Goal: Task Accomplishment & Management: Manage account settings

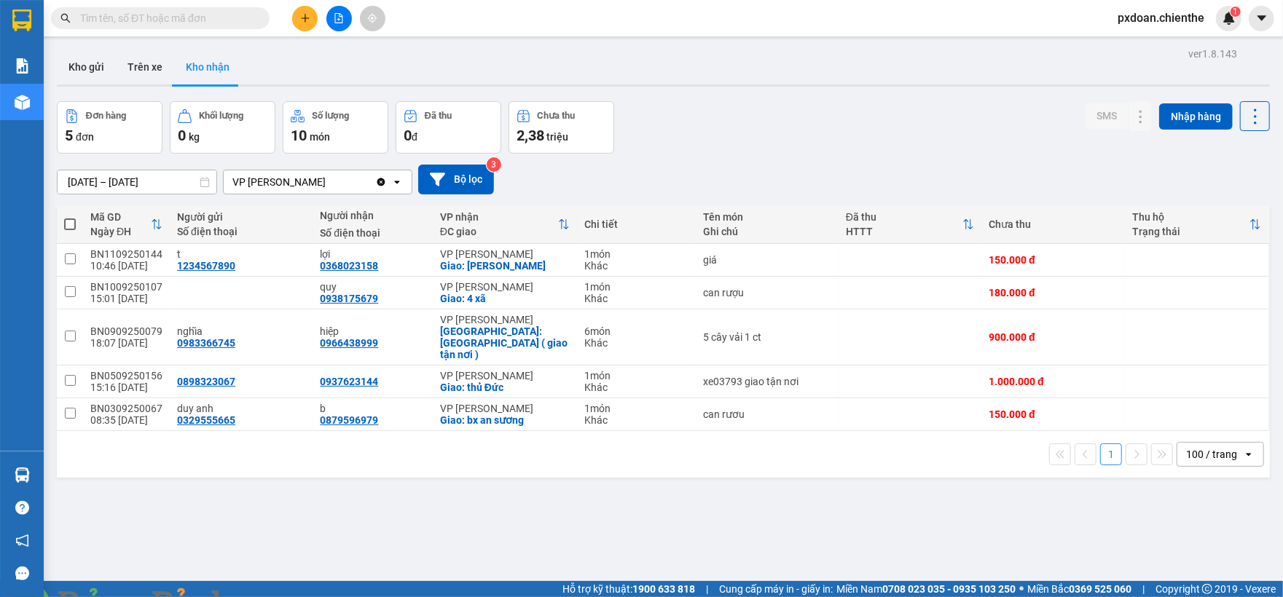
scroll to position [67, 0]
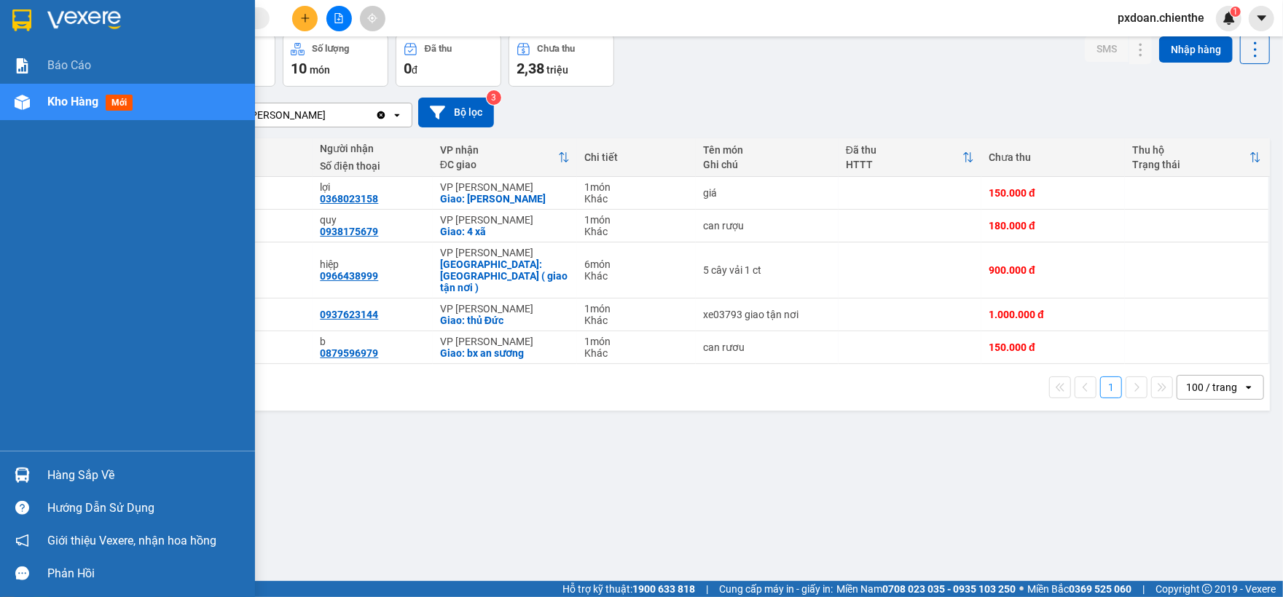
click at [15, 114] on div at bounding box center [21, 102] width 25 height 25
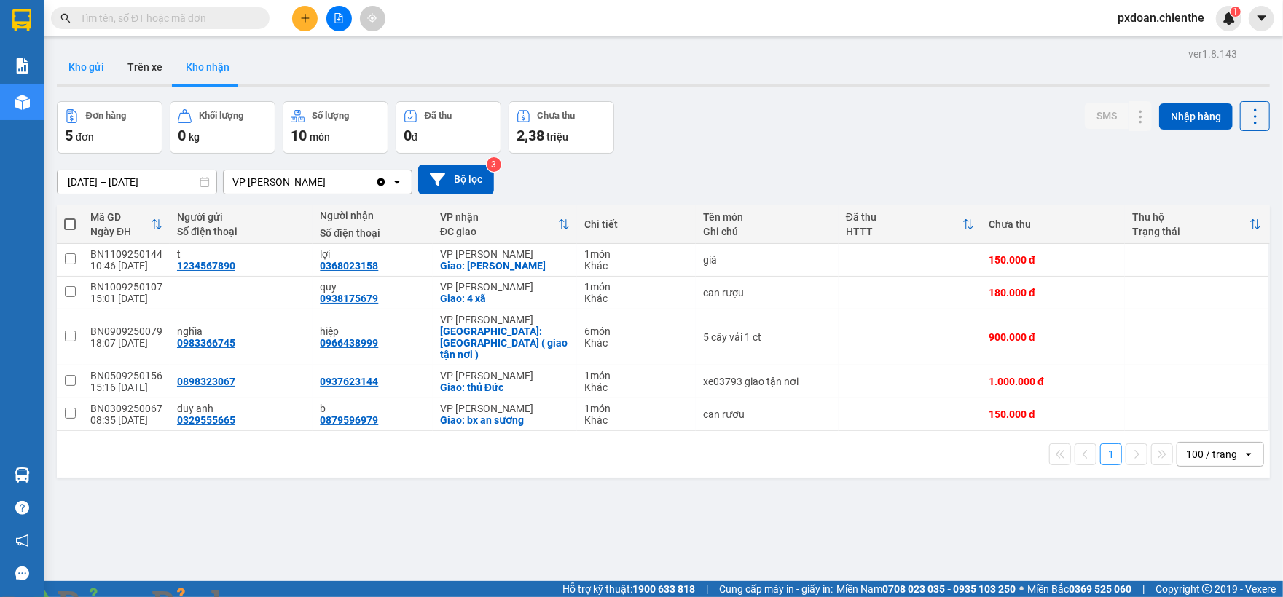
drag, startPoint x: 94, startPoint y: 79, endPoint x: 97, endPoint y: 70, distance: 9.2
click at [96, 71] on button "Kho gửi" at bounding box center [86, 67] width 59 height 35
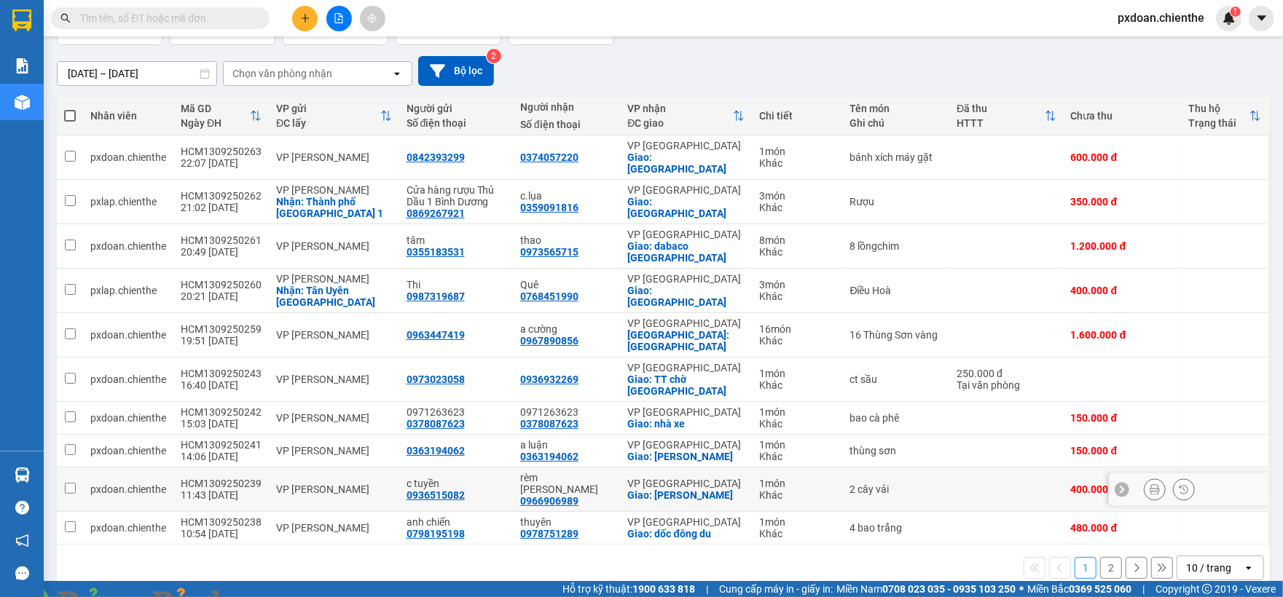
scroll to position [112, 0]
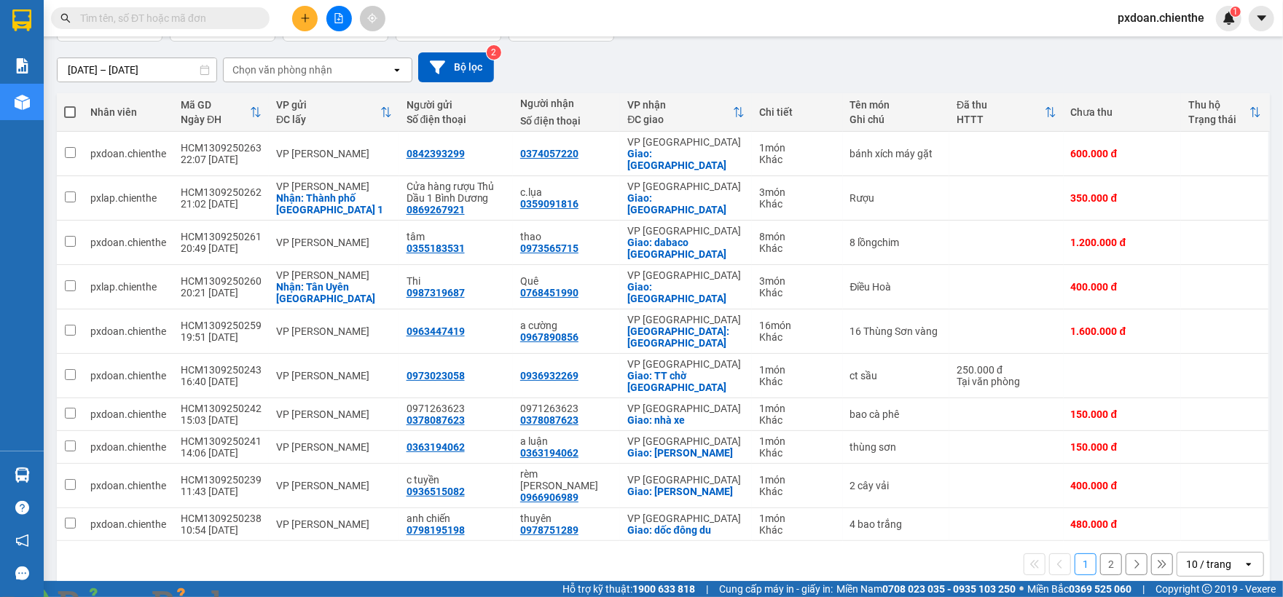
click at [1190, 557] on div "10 / trang" at bounding box center [1208, 564] width 45 height 15
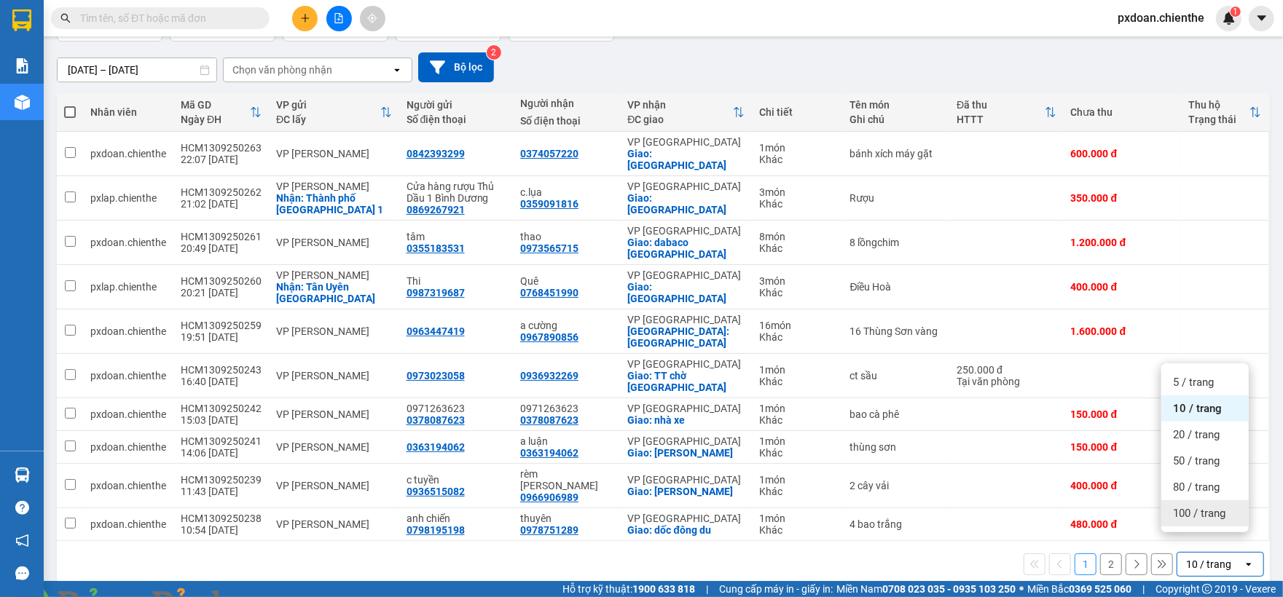
click at [1179, 506] on span "100 / trang" at bounding box center [1199, 513] width 52 height 15
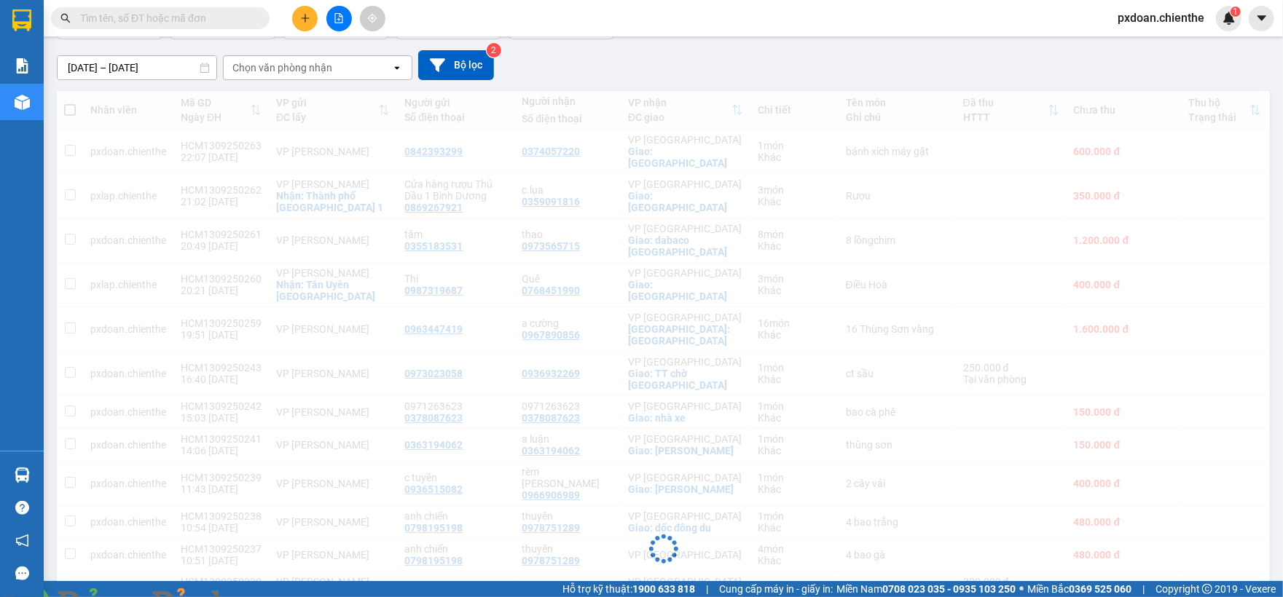
click at [119, 73] on input "[DATE] – [DATE]" at bounding box center [137, 67] width 159 height 23
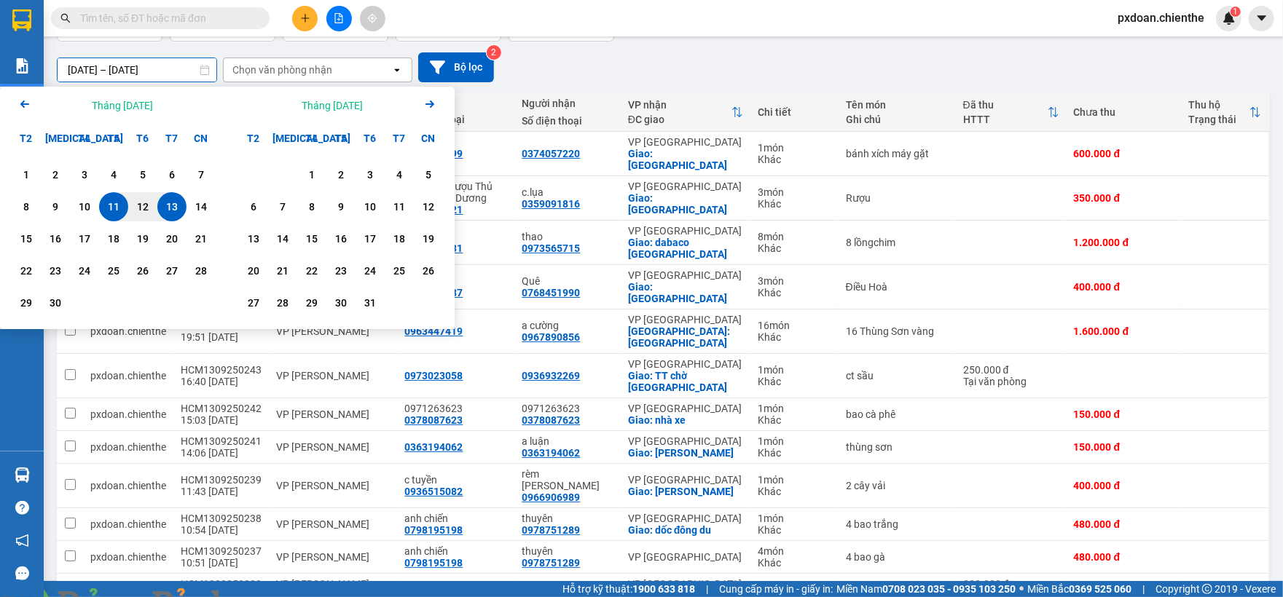
drag, startPoint x: 13, startPoint y: 106, endPoint x: 25, endPoint y: 109, distance: 12.0
click at [13, 106] on div "Arrow Left Tháng [DATE]" at bounding box center [113, 105] width 227 height 37
drag, startPoint x: 10, startPoint y: 100, endPoint x: 22, endPoint y: 105, distance: 12.7
click at [12, 101] on div "Arrow Left Tháng [DATE]" at bounding box center [113, 105] width 227 height 37
click at [22, 105] on icon "Previous month." at bounding box center [24, 104] width 9 height 7
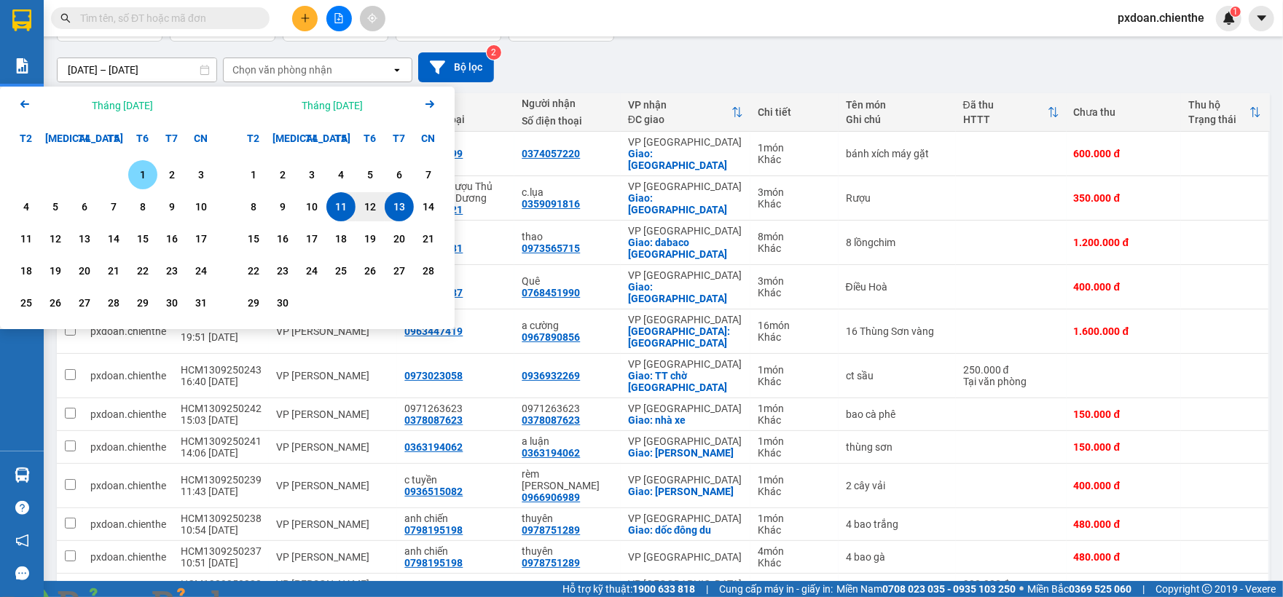
click at [147, 173] on div "1" at bounding box center [143, 174] width 20 height 17
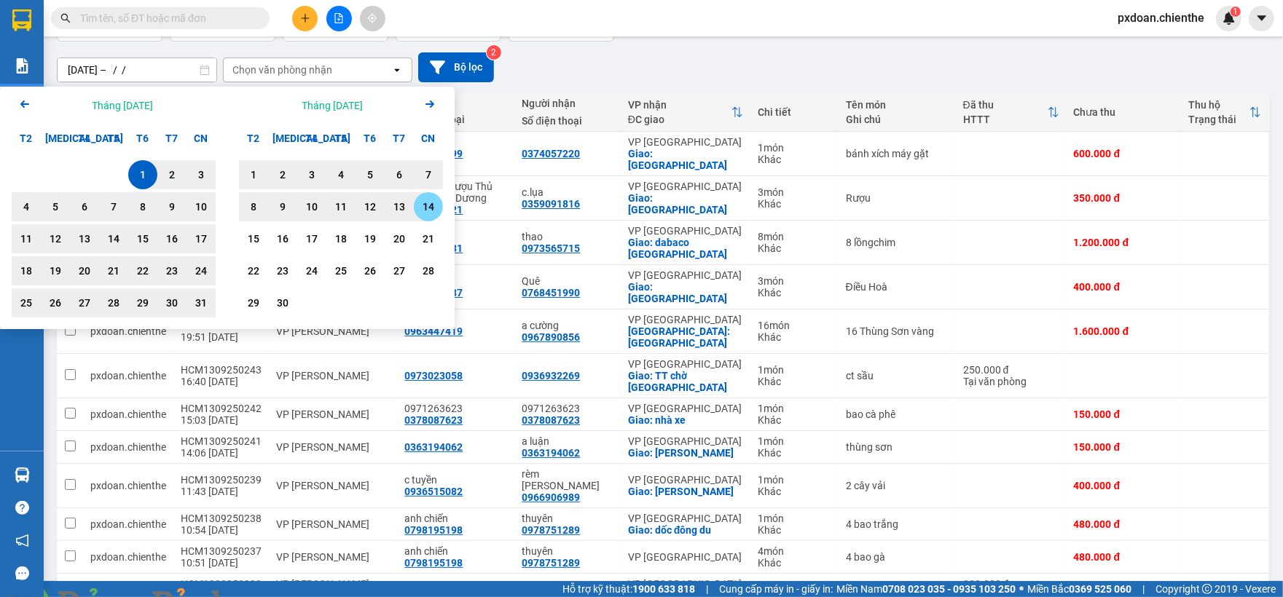
click at [425, 205] on div "14" at bounding box center [428, 206] width 20 height 17
type input "[DATE] – [DATE]"
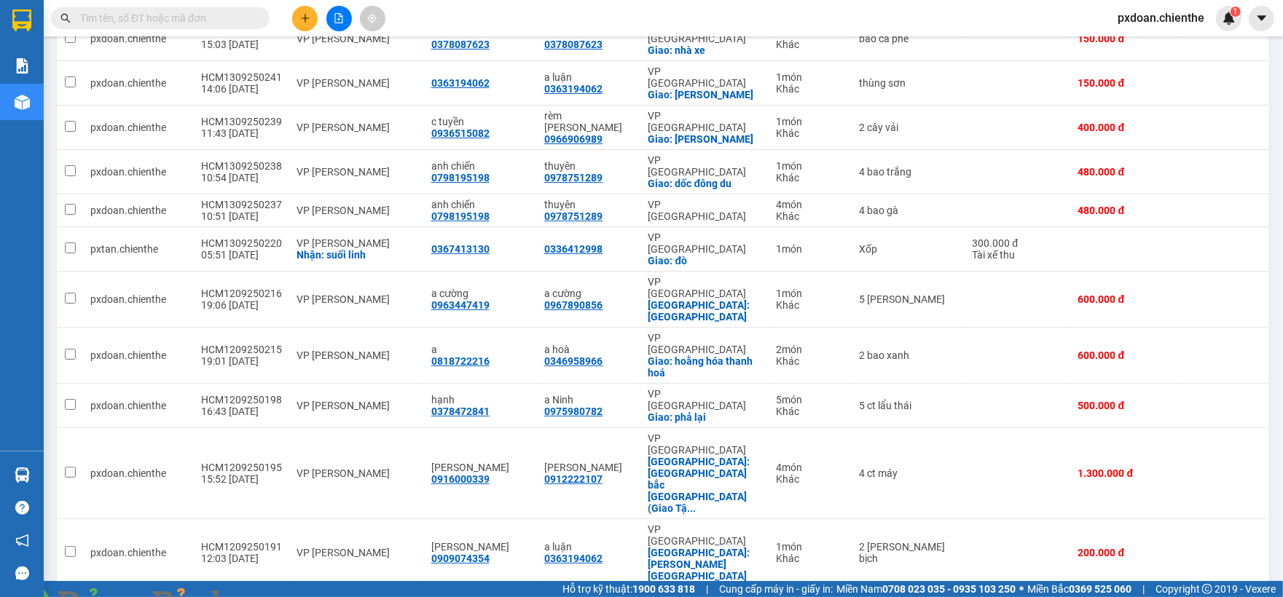
scroll to position [598, 0]
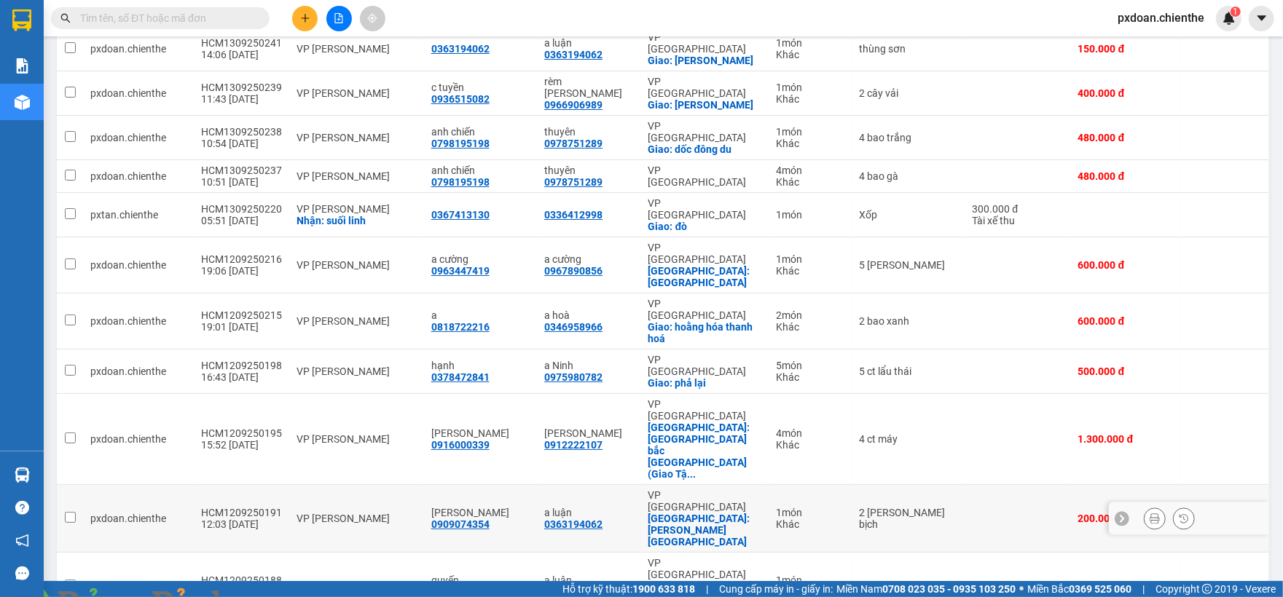
click at [330, 513] on div "VP [PERSON_NAME]" at bounding box center [357, 519] width 120 height 12
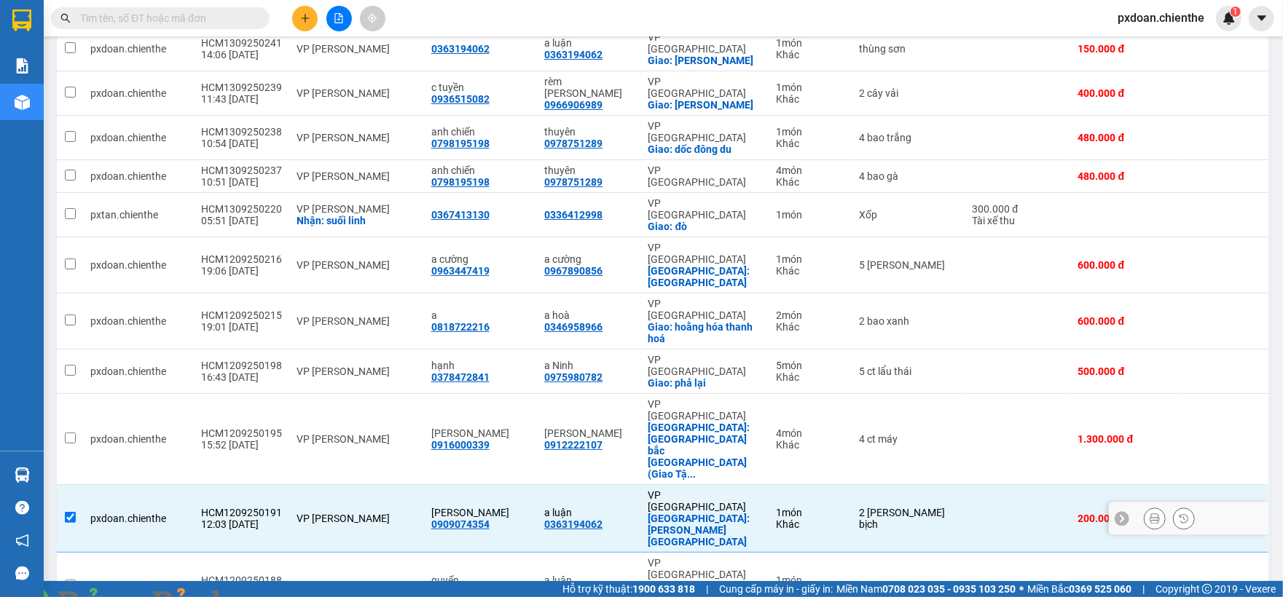
checkbox input "true"
click at [321, 581] on div "VP [PERSON_NAME]" at bounding box center [357, 587] width 120 height 12
checkbox input "true"
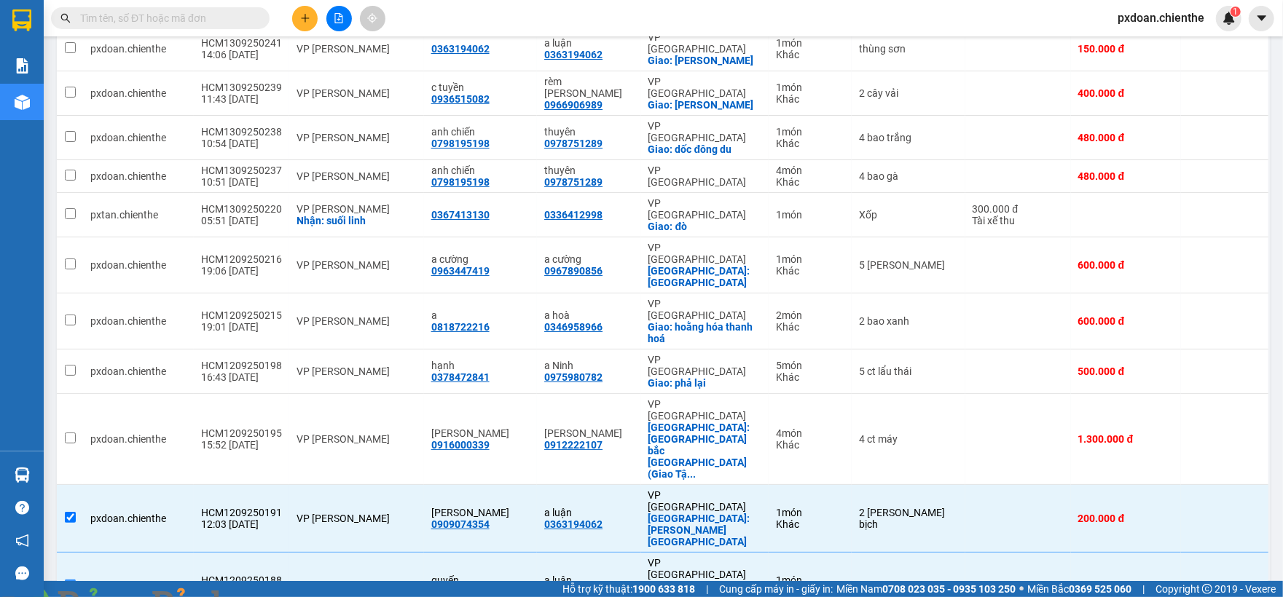
scroll to position [501, 0]
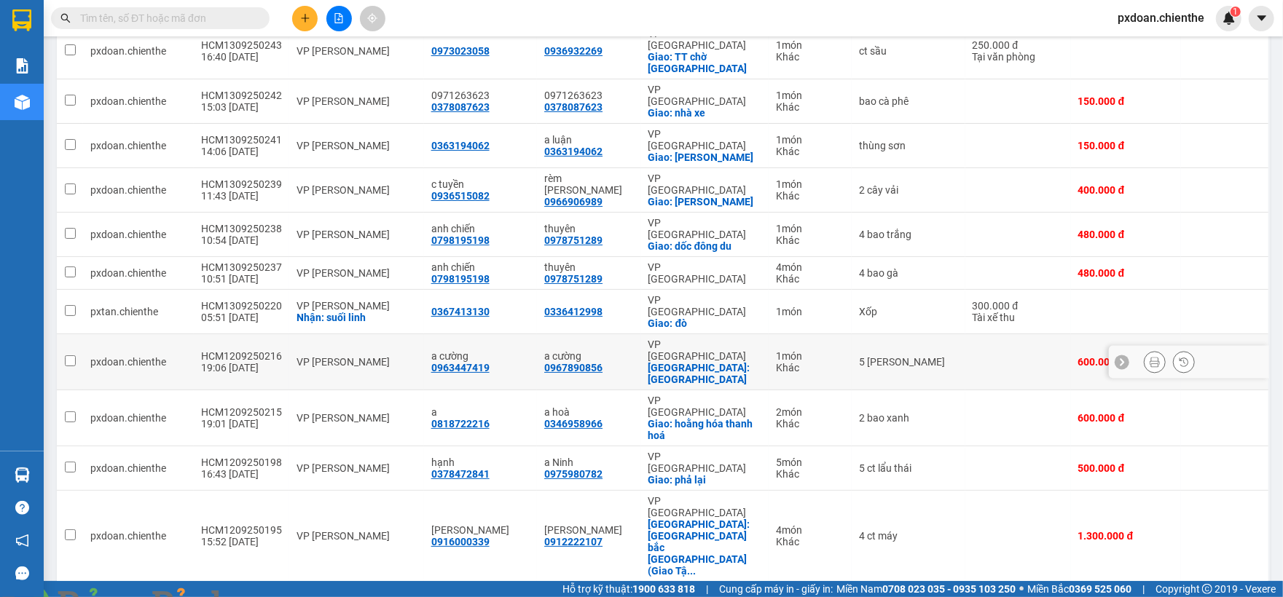
click at [306, 356] on div "VP [PERSON_NAME]" at bounding box center [357, 362] width 120 height 12
checkbox input "true"
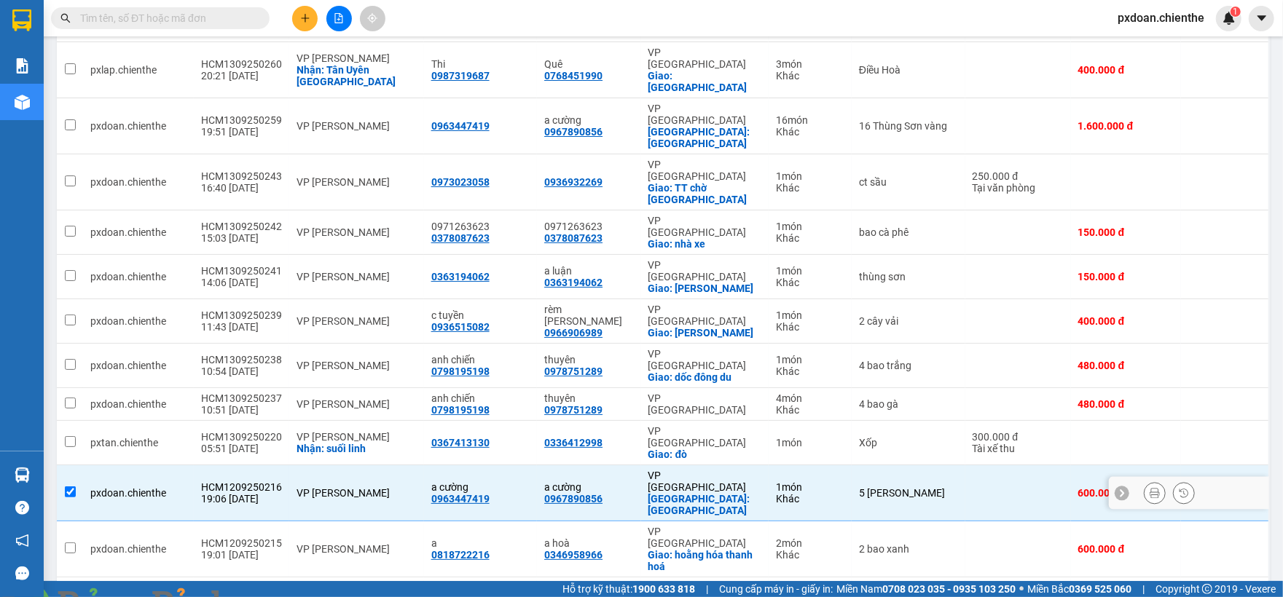
scroll to position [404, 0]
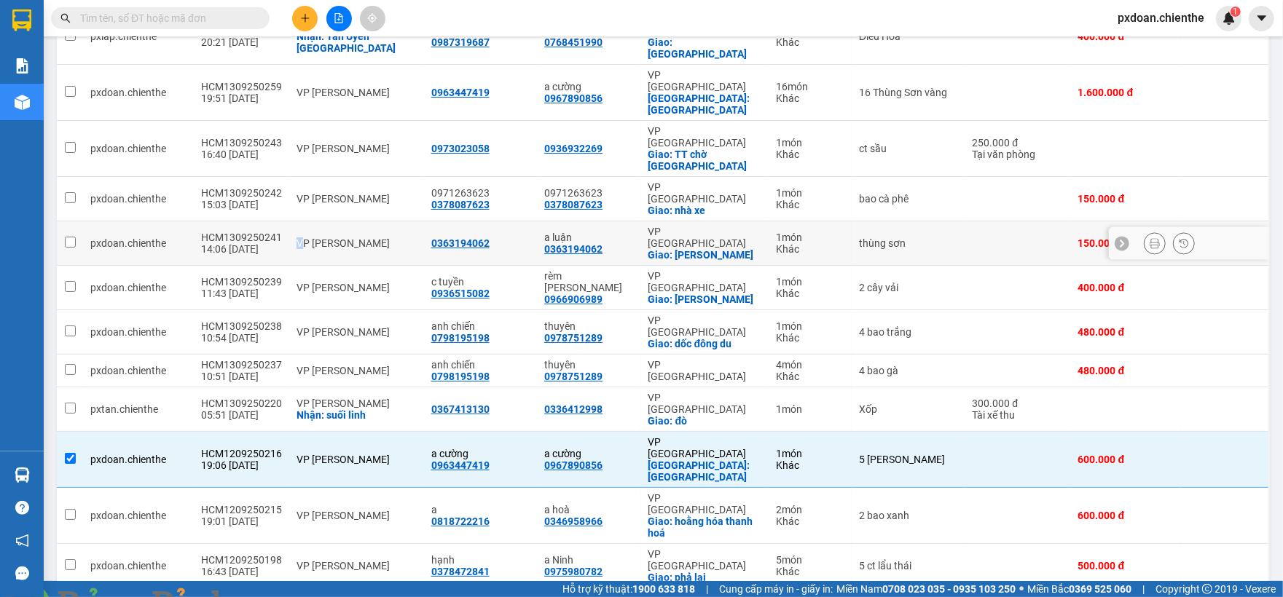
click at [297, 238] on div "VP [PERSON_NAME]" at bounding box center [357, 244] width 120 height 12
checkbox input "true"
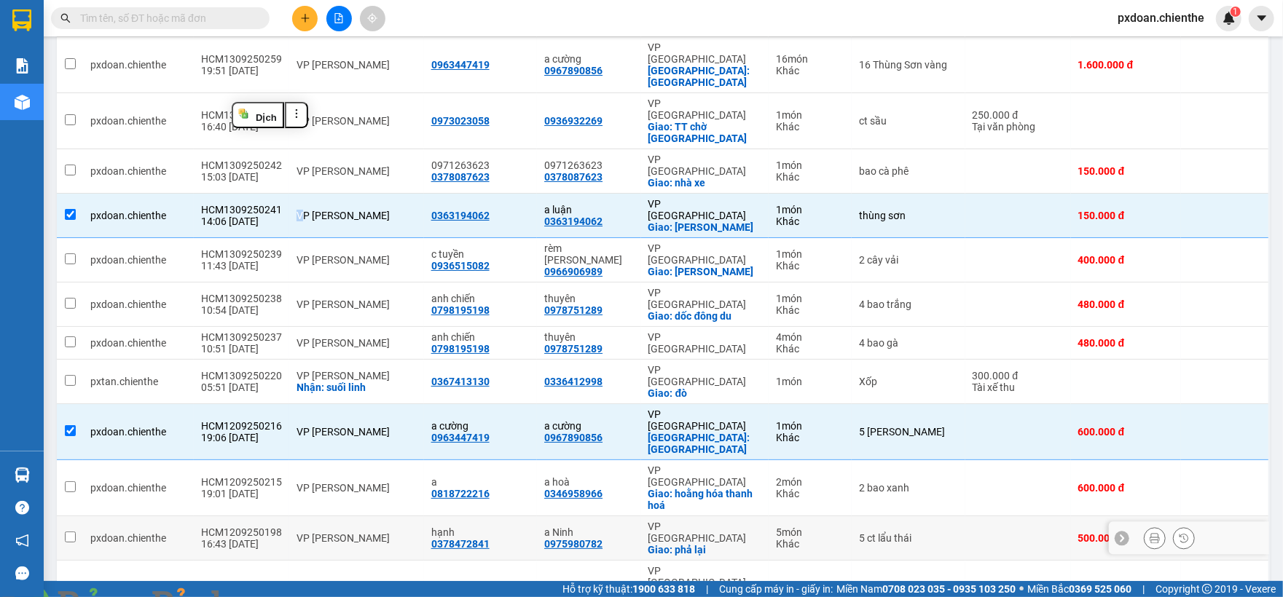
scroll to position [501, 0]
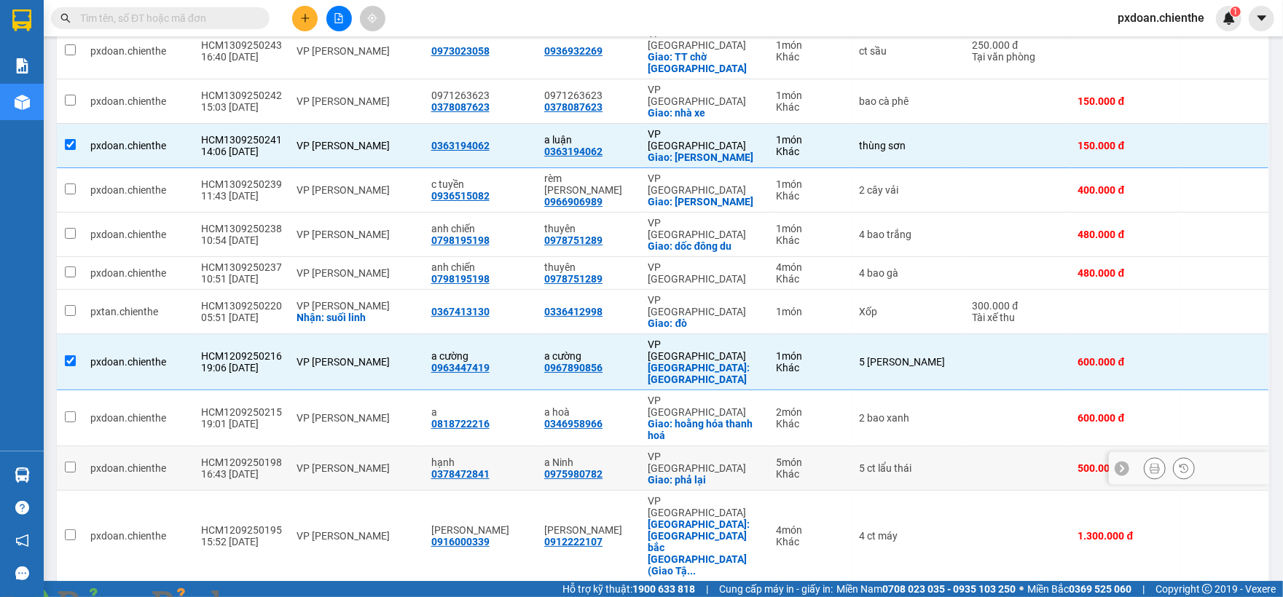
click at [289, 447] on td "VP [PERSON_NAME]" at bounding box center [356, 469] width 135 height 44
checkbox input "true"
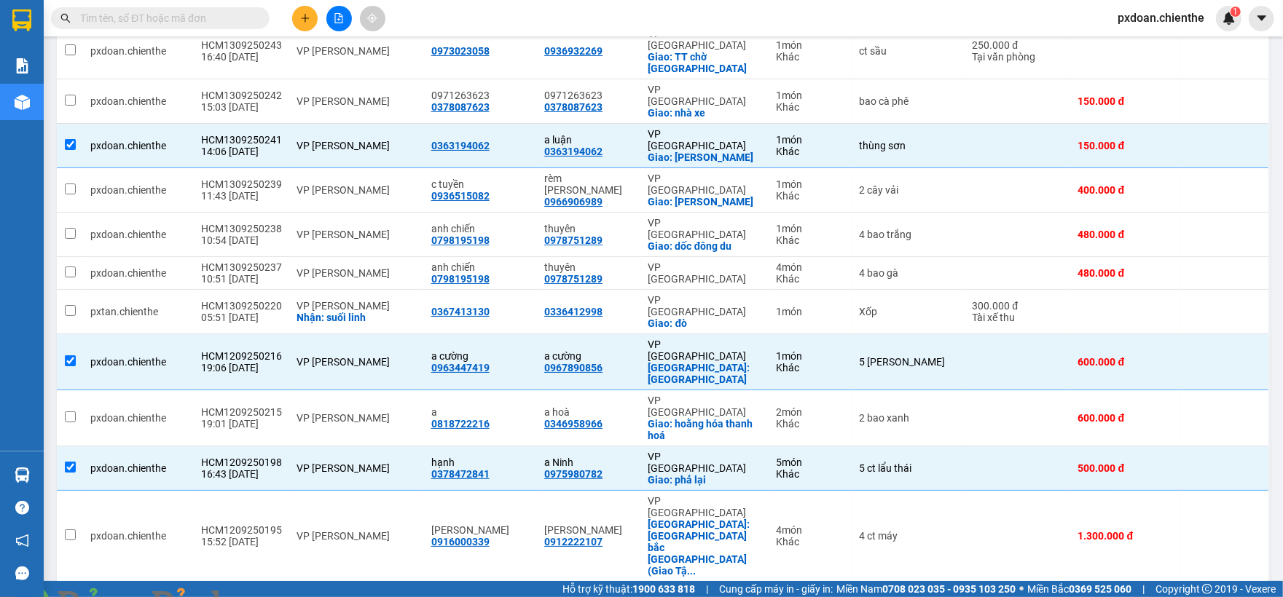
checkbox input "true"
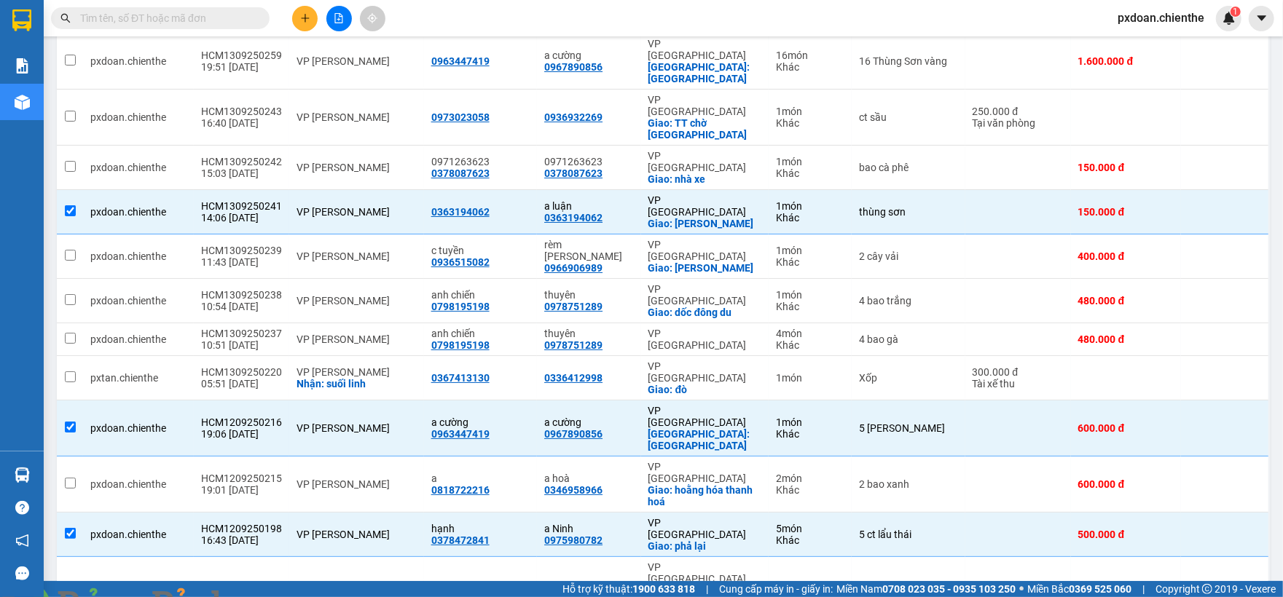
scroll to position [404, 0]
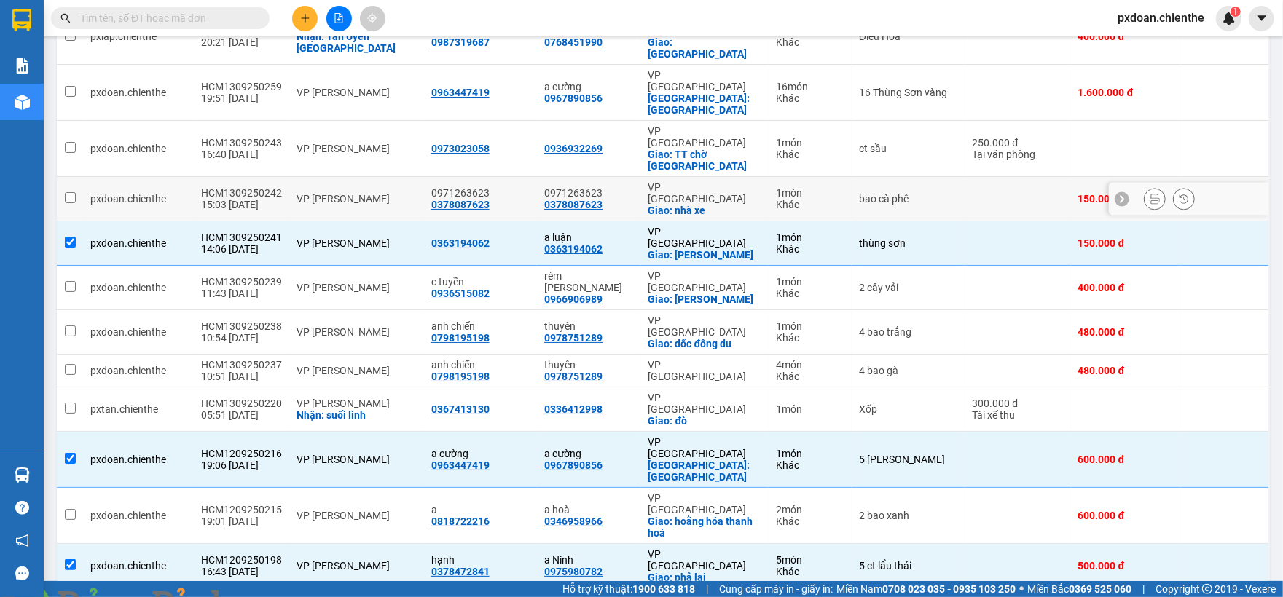
click at [318, 177] on td "VP [PERSON_NAME]" at bounding box center [356, 199] width 135 height 44
checkbox input "true"
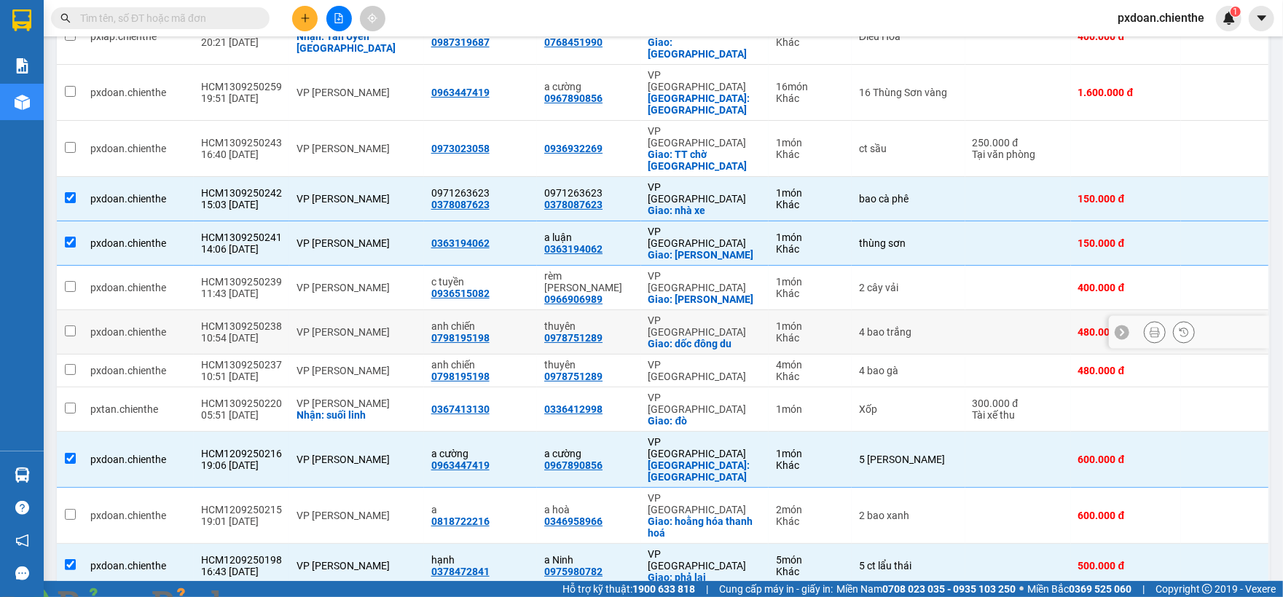
scroll to position [307, 0]
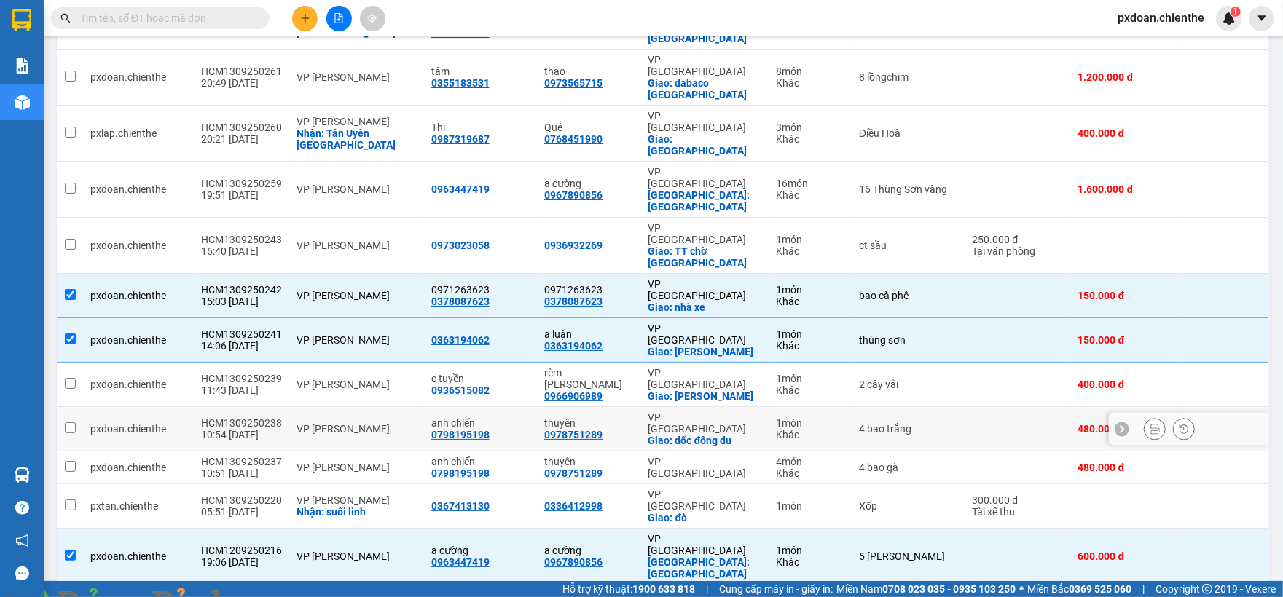
click at [363, 423] on div "VP [PERSON_NAME]" at bounding box center [357, 429] width 120 height 12
checkbox input "true"
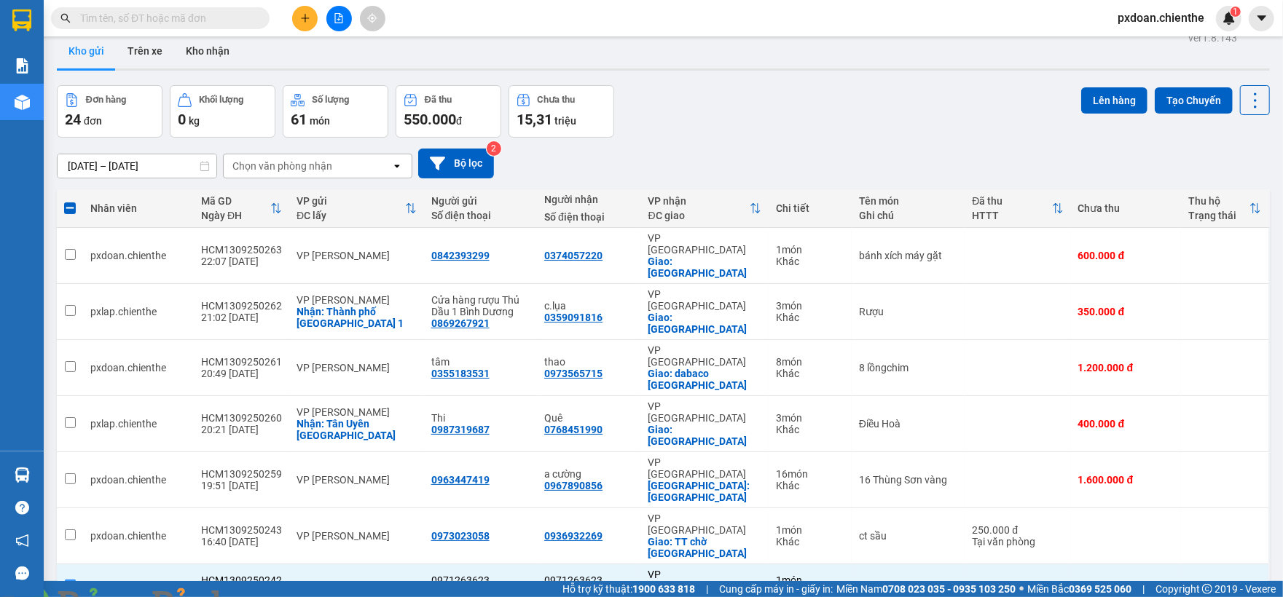
scroll to position [15, 0]
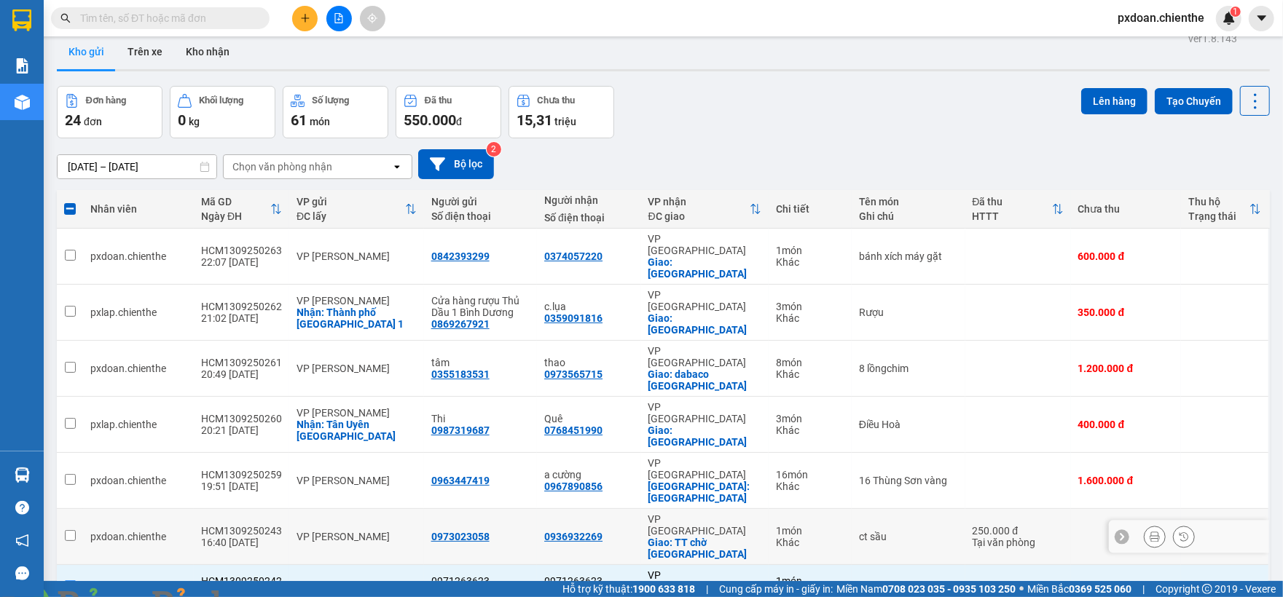
click at [333, 531] on div "VP [PERSON_NAME]" at bounding box center [357, 537] width 120 height 12
checkbox input "true"
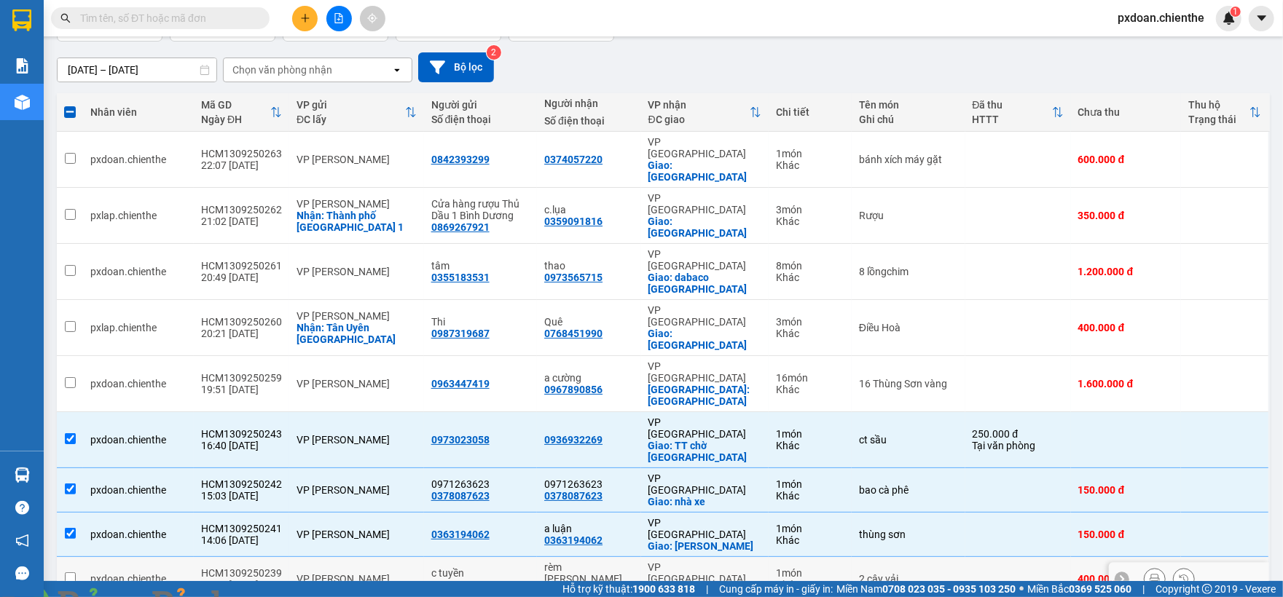
scroll to position [210, 0]
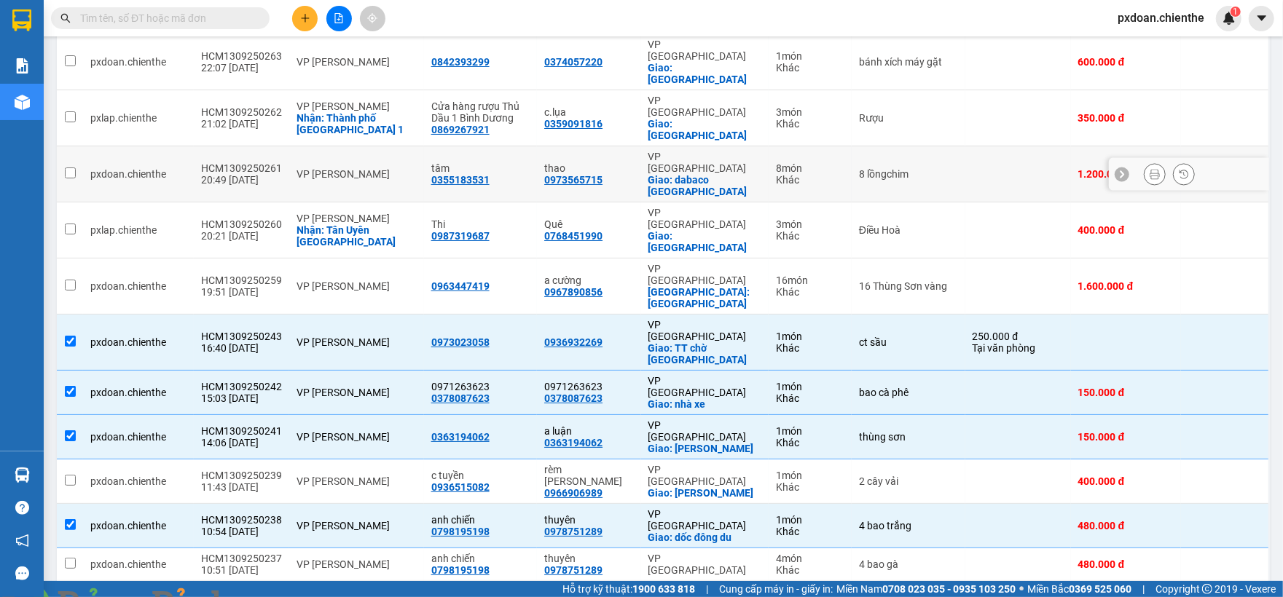
click at [345, 168] on div "VP [PERSON_NAME]" at bounding box center [357, 174] width 120 height 12
checkbox input "true"
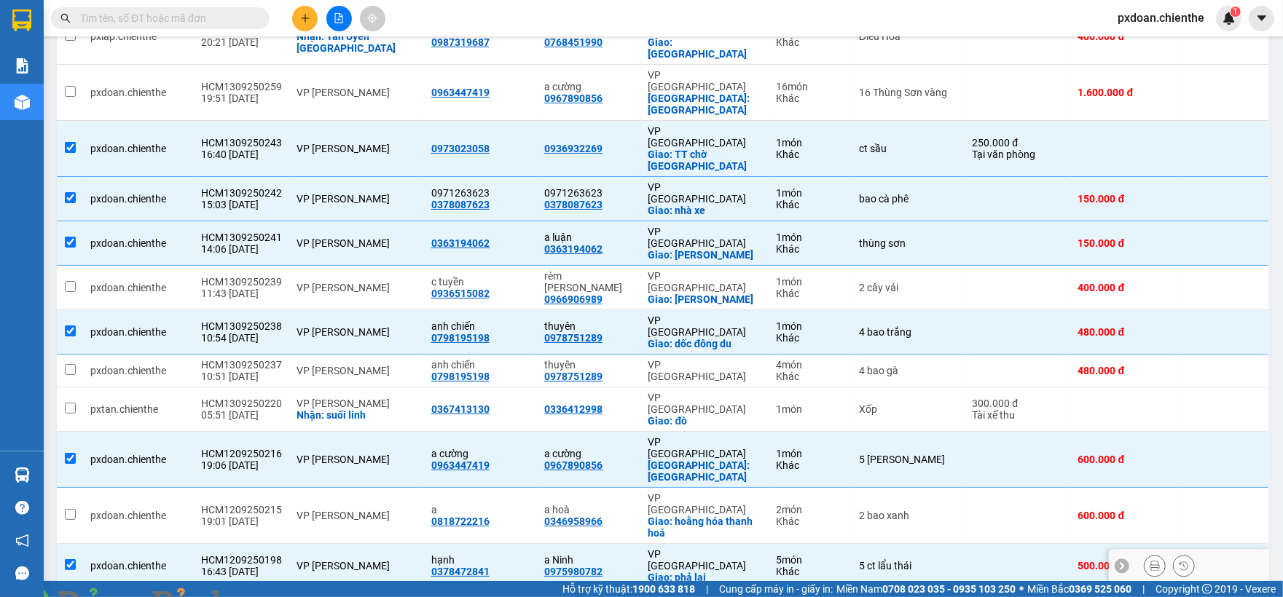
scroll to position [307, 0]
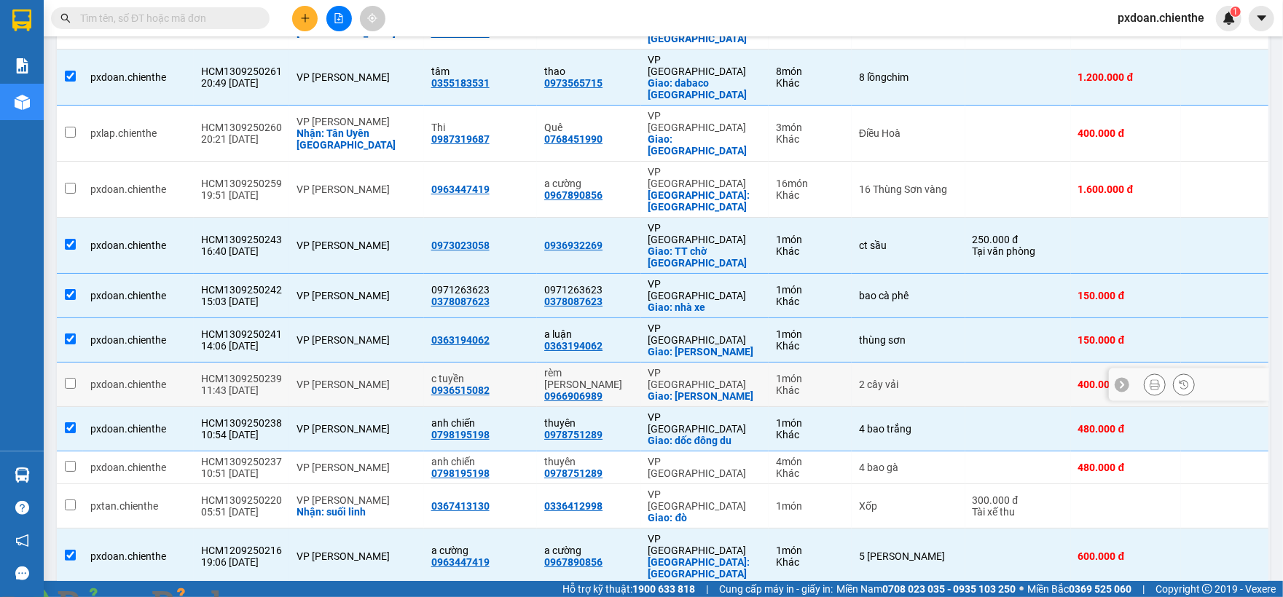
click at [342, 379] on div "VP [PERSON_NAME]" at bounding box center [357, 385] width 120 height 12
checkbox input "true"
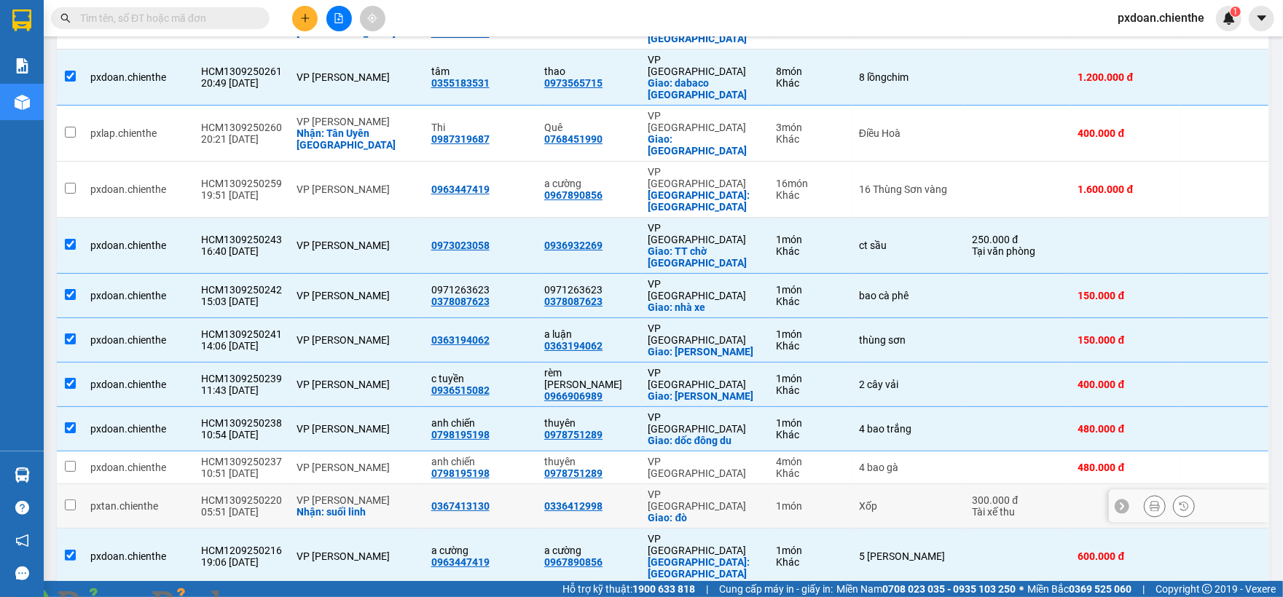
scroll to position [404, 0]
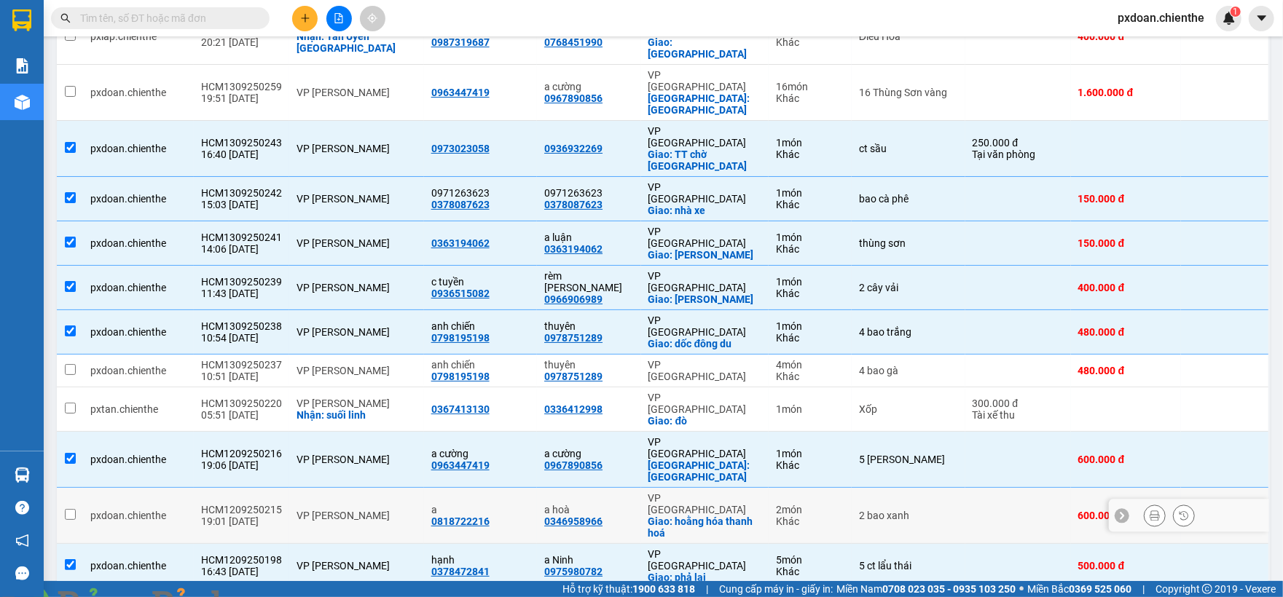
click at [356, 510] on div "VP [PERSON_NAME]" at bounding box center [357, 516] width 120 height 12
checkbox input "true"
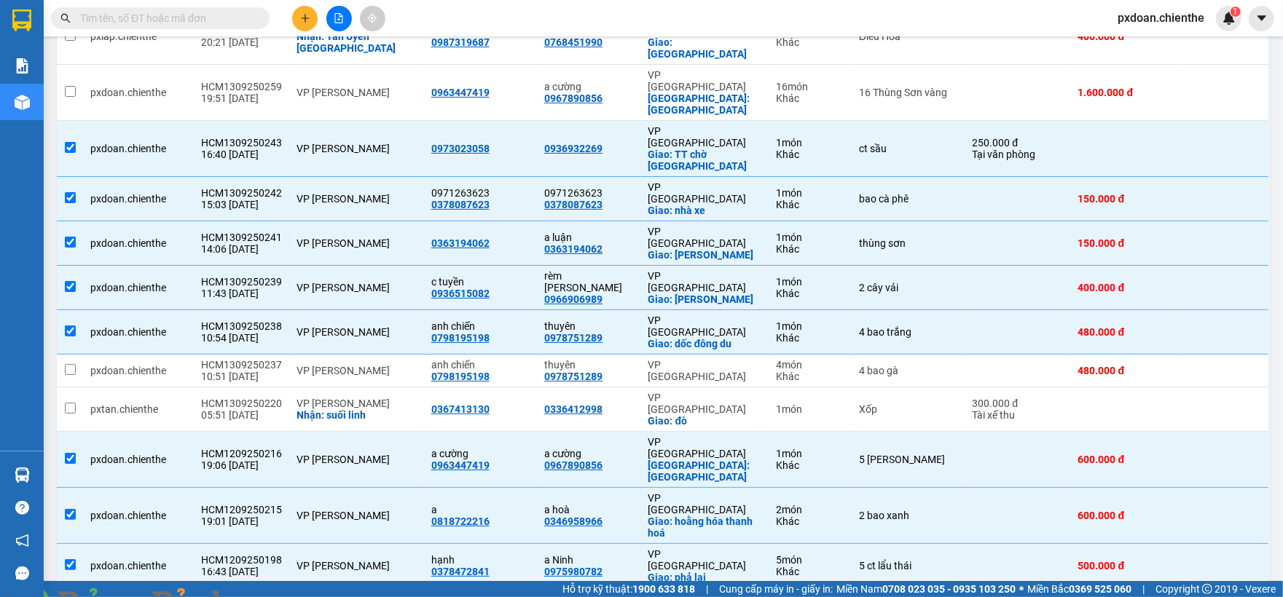
checkbox input "true"
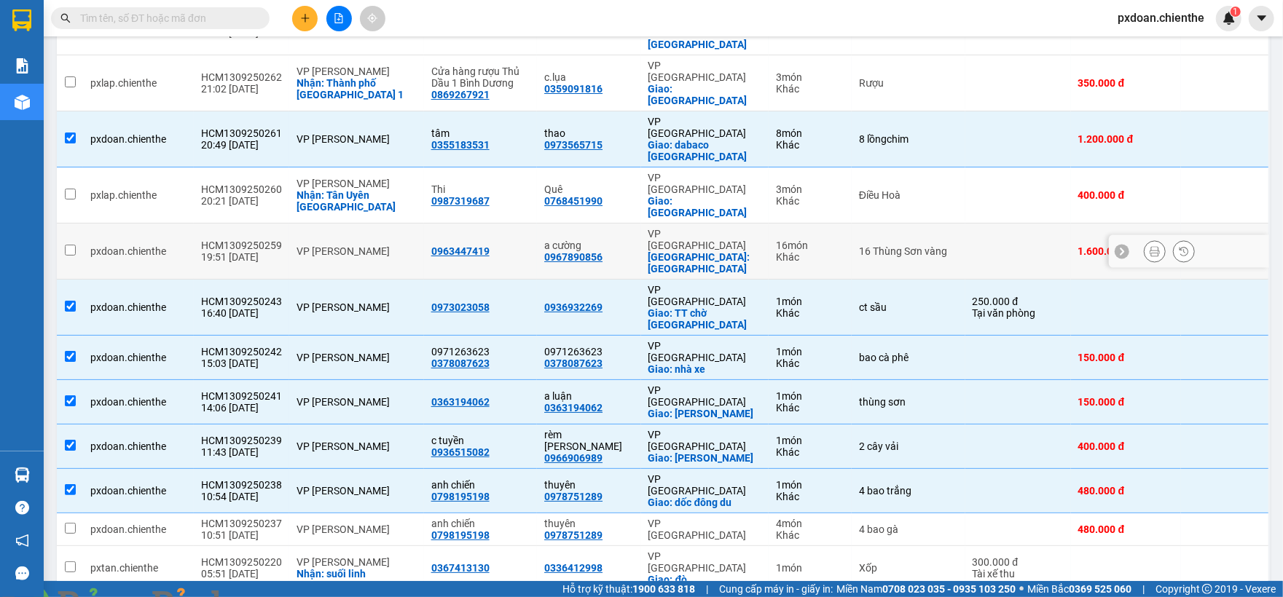
scroll to position [147, 0]
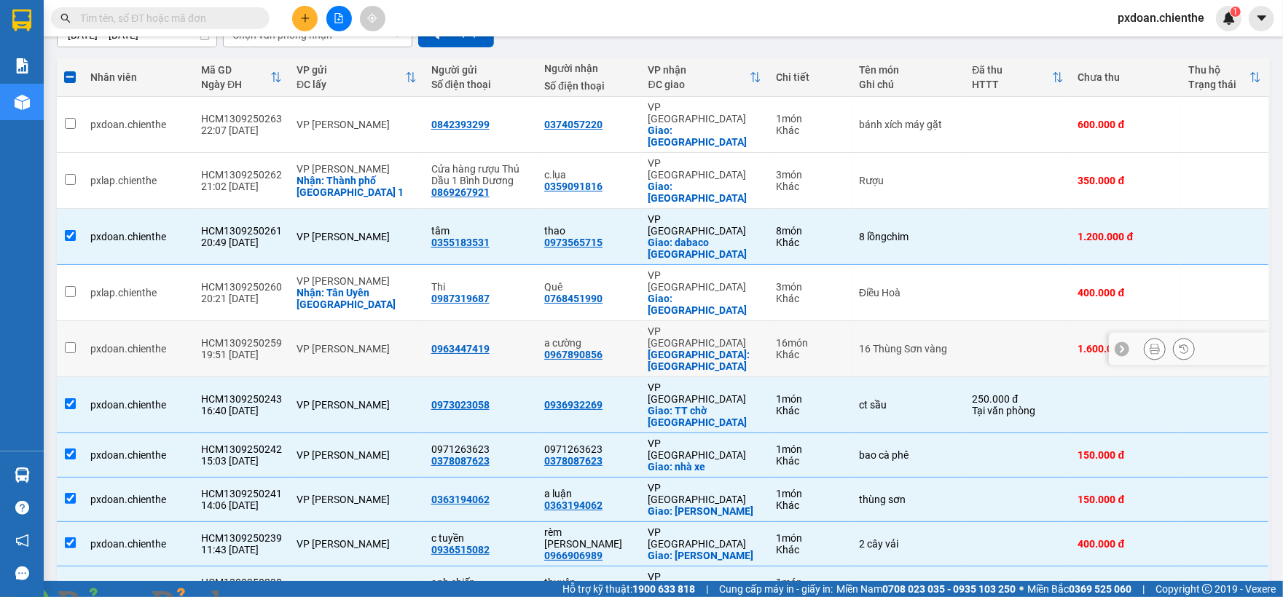
click at [453, 343] on div "0963447419" at bounding box center [460, 349] width 58 height 12
click at [360, 343] on div "VP [PERSON_NAME]" at bounding box center [357, 349] width 120 height 12
checkbox input "true"
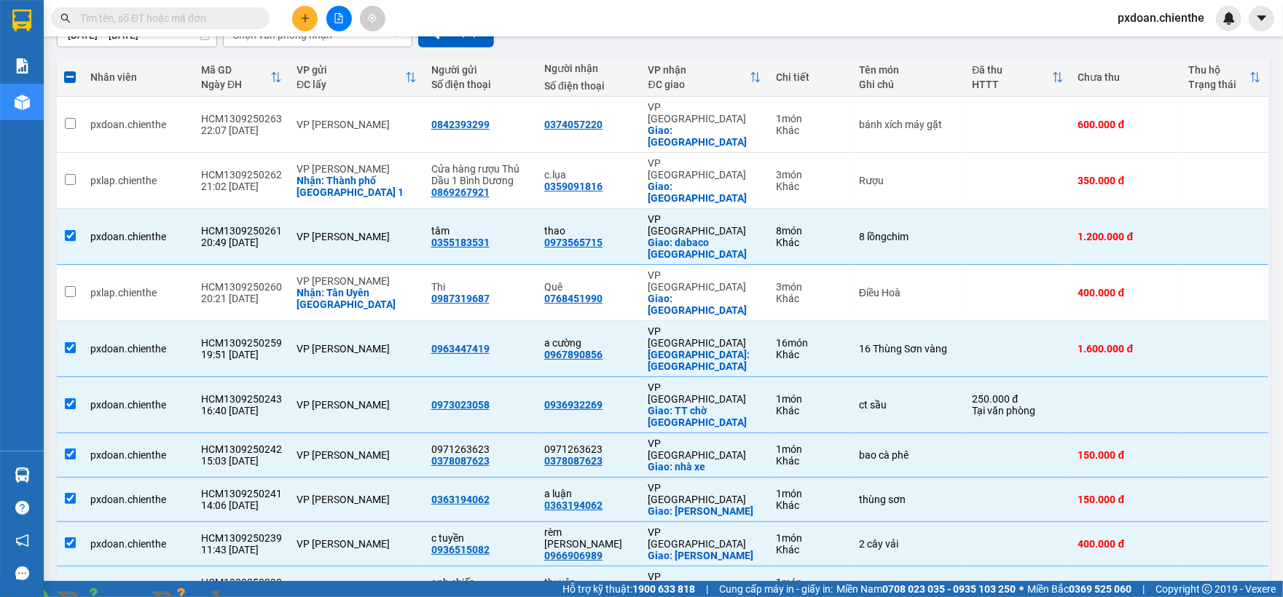
click at [268, 597] on img at bounding box center [263, 606] width 9 height 9
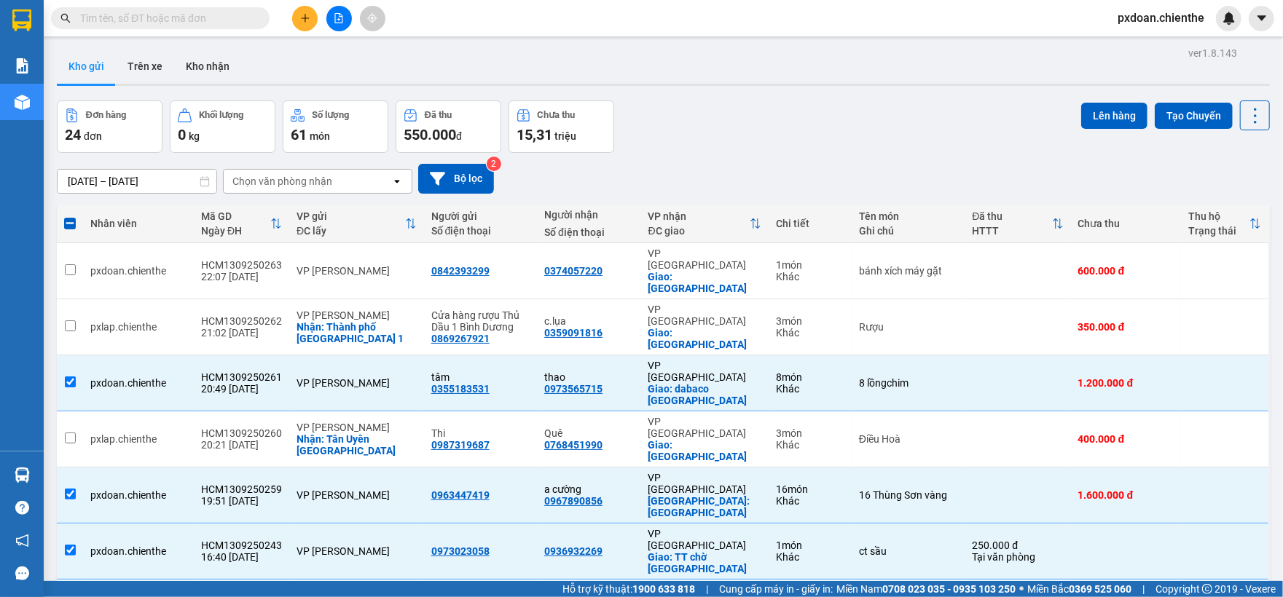
scroll to position [0, 0]
click at [1091, 114] on button "Lên hàng" at bounding box center [1114, 116] width 66 height 26
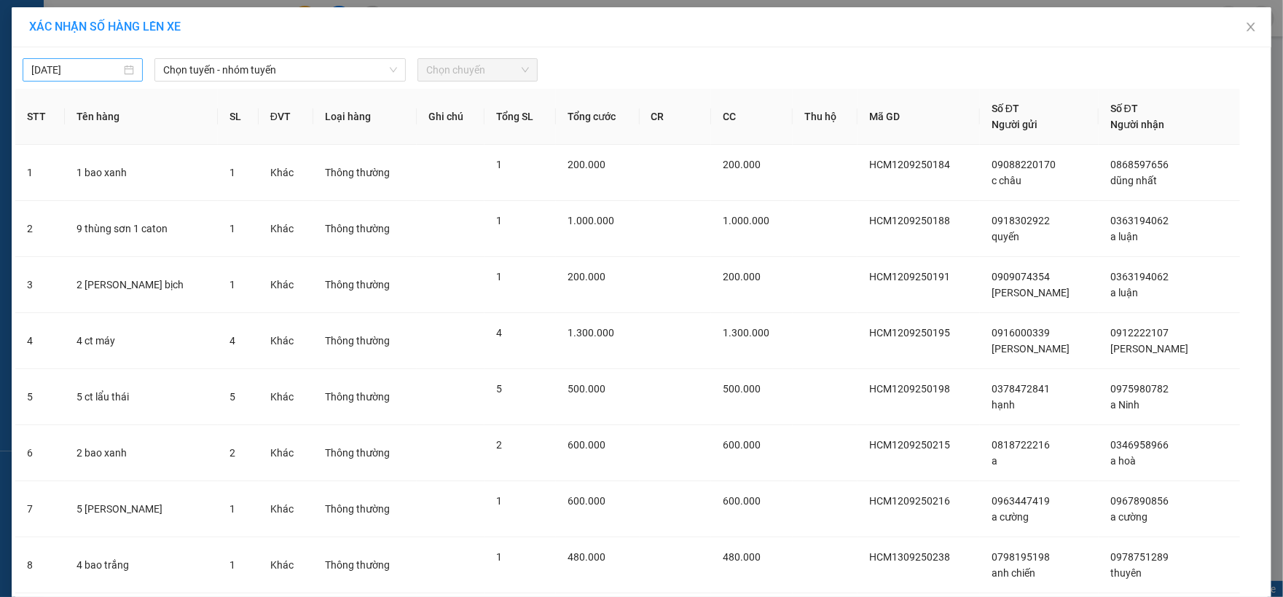
click at [95, 74] on body "Kết quả tìm kiếm ( 0 ) Bộ lọc No Data pxdoan.[PERSON_NAME] cáo Kho hàng mới Hàn…" at bounding box center [641, 298] width 1283 height 597
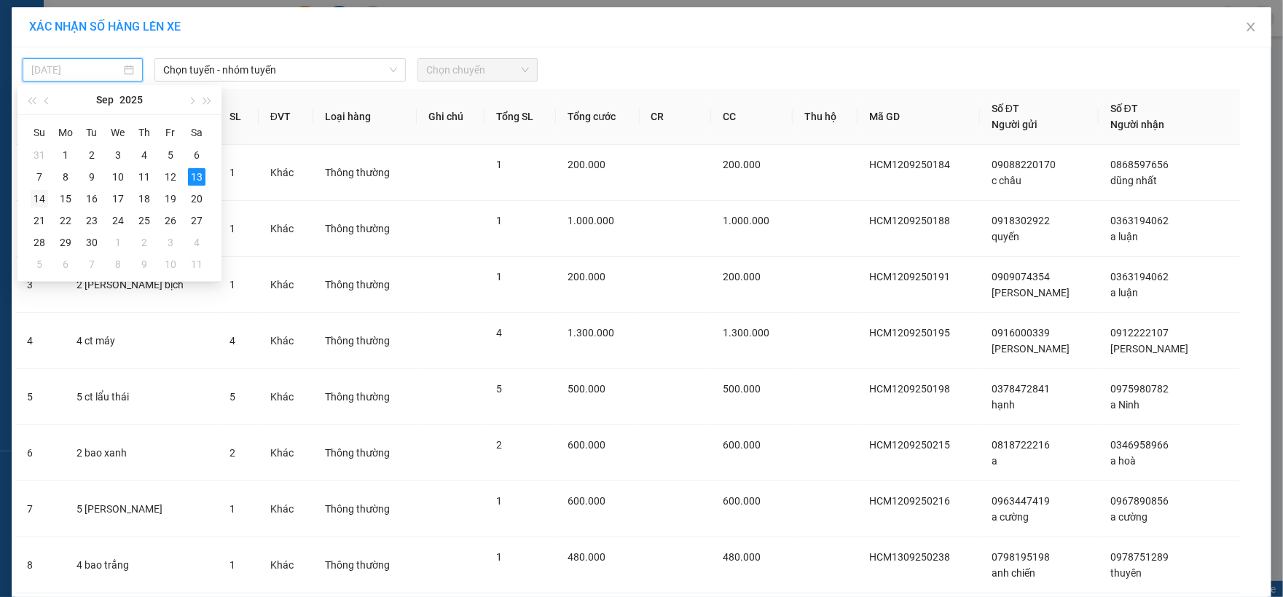
click at [39, 193] on div "14" at bounding box center [39, 198] width 17 height 17
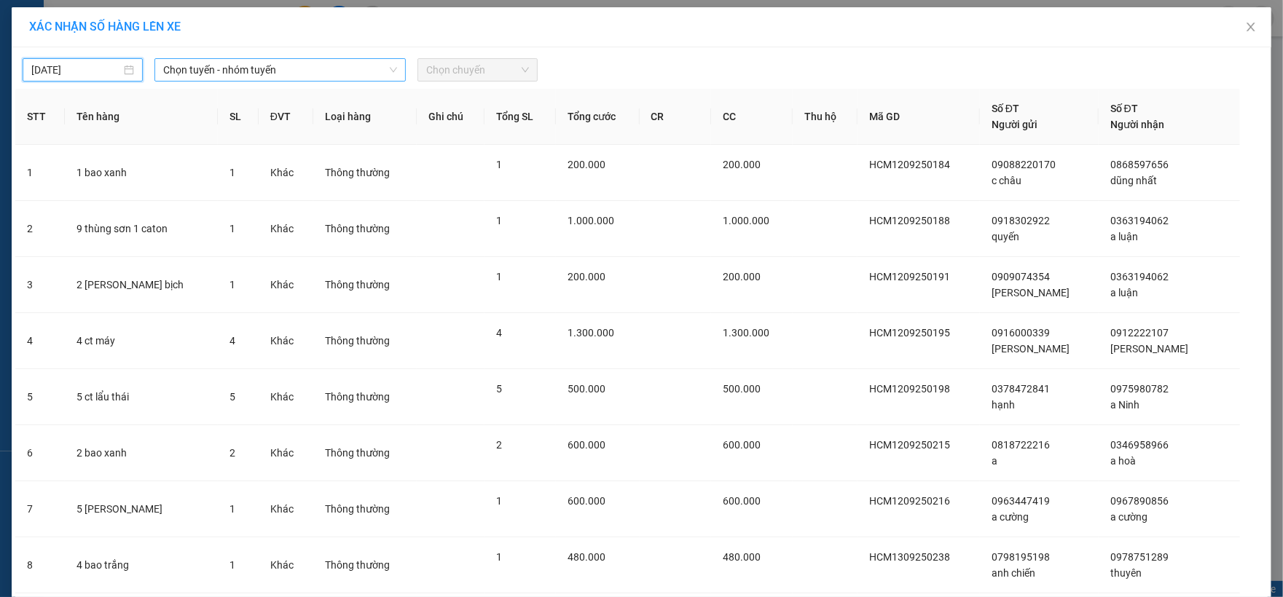
type input "[DATE]"
click at [287, 68] on span "Chọn tuyến - nhóm tuyến" at bounding box center [280, 70] width 235 height 22
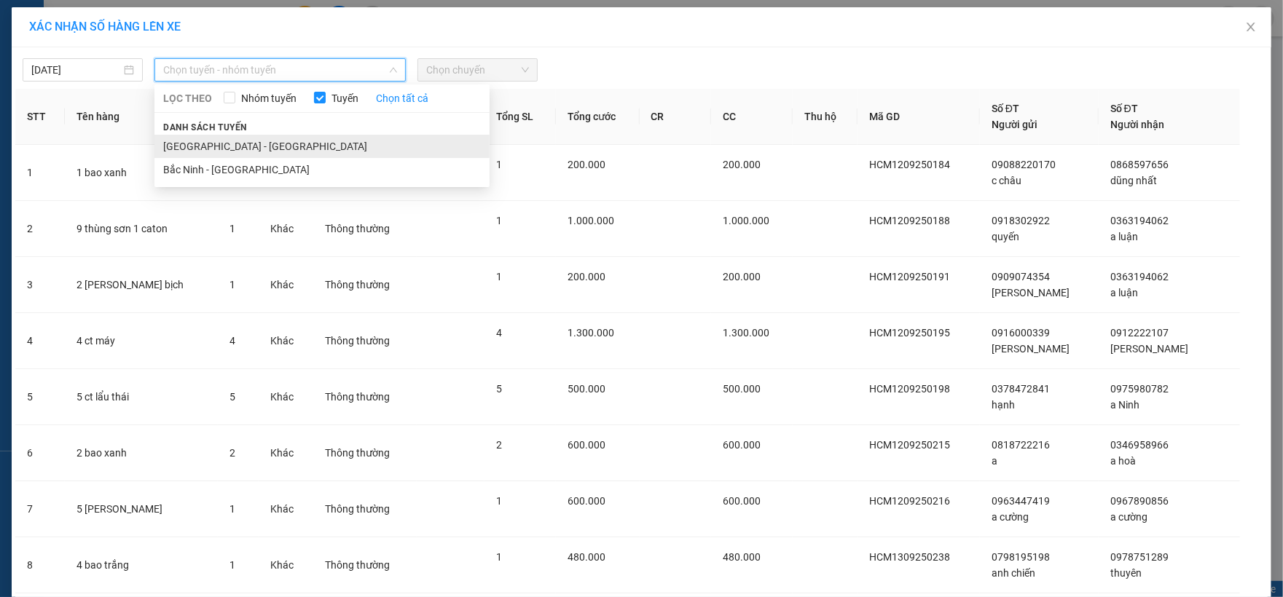
click at [280, 153] on li "[GEOGRAPHIC_DATA] - [GEOGRAPHIC_DATA]" at bounding box center [321, 146] width 335 height 23
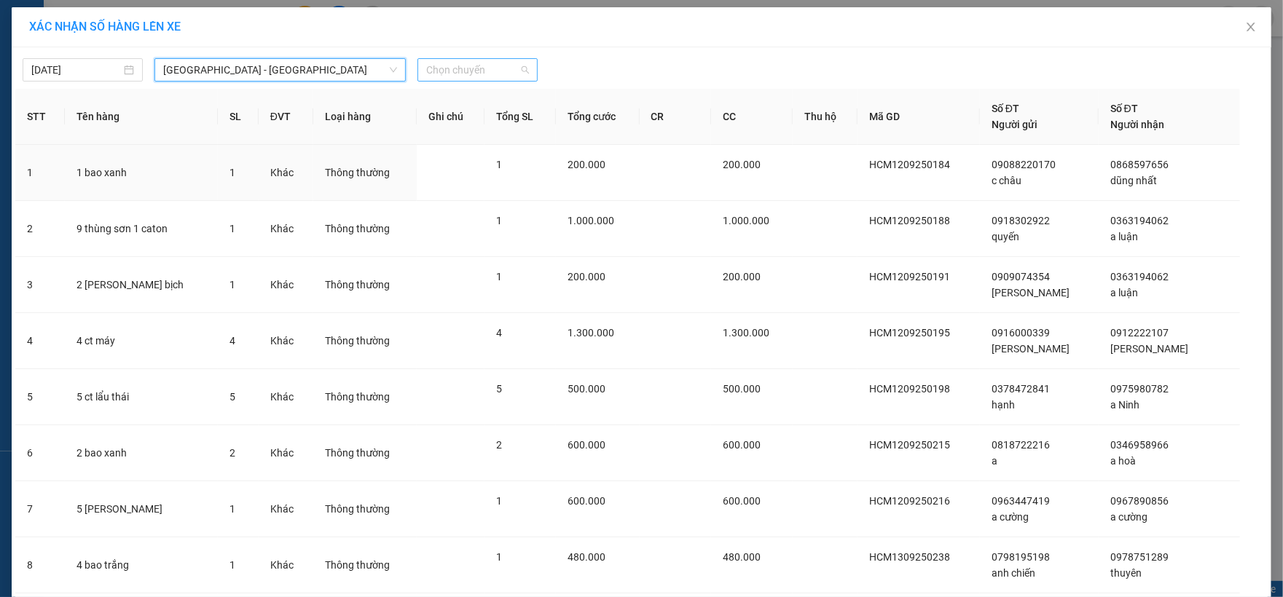
click at [439, 76] on span "Chọn chuyến" at bounding box center [477, 70] width 103 height 22
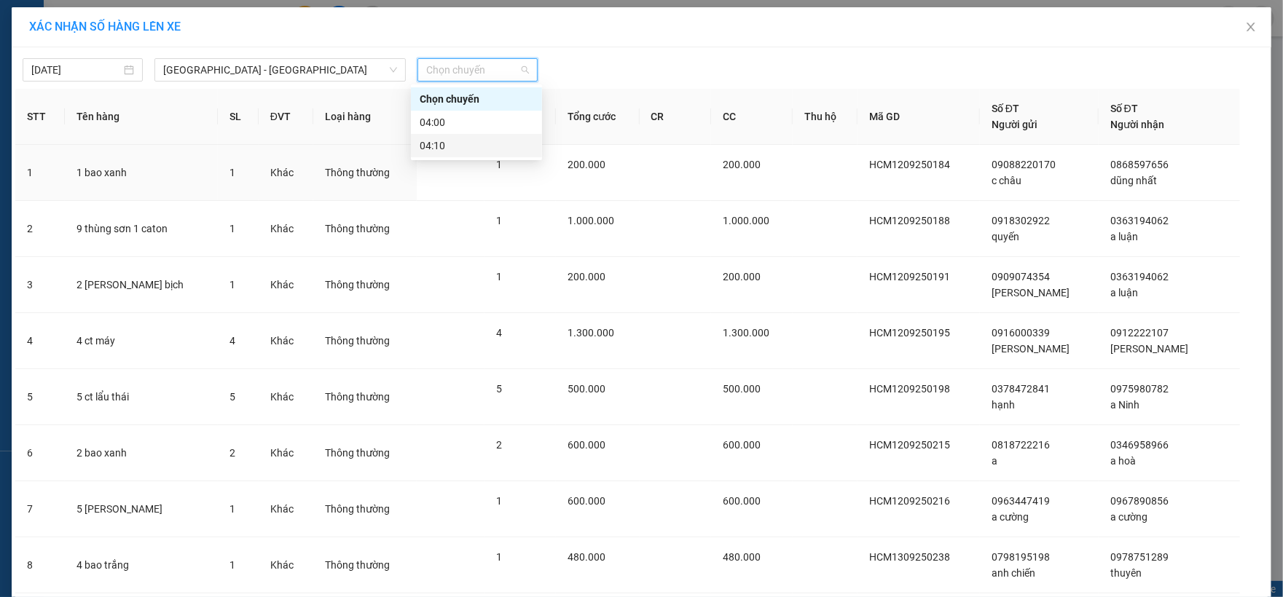
click at [450, 143] on div "04:10" at bounding box center [477, 146] width 114 height 16
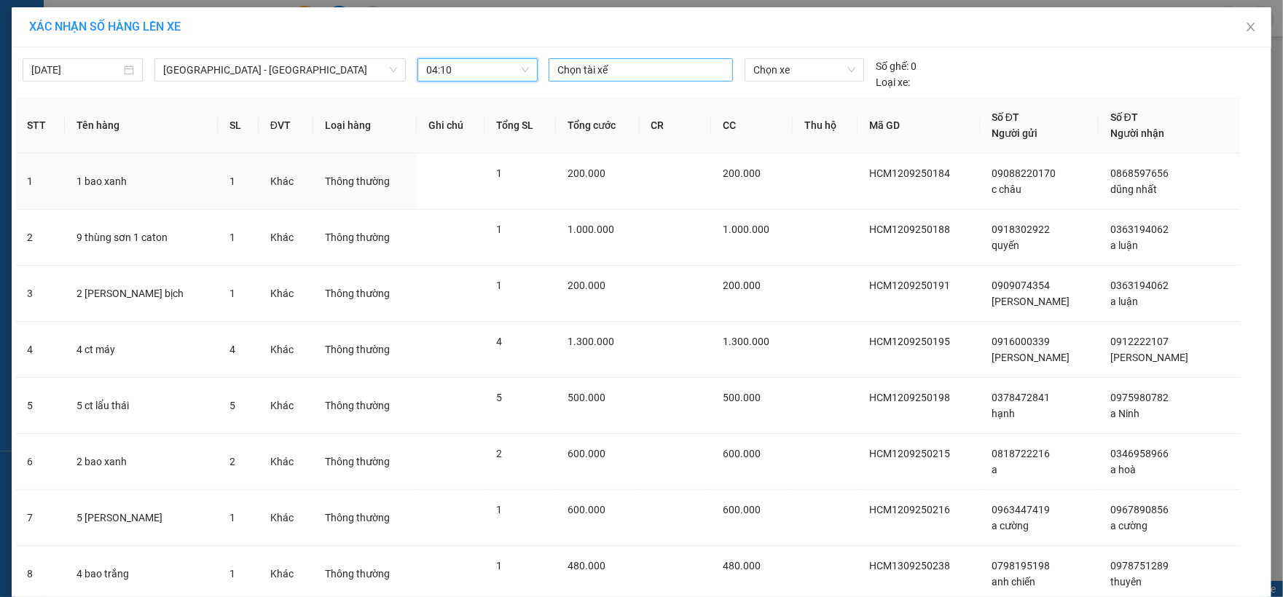
click at [621, 70] on div at bounding box center [640, 69] width 177 height 17
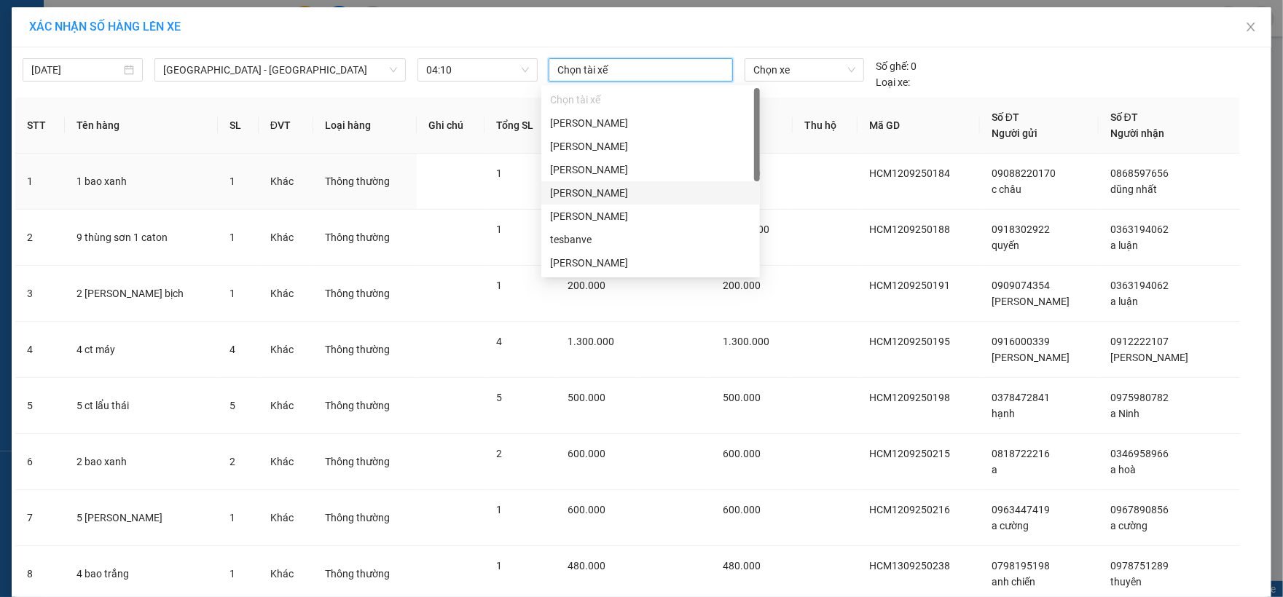
click at [630, 201] on div "[PERSON_NAME]" at bounding box center [650, 192] width 219 height 23
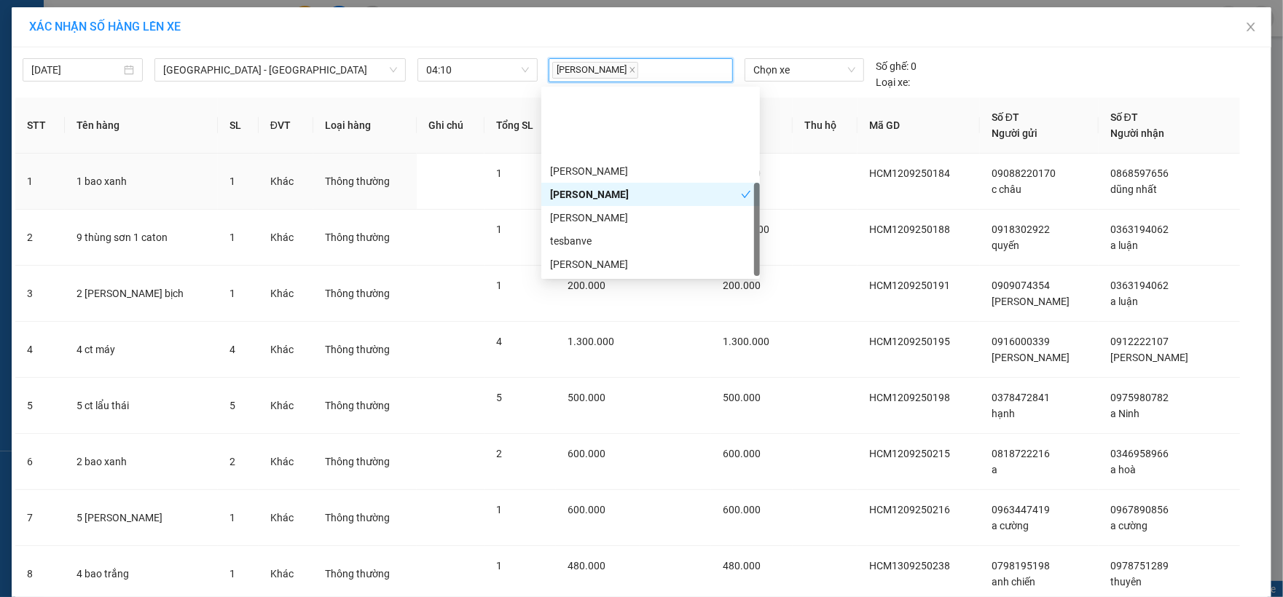
scroll to position [93, 0]
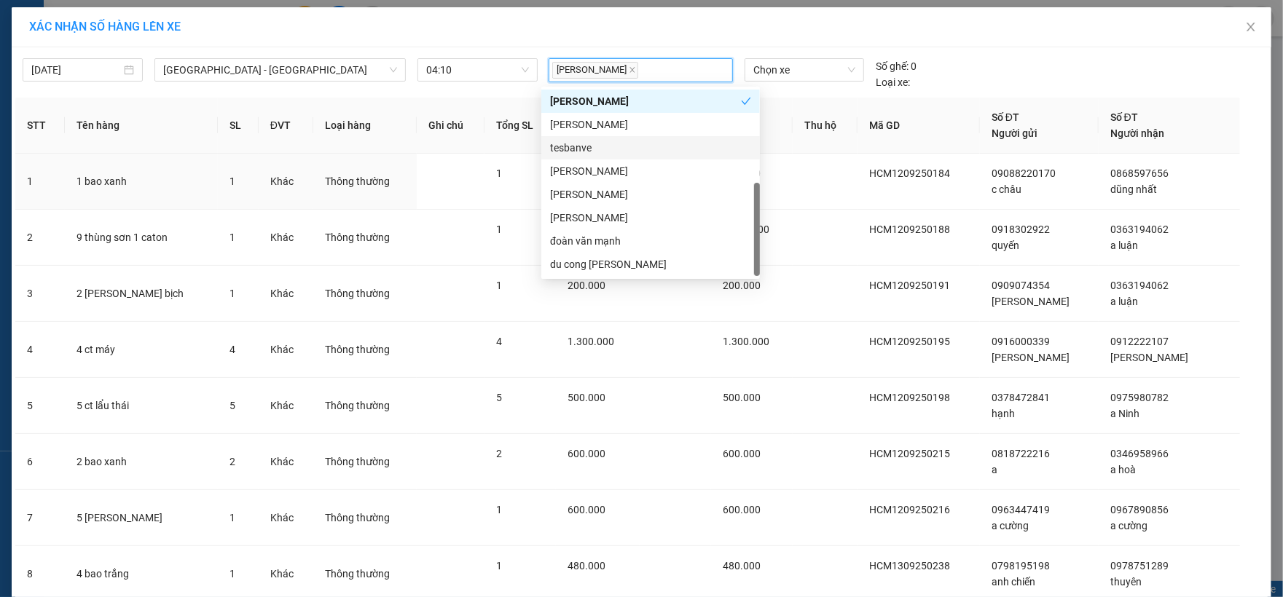
click at [600, 150] on div "tesbanve" at bounding box center [650, 148] width 201 height 16
click at [627, 202] on div "[PERSON_NAME]" at bounding box center [650, 195] width 201 height 16
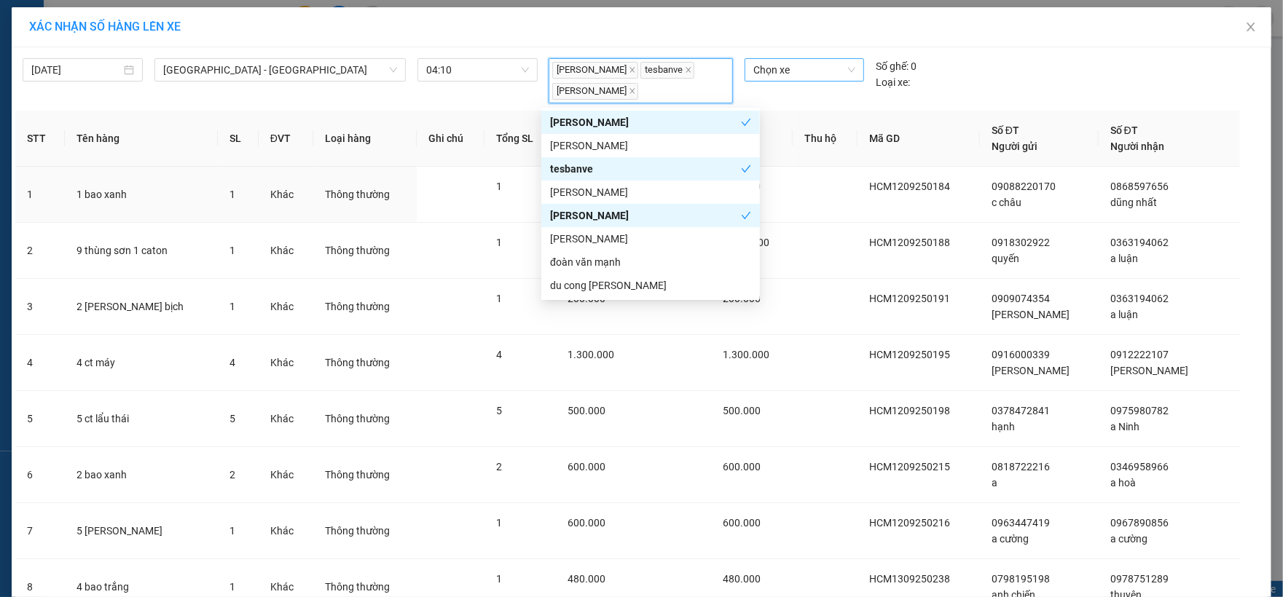
click at [814, 68] on span "Chọn xe" at bounding box center [804, 70] width 102 height 22
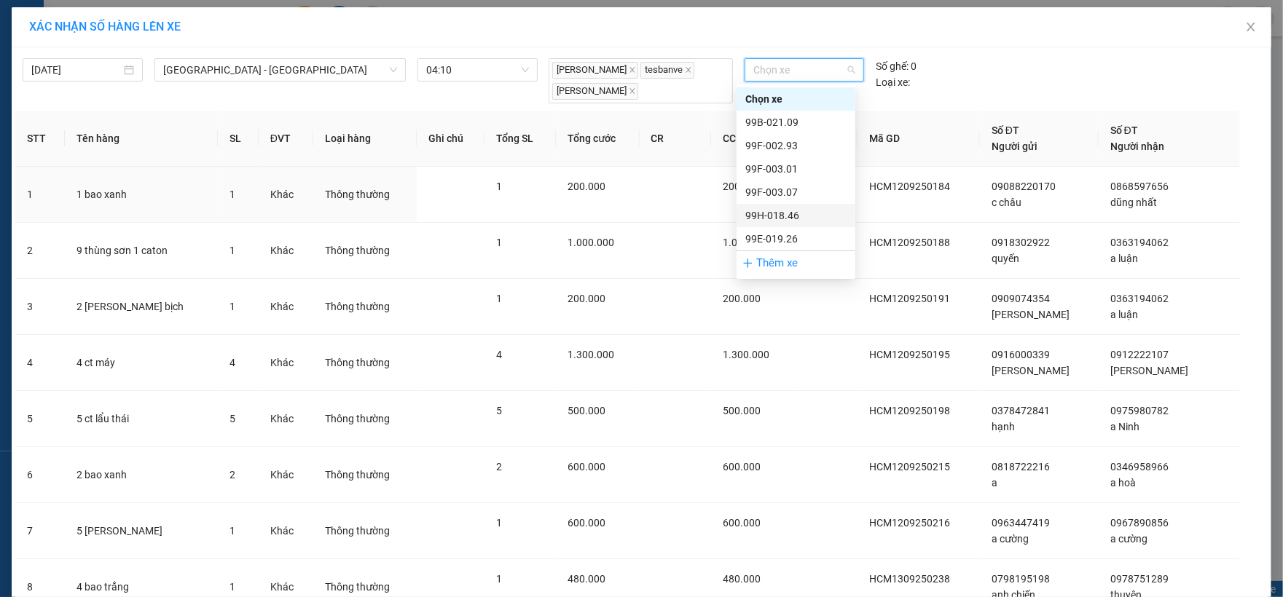
click at [790, 205] on div "99H-018.46" at bounding box center [796, 215] width 119 height 23
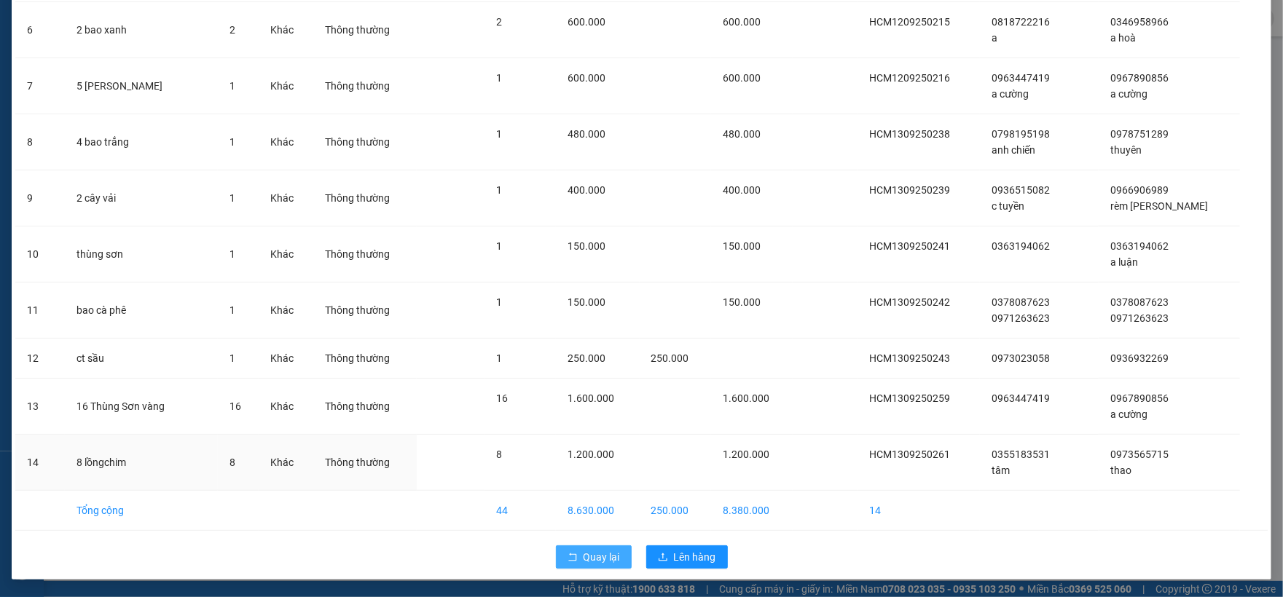
scroll to position [450, 0]
click at [685, 560] on span "Lên hàng" at bounding box center [695, 557] width 42 height 16
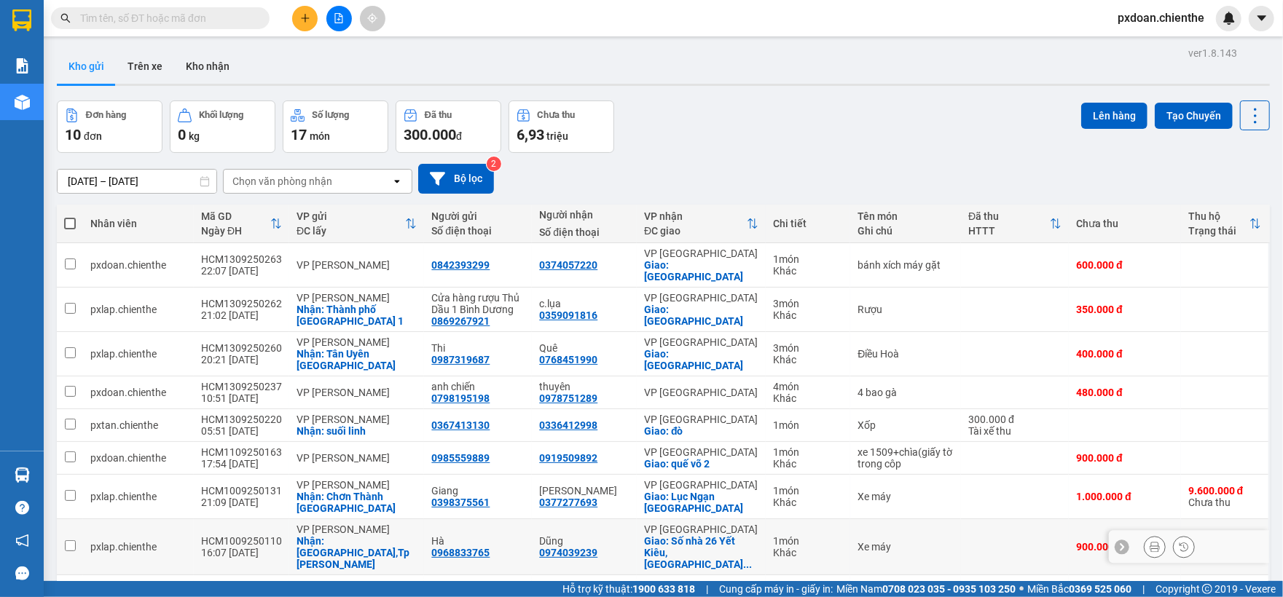
scroll to position [98, 0]
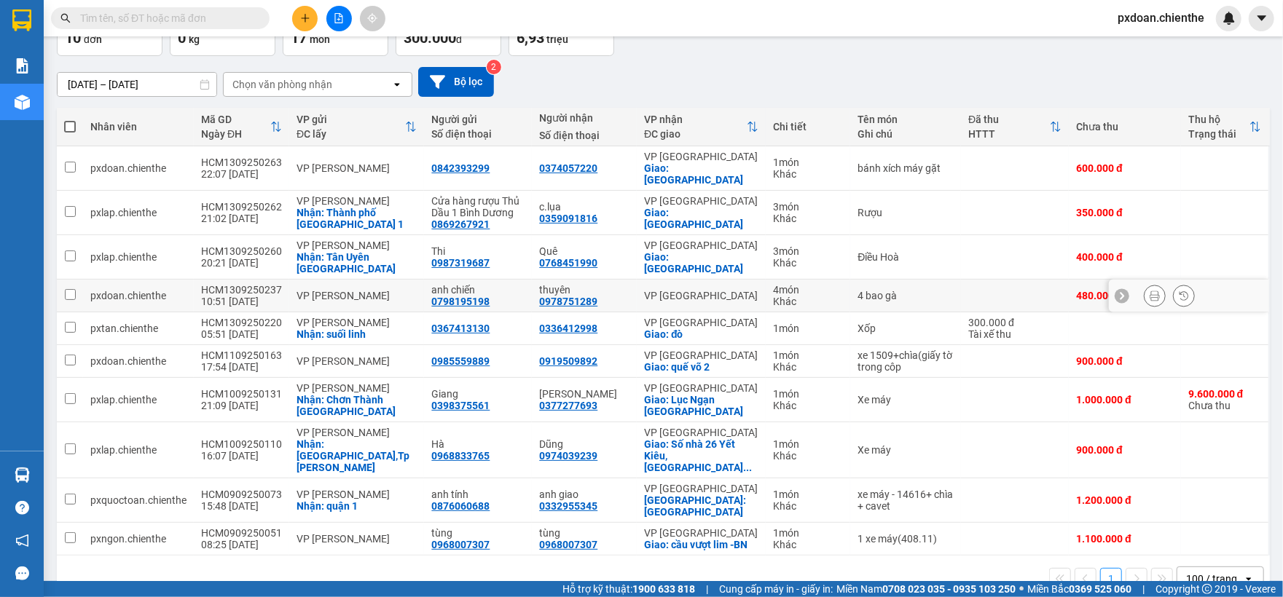
click at [252, 284] on div "HCM1309250237" at bounding box center [241, 290] width 81 height 12
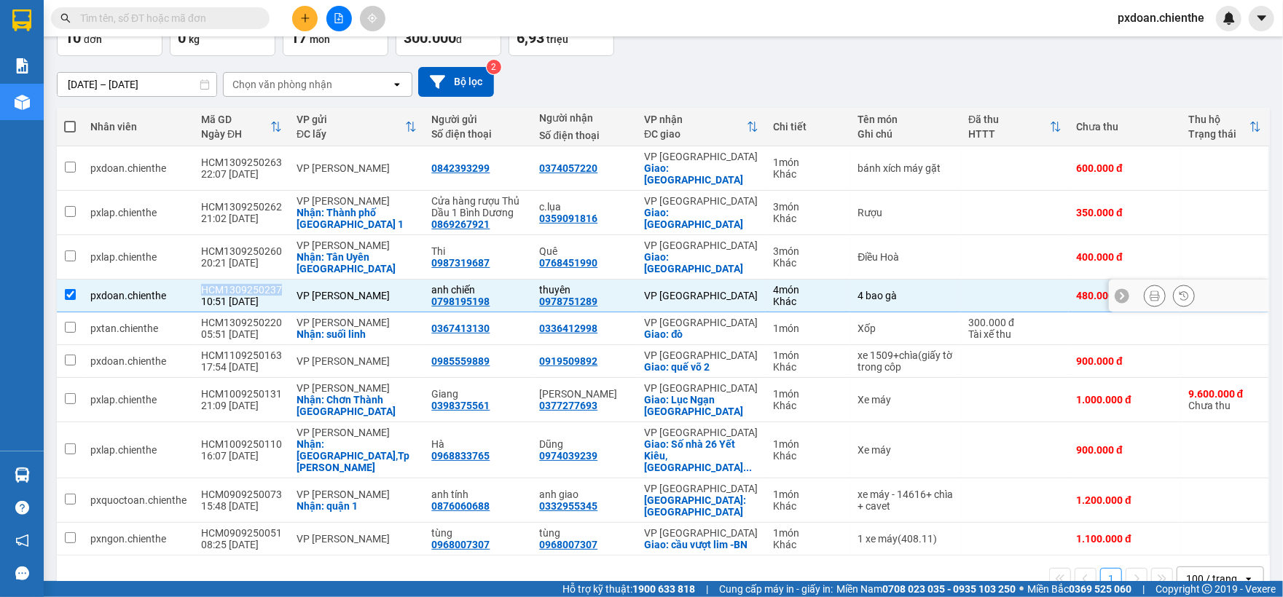
click at [252, 284] on div "HCM1309250237" at bounding box center [241, 290] width 81 height 12
checkbox input "false"
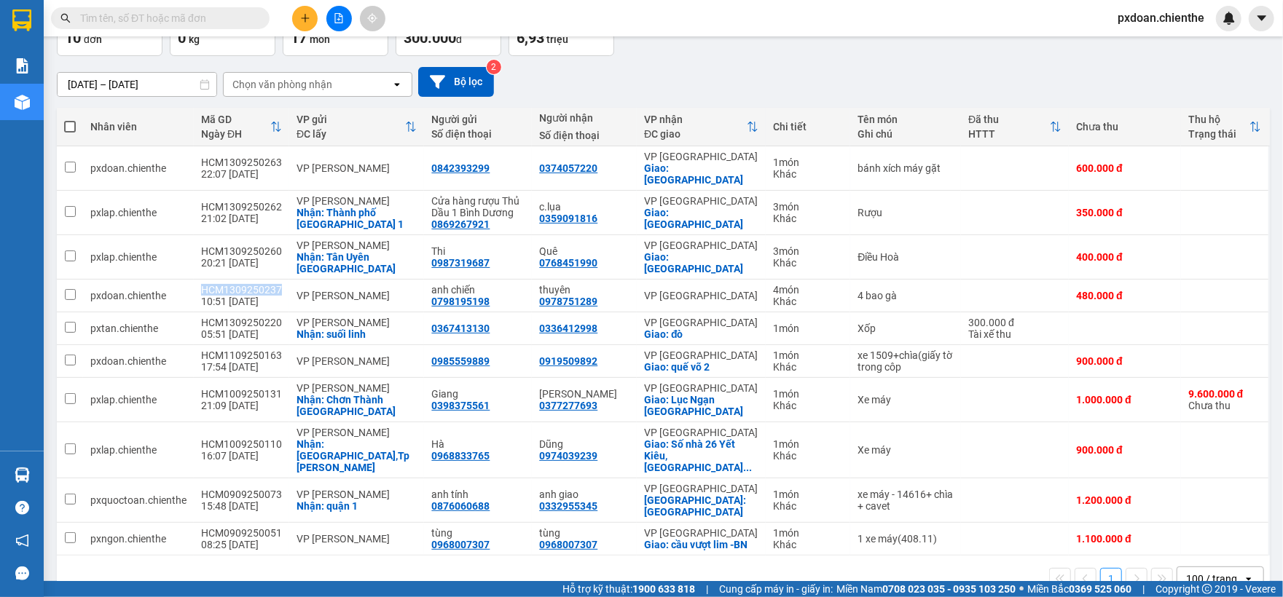
copy div "HCM1309250237"
click at [195, 15] on input "text" at bounding box center [166, 18] width 172 height 16
paste input "HCM1309250237"
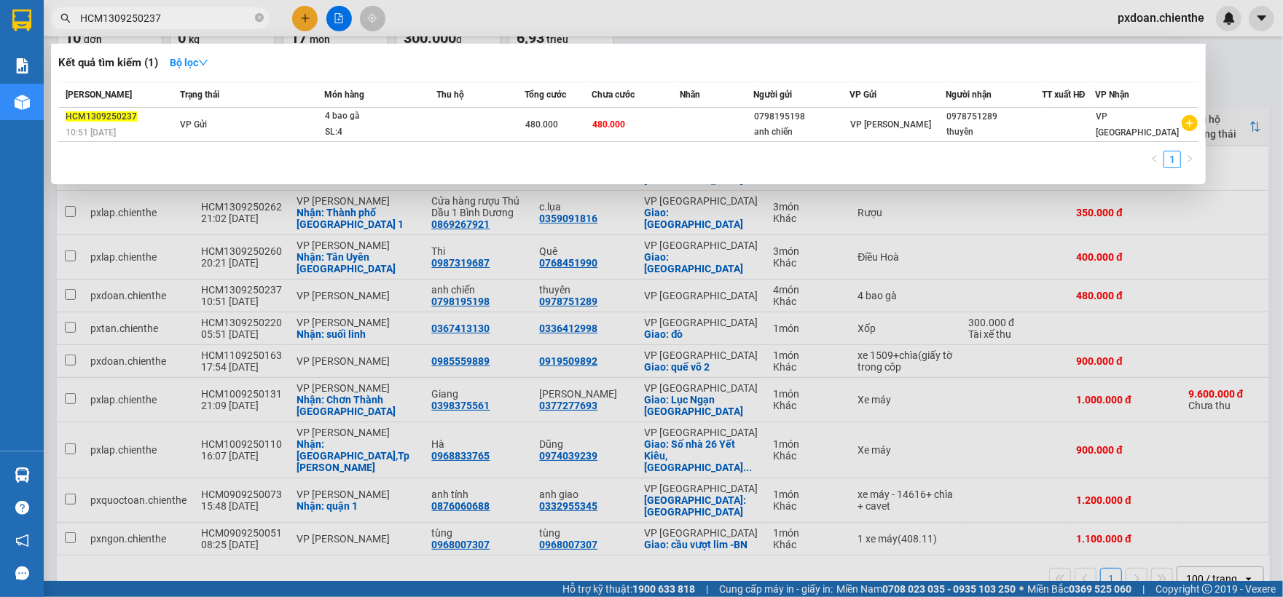
type input "HCM1309250237"
click at [397, 125] on div "SL: 4" at bounding box center [379, 133] width 109 height 16
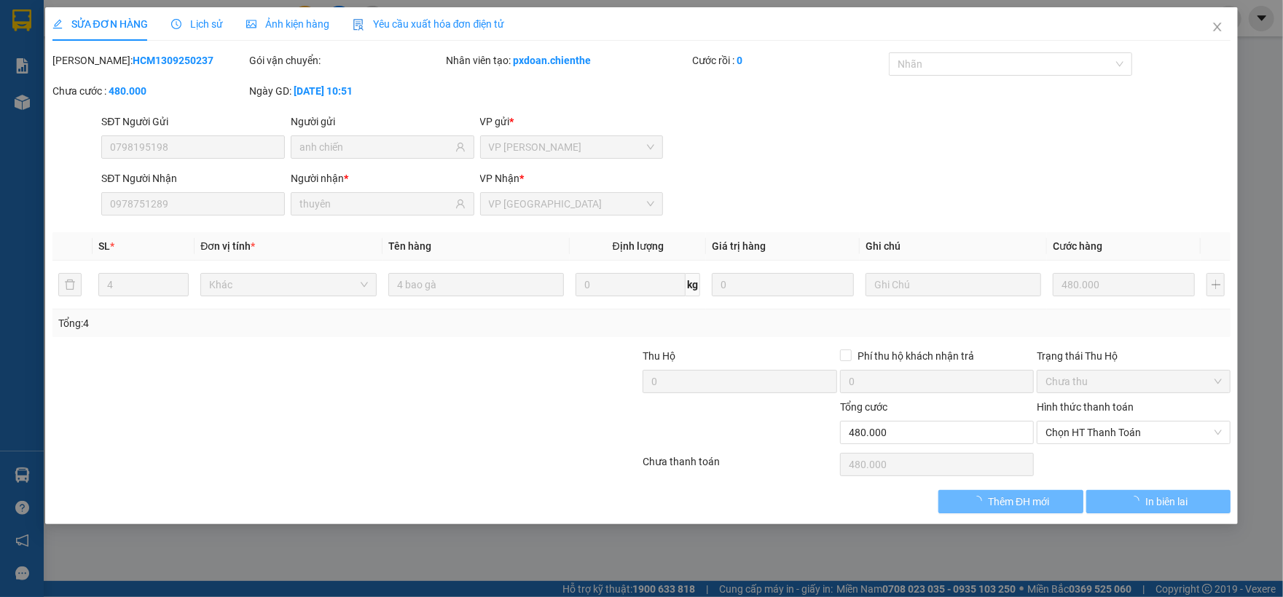
click at [278, 19] on span "Ảnh kiện hàng" at bounding box center [287, 24] width 83 height 12
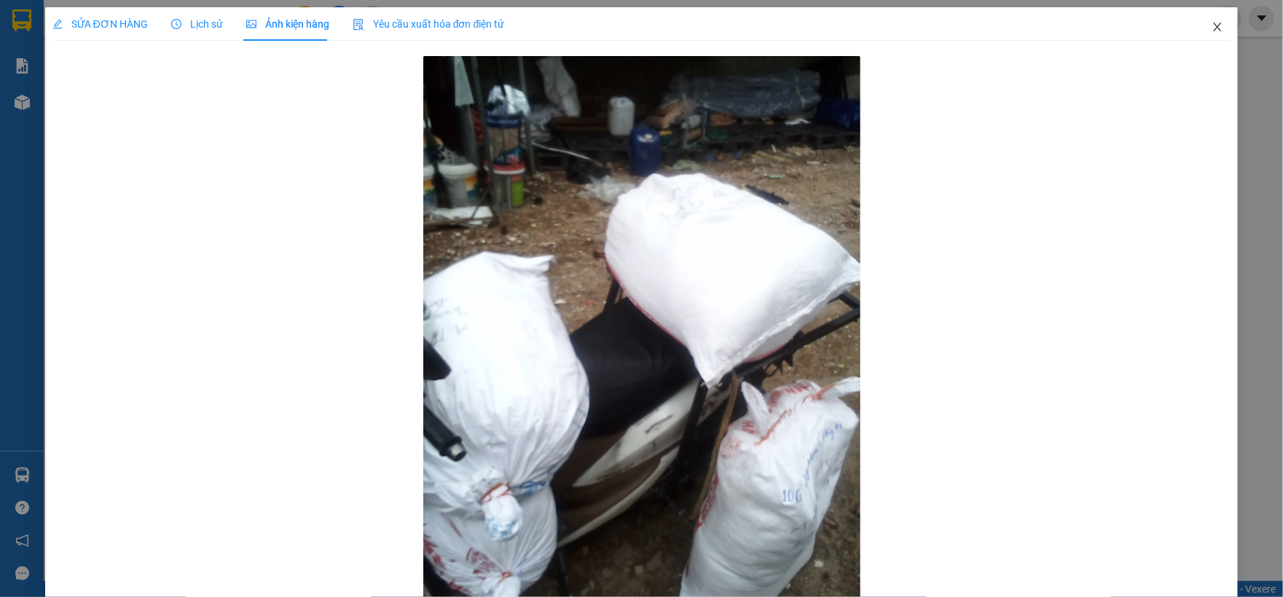
click at [1212, 28] on icon "close" at bounding box center [1218, 27] width 12 height 12
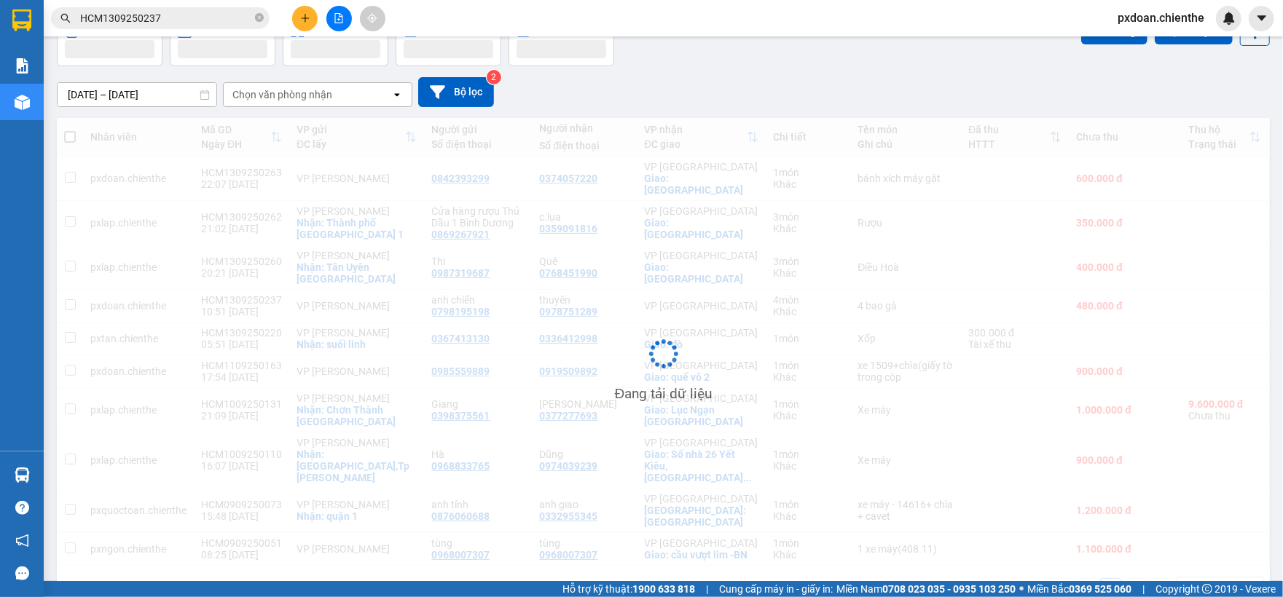
scroll to position [97, 0]
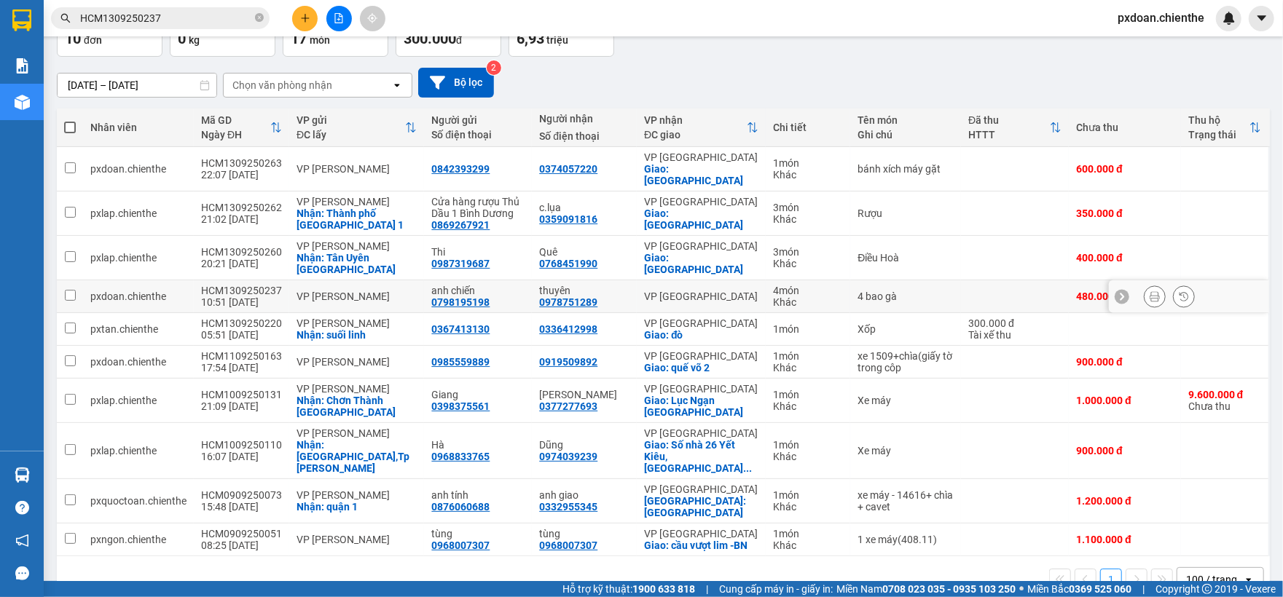
click at [221, 297] on div "10:51 [DATE]" at bounding box center [241, 303] width 81 height 12
checkbox input "true"
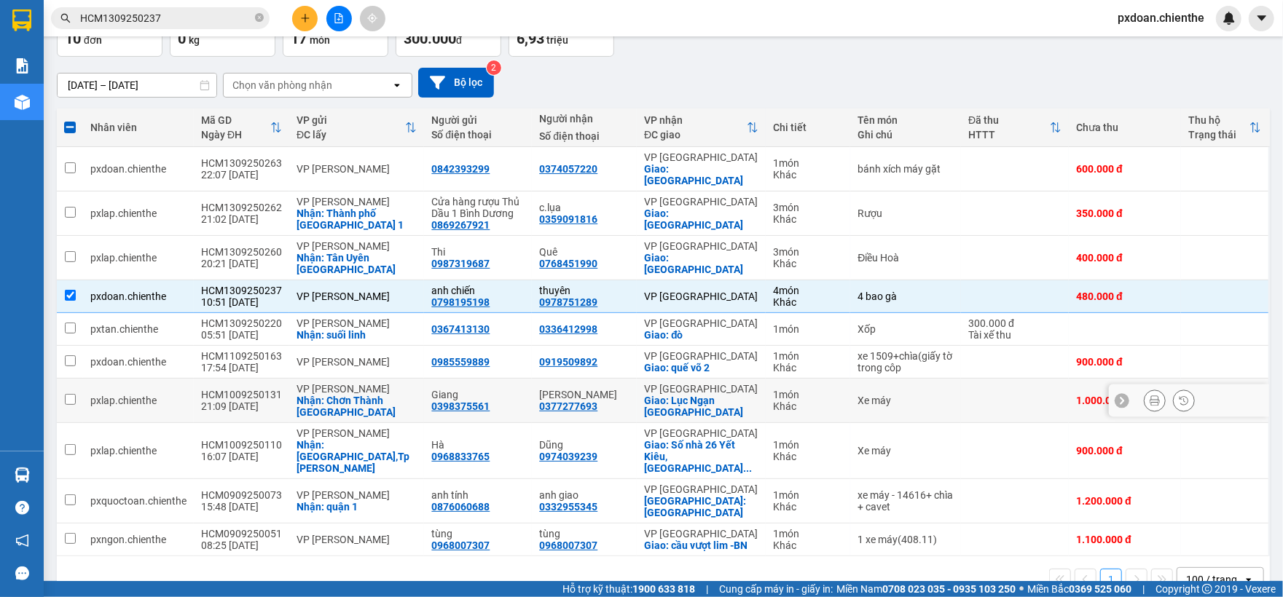
click at [259, 389] on div "HCM1009250131" at bounding box center [241, 395] width 81 height 12
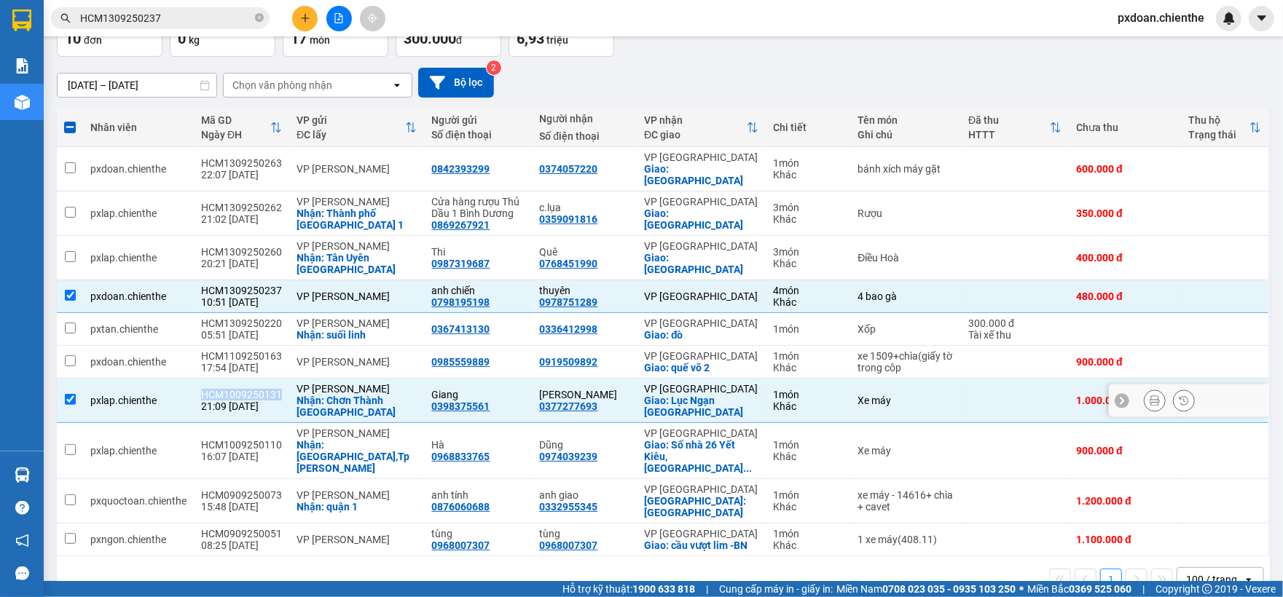
click at [259, 389] on div "HCM1009250131" at bounding box center [241, 395] width 81 height 12
checkbox input "false"
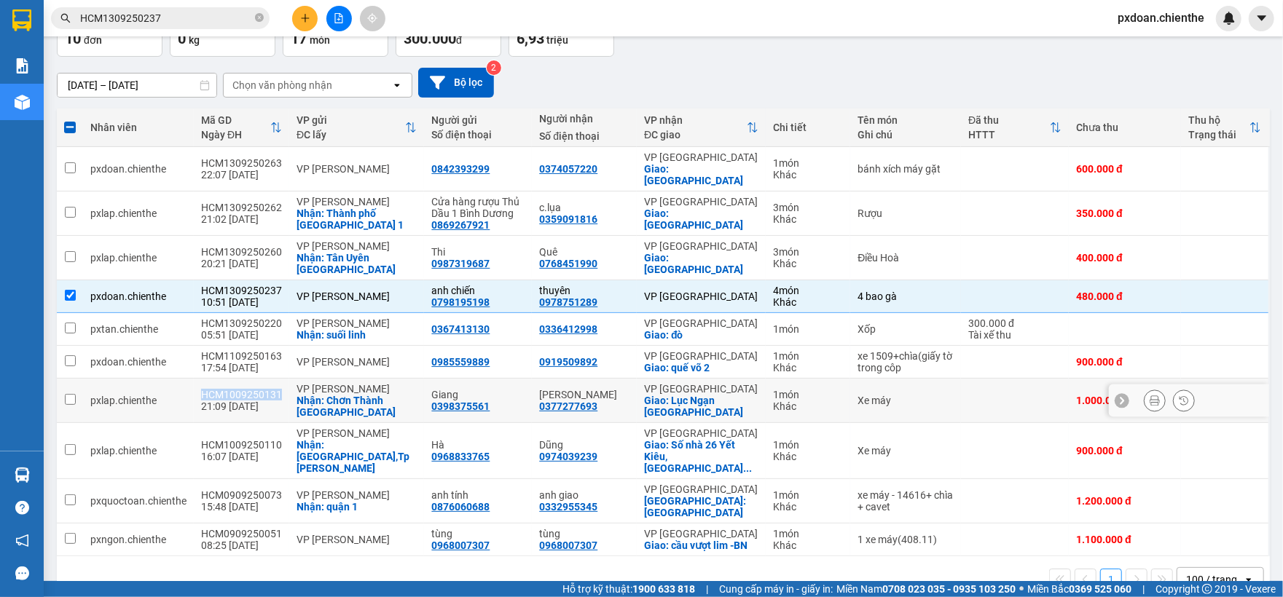
copy div "HCM1009250131"
click at [195, 23] on input "HCM1309250237" at bounding box center [166, 18] width 172 height 16
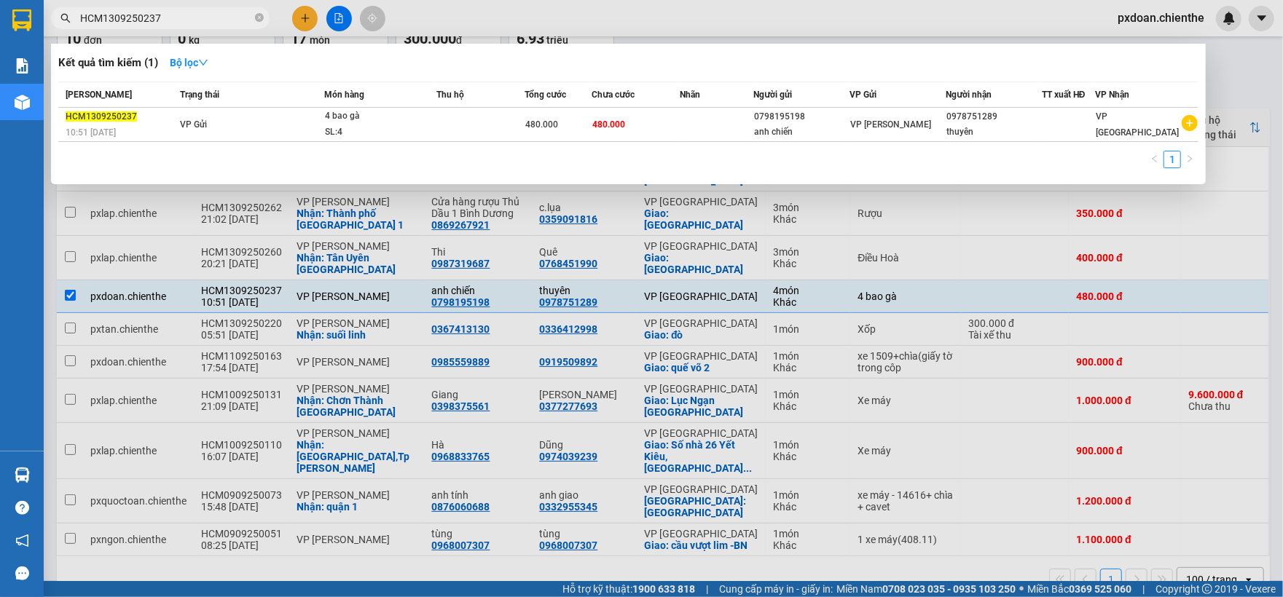
click at [195, 23] on input "HCM1309250237" at bounding box center [166, 18] width 172 height 16
paste input "009250131"
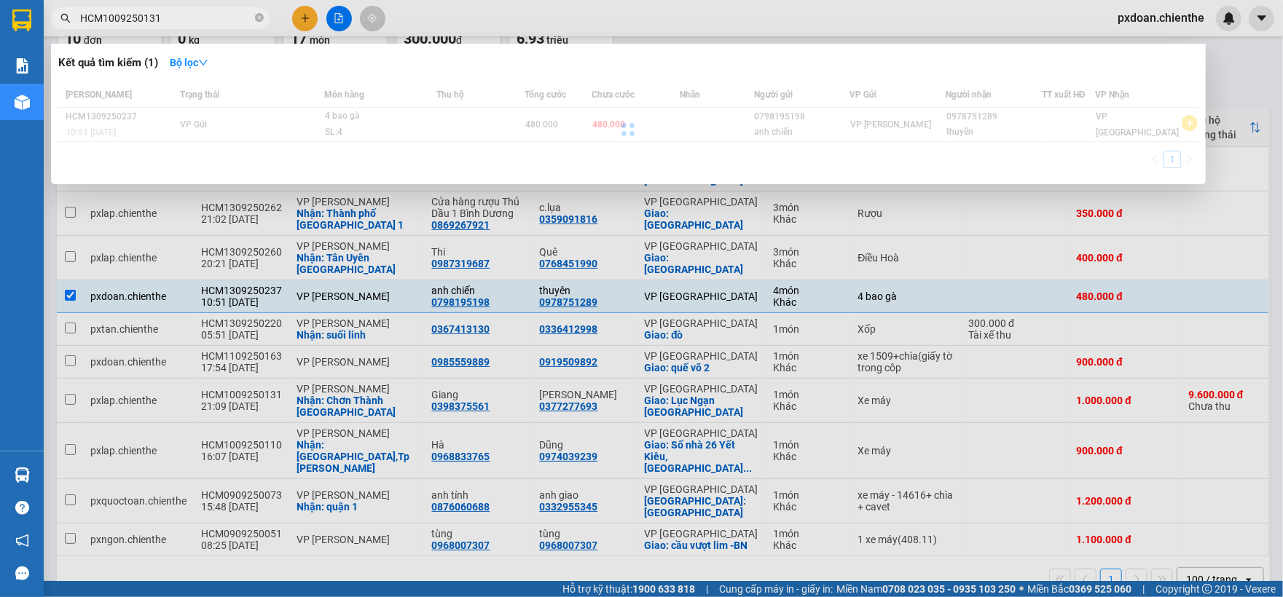
type input "HCM1009250131"
click at [356, 125] on div at bounding box center [628, 129] width 1140 height 95
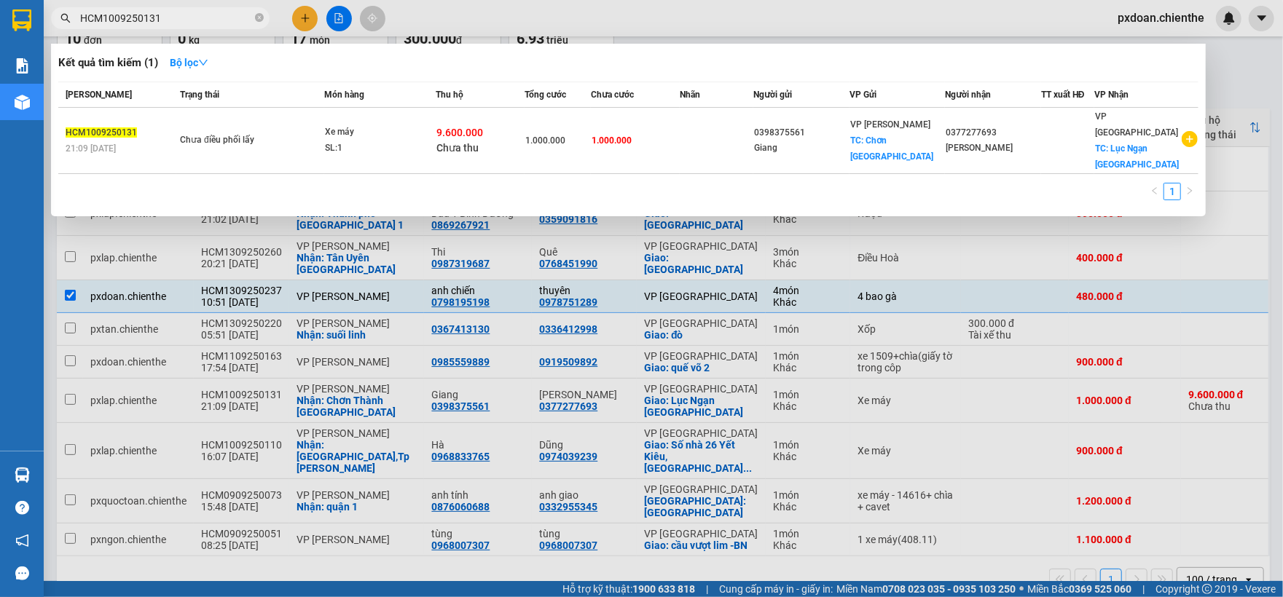
click at [367, 141] on div "SL: 1" at bounding box center [379, 149] width 109 height 16
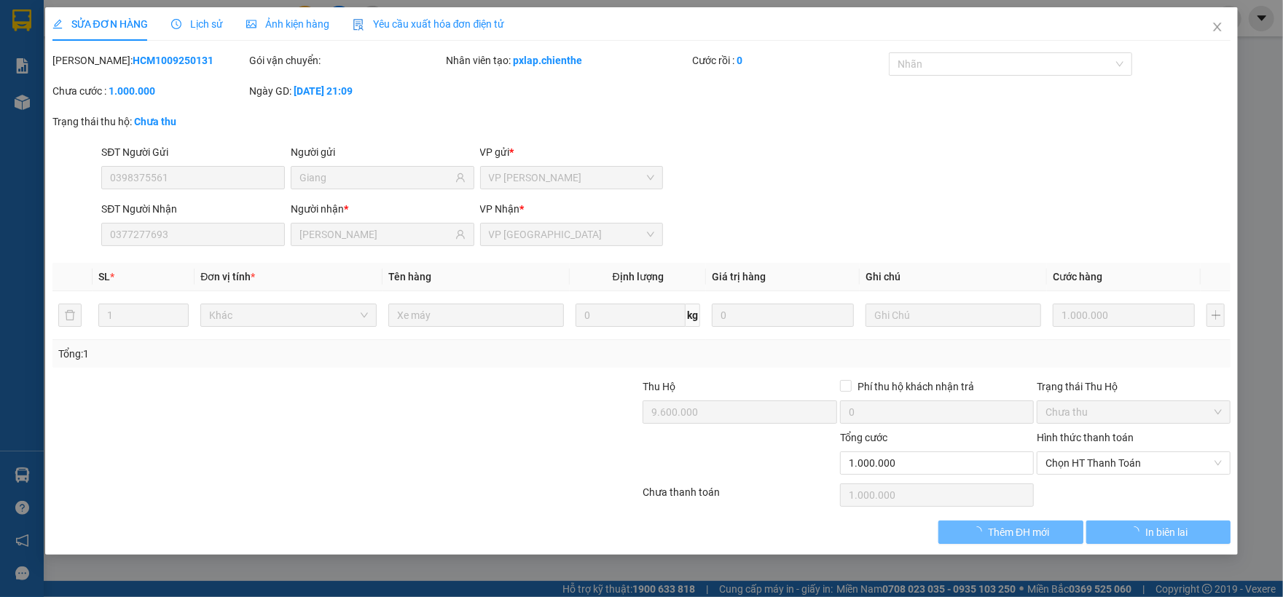
type input "0398375561"
type input "Giang"
type input "0377277693"
type input "[PERSON_NAME]"
type input "9.600.000"
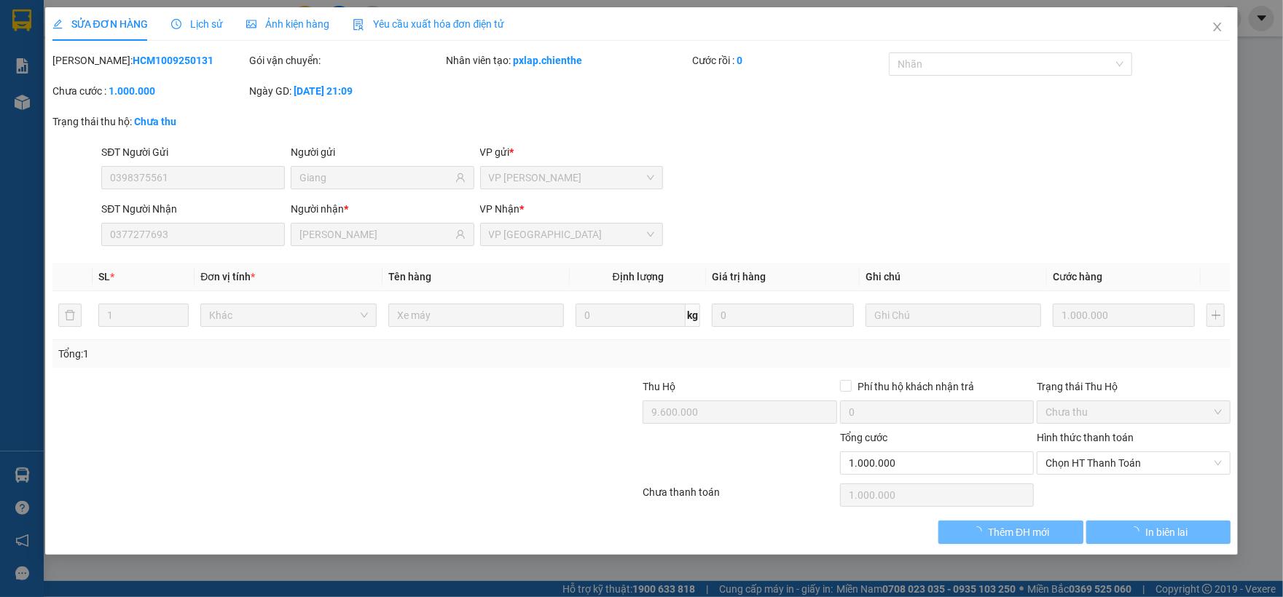
type input "1.000.000"
click at [295, 36] on div "Ảnh kiện hàng" at bounding box center [287, 24] width 83 height 34
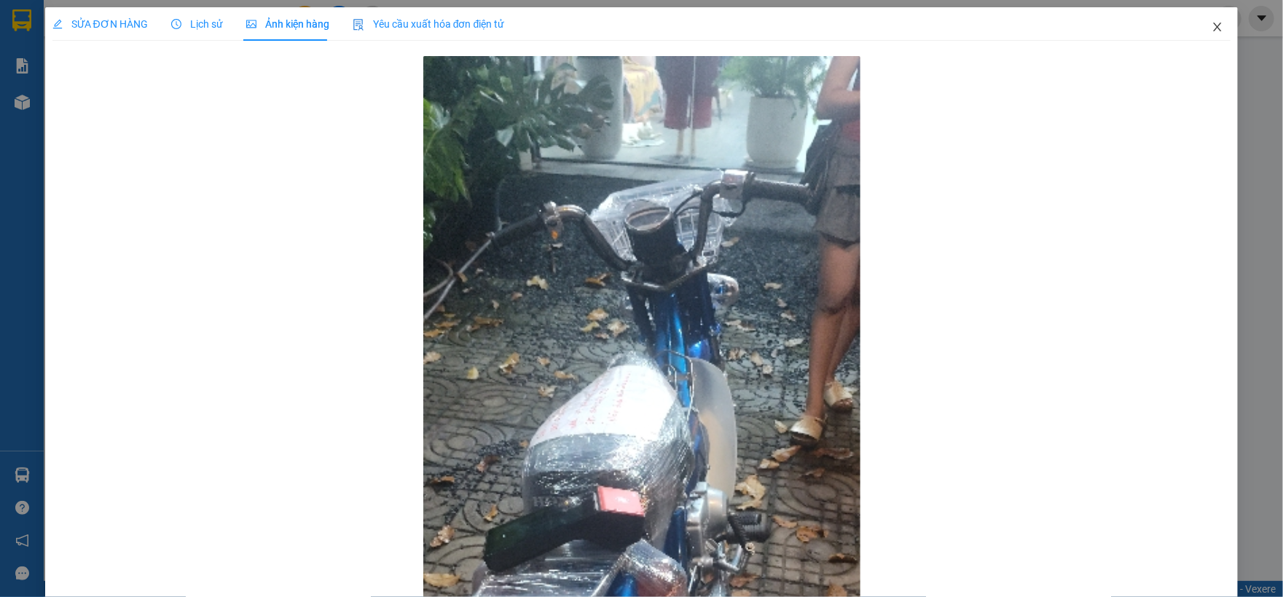
click at [1212, 31] on icon "close" at bounding box center [1218, 27] width 12 height 12
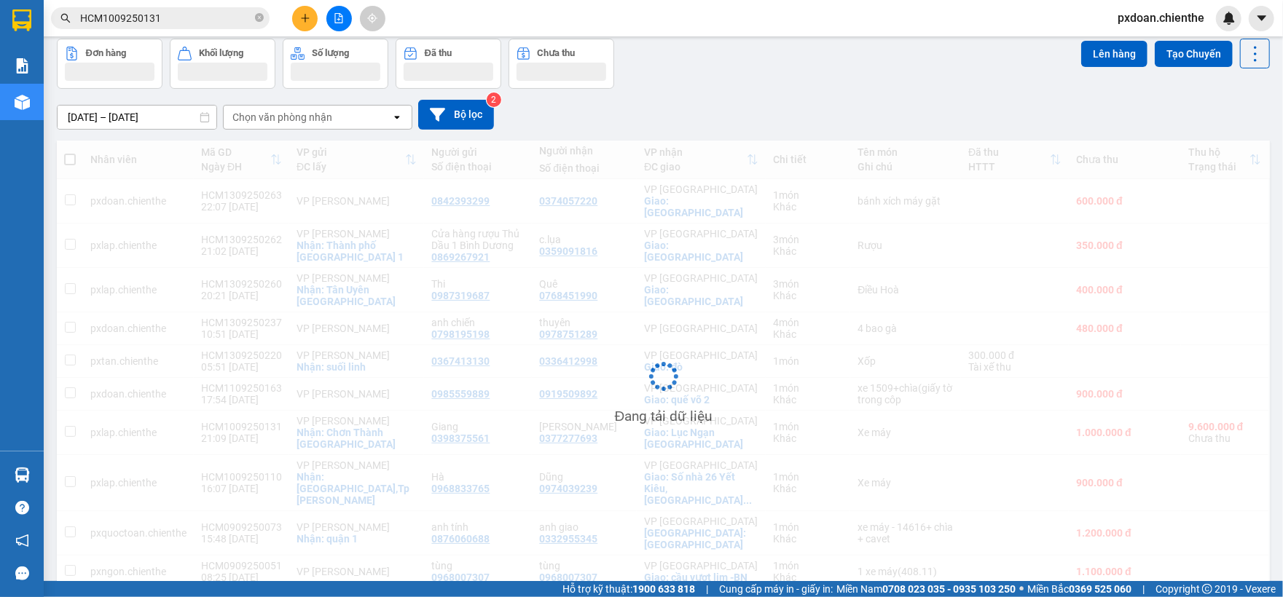
scroll to position [98, 0]
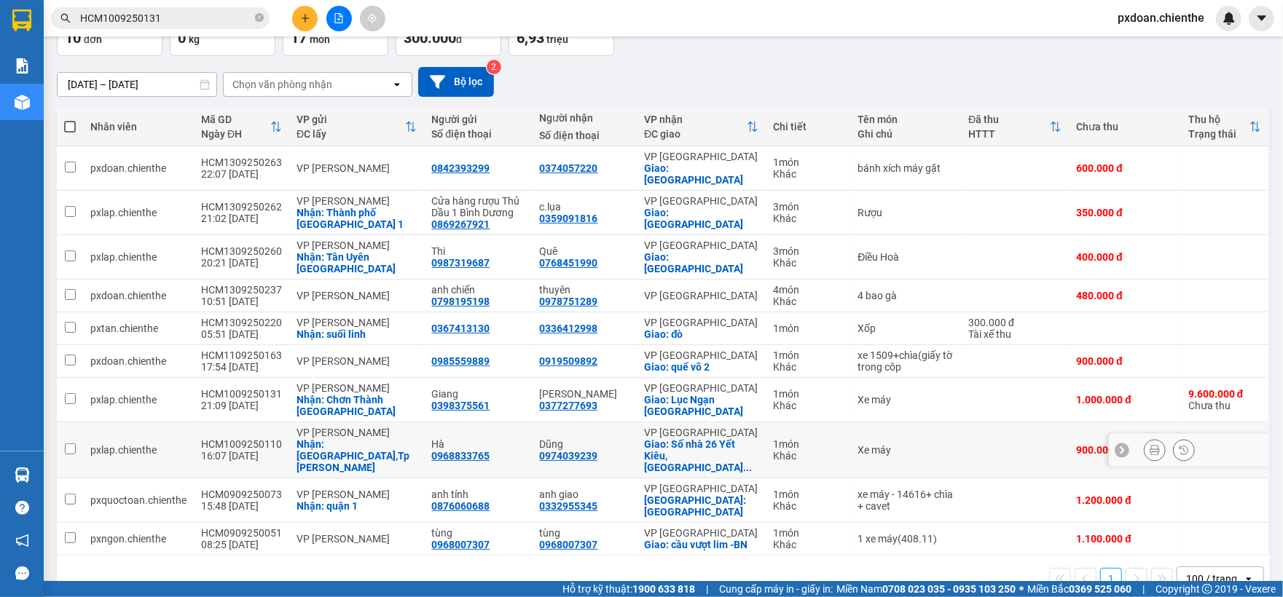
click at [249, 439] on div "HCM1009250110" at bounding box center [241, 445] width 81 height 12
checkbox input "false"
copy div "HCM1009250110"
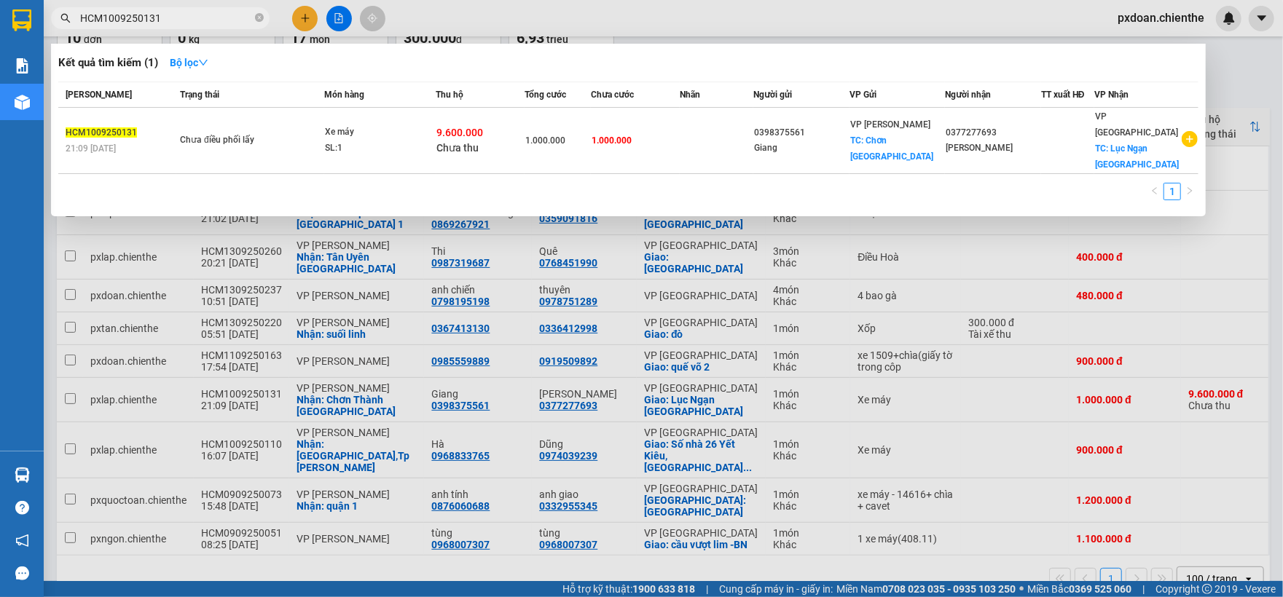
click at [195, 15] on input "HCM1009250131" at bounding box center [166, 18] width 172 height 16
paste input "10"
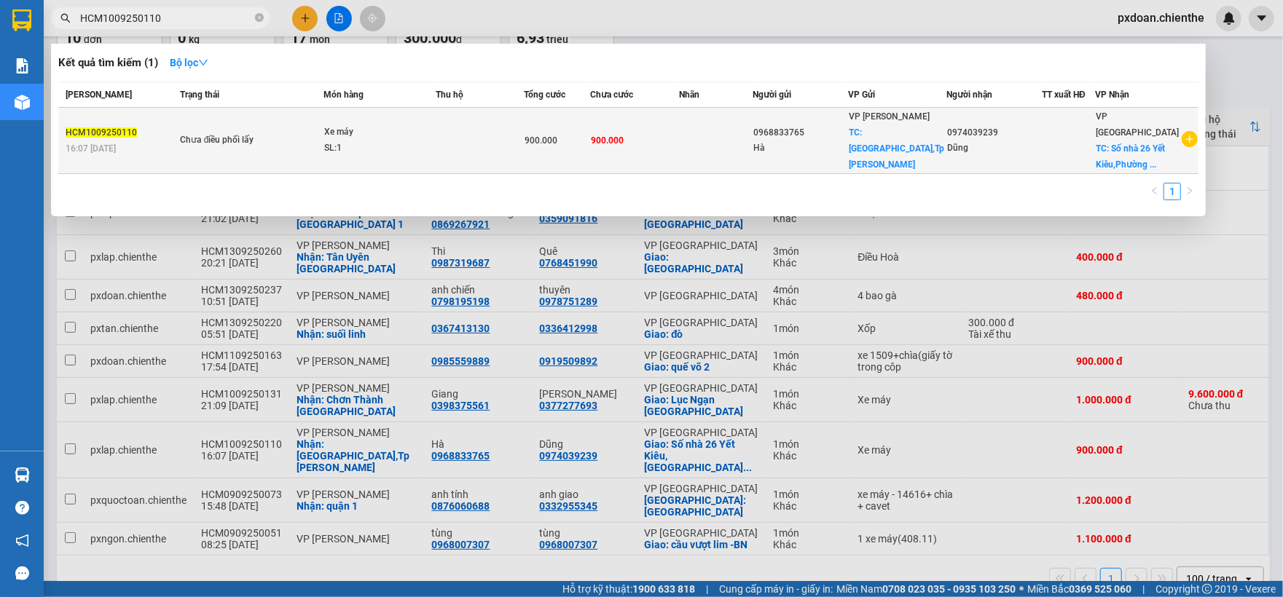
type input "HCM1009250110"
click at [395, 141] on div "SL: 1" at bounding box center [378, 149] width 109 height 16
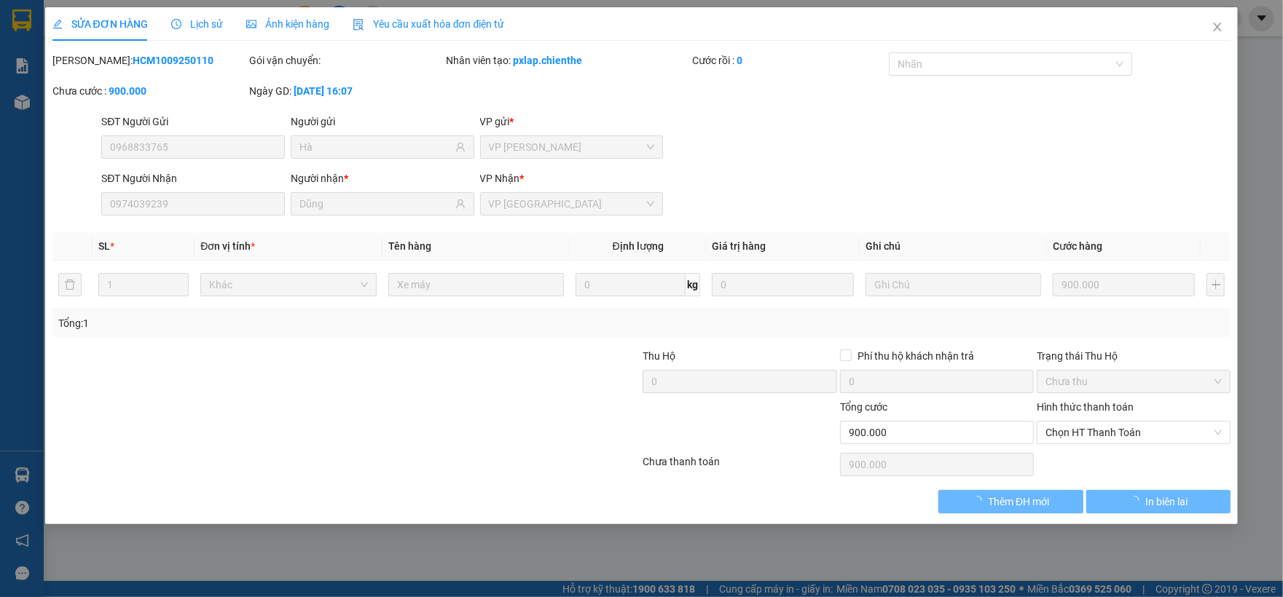
click at [300, 28] on span "Ảnh kiện hàng" at bounding box center [287, 24] width 83 height 12
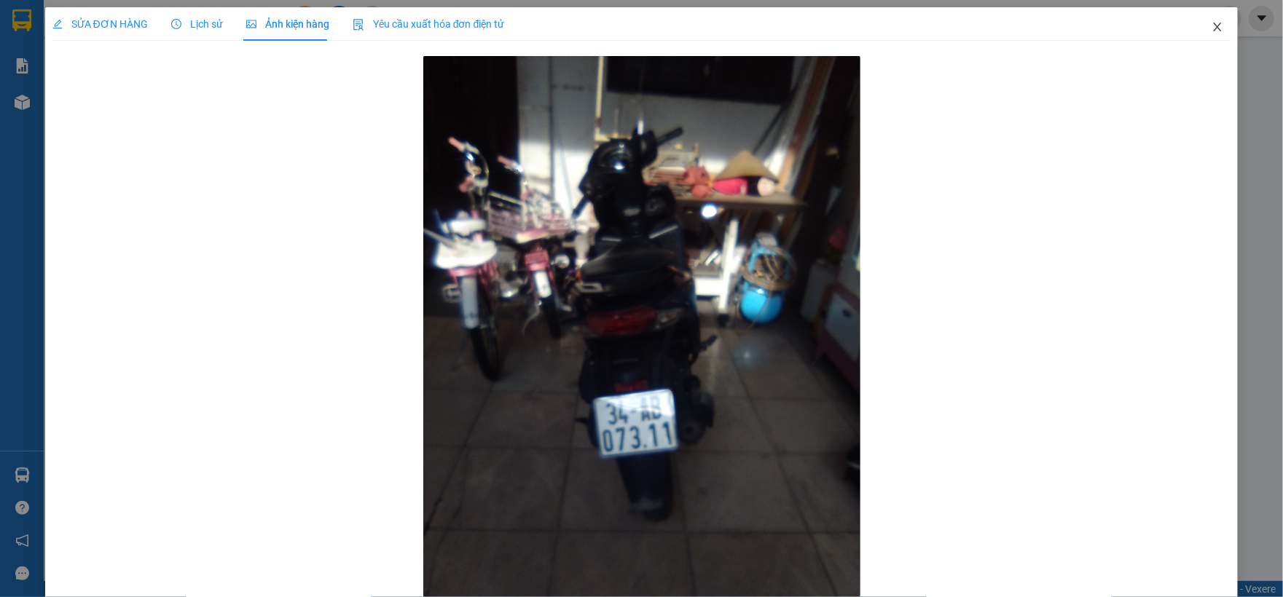
click at [1197, 38] on span "Close" at bounding box center [1217, 27] width 41 height 41
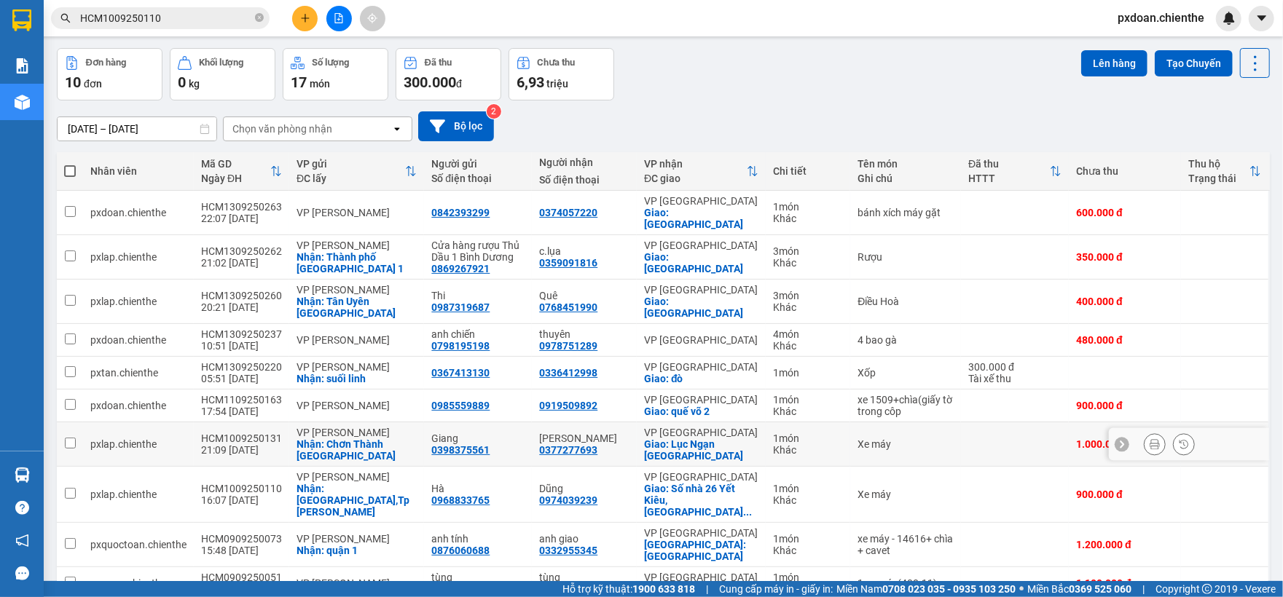
scroll to position [101, 0]
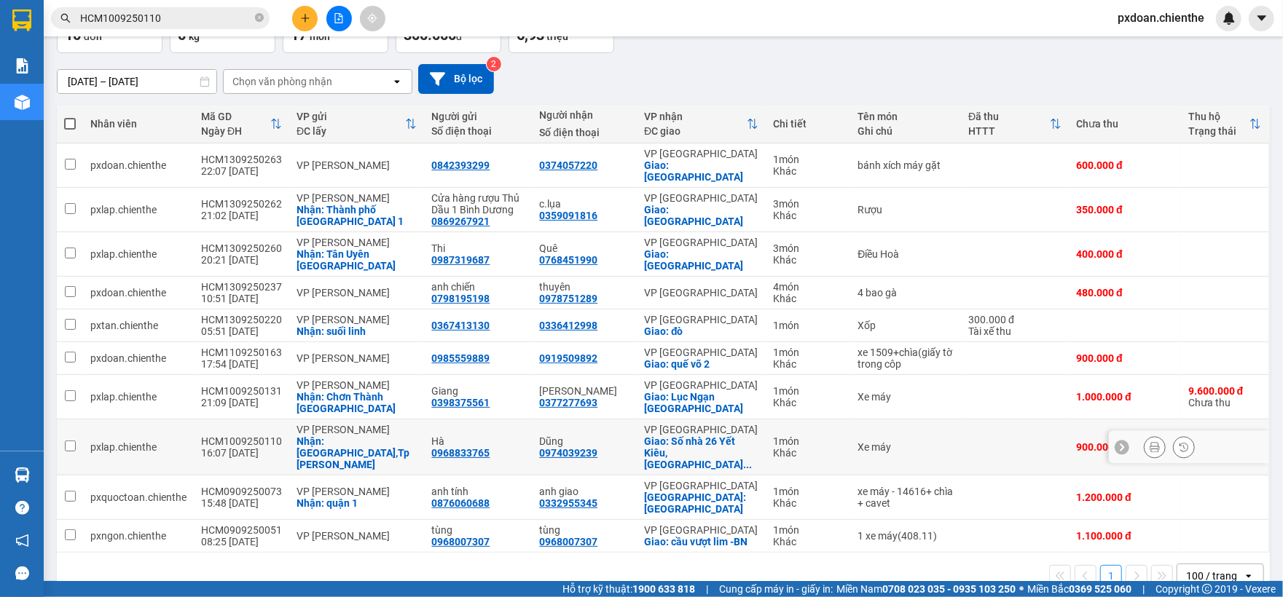
click at [260, 436] on div "HCM1009250110" at bounding box center [241, 442] width 81 height 12
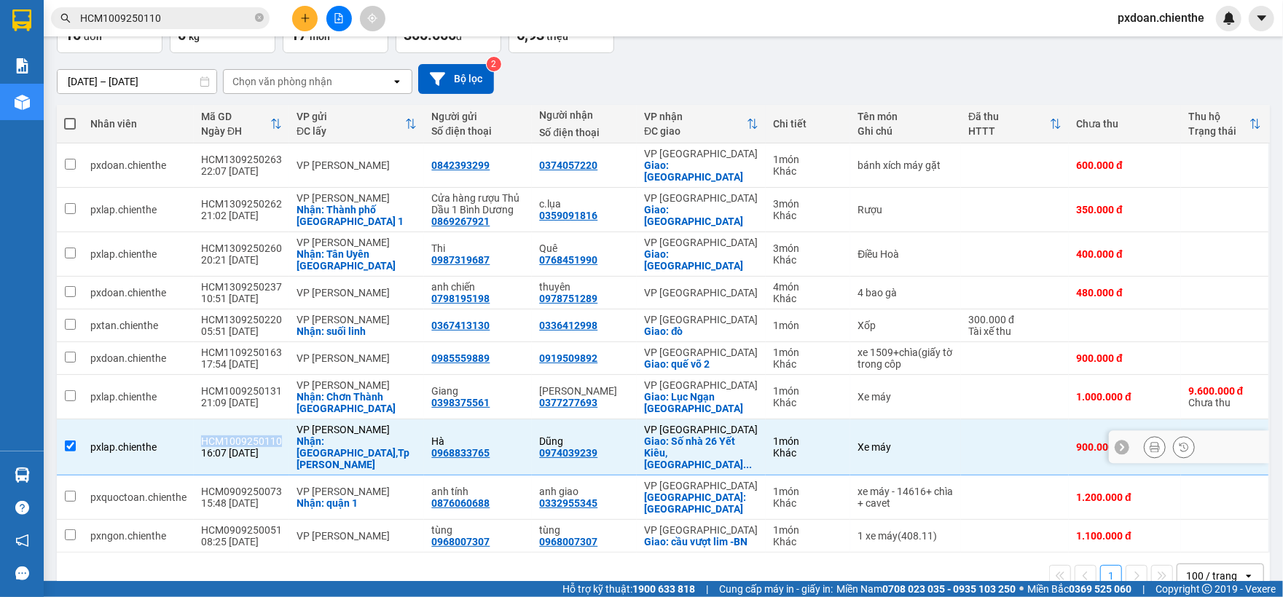
click at [260, 436] on div "HCM1009250110" at bounding box center [241, 442] width 81 height 12
checkbox input "false"
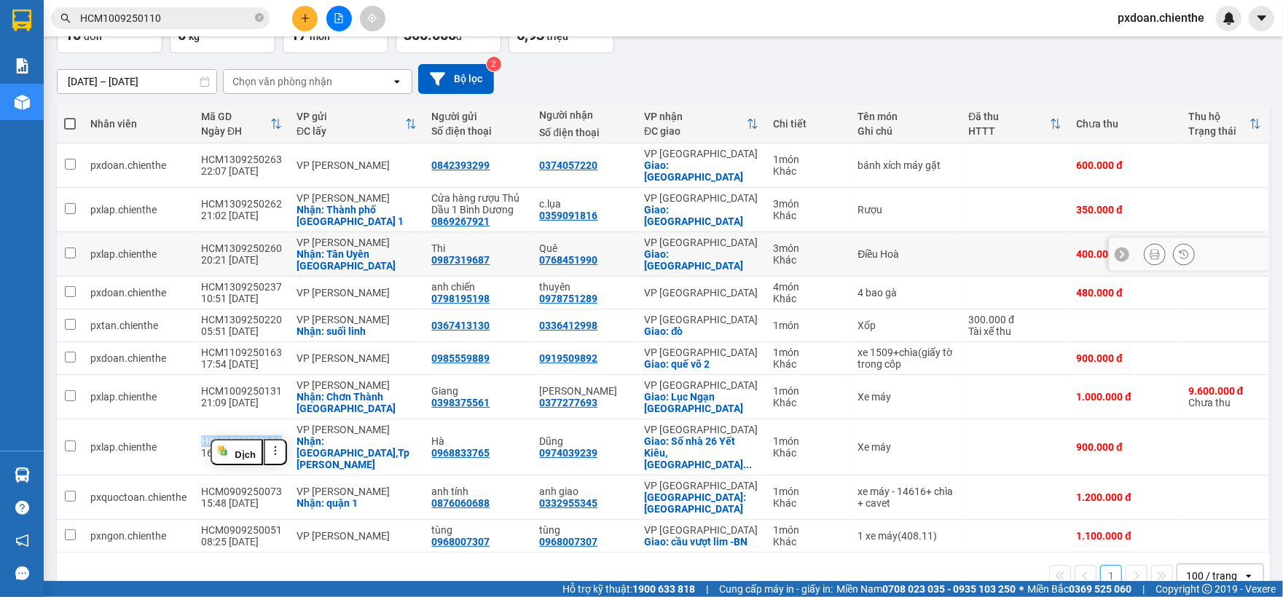
copy div "HCM1009250110"
click at [182, 29] on div "Kết quả tìm kiếm ( 1 ) Bộ lọc Mã ĐH Trạng thái Món hàng Thu hộ Tổng cước Chưa c…" at bounding box center [142, 18] width 284 height 25
click at [182, 16] on input "HCM1009250110" at bounding box center [166, 18] width 172 height 16
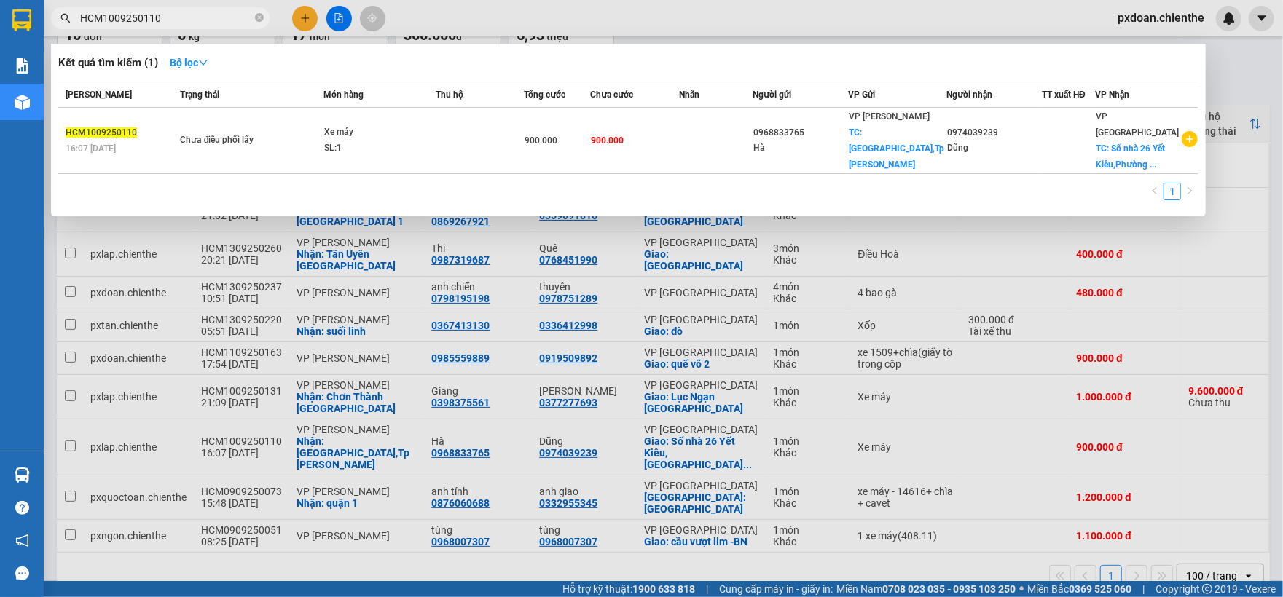
click at [182, 16] on input "HCM1009250110" at bounding box center [166, 18] width 172 height 16
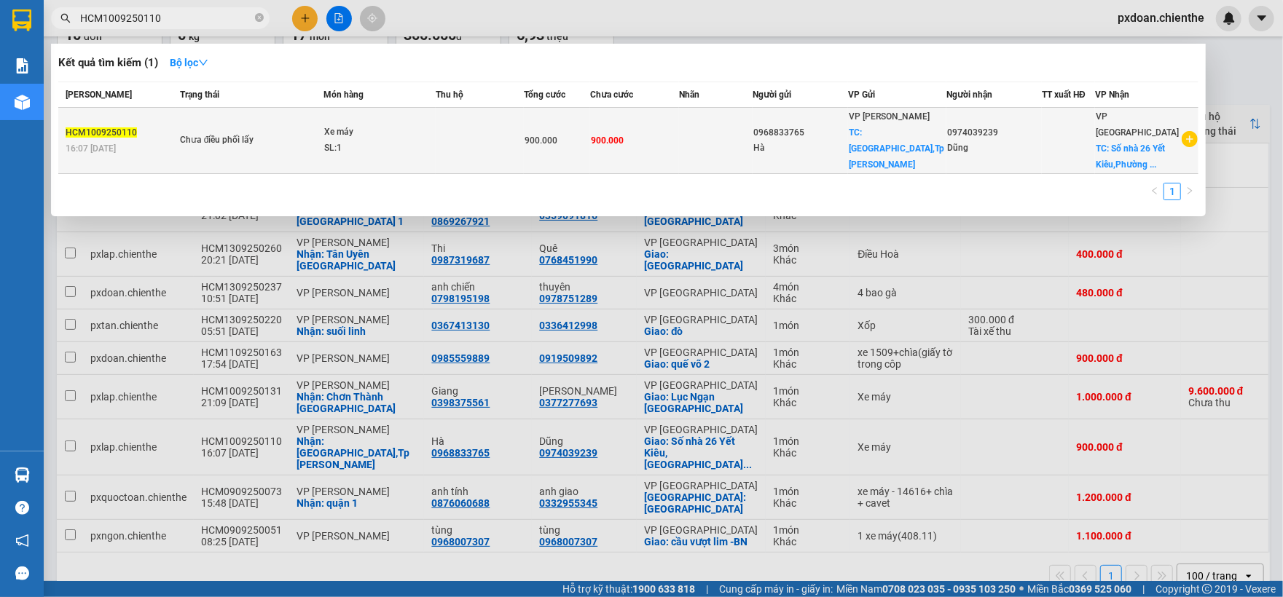
click at [353, 141] on div "SL: 1" at bounding box center [378, 149] width 109 height 16
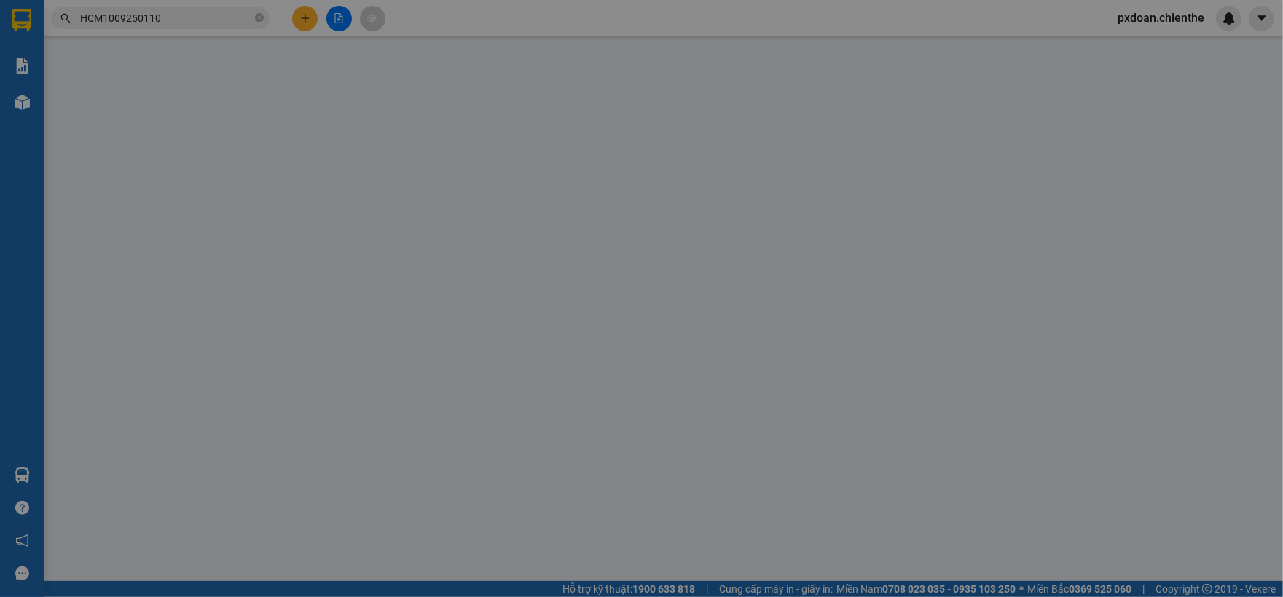
type input "0968833765"
type input "Hà"
type input "0974039239"
type input "Dũng"
type input "900.000"
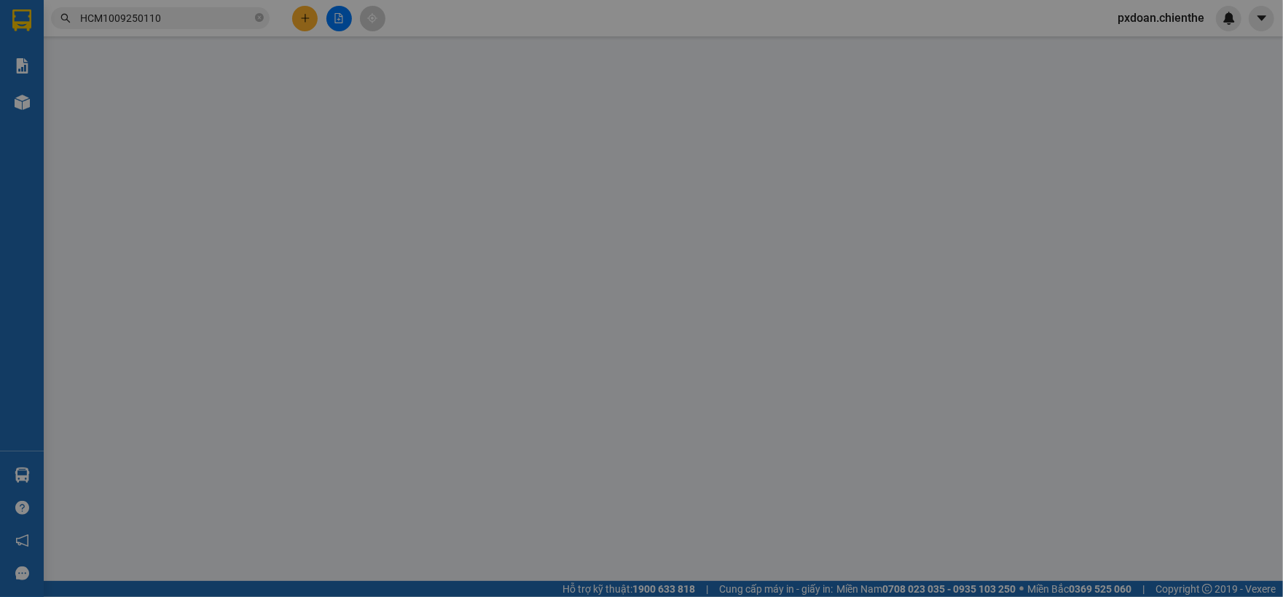
type input "900.000"
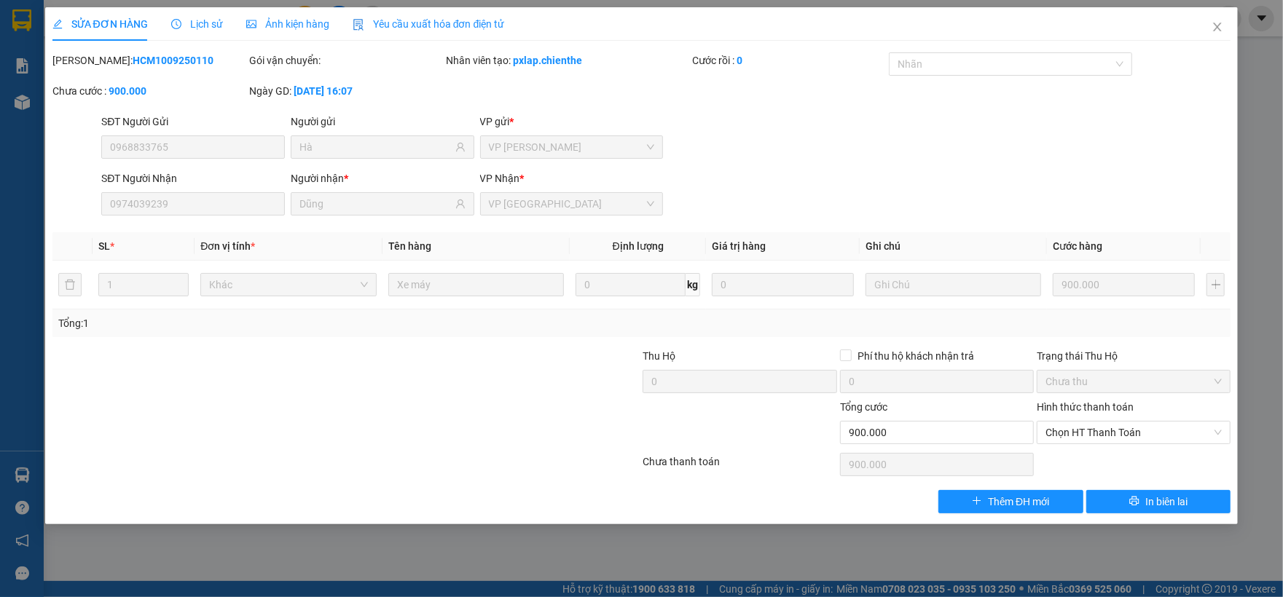
click at [296, 26] on span "Ảnh kiện hàng" at bounding box center [287, 24] width 83 height 12
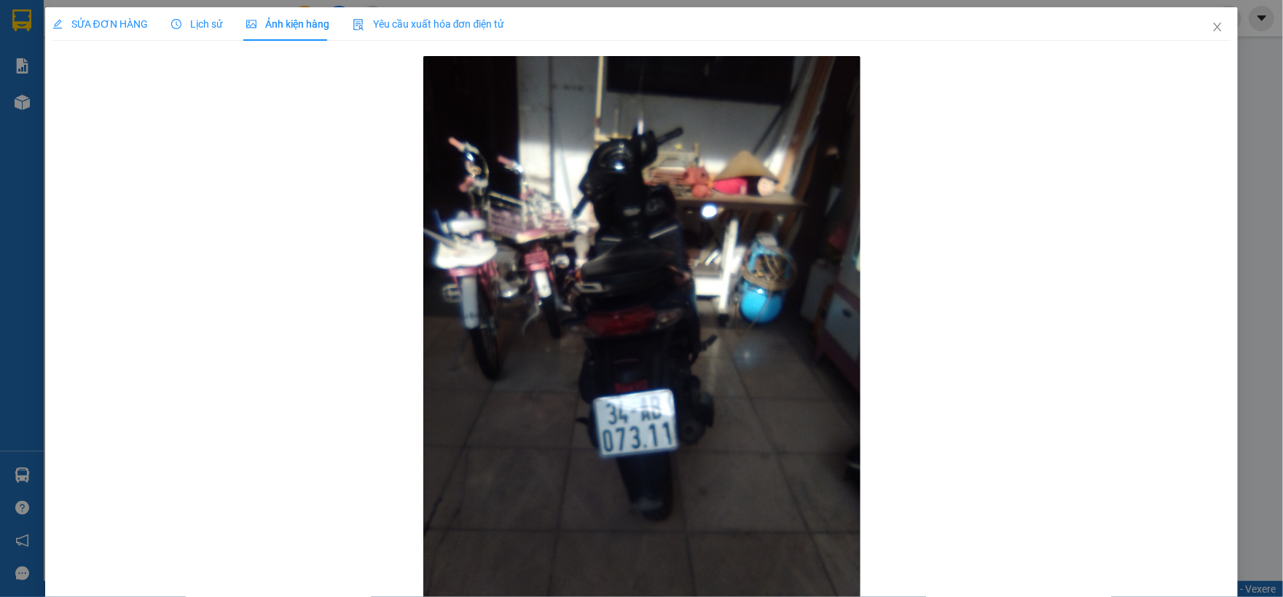
click at [106, 29] on span "SỬA ĐƠN HÀNG" at bounding box center [99, 24] width 95 height 12
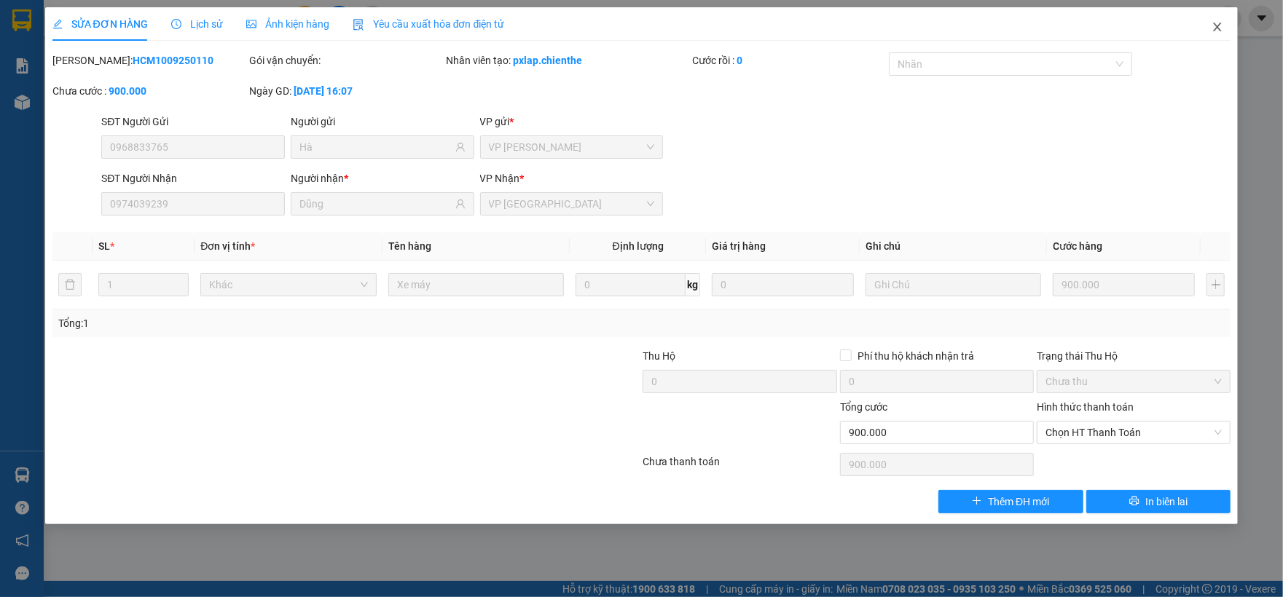
click at [1216, 36] on span "Close" at bounding box center [1217, 27] width 41 height 41
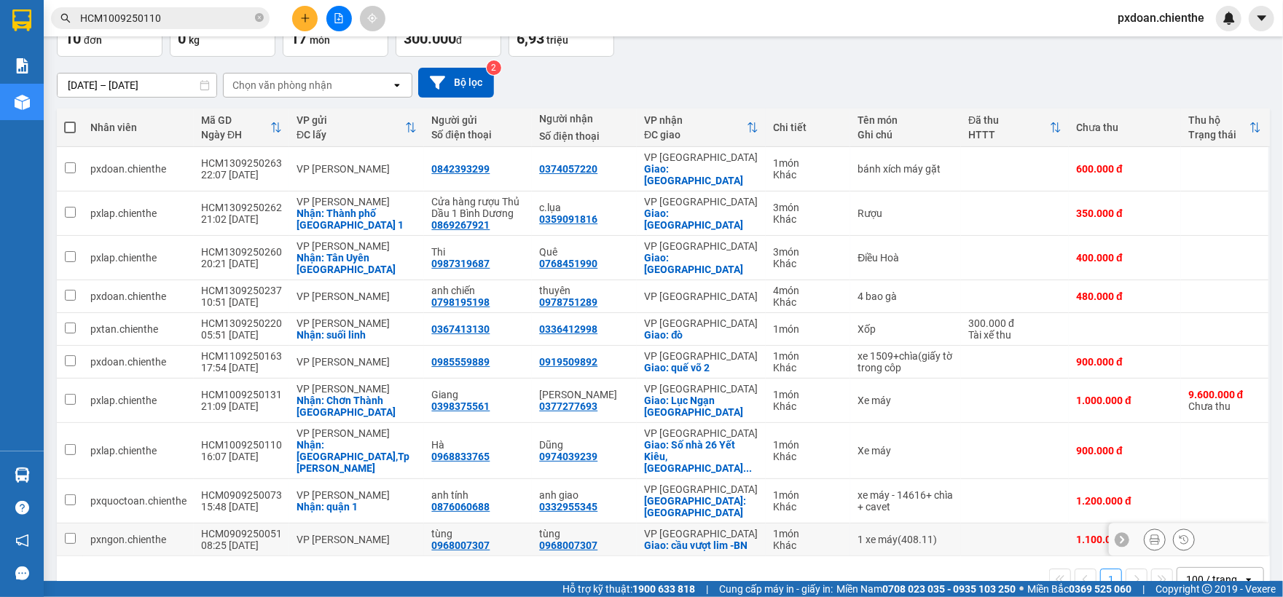
scroll to position [98, 0]
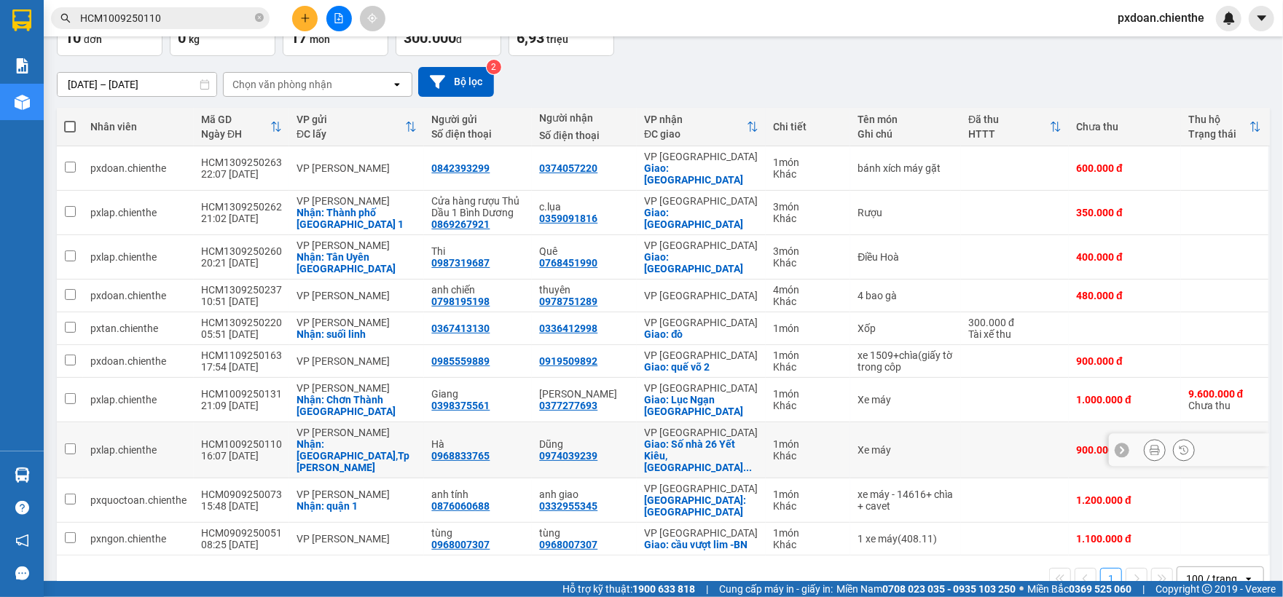
click at [271, 450] on div "16:07 [DATE]" at bounding box center [241, 456] width 81 height 12
checkbox input "true"
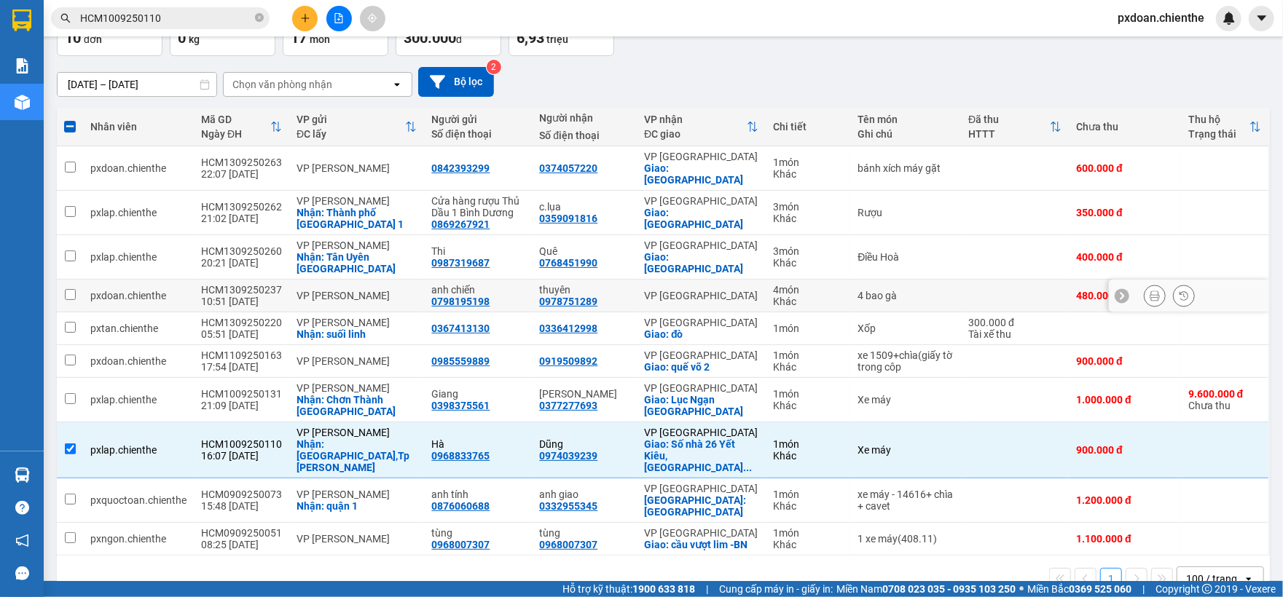
click at [315, 290] on div "VP [PERSON_NAME]" at bounding box center [357, 296] width 120 height 12
checkbox input "true"
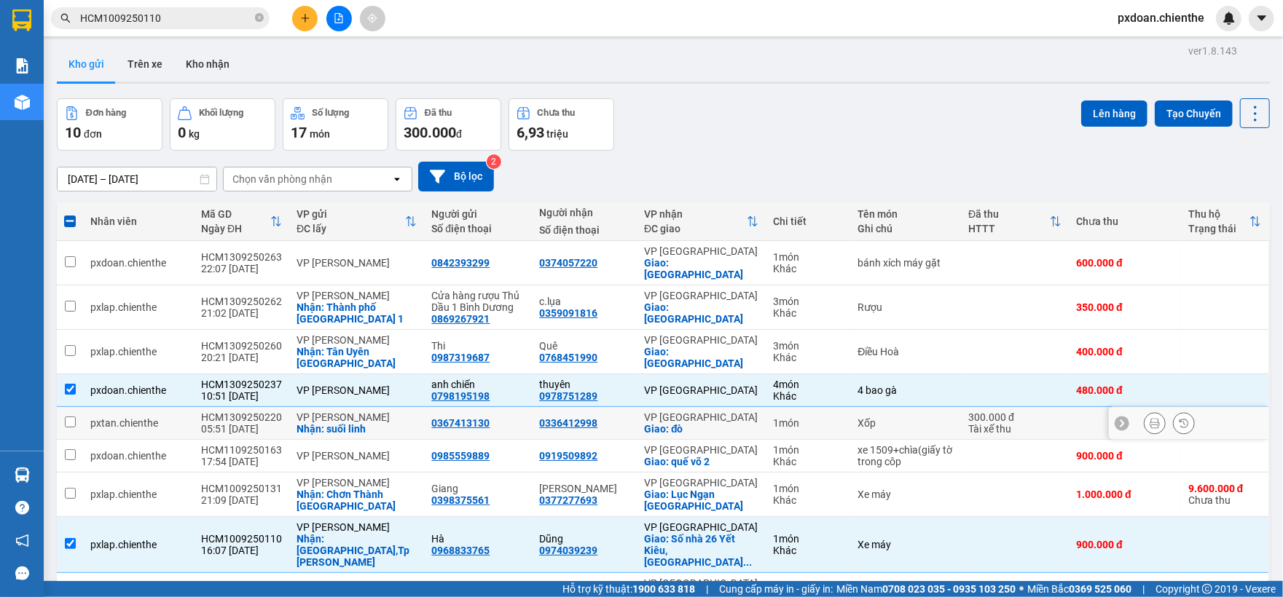
scroll to position [0, 0]
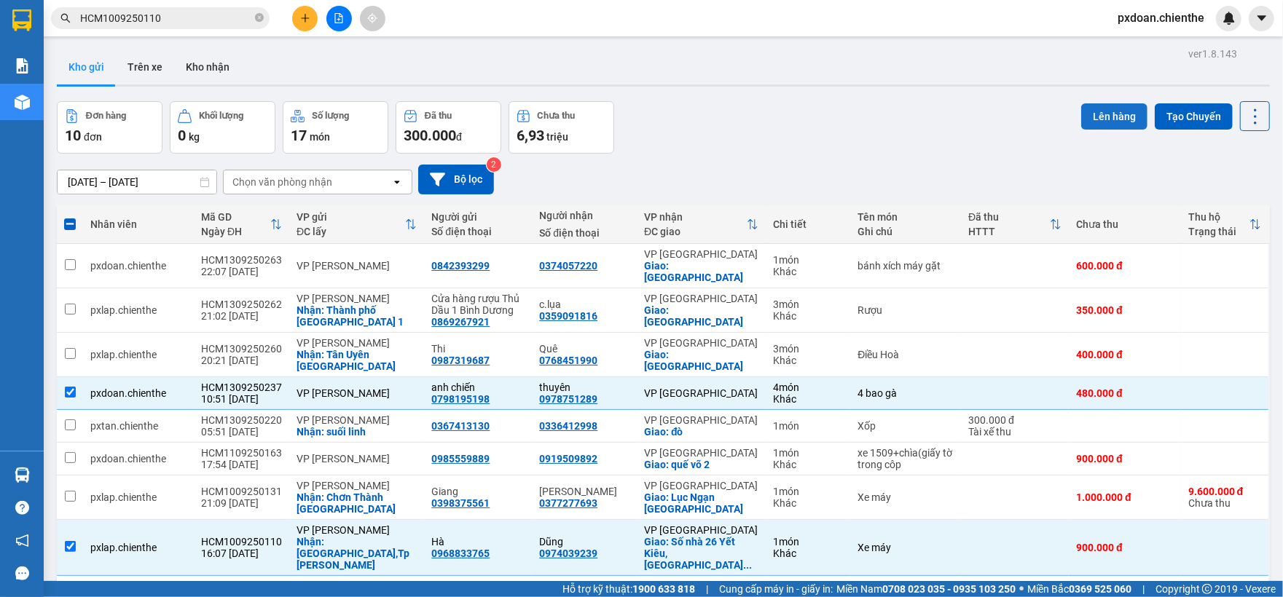
click at [1102, 114] on button "Lên hàng" at bounding box center [1114, 116] width 66 height 26
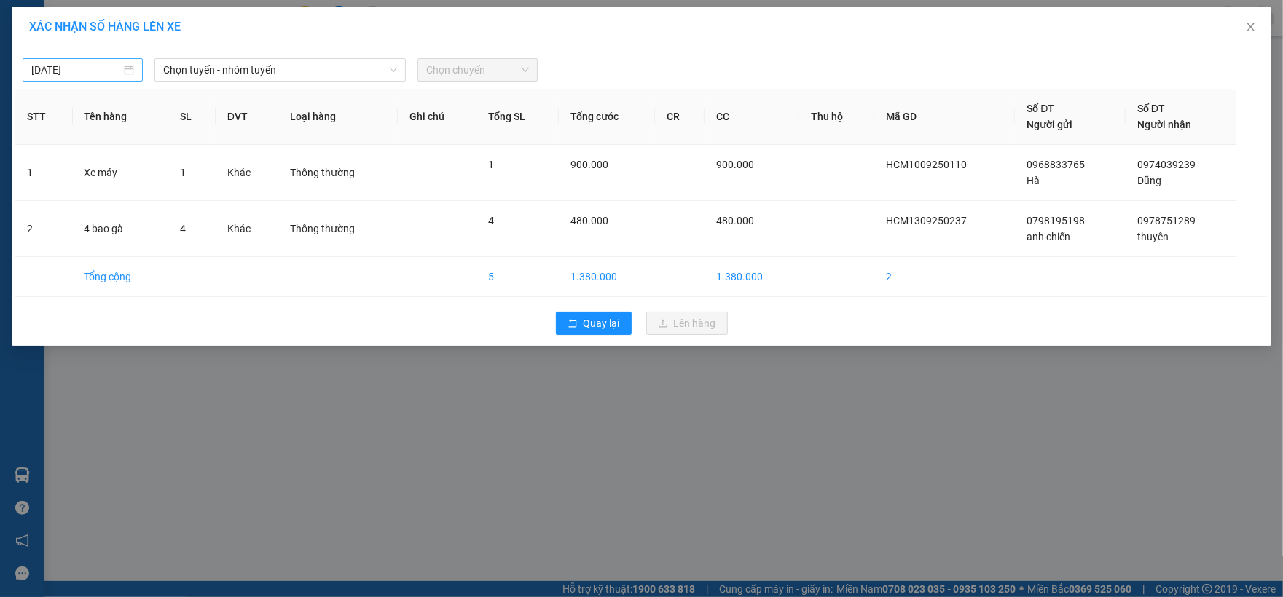
click at [91, 76] on input "[DATE]" at bounding box center [76, 70] width 90 height 16
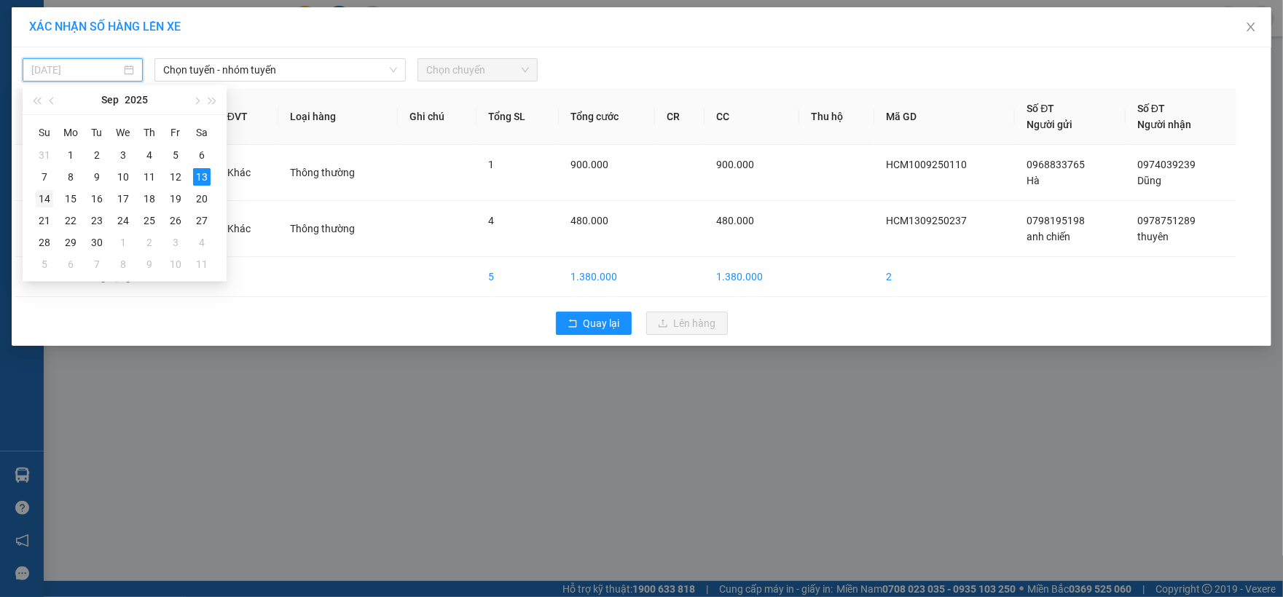
click at [42, 199] on div "14" at bounding box center [44, 198] width 17 height 17
type input "[DATE]"
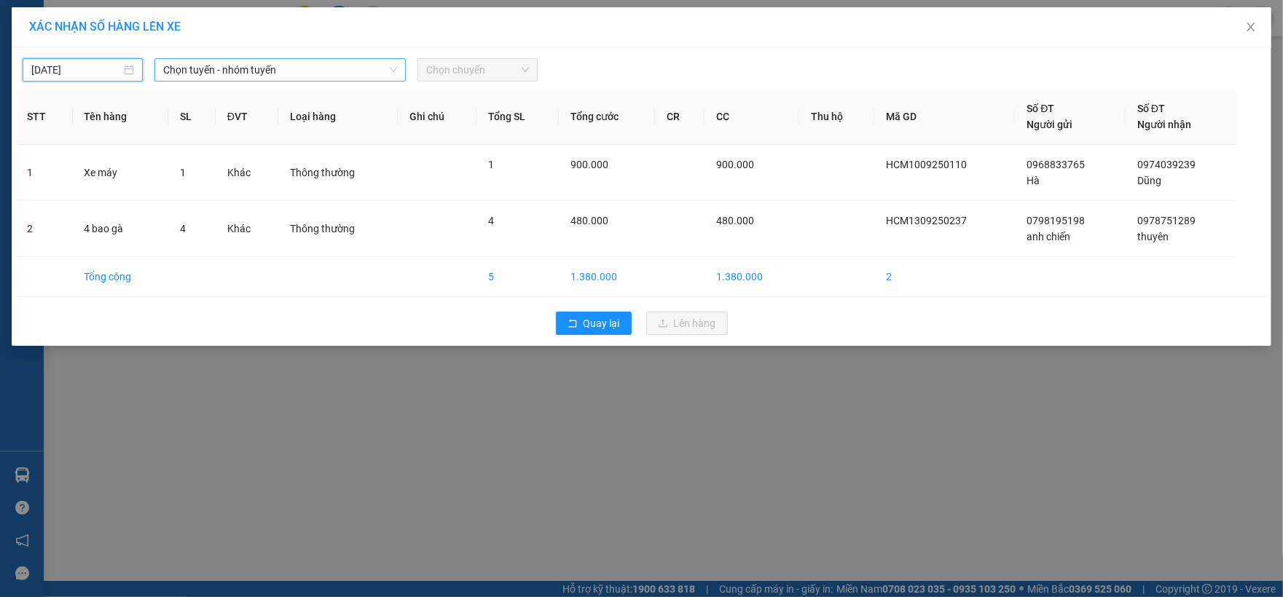
click at [361, 76] on span "Chọn tuyến - nhóm tuyến" at bounding box center [280, 70] width 235 height 22
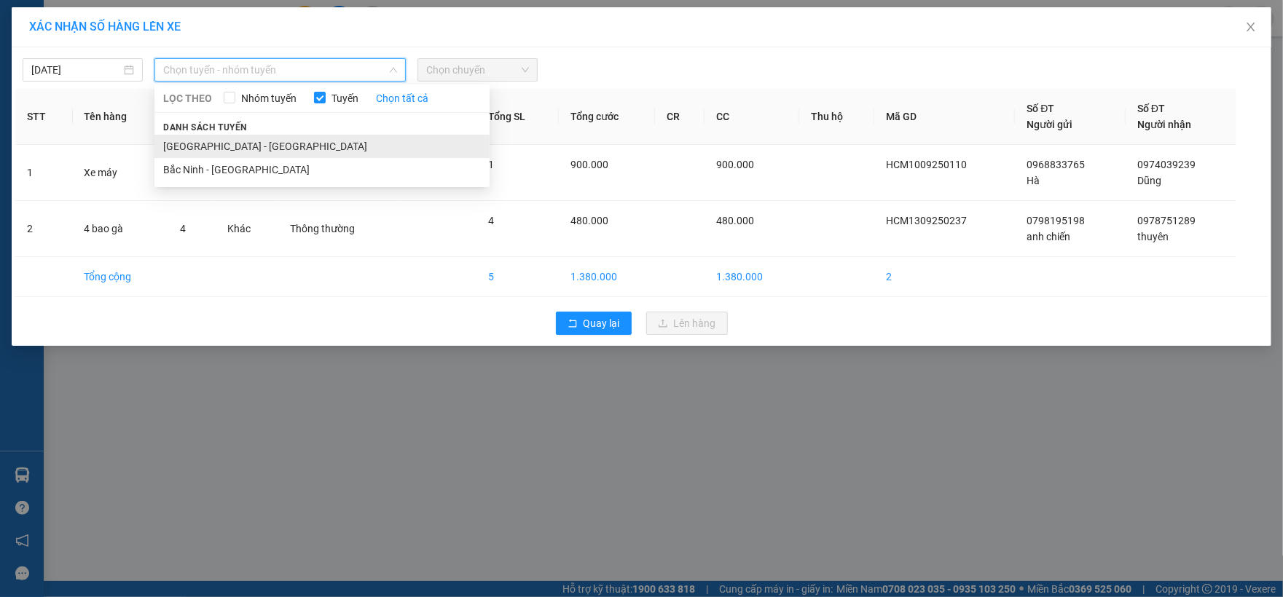
click at [300, 152] on li "[GEOGRAPHIC_DATA] - [GEOGRAPHIC_DATA]" at bounding box center [321, 146] width 335 height 23
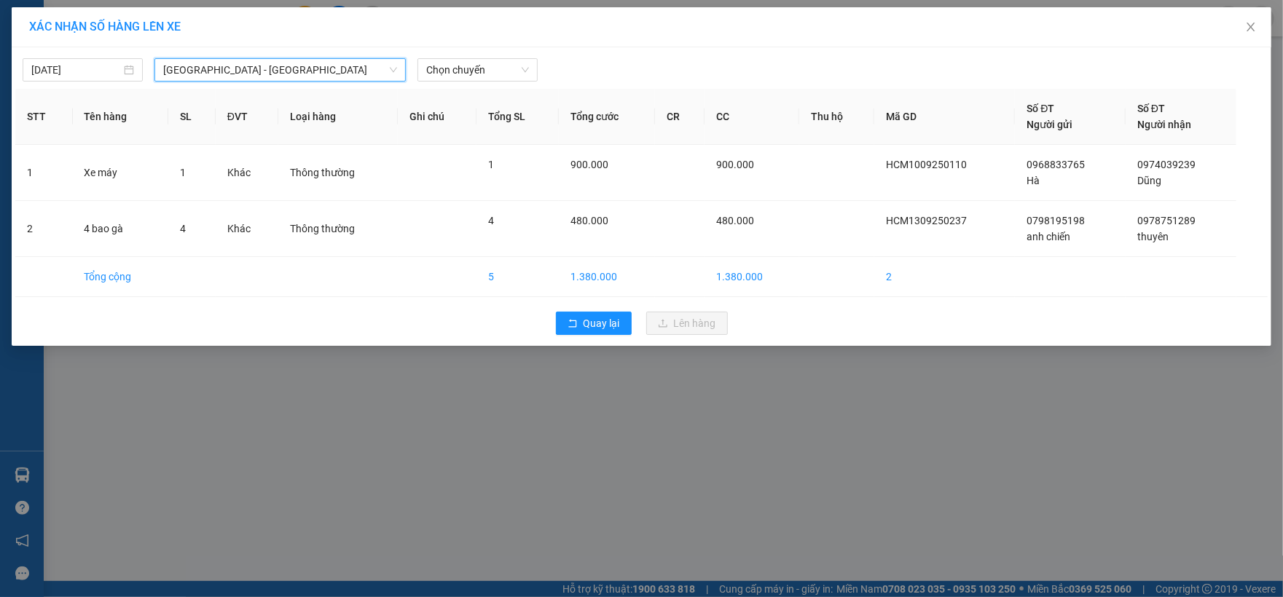
click at [514, 85] on div "[DATE] [GEOGRAPHIC_DATA] - [GEOGRAPHIC_DATA] - [GEOGRAPHIC_DATA] LỌC THEO Nhóm …" at bounding box center [642, 196] width 1260 height 299
click at [509, 74] on span "Chọn chuyến" at bounding box center [477, 70] width 103 height 22
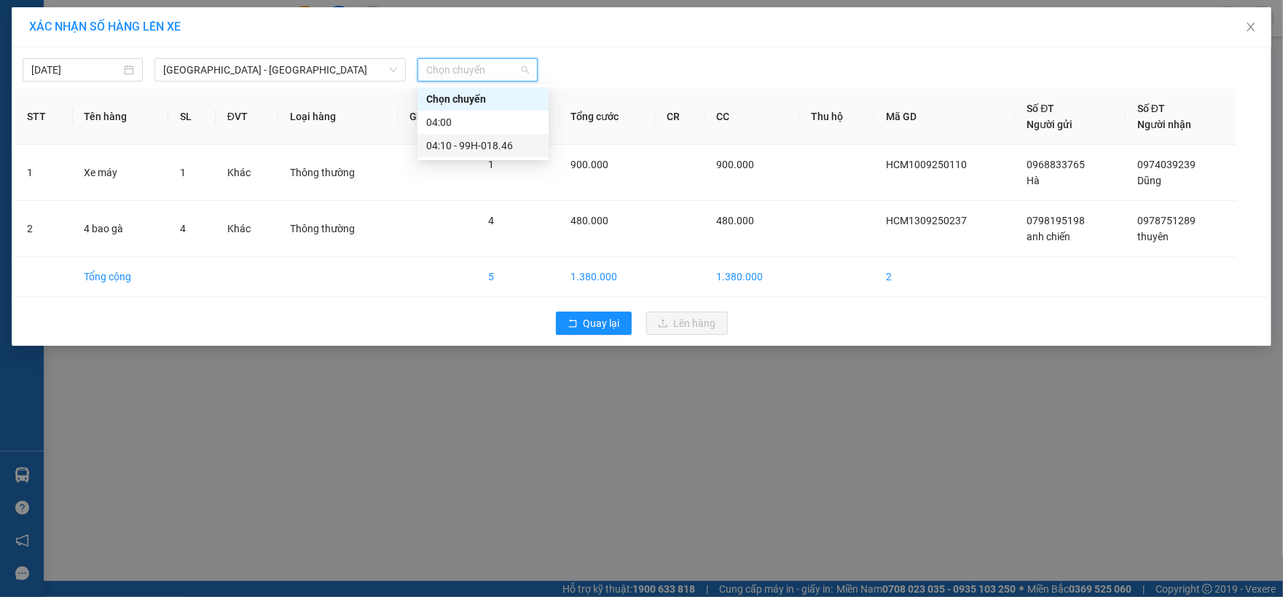
click at [493, 149] on div "04:10 - 99H-018.46" at bounding box center [483, 146] width 114 height 16
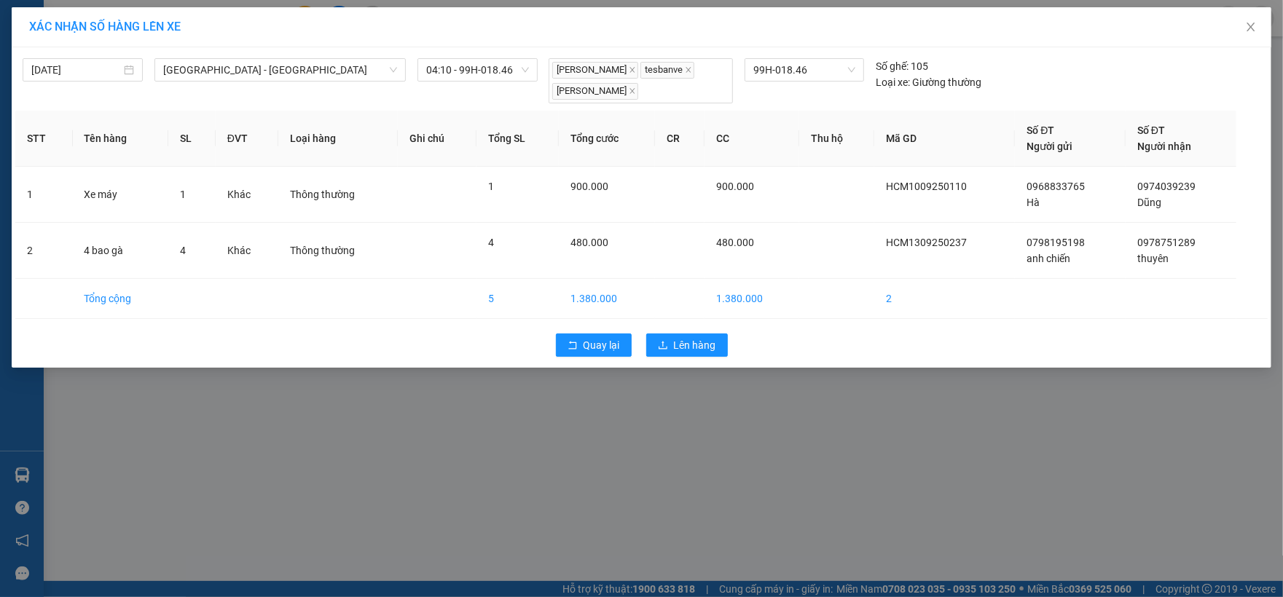
click at [691, 332] on div "Quay lại Lên hàng" at bounding box center [641, 345] width 1252 height 38
click at [691, 344] on span "Lên hàng" at bounding box center [695, 345] width 42 height 16
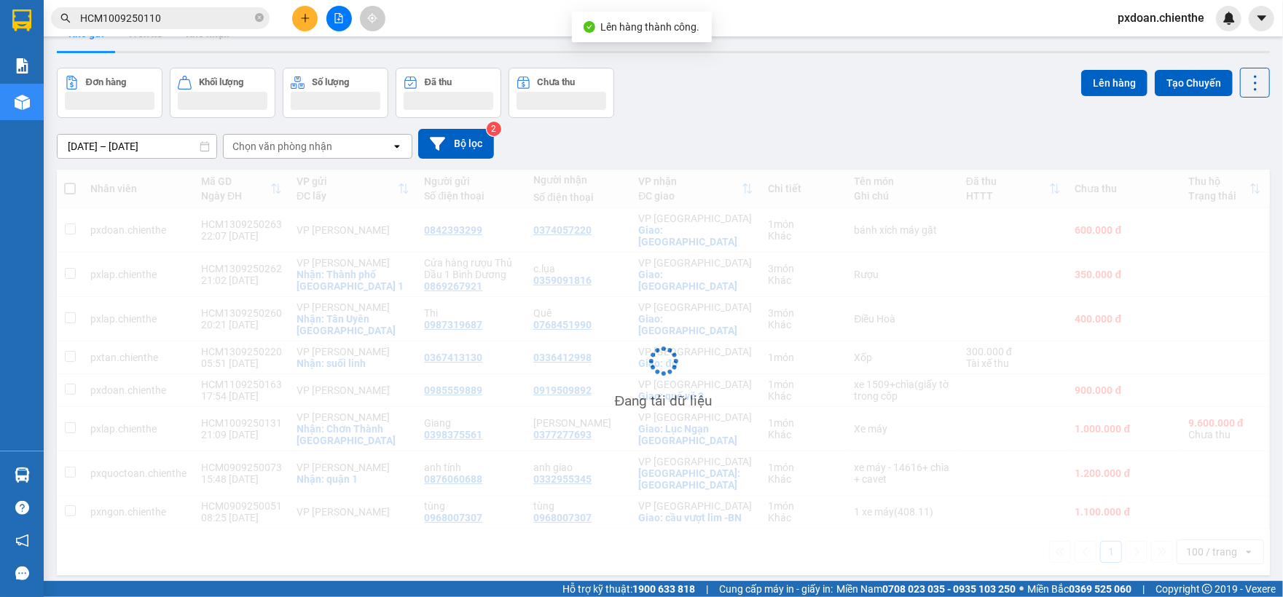
scroll to position [67, 0]
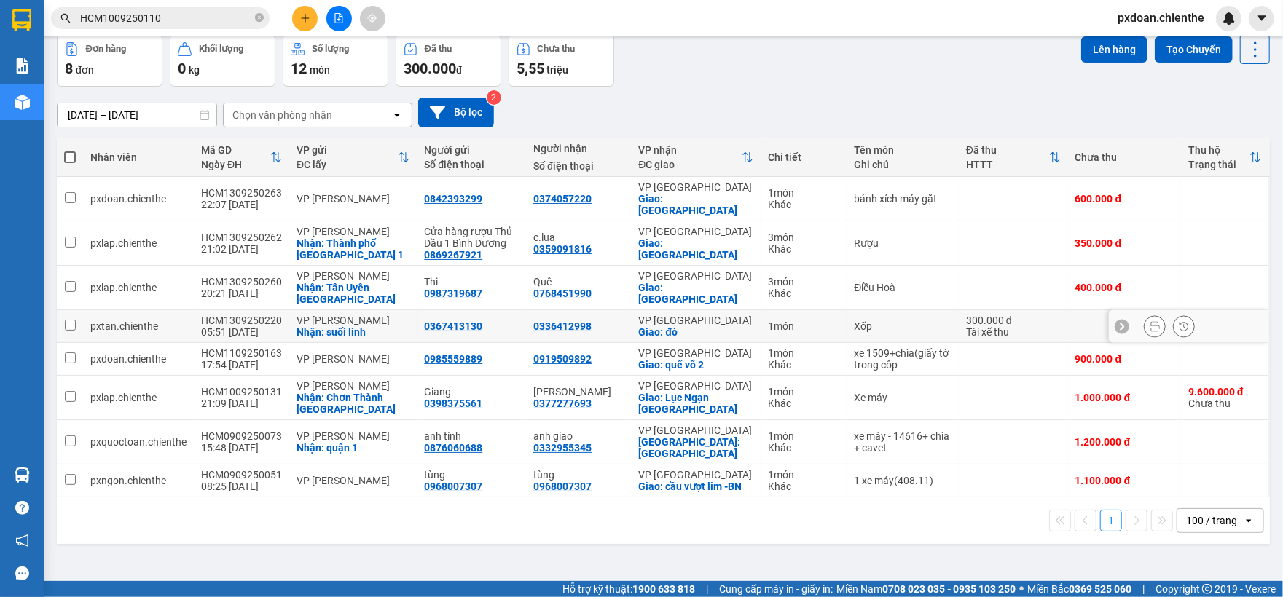
click at [169, 321] on div "pxtan.chienthe" at bounding box center [138, 327] width 96 height 12
checkbox input "true"
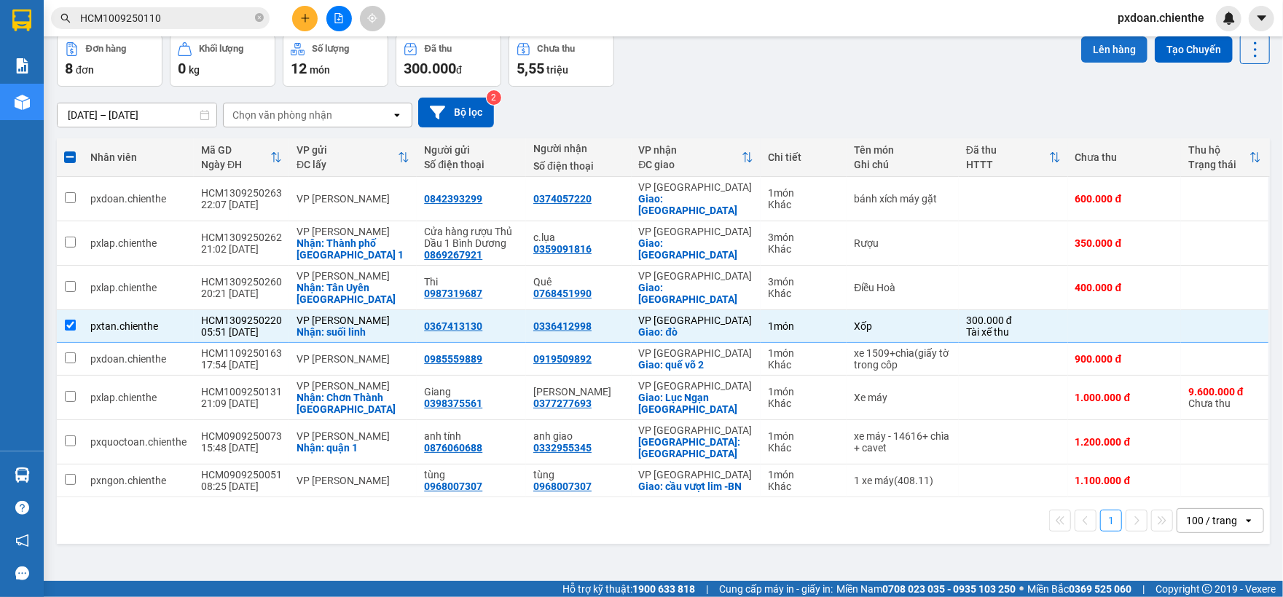
click at [1096, 45] on button "Lên hàng" at bounding box center [1114, 49] width 66 height 26
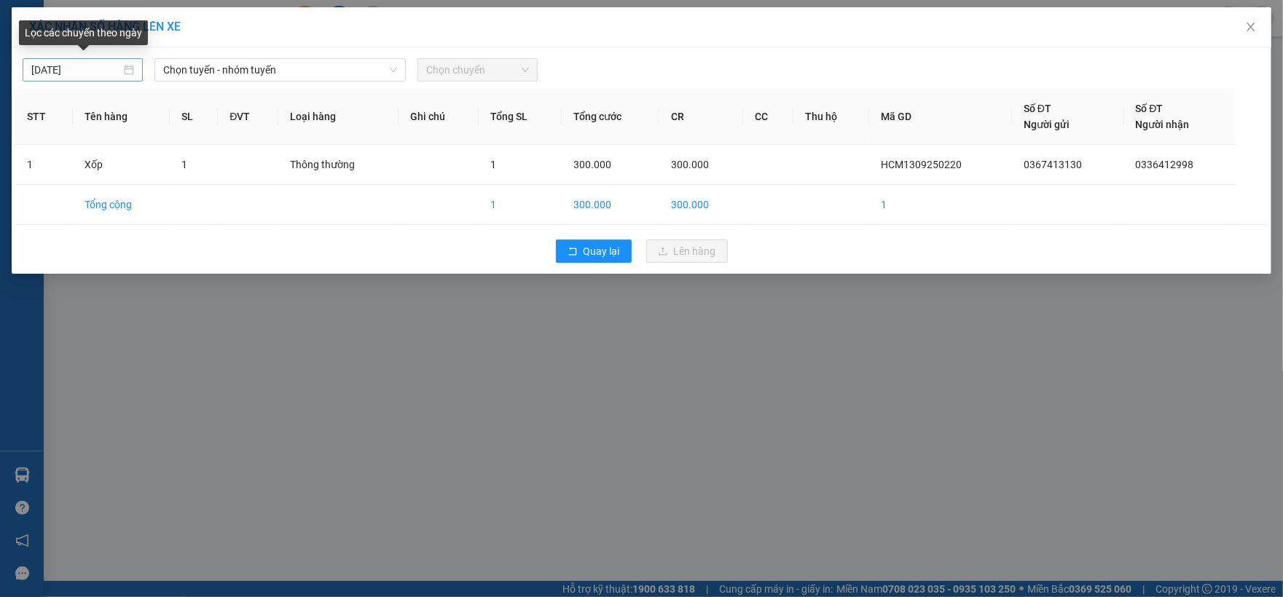
type input "[DATE]"
click at [100, 70] on input "[DATE]" at bounding box center [76, 70] width 90 height 16
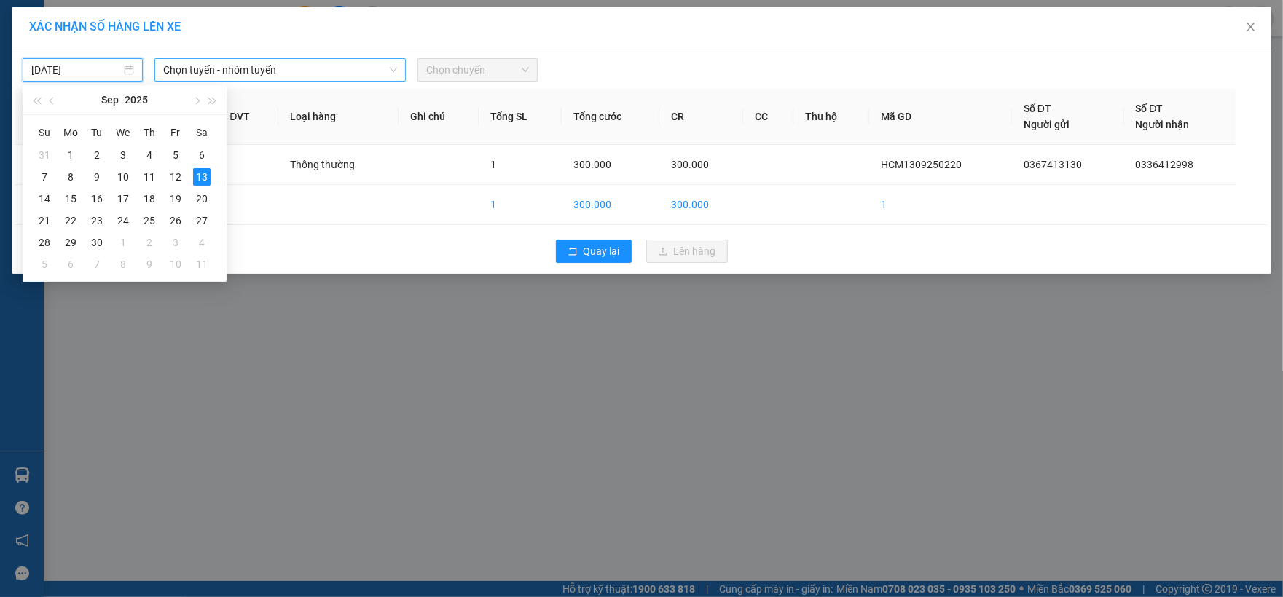
click at [277, 68] on span "Chọn tuyến - nhóm tuyến" at bounding box center [280, 70] width 235 height 22
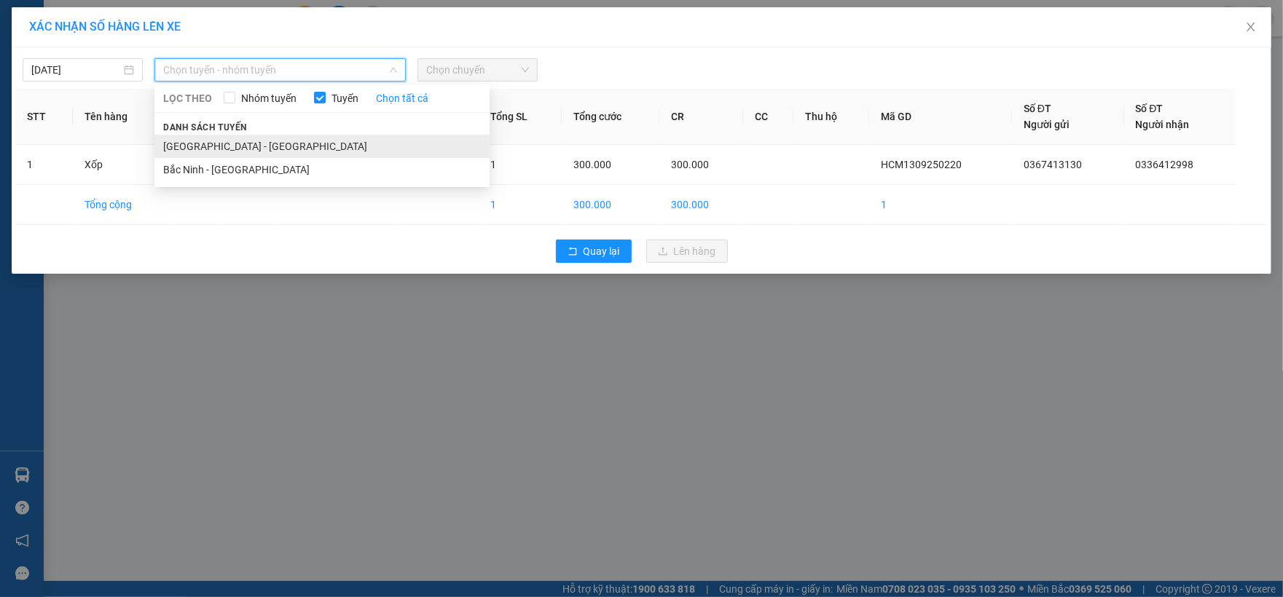
click at [280, 149] on li "[GEOGRAPHIC_DATA] - [GEOGRAPHIC_DATA]" at bounding box center [321, 146] width 335 height 23
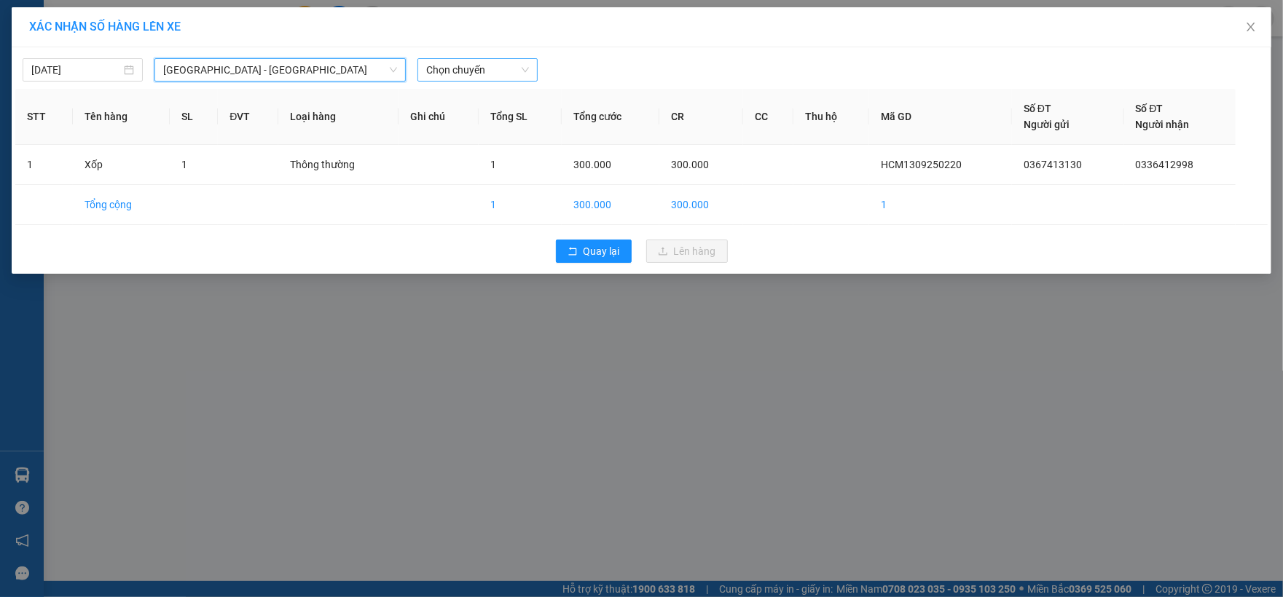
click at [475, 61] on span "Chọn chuyến" at bounding box center [477, 70] width 103 height 22
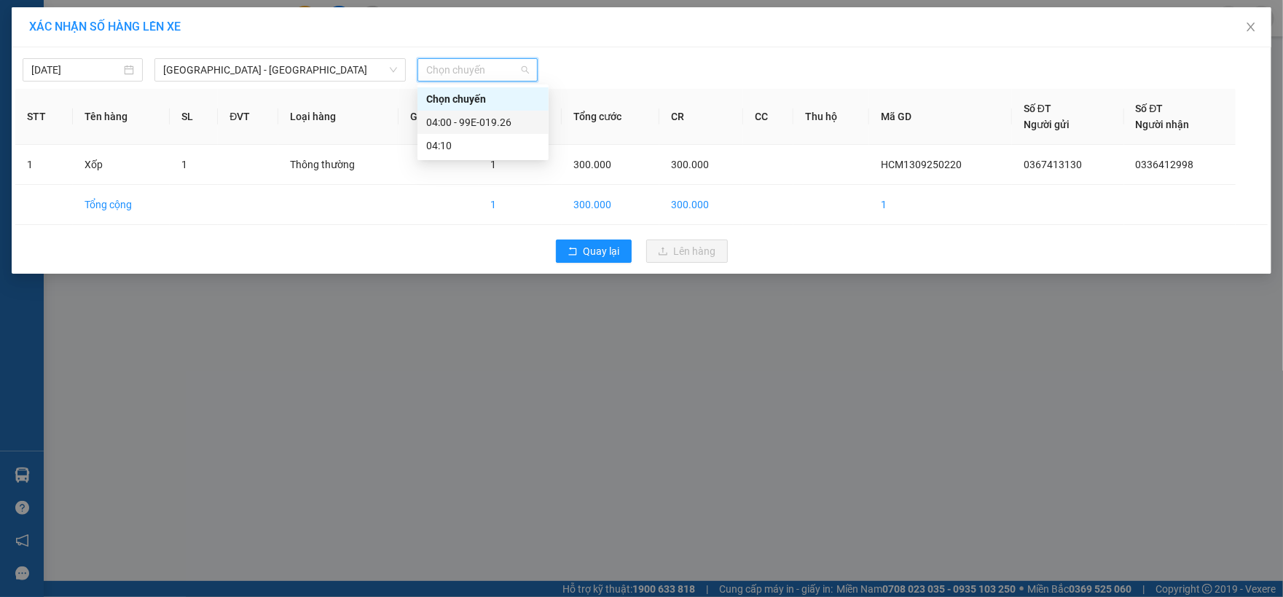
click at [501, 123] on div "04:00 - 99E-019.26" at bounding box center [483, 122] width 114 height 16
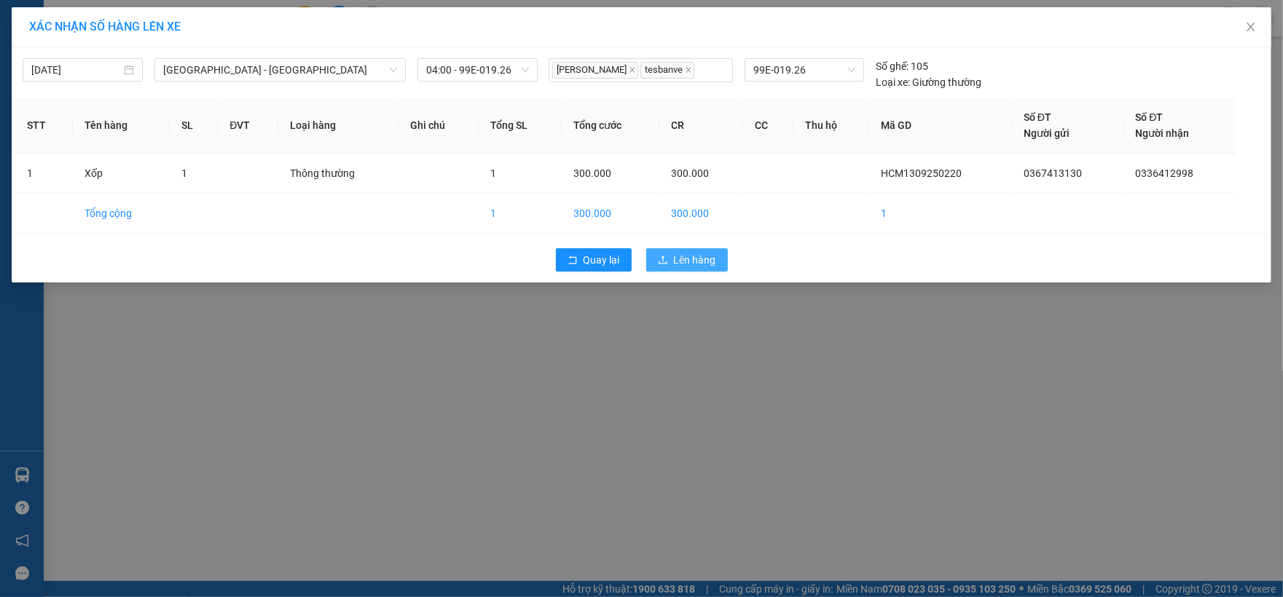
click at [670, 263] on button "Lên hàng" at bounding box center [687, 259] width 82 height 23
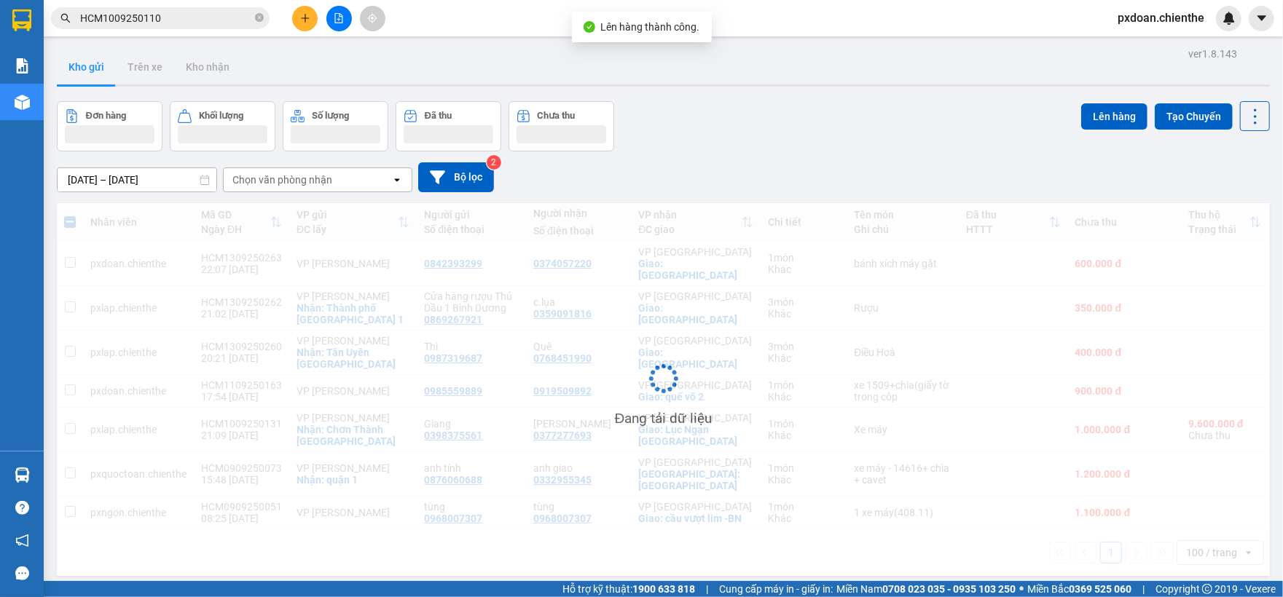
scroll to position [67, 0]
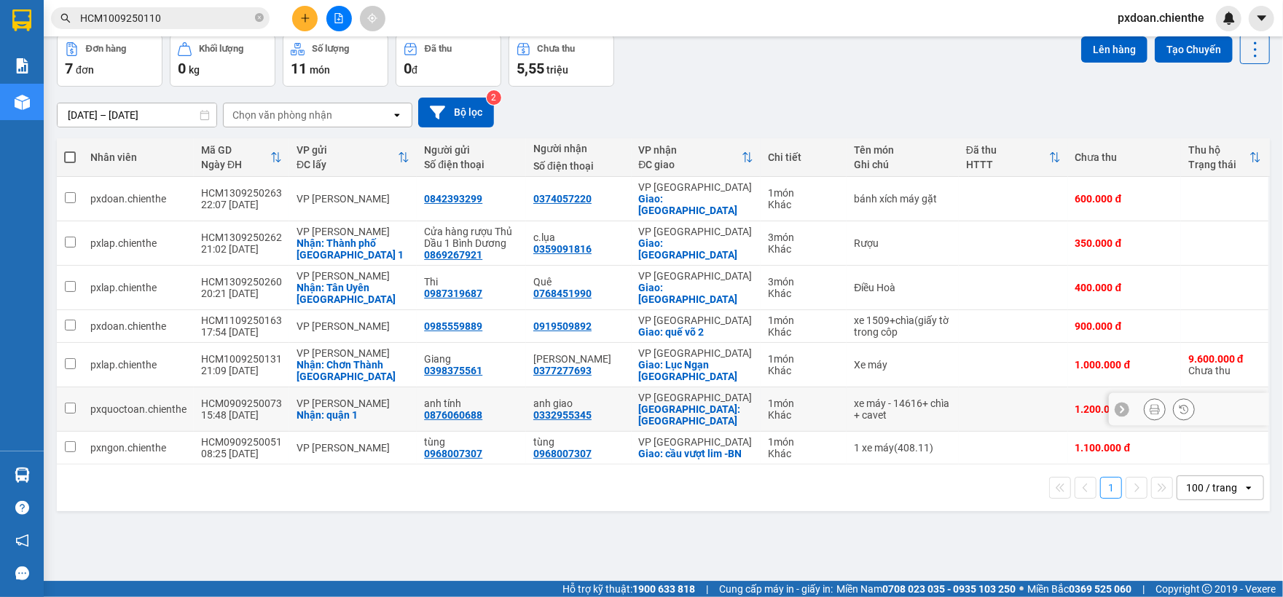
click at [240, 398] on div "HCM0909250073" at bounding box center [241, 404] width 81 height 12
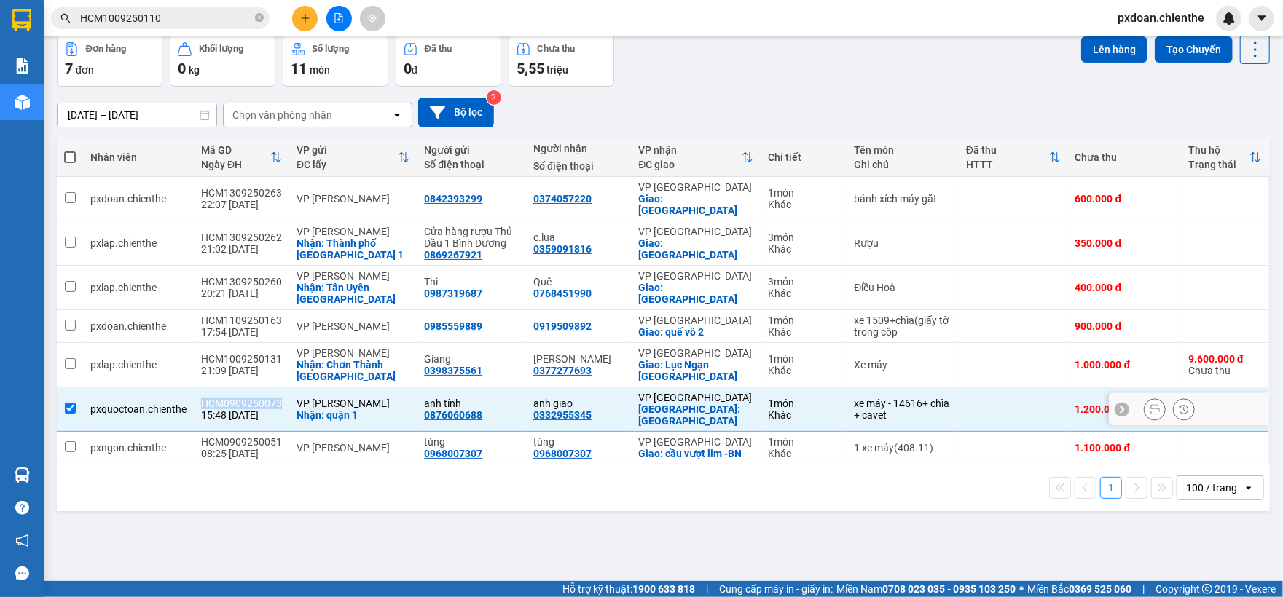
click at [240, 398] on div "HCM0909250073" at bounding box center [241, 404] width 81 height 12
checkbox input "false"
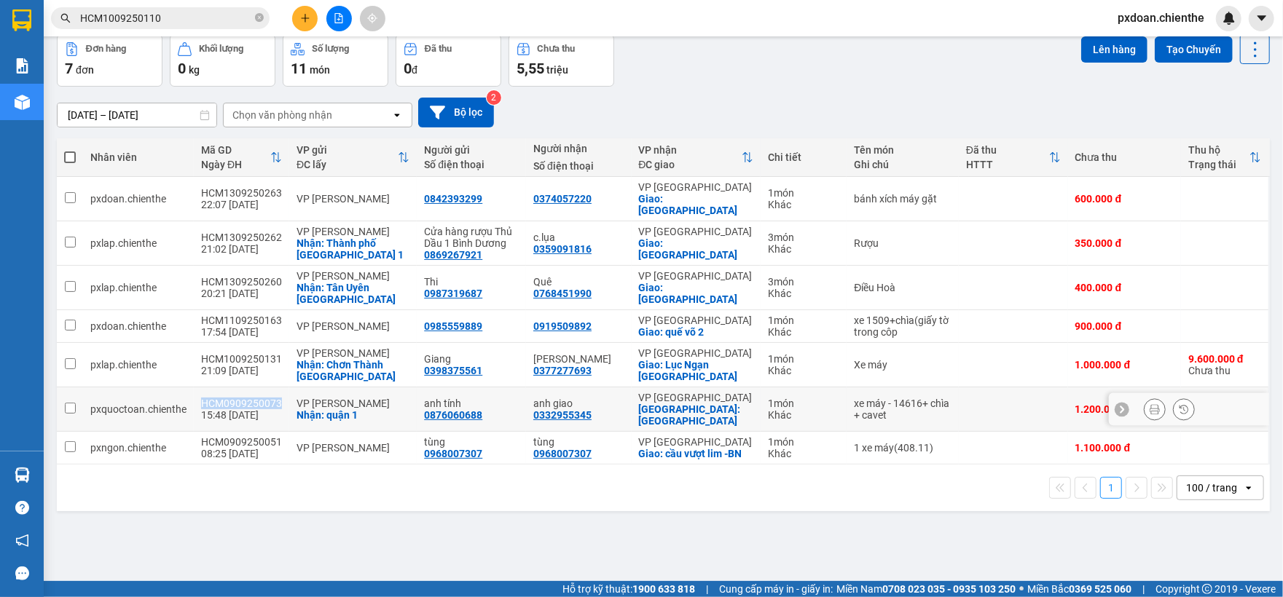
copy div "HCM0909250073"
click at [214, 12] on input "HCM1009250110" at bounding box center [166, 18] width 172 height 16
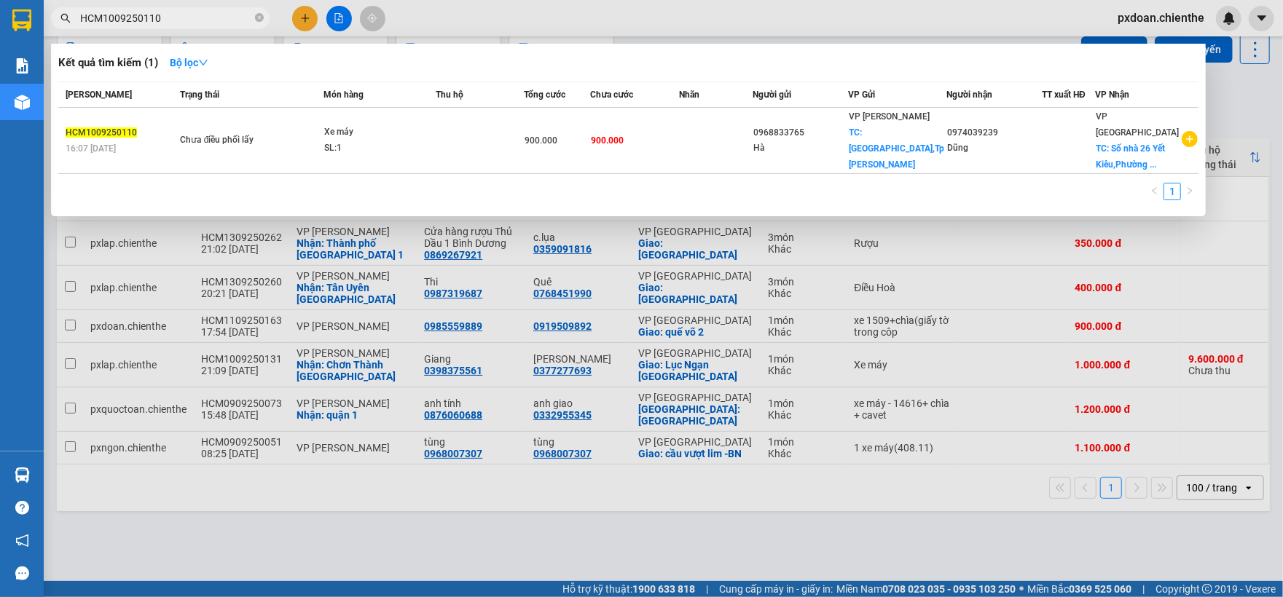
click at [214, 12] on input "HCM1009250110" at bounding box center [166, 18] width 172 height 16
paste input "0909250073"
type input "HCM0909250073"
click at [283, 388] on div at bounding box center [641, 298] width 1283 height 597
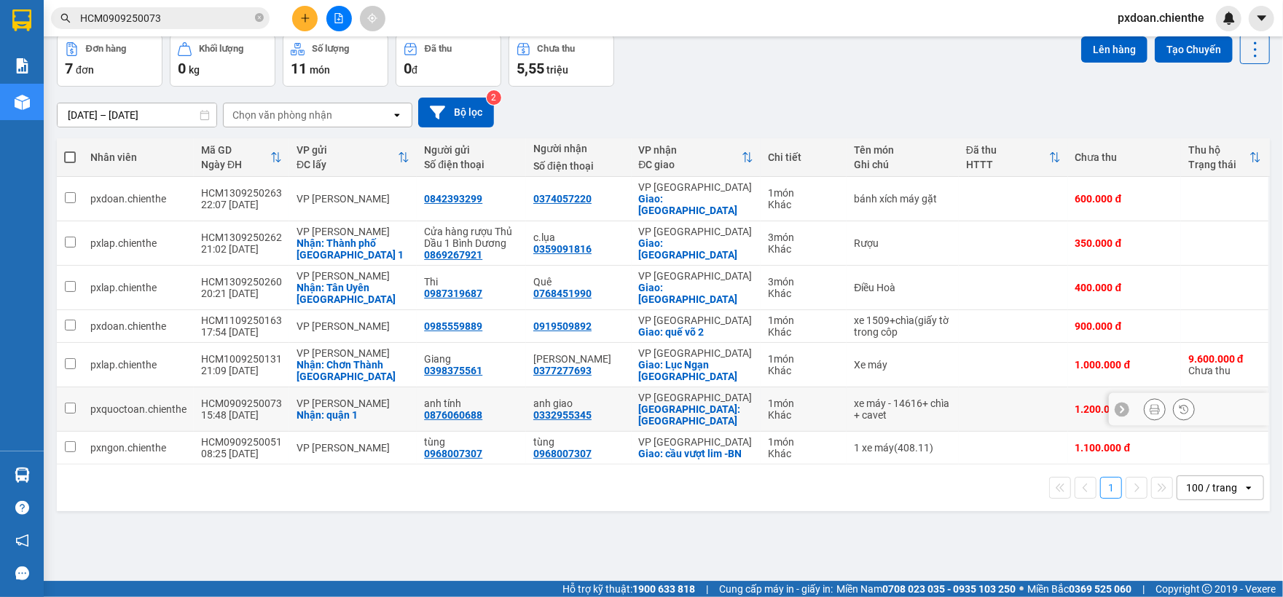
click at [222, 398] on div "HCM0909250073" at bounding box center [241, 404] width 81 height 12
checkbox input "true"
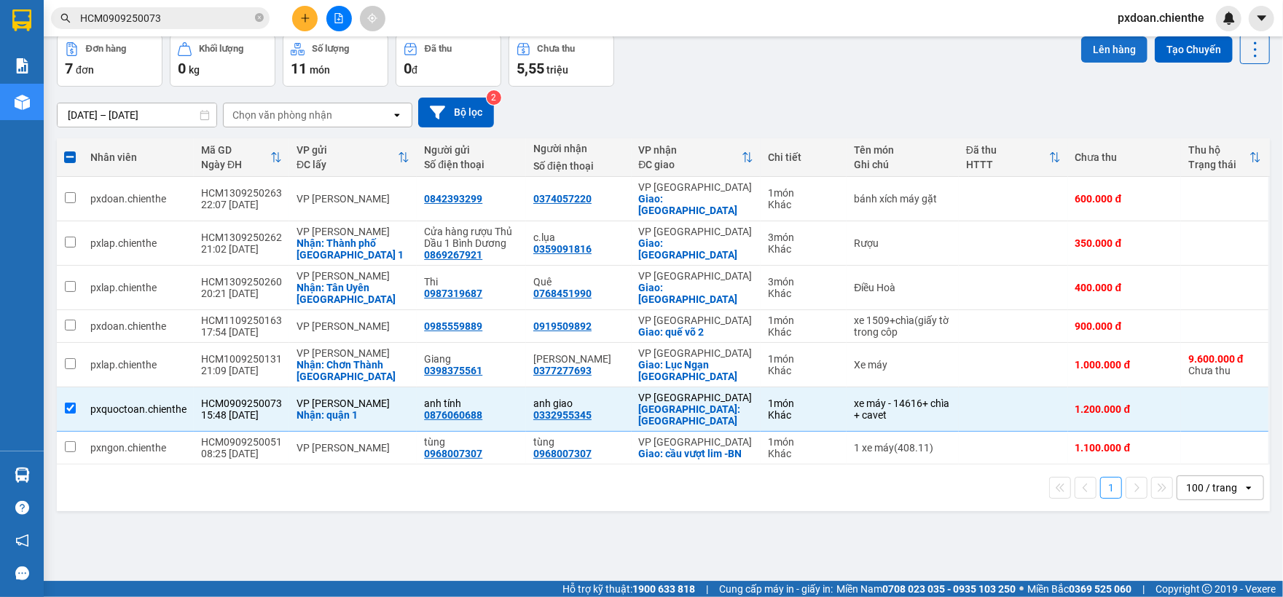
click at [1094, 48] on button "Lên hàng" at bounding box center [1114, 49] width 66 height 26
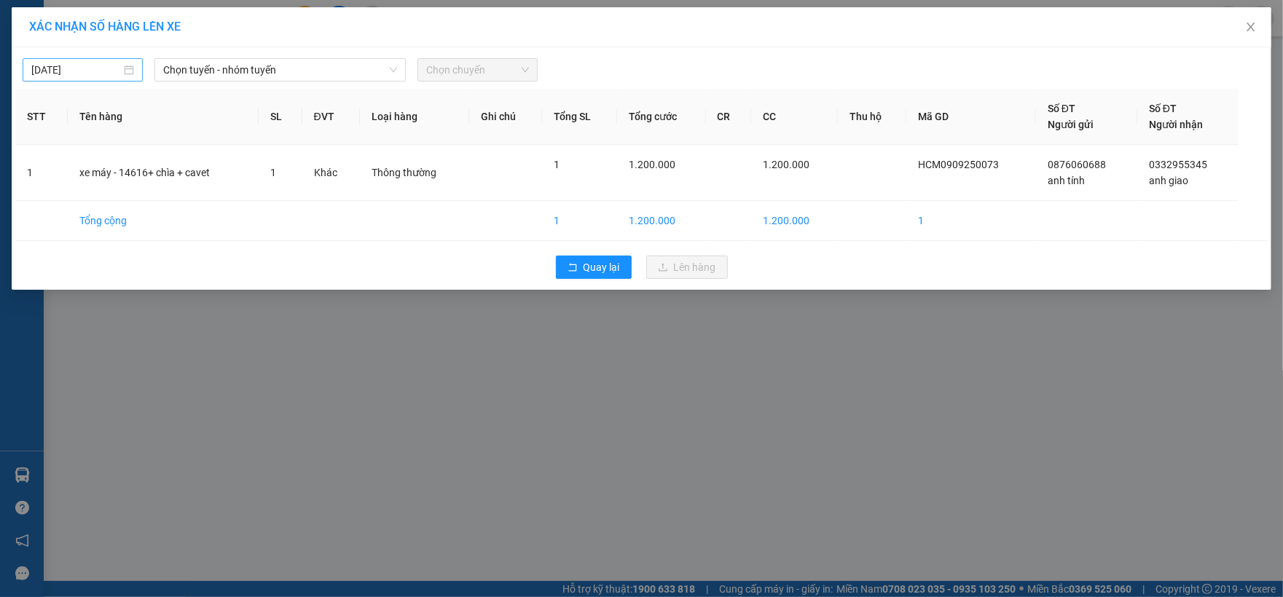
click at [117, 74] on input "[DATE]" at bounding box center [76, 70] width 90 height 16
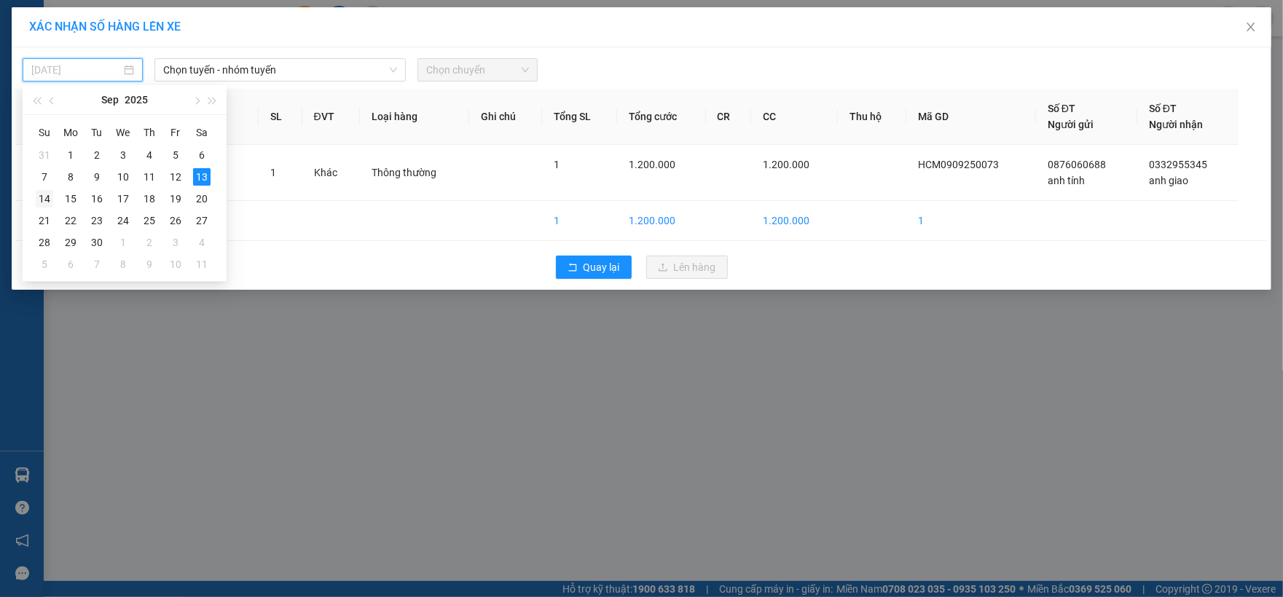
click at [44, 202] on div "14" at bounding box center [44, 198] width 17 height 17
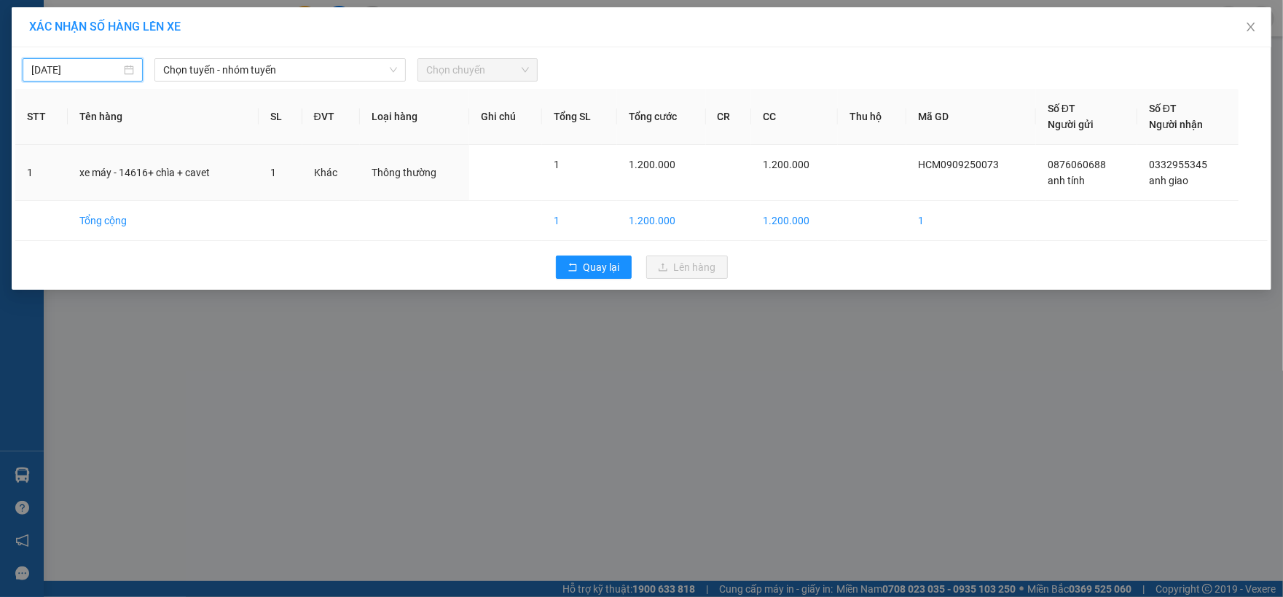
type input "[DATE]"
click at [294, 66] on span "Chọn tuyến - nhóm tuyến" at bounding box center [280, 70] width 235 height 22
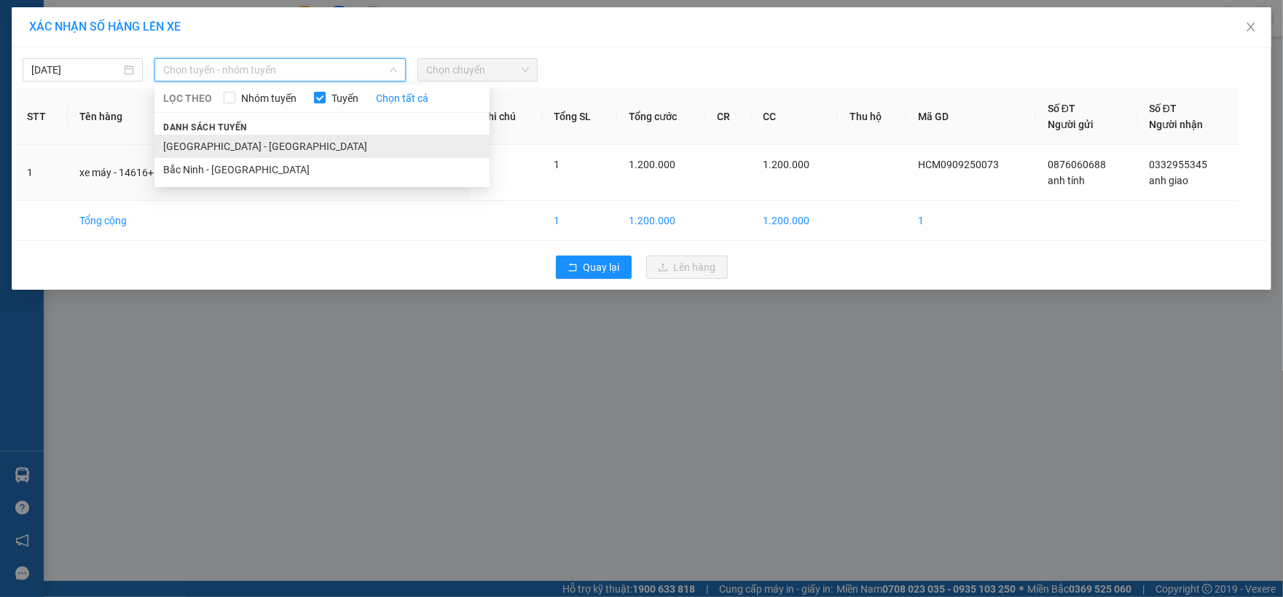
click at [281, 144] on li "[GEOGRAPHIC_DATA] - [GEOGRAPHIC_DATA]" at bounding box center [321, 146] width 335 height 23
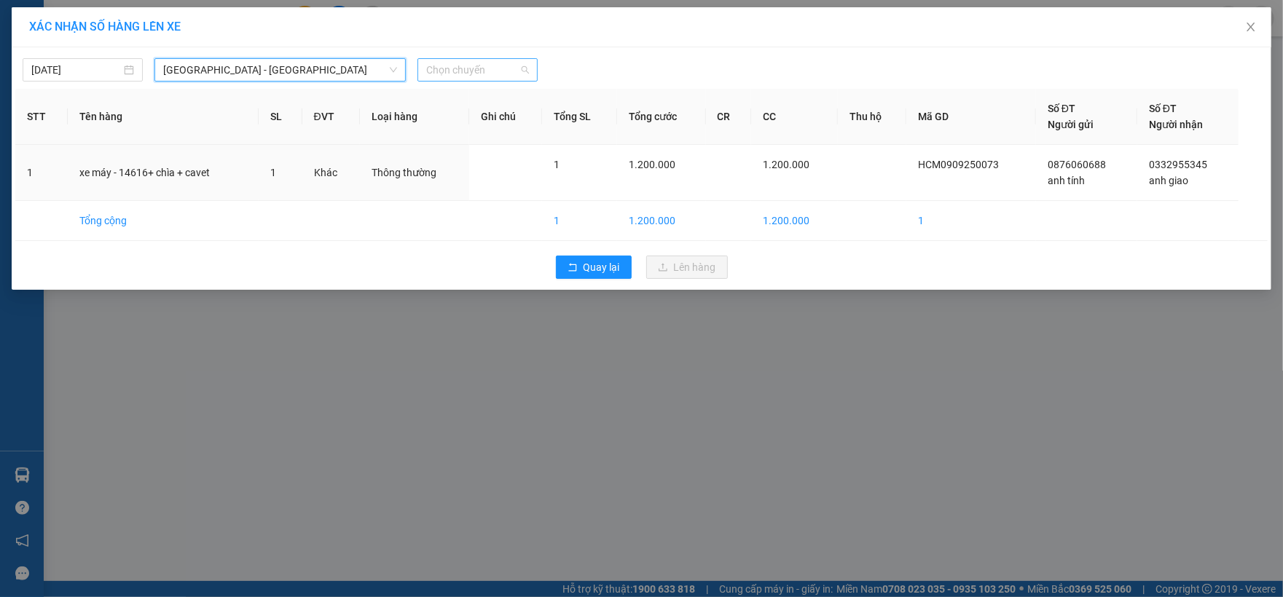
click at [493, 70] on span "Chọn chuyến" at bounding box center [477, 70] width 103 height 22
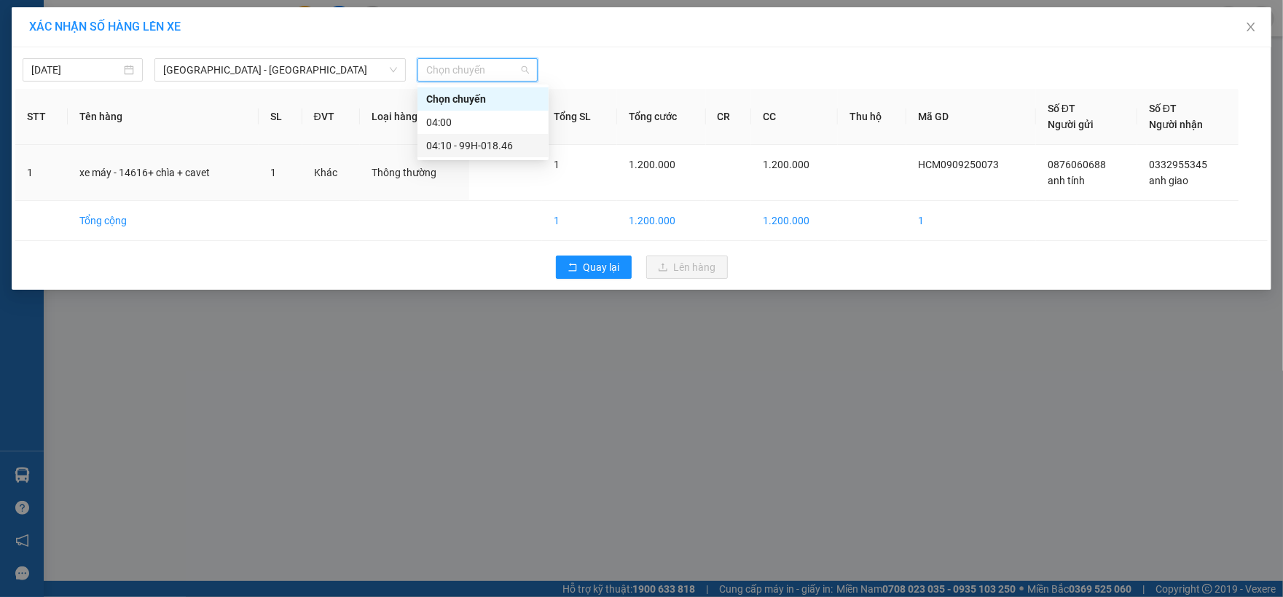
click at [496, 144] on div "04:10 - 99H-018.46" at bounding box center [483, 146] width 114 height 16
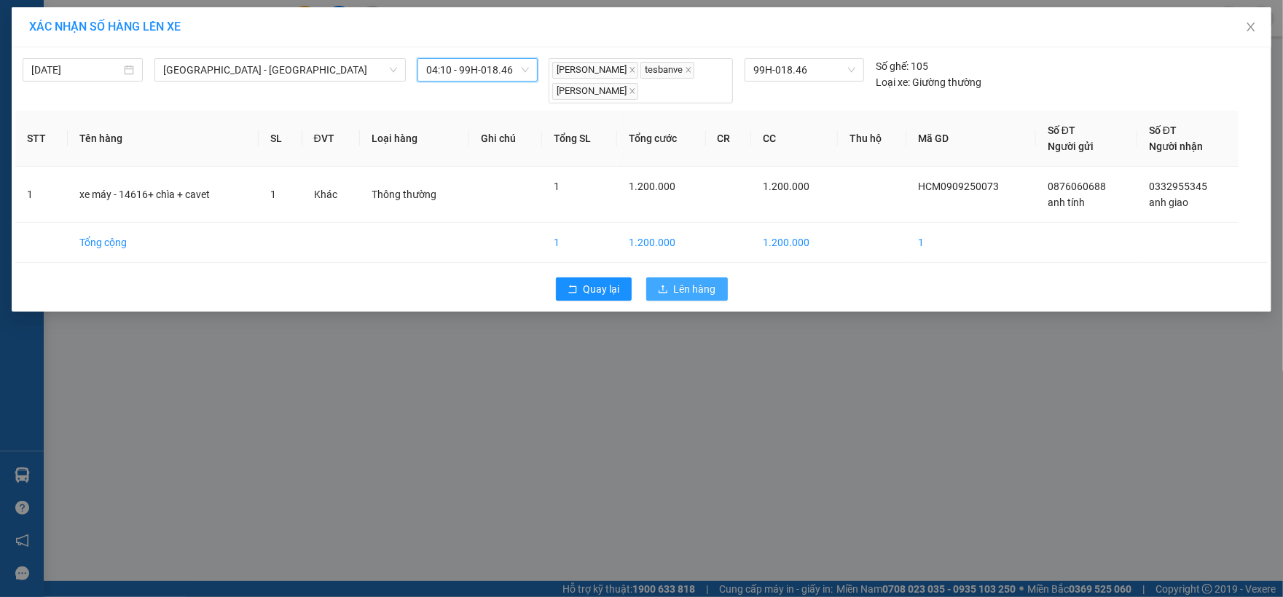
click at [662, 291] on icon "upload" at bounding box center [663, 289] width 10 height 10
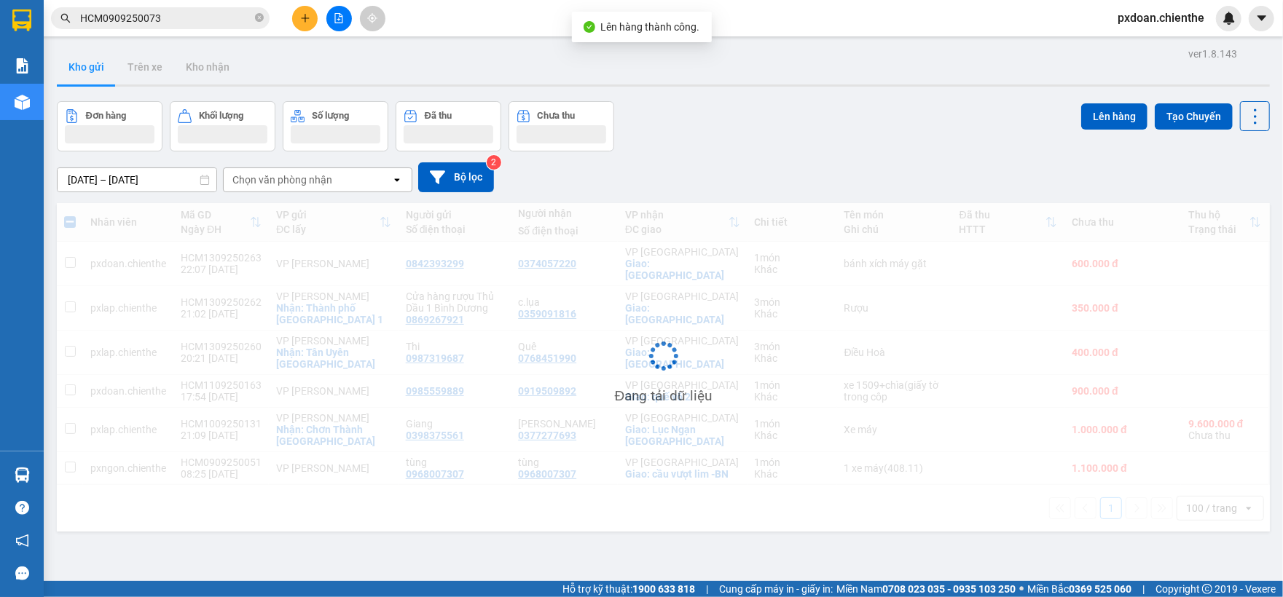
scroll to position [67, 0]
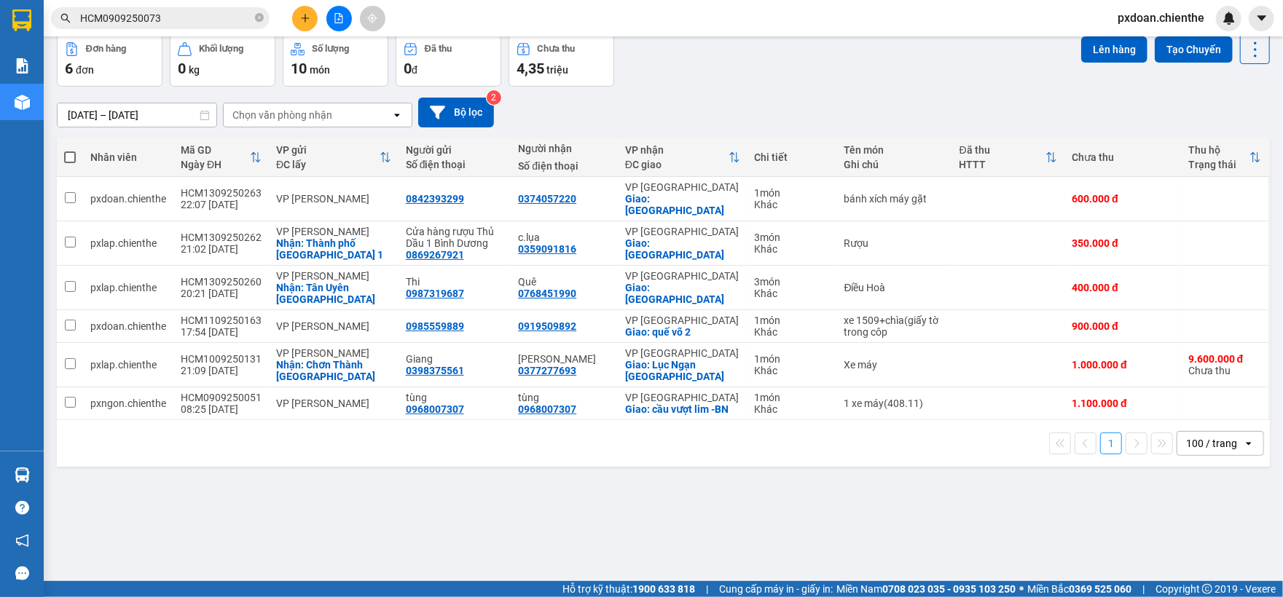
click at [340, 19] on icon "file-add" at bounding box center [339, 18] width 8 height 10
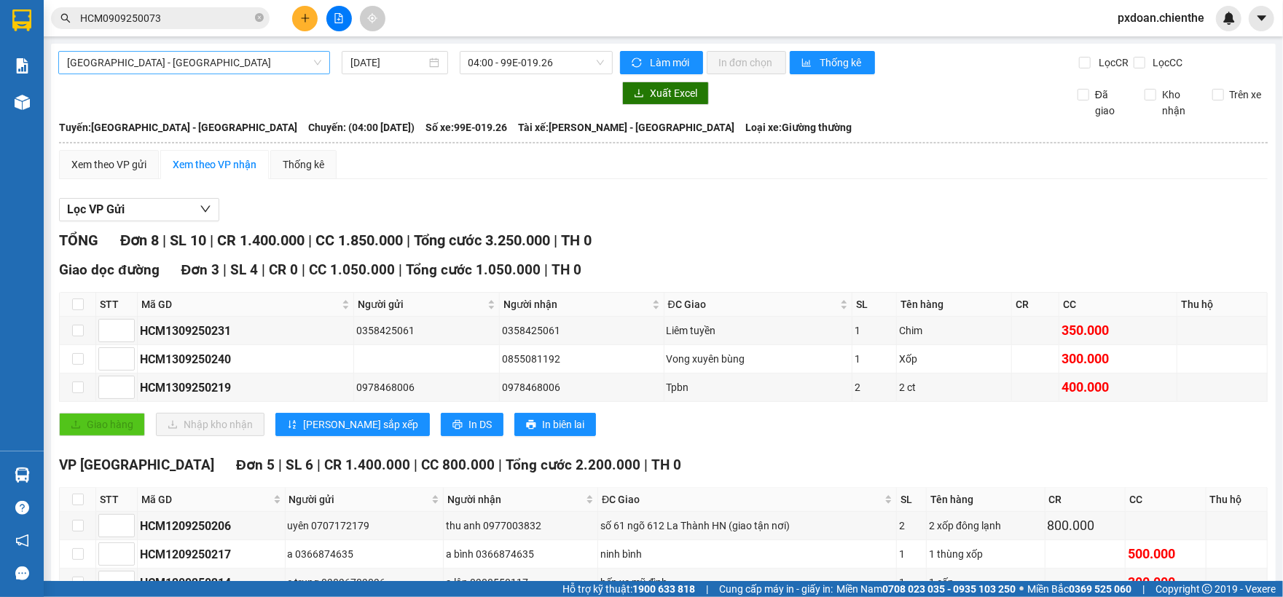
click at [211, 71] on span "[GEOGRAPHIC_DATA] - [GEOGRAPHIC_DATA]" at bounding box center [194, 63] width 254 height 22
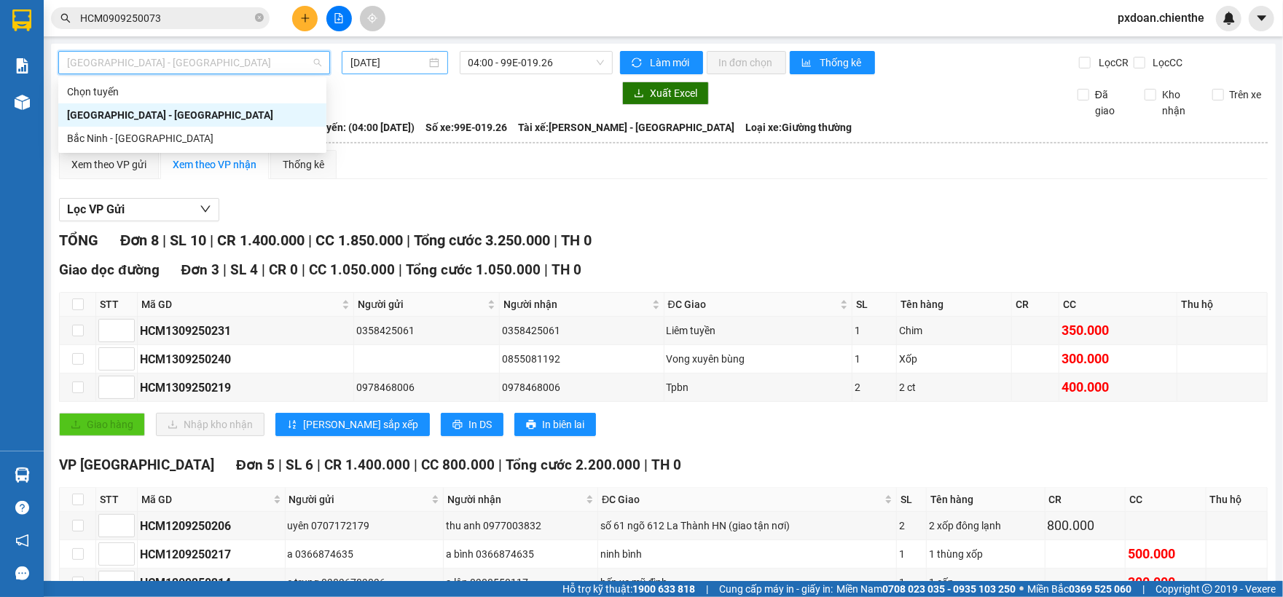
click at [396, 67] on input "[DATE]" at bounding box center [388, 63] width 76 height 16
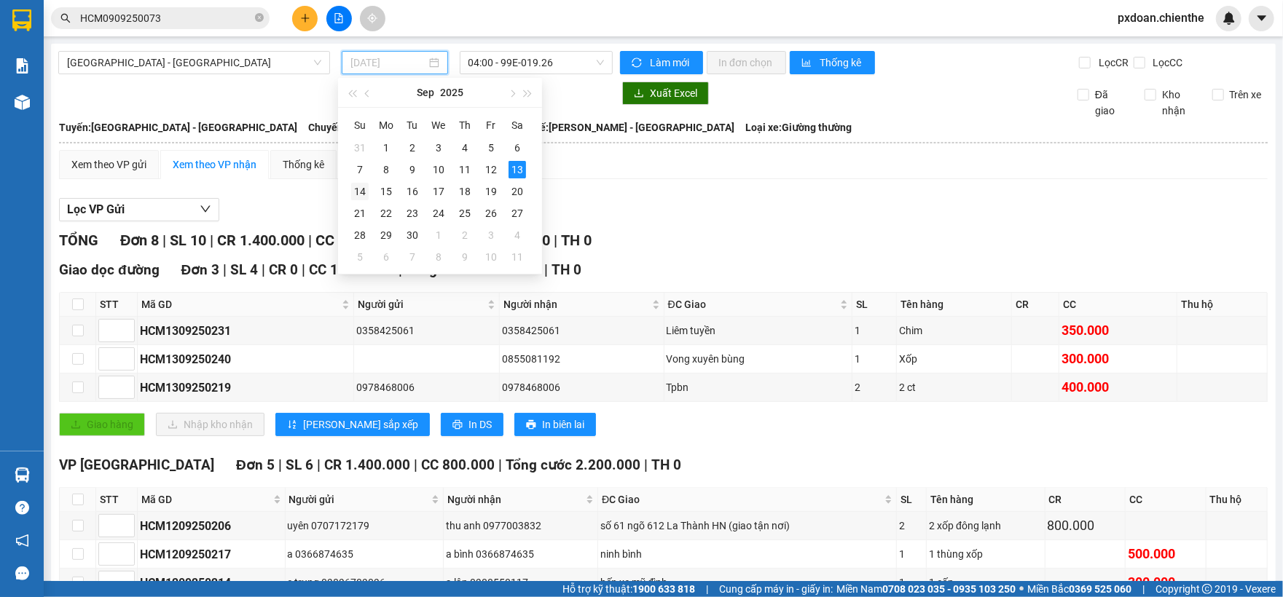
click at [365, 188] on div "14" at bounding box center [359, 191] width 17 height 17
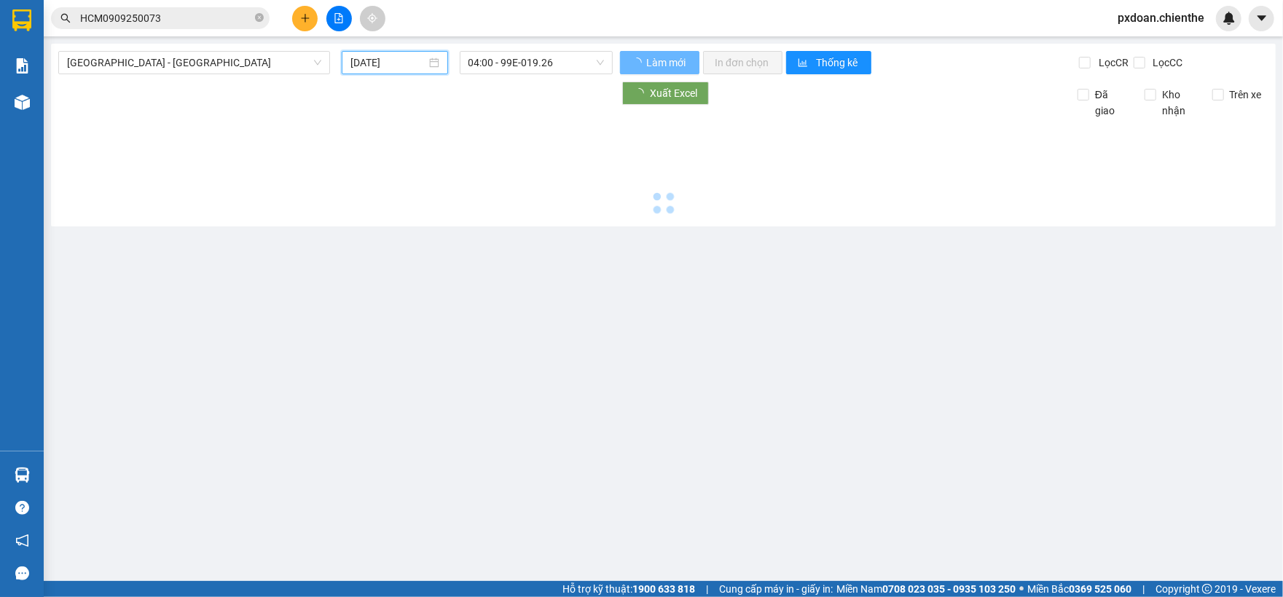
type input "[DATE]"
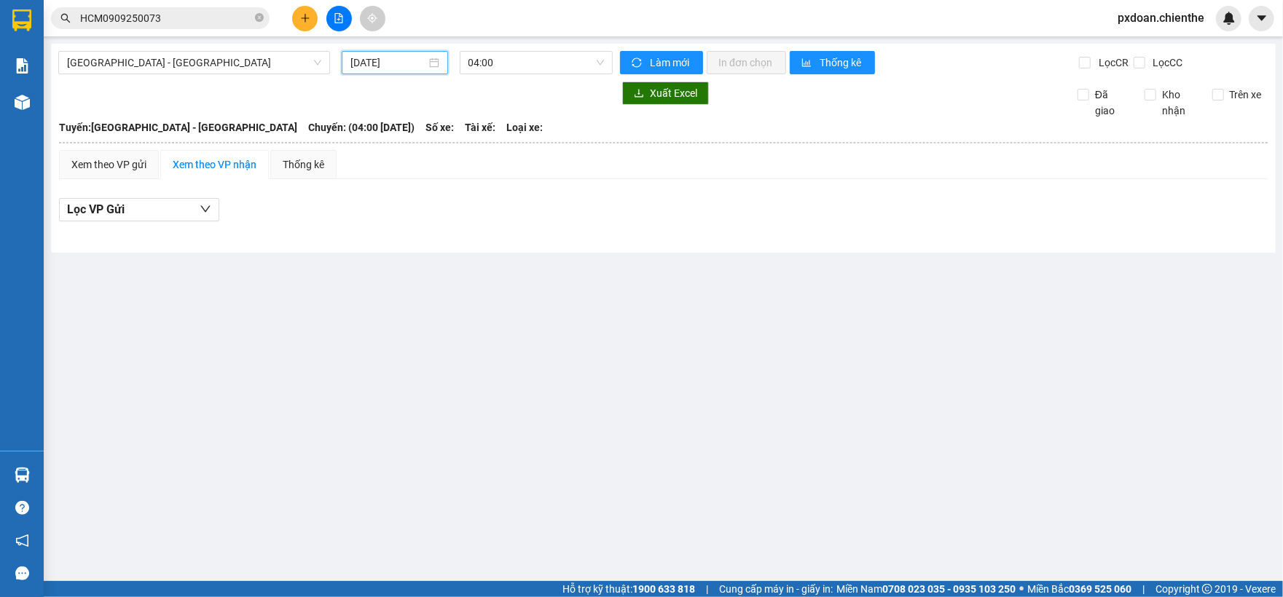
drag, startPoint x: 576, startPoint y: 56, endPoint x: 577, endPoint y: 74, distance: 18.3
click at [575, 56] on span "04:00" at bounding box center [536, 63] width 136 height 22
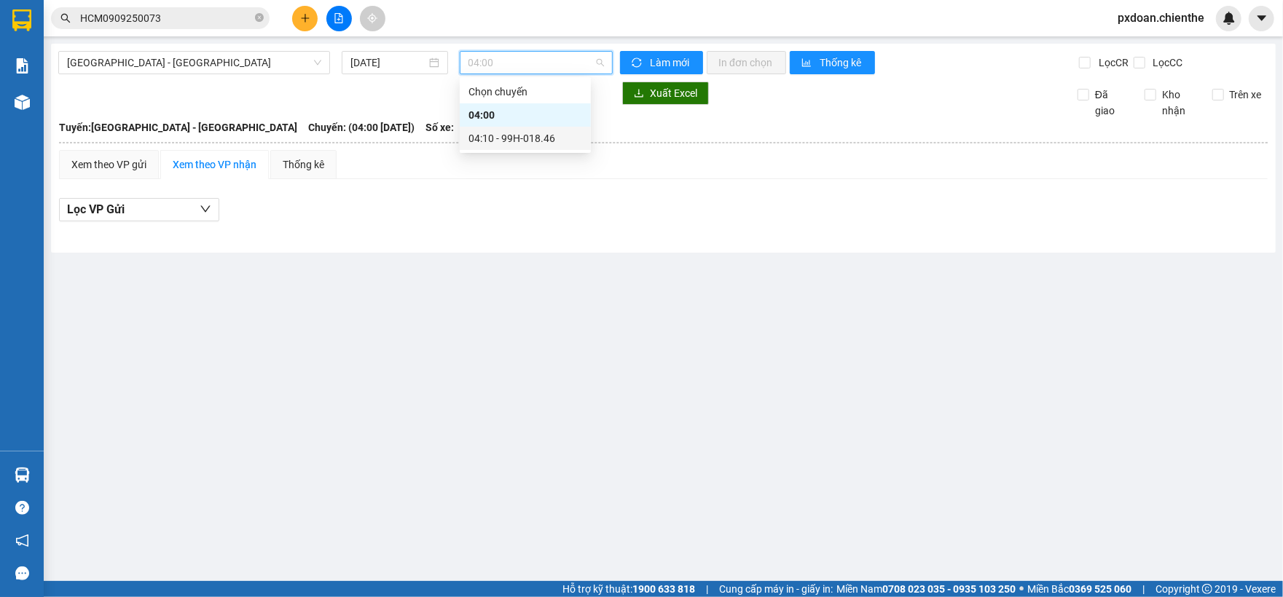
click at [546, 141] on div "04:10 - 99H-018.46" at bounding box center [525, 138] width 114 height 16
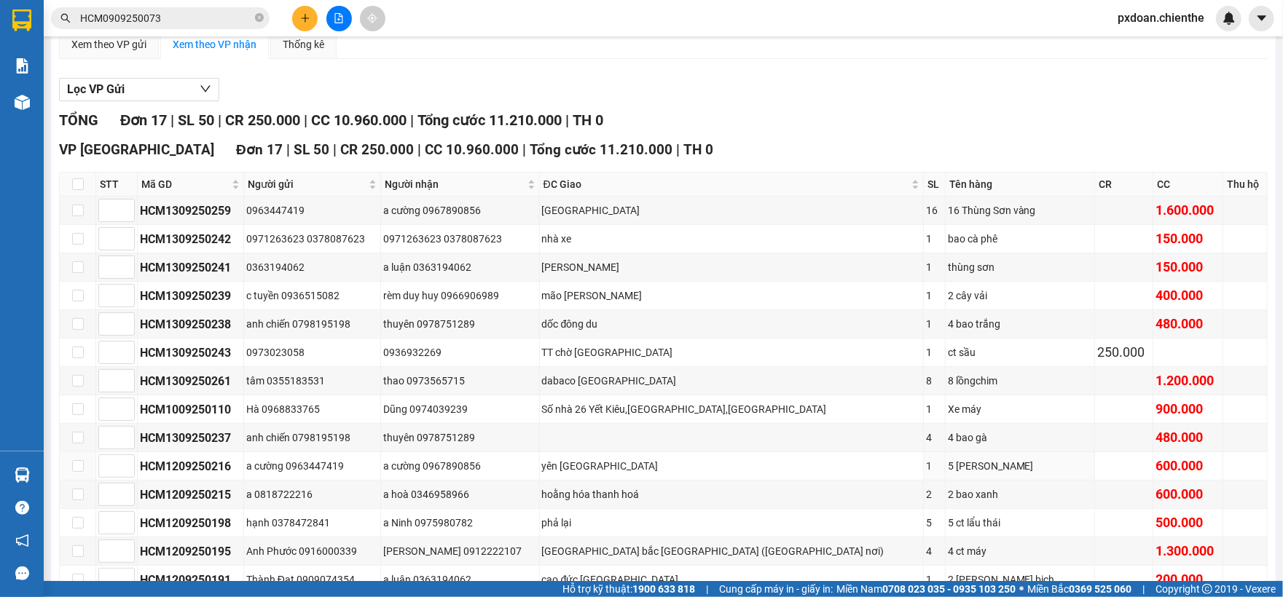
scroll to position [307, 0]
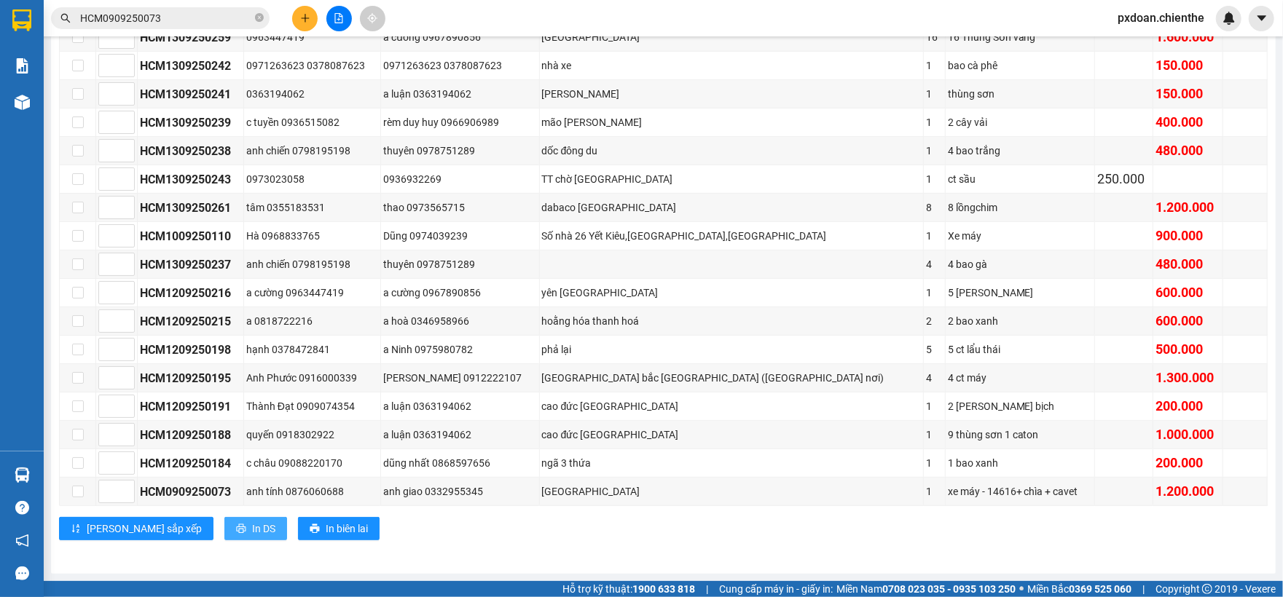
click at [236, 528] on icon "printer" at bounding box center [241, 529] width 10 height 10
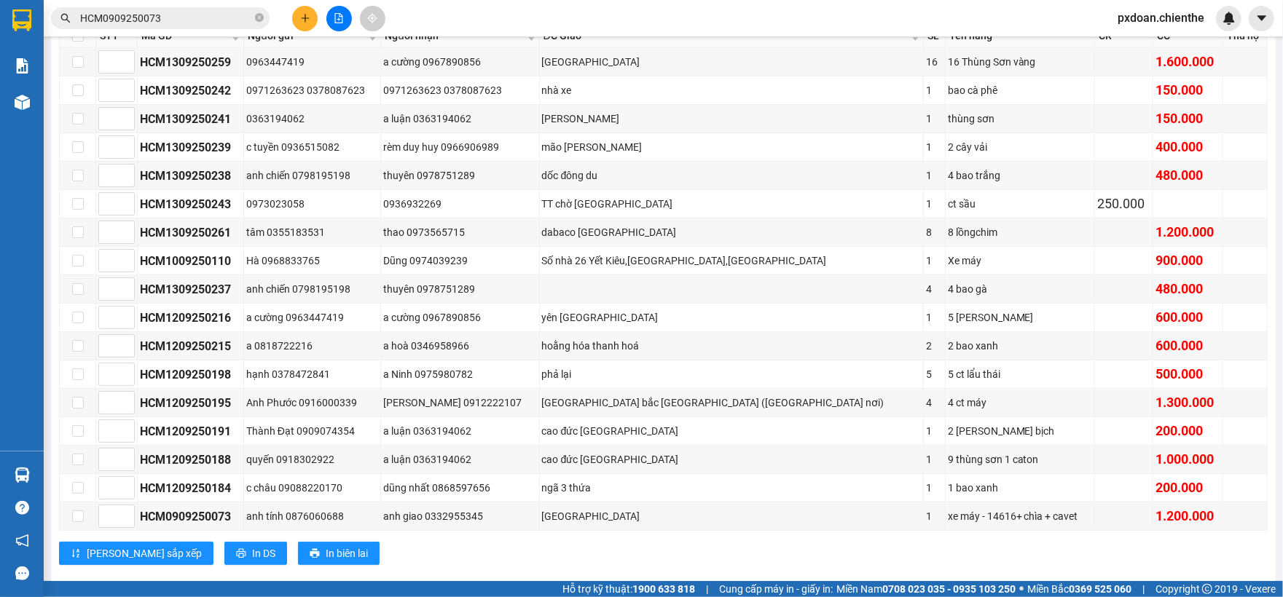
scroll to position [252, 0]
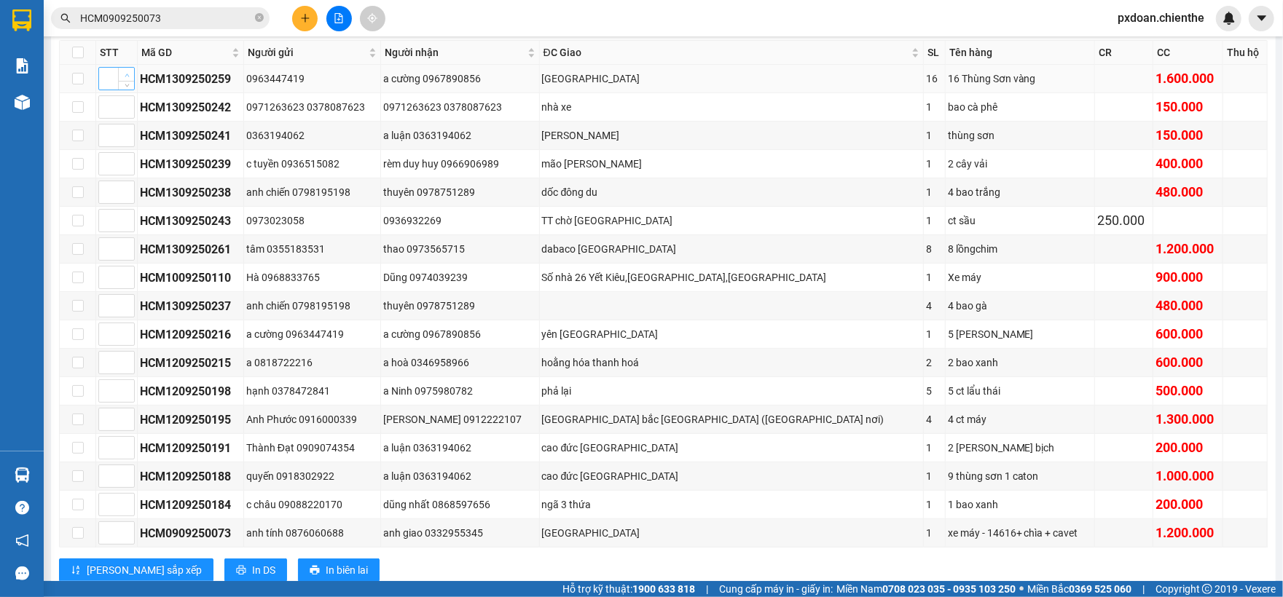
type input "1"
click at [127, 76] on icon "up" at bounding box center [127, 75] width 4 height 3
click at [112, 108] on input at bounding box center [116, 107] width 35 height 22
type input "2"
click at [111, 140] on input at bounding box center [116, 136] width 35 height 22
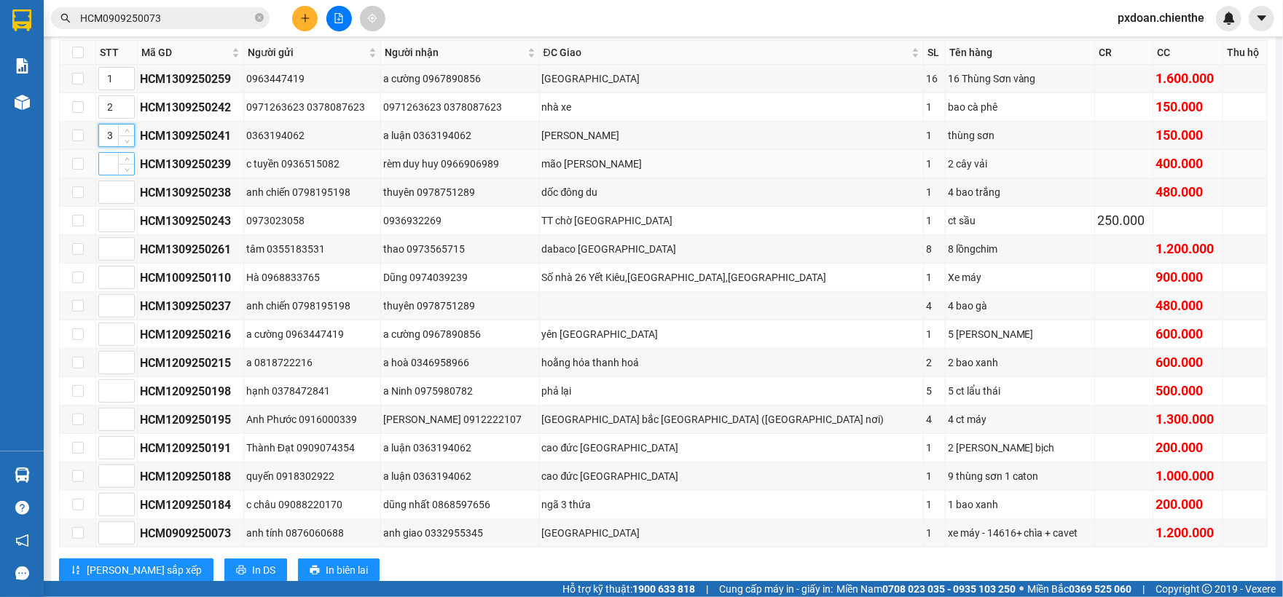
type input "3"
click at [111, 169] on input at bounding box center [116, 164] width 35 height 22
type input "4"
click at [106, 196] on input at bounding box center [116, 192] width 35 height 22
type input "5"
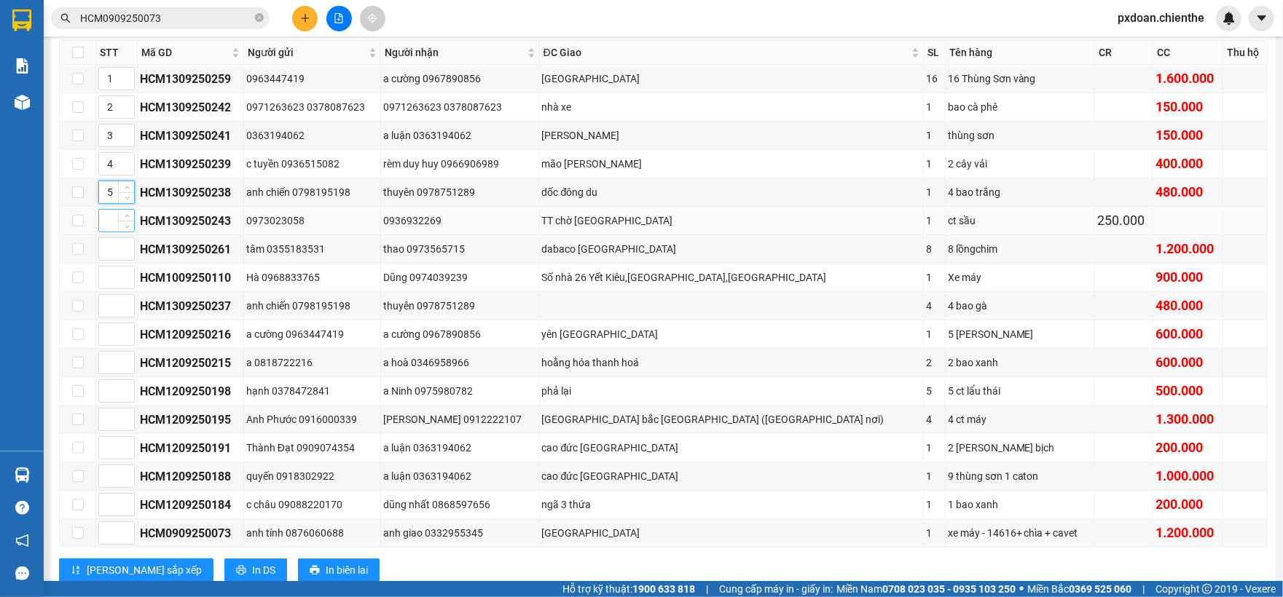
click at [114, 232] on input at bounding box center [116, 221] width 35 height 22
type input "6"
click at [111, 246] on input at bounding box center [116, 249] width 35 height 22
type input "7"
click at [114, 283] on input at bounding box center [116, 278] width 35 height 22
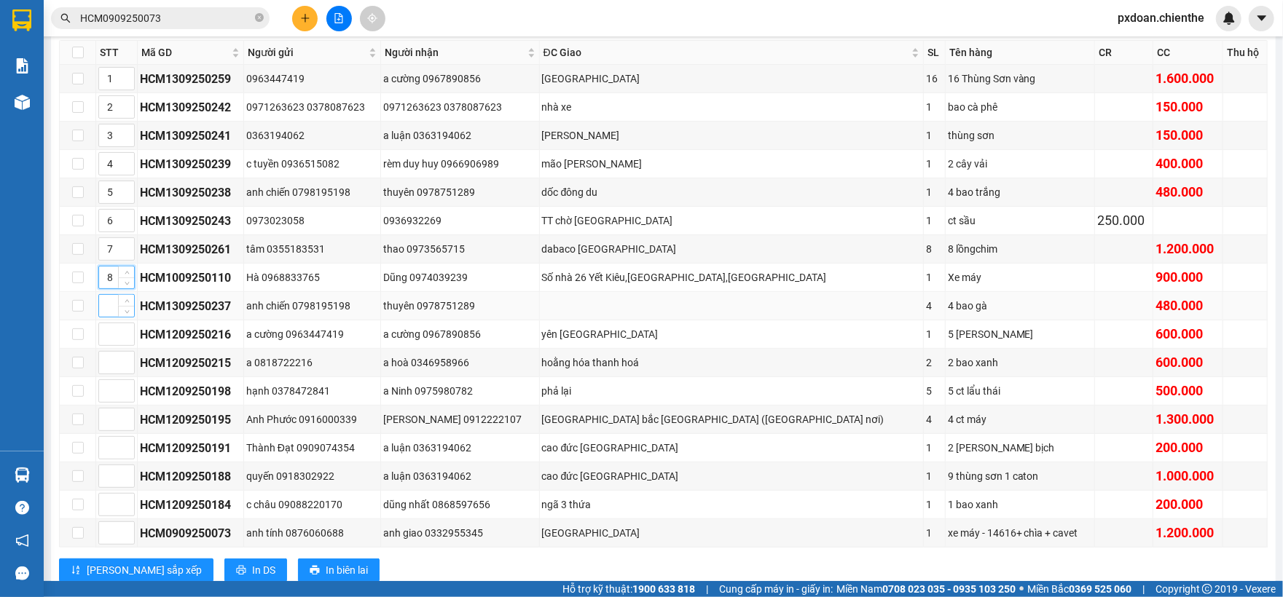
type input "8"
drag, startPoint x: 102, startPoint y: 309, endPoint x: 112, endPoint y: 316, distance: 12.5
click at [106, 313] on input at bounding box center [116, 306] width 35 height 22
type input "9"
drag, startPoint x: 109, startPoint y: 354, endPoint x: 114, endPoint y: 347, distance: 9.3
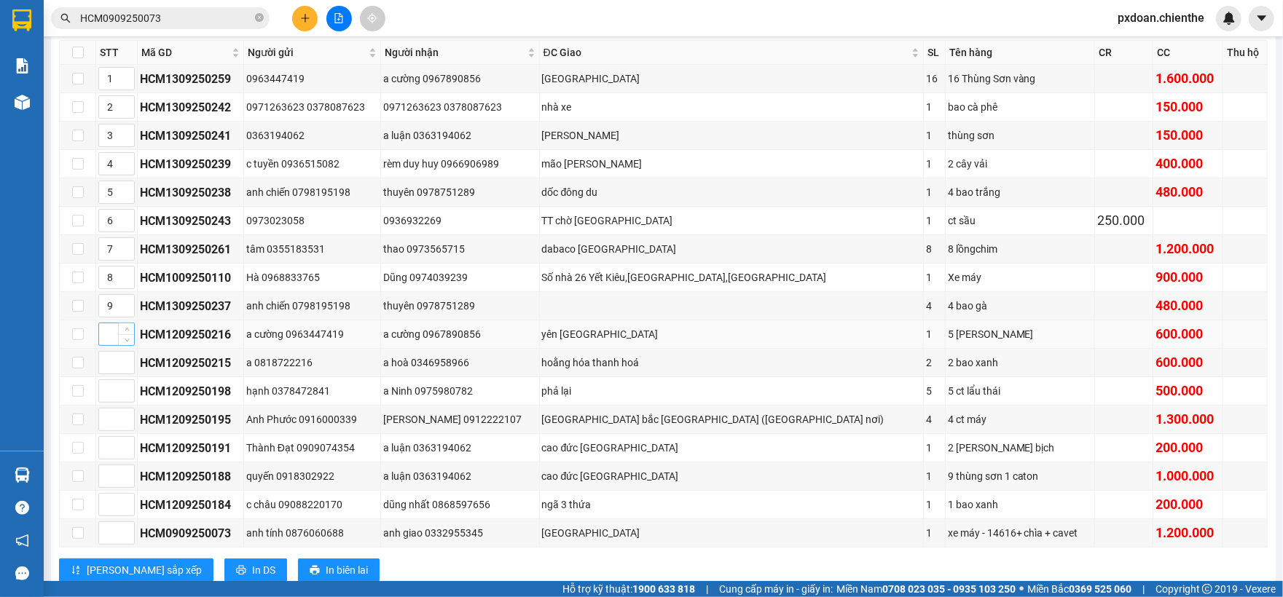
click at [114, 346] on div at bounding box center [116, 334] width 36 height 23
click at [114, 345] on input at bounding box center [116, 334] width 35 height 22
type input "10"
click at [105, 372] on input at bounding box center [116, 363] width 35 height 22
type input "11"
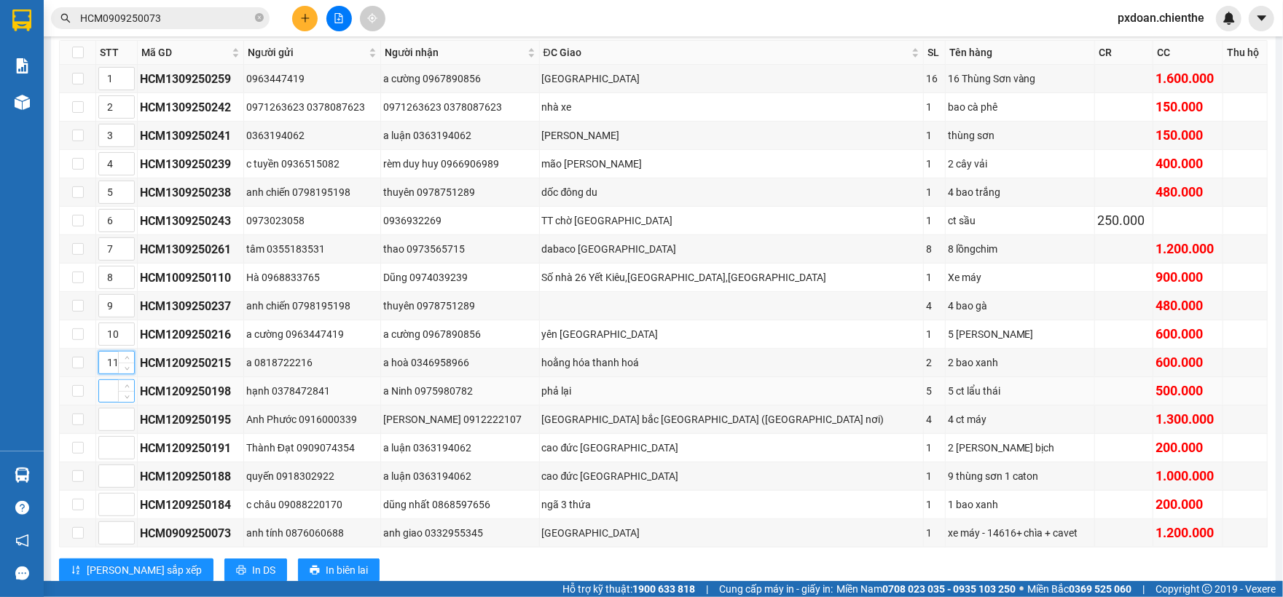
click at [109, 402] on input at bounding box center [116, 391] width 35 height 22
type input "12"
drag, startPoint x: 105, startPoint y: 420, endPoint x: 114, endPoint y: 421, distance: 8.8
click at [108, 420] on input at bounding box center [116, 420] width 35 height 22
type input "13"
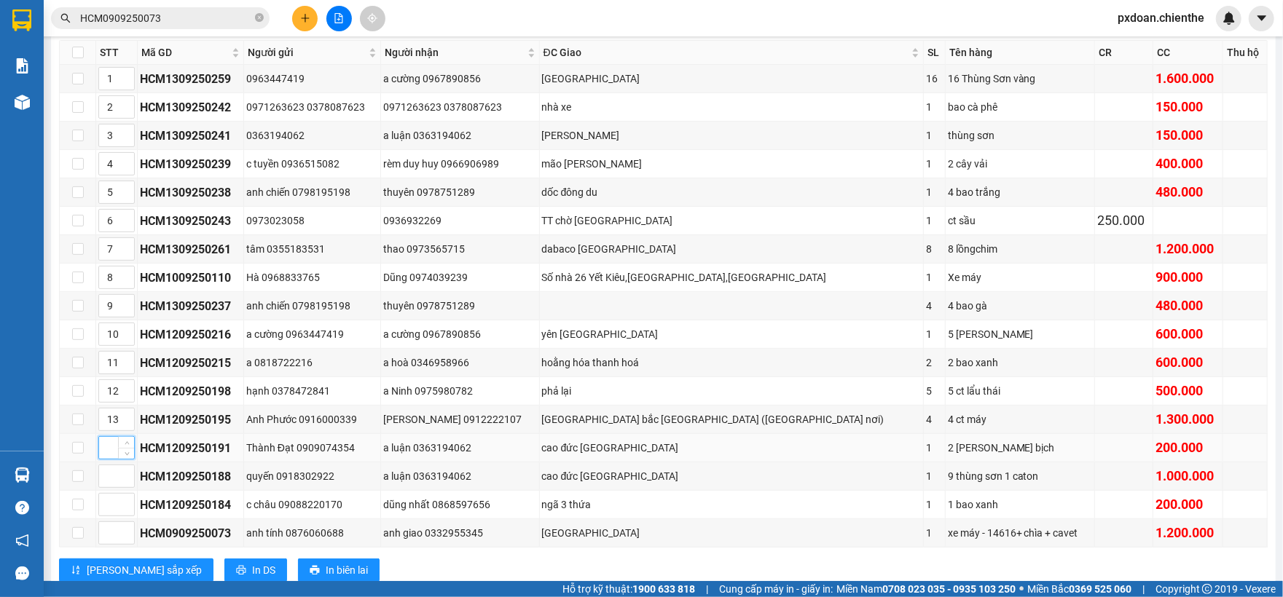
click at [115, 455] on input at bounding box center [116, 448] width 35 height 22
type input "14"
click at [114, 479] on input at bounding box center [116, 477] width 35 height 22
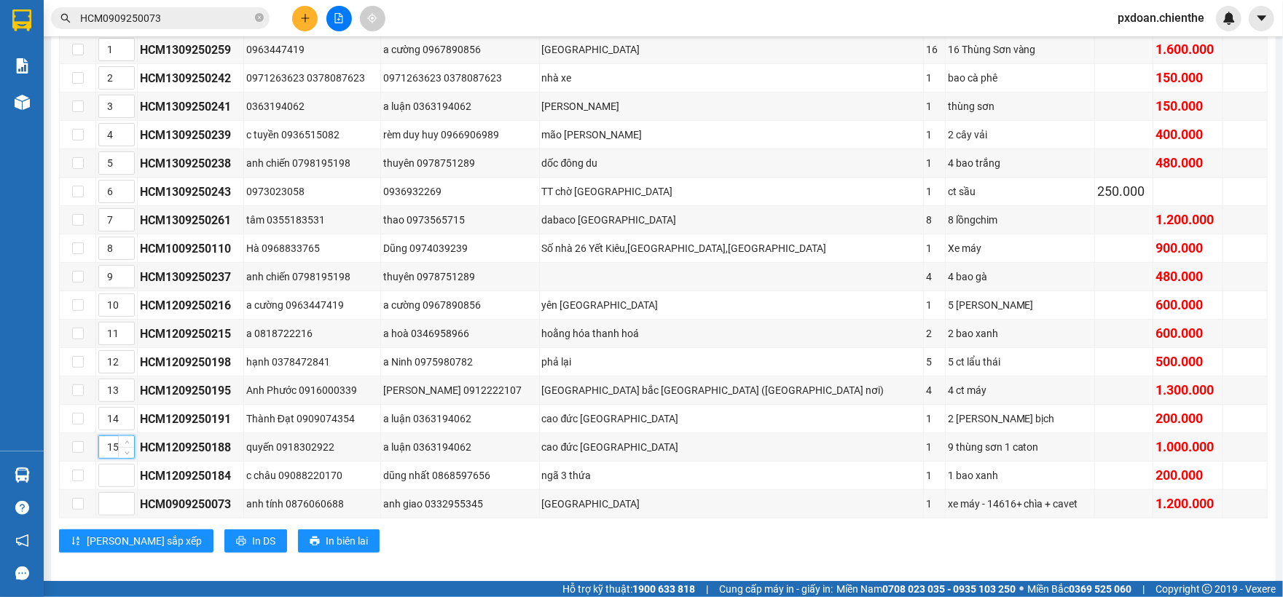
scroll to position [307, 0]
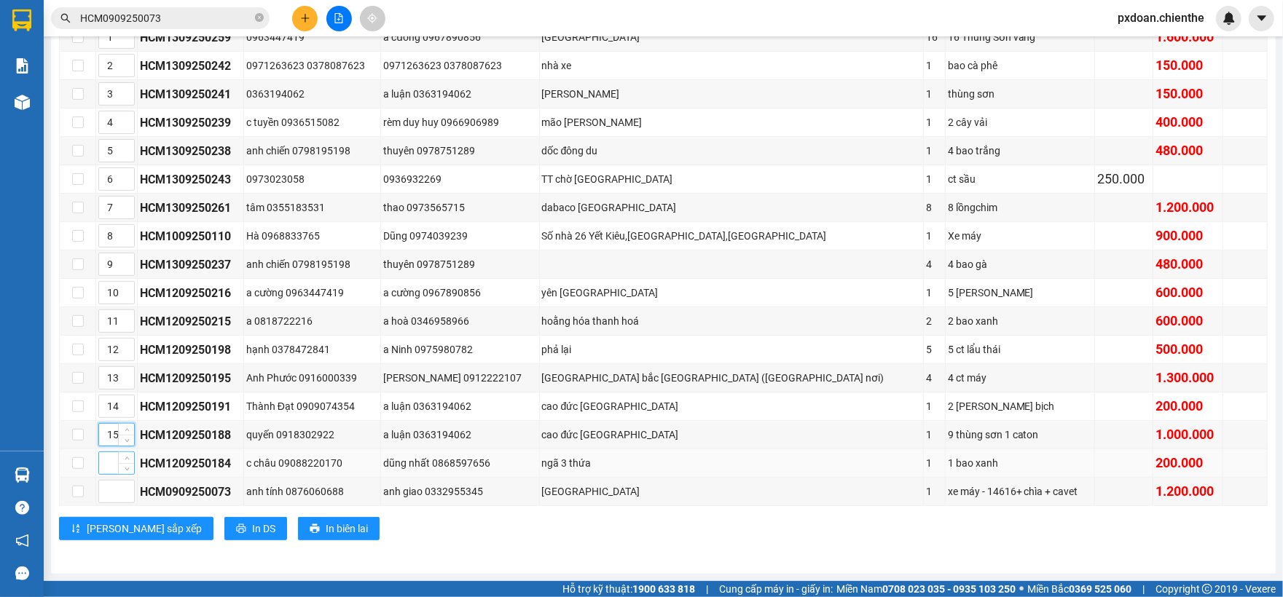
type input "15"
click at [114, 467] on input at bounding box center [116, 463] width 35 height 22
type input "16"
click at [117, 491] on input at bounding box center [116, 492] width 35 height 22
type input "17"
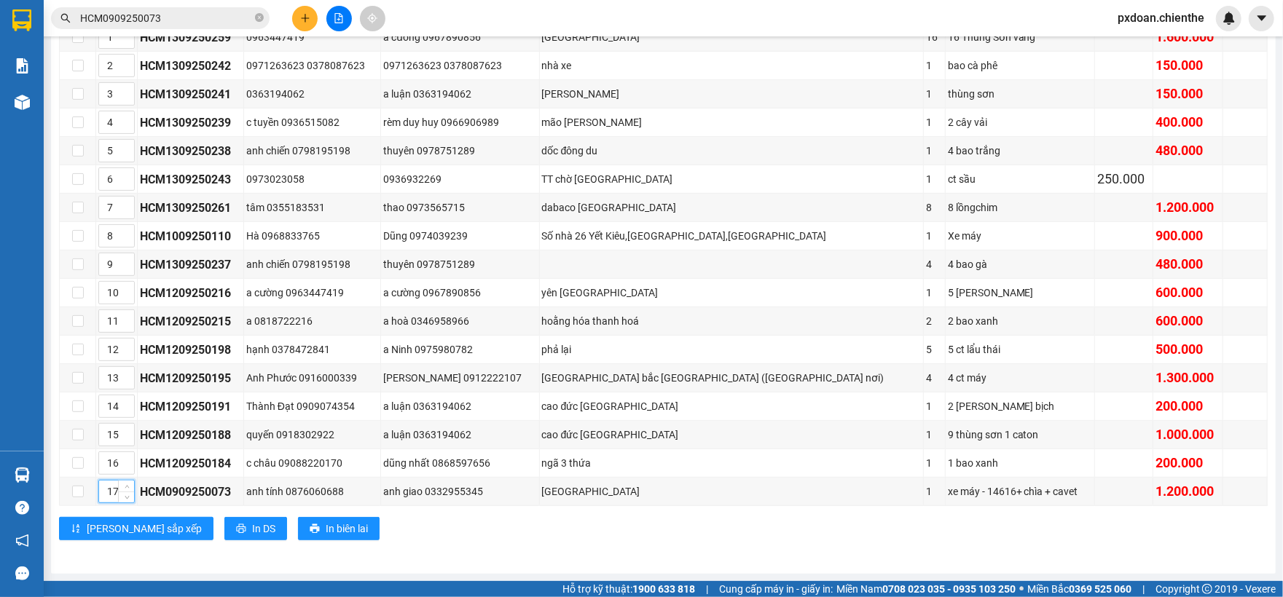
click at [461, 554] on div "TỔNG Đơn 17 | SL 50 | CR 250.000 | CC 10.960.000 | Tổng cước 11.210.000 | TH 0 …" at bounding box center [663, 247] width 1209 height 623
click at [79, 202] on input "checkbox" at bounding box center [78, 208] width 12 height 12
checkbox input "true"
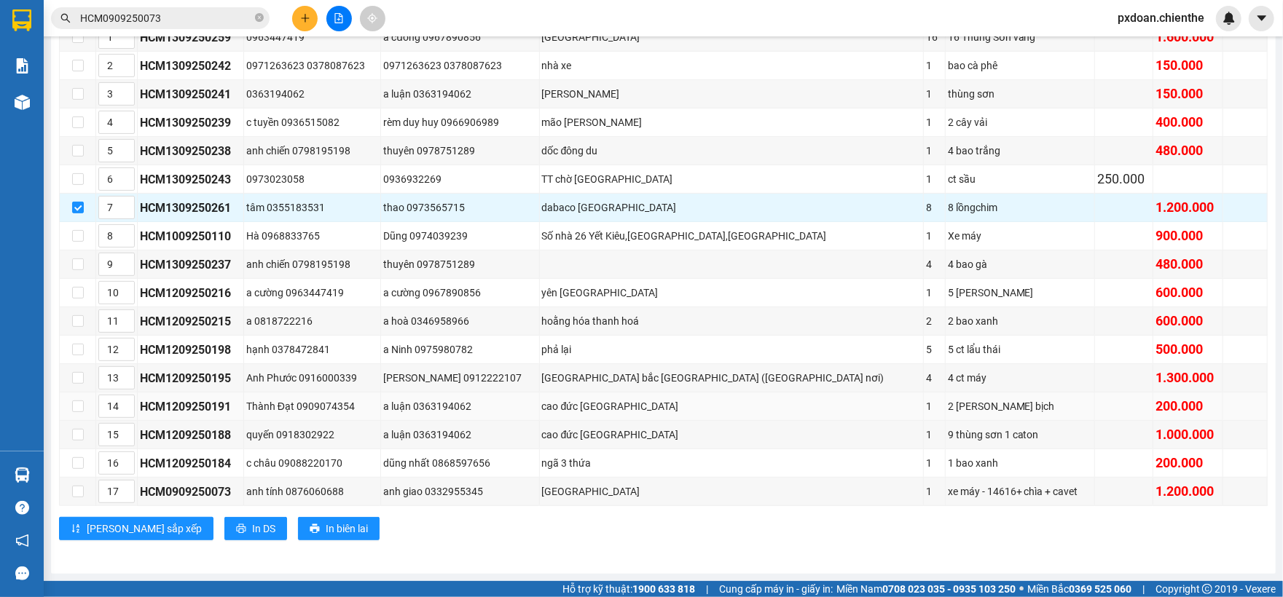
scroll to position [211, 0]
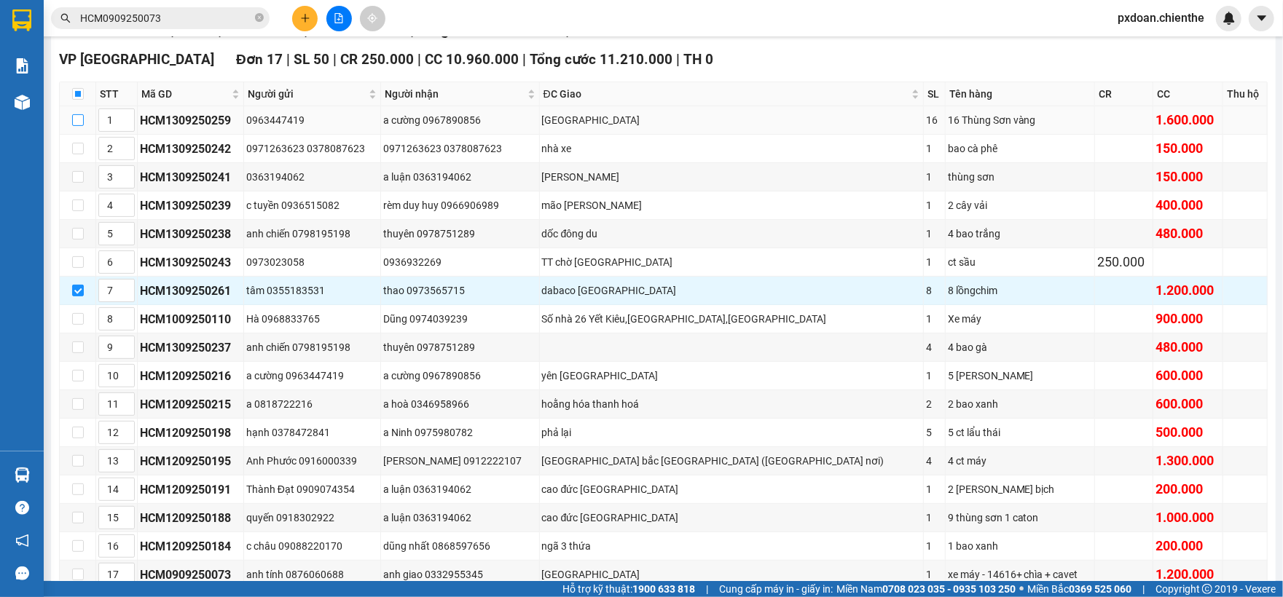
click at [82, 122] on input "checkbox" at bounding box center [78, 120] width 12 height 12
checkbox input "true"
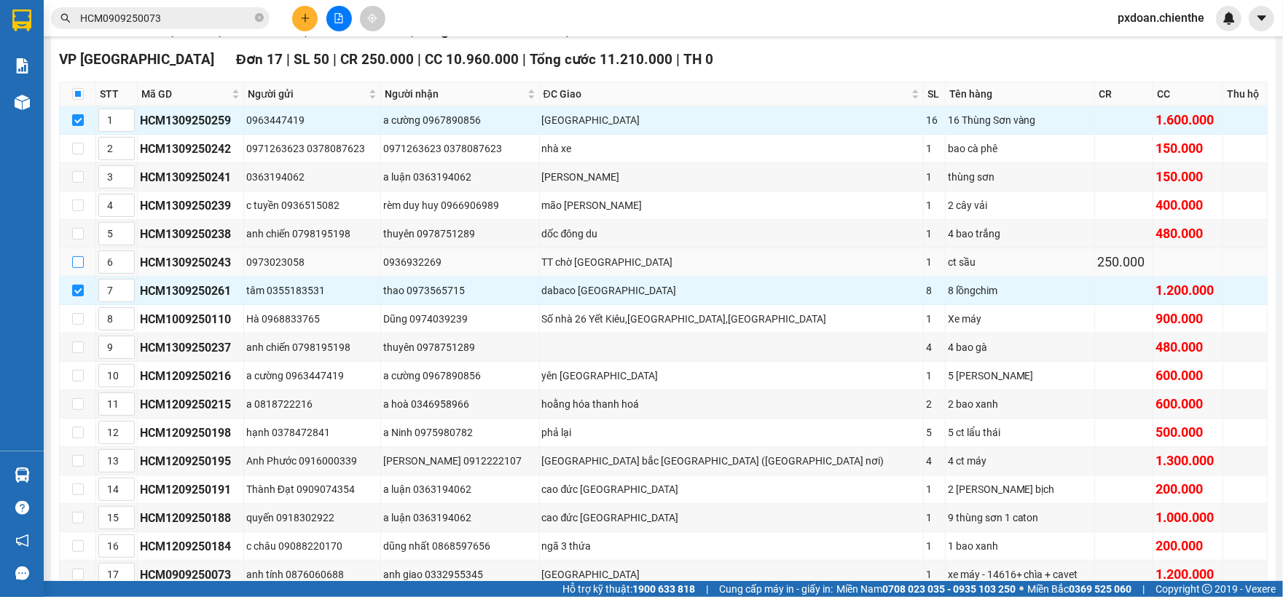
click at [74, 268] on input "checkbox" at bounding box center [78, 262] width 12 height 12
checkbox input "true"
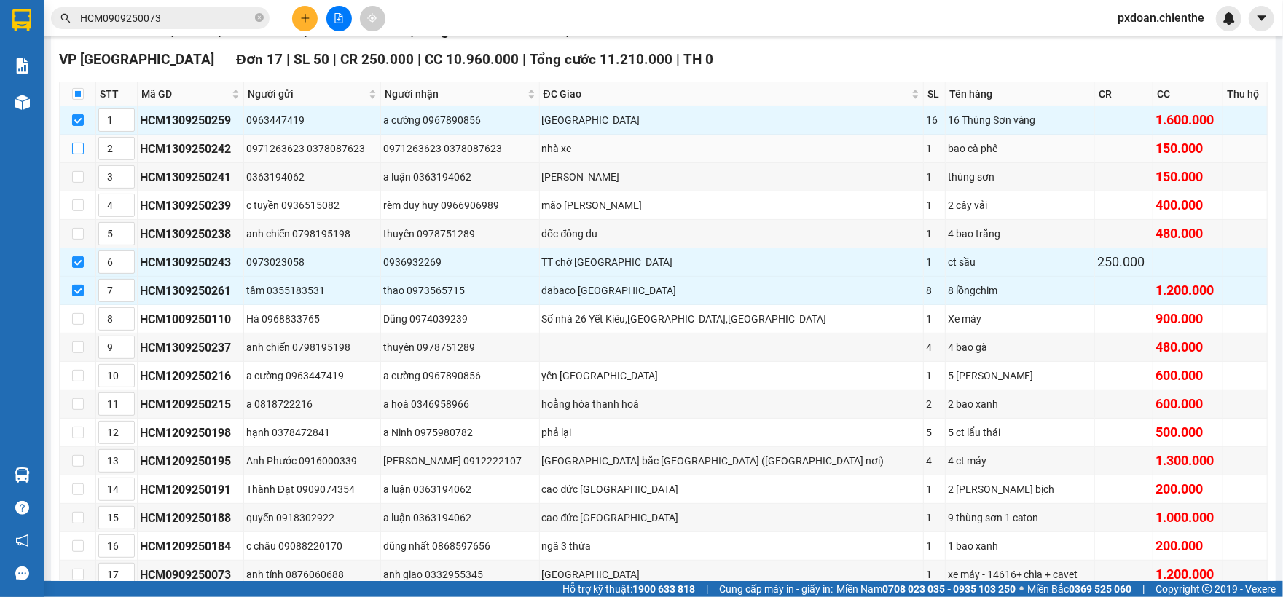
click at [76, 152] on input "checkbox" at bounding box center [78, 149] width 12 height 12
checkbox input "true"
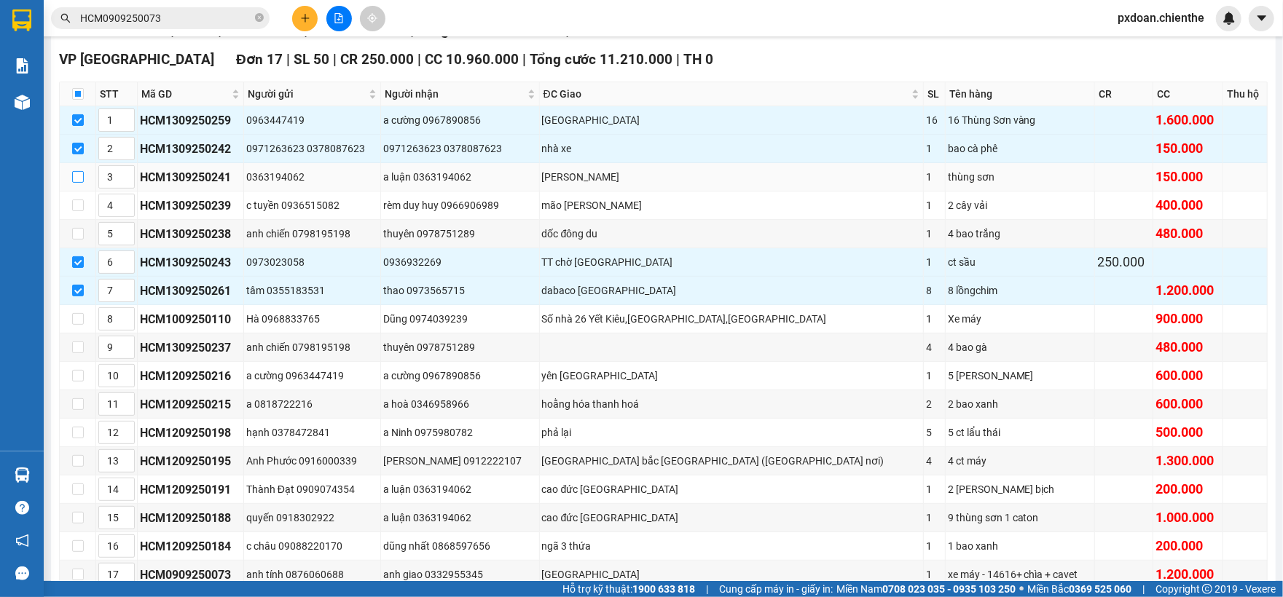
click at [74, 178] on input "checkbox" at bounding box center [78, 177] width 12 height 12
checkbox input "true"
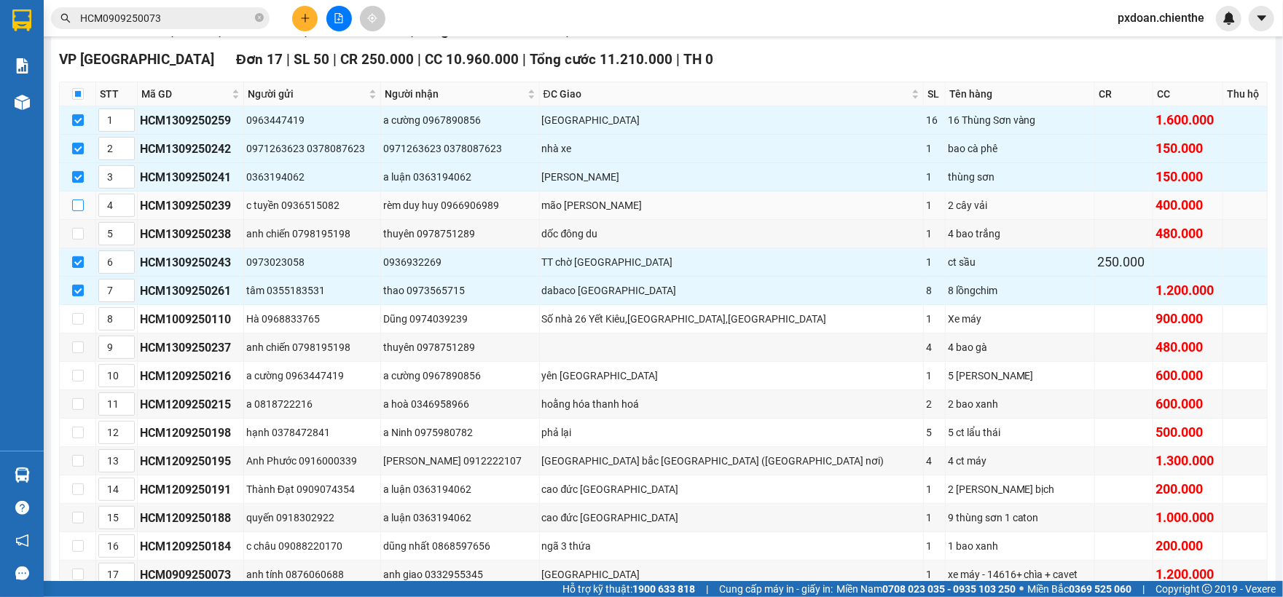
click at [74, 211] on input "checkbox" at bounding box center [78, 206] width 12 height 12
checkbox input "true"
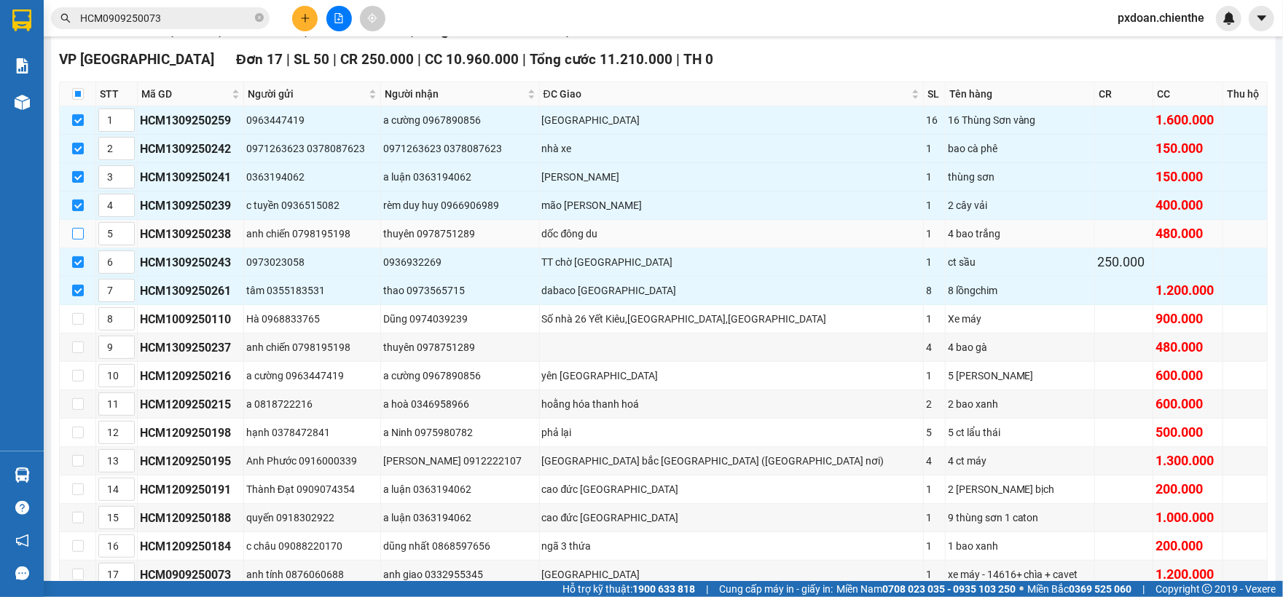
click at [74, 232] on td at bounding box center [78, 234] width 36 height 28
click at [79, 237] on input "checkbox" at bounding box center [78, 234] width 12 height 12
checkbox input "true"
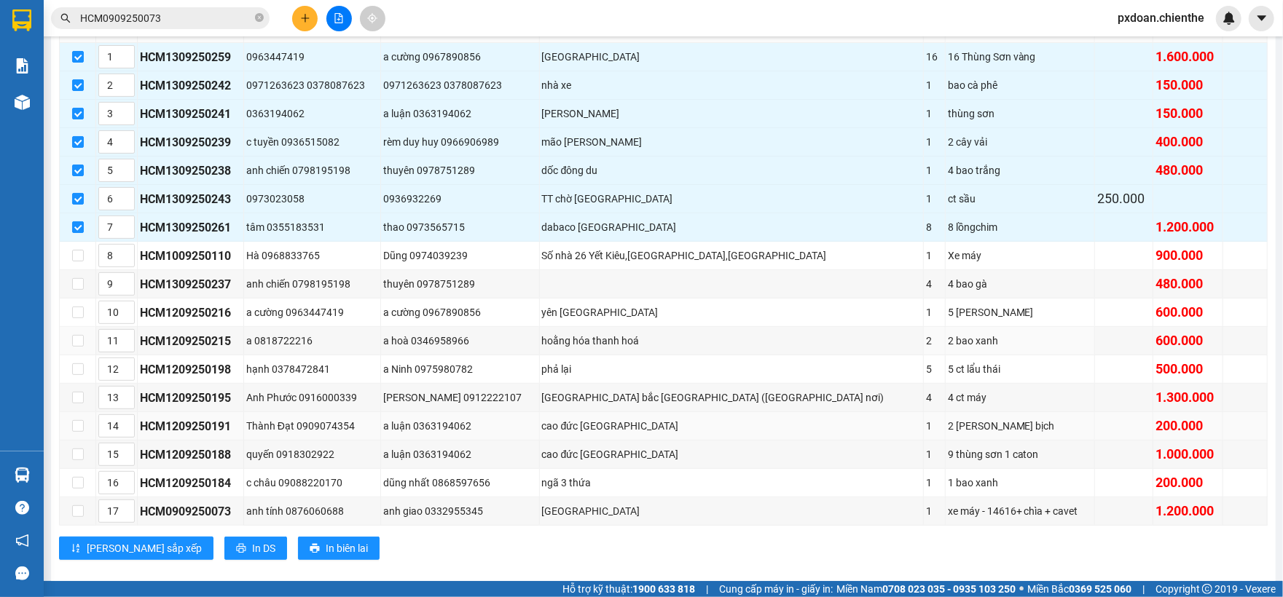
scroll to position [307, 0]
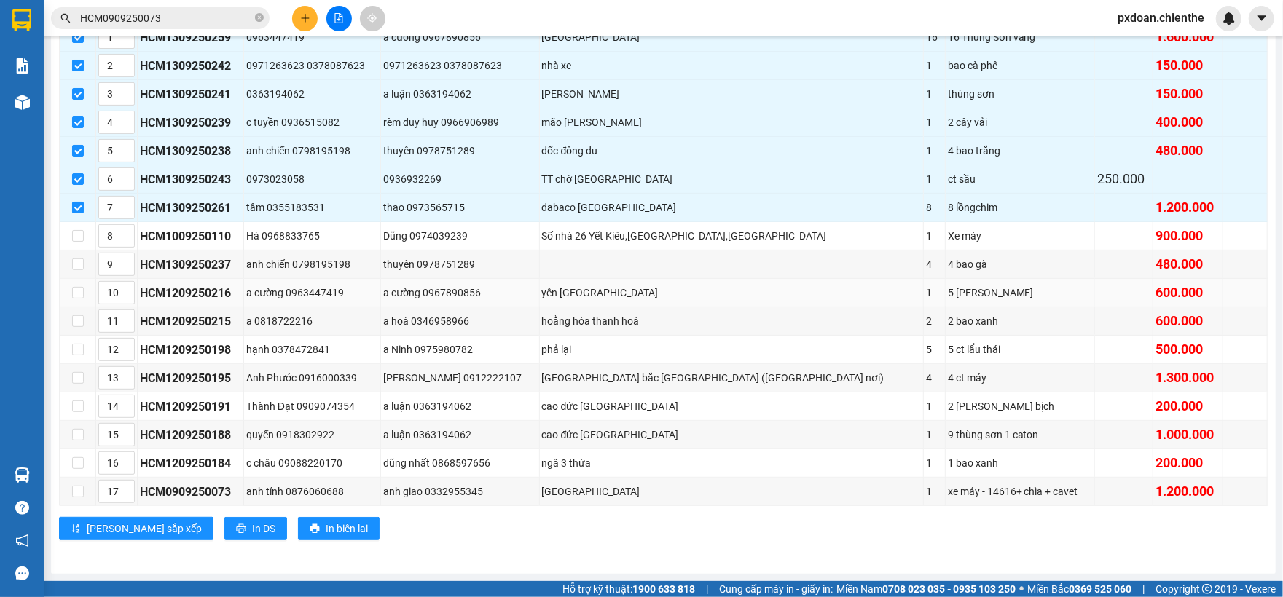
click at [83, 289] on td at bounding box center [78, 293] width 36 height 28
click at [79, 289] on input "checkbox" at bounding box center [78, 293] width 12 height 12
checkbox input "true"
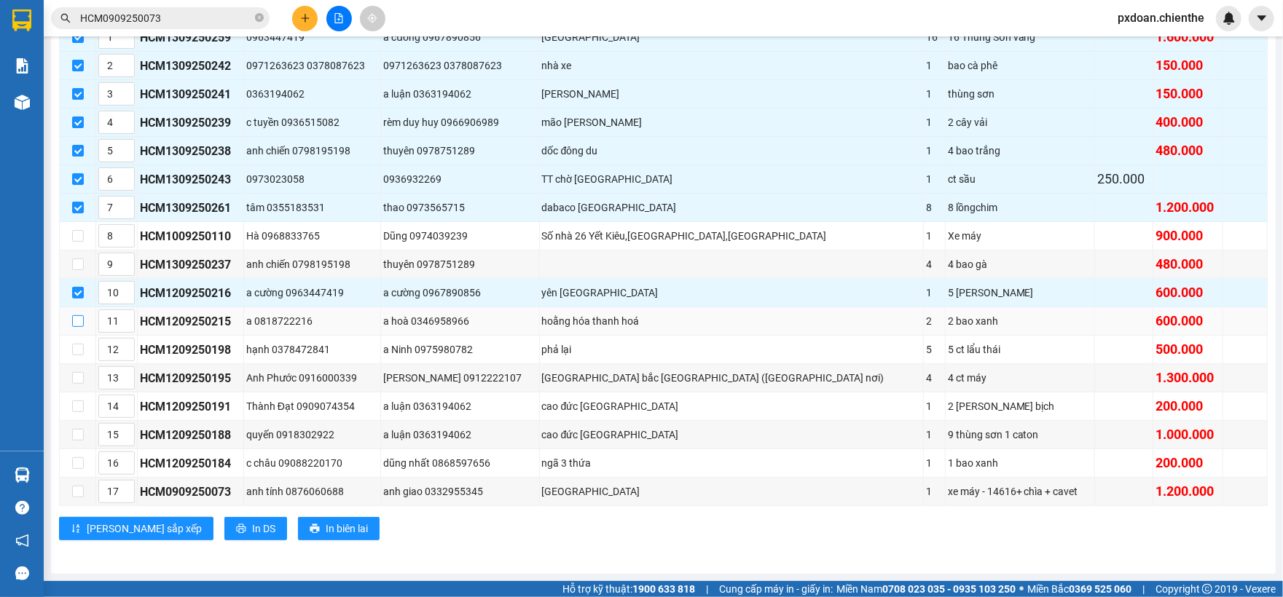
click at [77, 315] on input "checkbox" at bounding box center [78, 321] width 12 height 12
checkbox input "true"
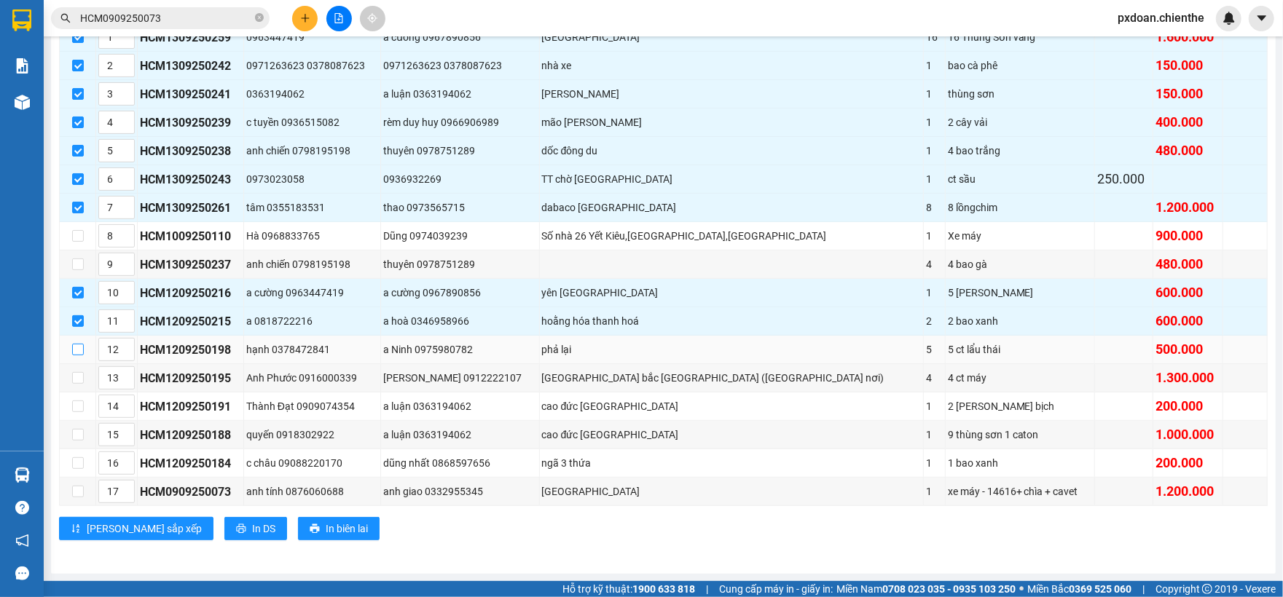
click at [80, 345] on input "checkbox" at bounding box center [78, 350] width 12 height 12
checkbox input "true"
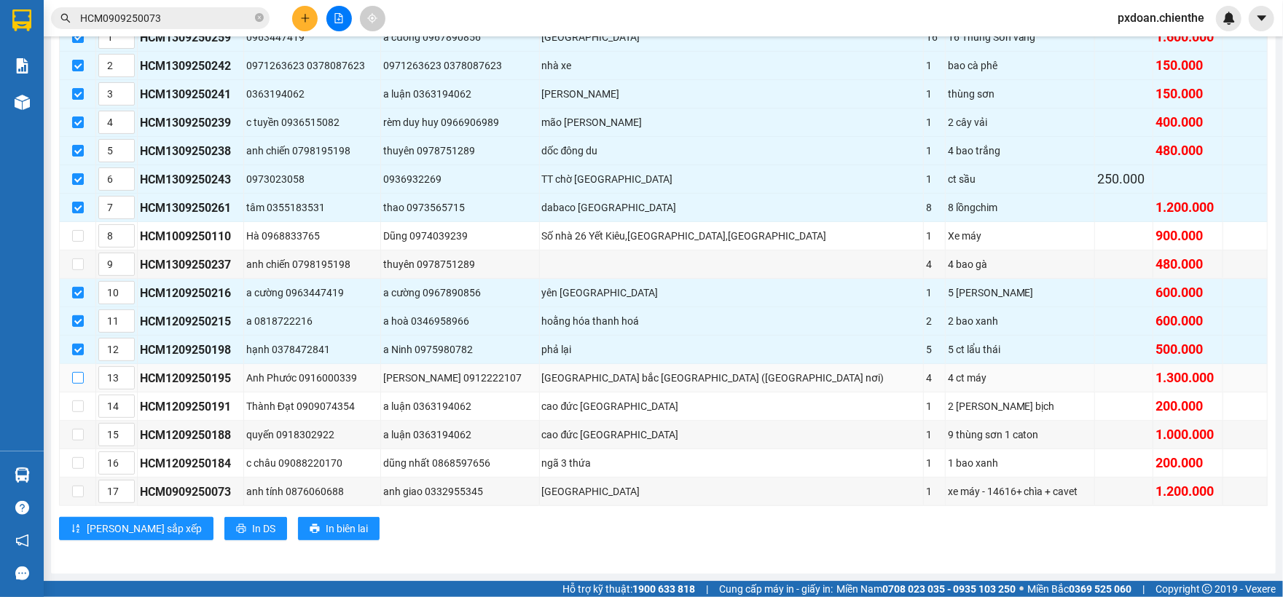
click at [76, 372] on input "checkbox" at bounding box center [78, 378] width 12 height 12
checkbox input "true"
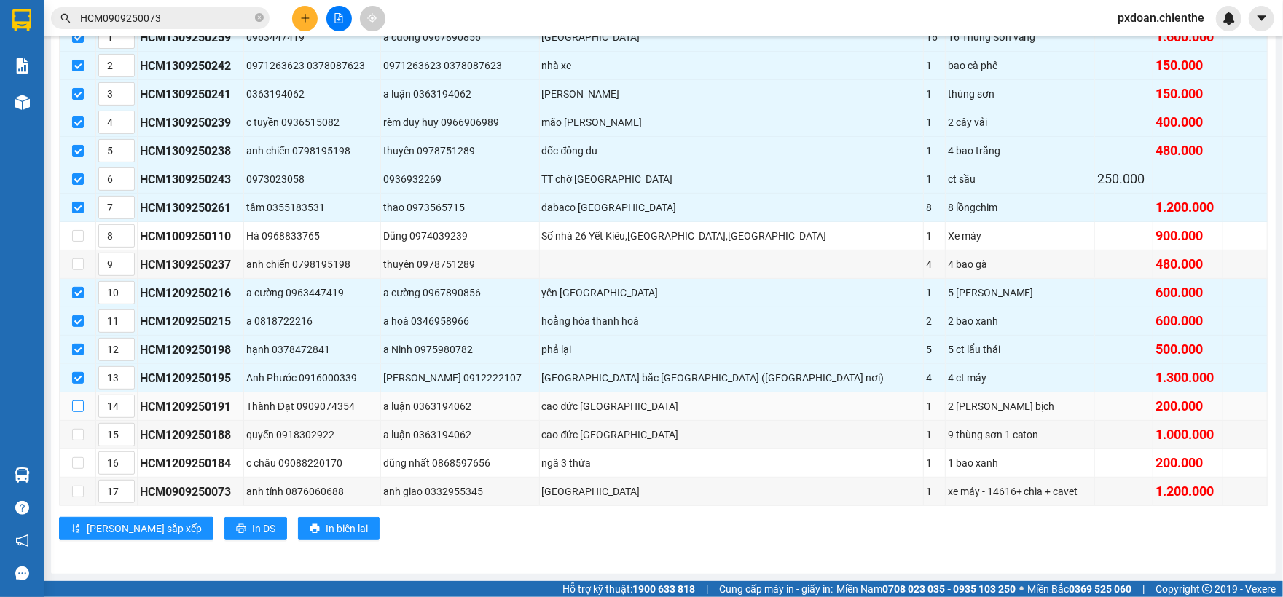
click at [76, 401] on input "checkbox" at bounding box center [78, 407] width 12 height 12
checkbox input "true"
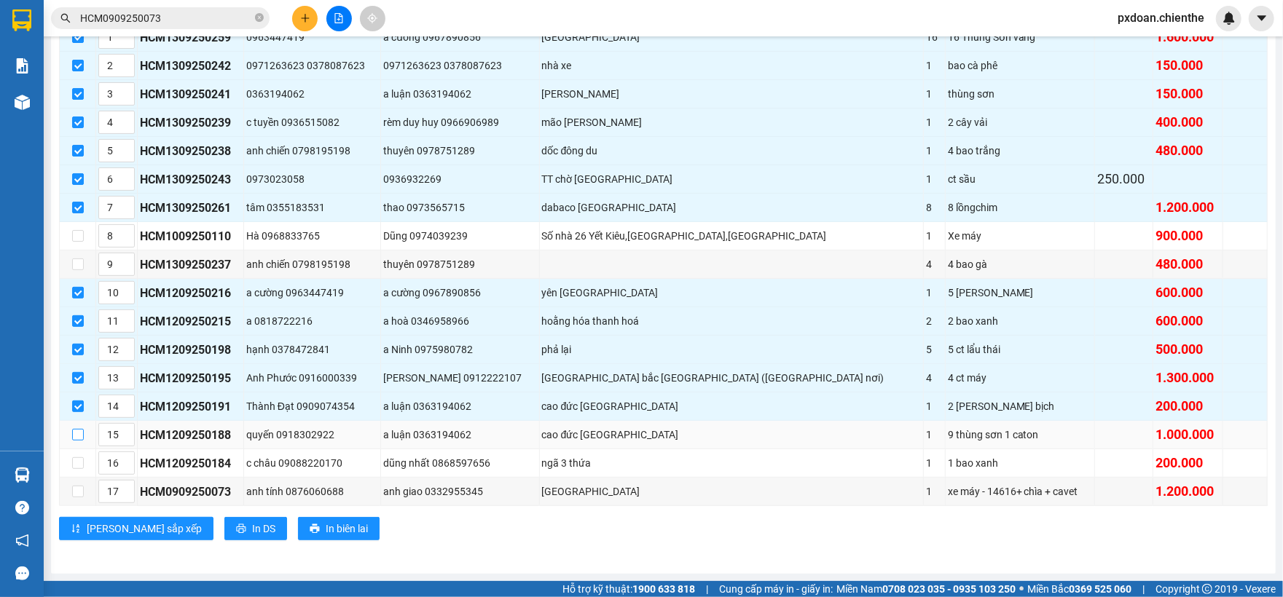
click at [76, 432] on input "checkbox" at bounding box center [78, 435] width 12 height 12
checkbox input "true"
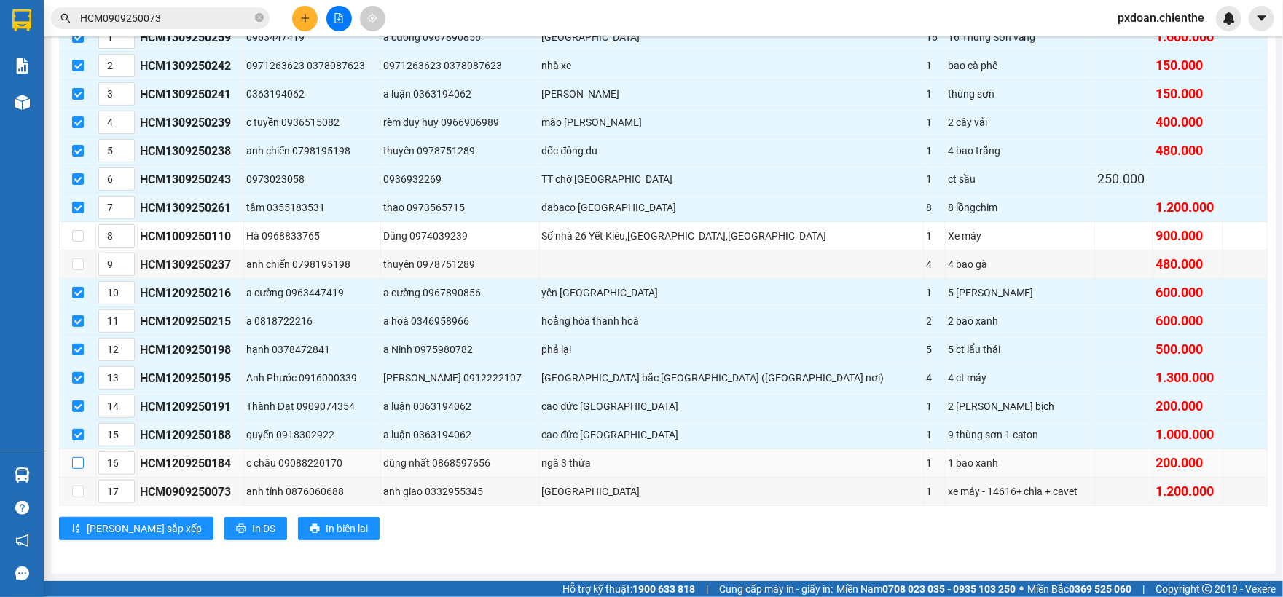
click at [76, 460] on input "checkbox" at bounding box center [78, 464] width 12 height 12
checkbox input "true"
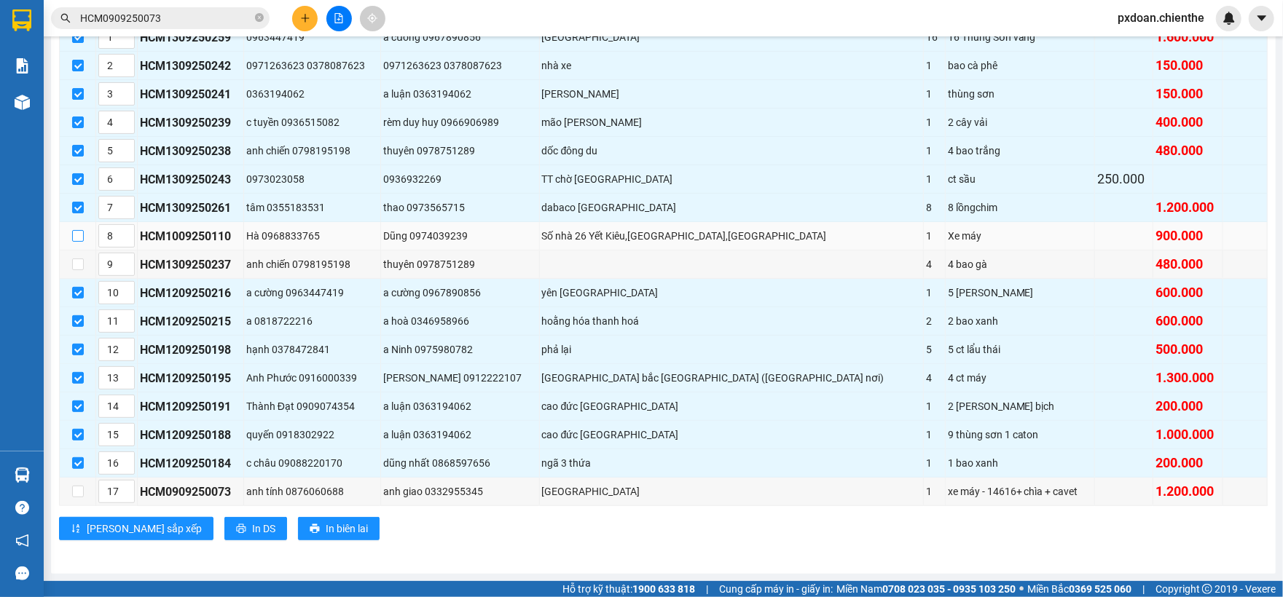
click at [79, 230] on input "checkbox" at bounding box center [78, 236] width 12 height 12
checkbox input "true"
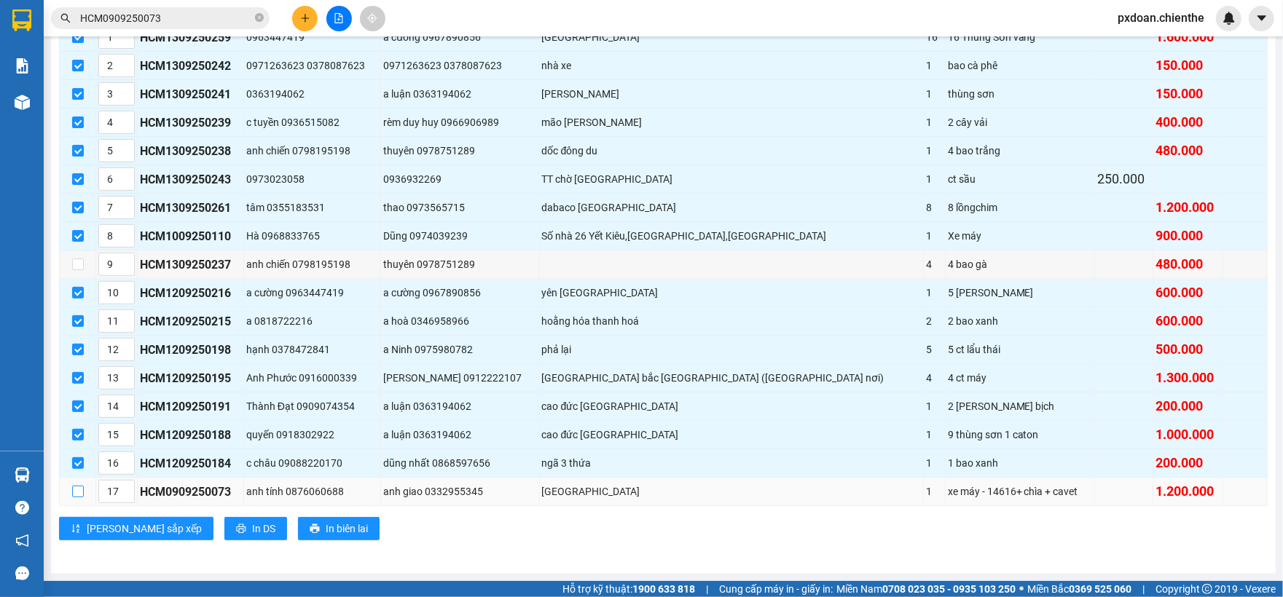
click at [79, 497] on label at bounding box center [78, 492] width 12 height 16
click at [79, 497] on input "checkbox" at bounding box center [78, 492] width 12 height 12
checkbox input "true"
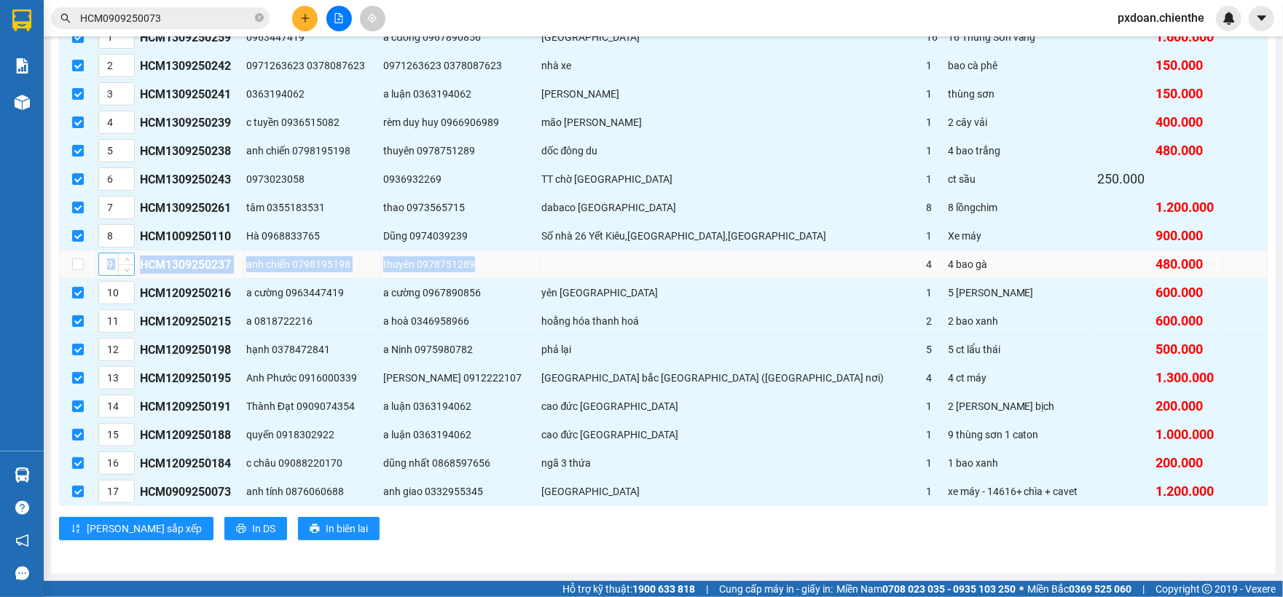
drag, startPoint x: 490, startPoint y: 259, endPoint x: 134, endPoint y: 257, distance: 355.5
click at [134, 257] on tr "9 HCM1309250237 anh chiến 0798195198 thuyên 0978751289 4 4 bao gà 480.000" at bounding box center [664, 265] width 1208 height 28
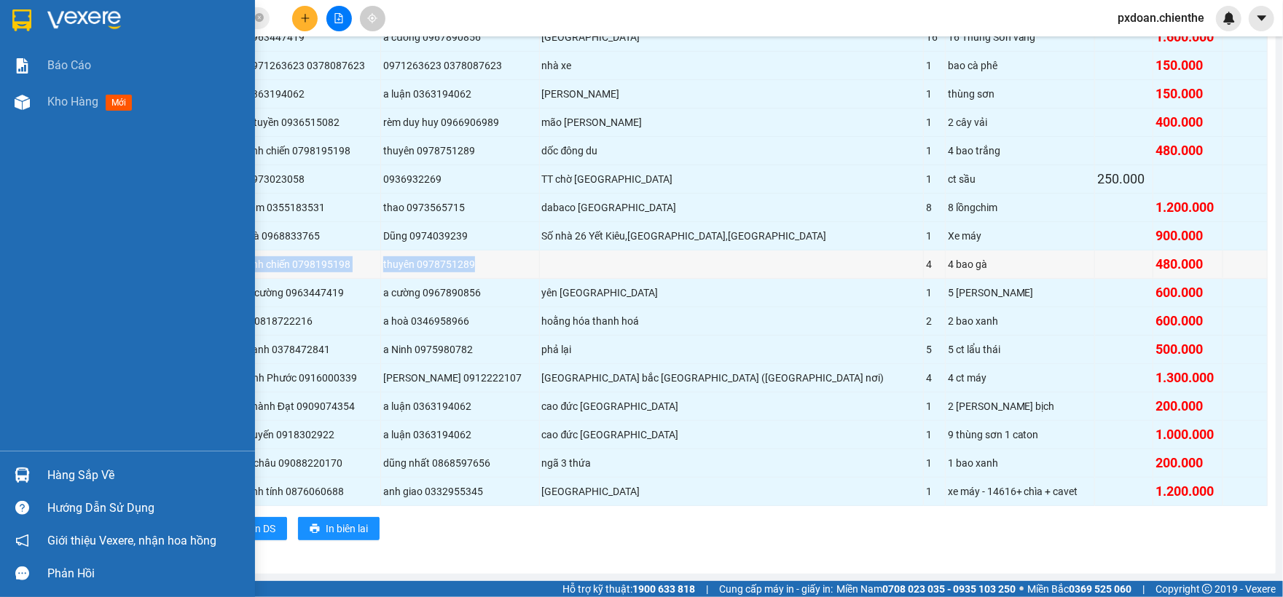
click at [82, 465] on div "Hàng sắp về" at bounding box center [145, 476] width 197 height 22
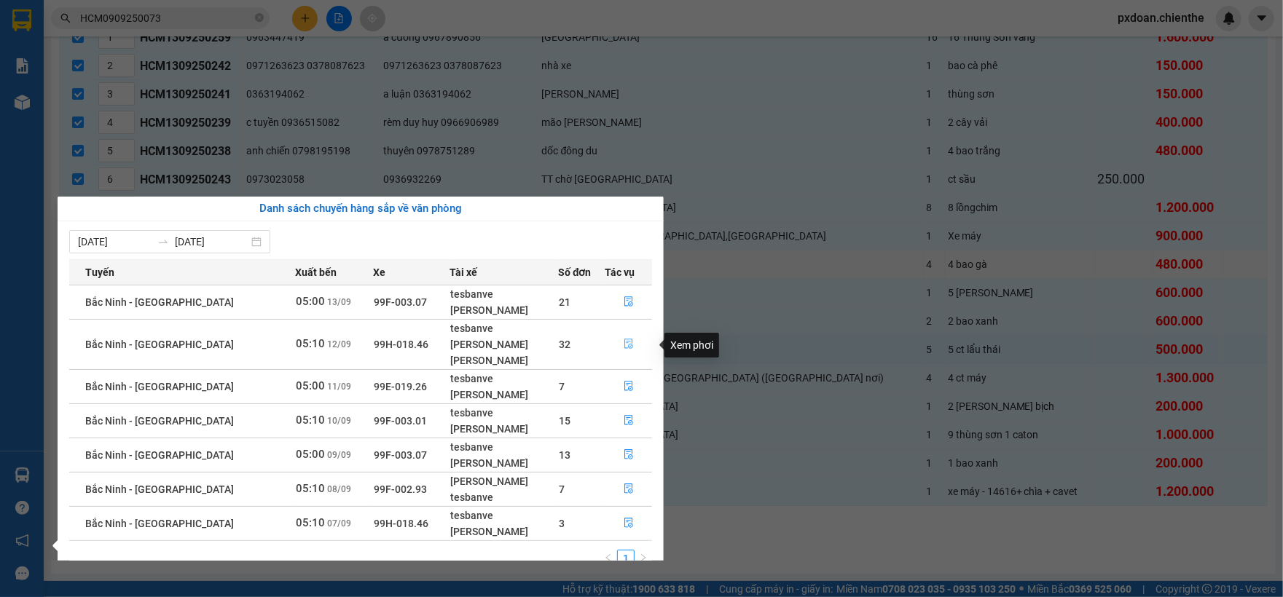
drag, startPoint x: 634, startPoint y: 341, endPoint x: 616, endPoint y: 354, distance: 21.9
click at [633, 342] on button "button" at bounding box center [628, 344] width 47 height 23
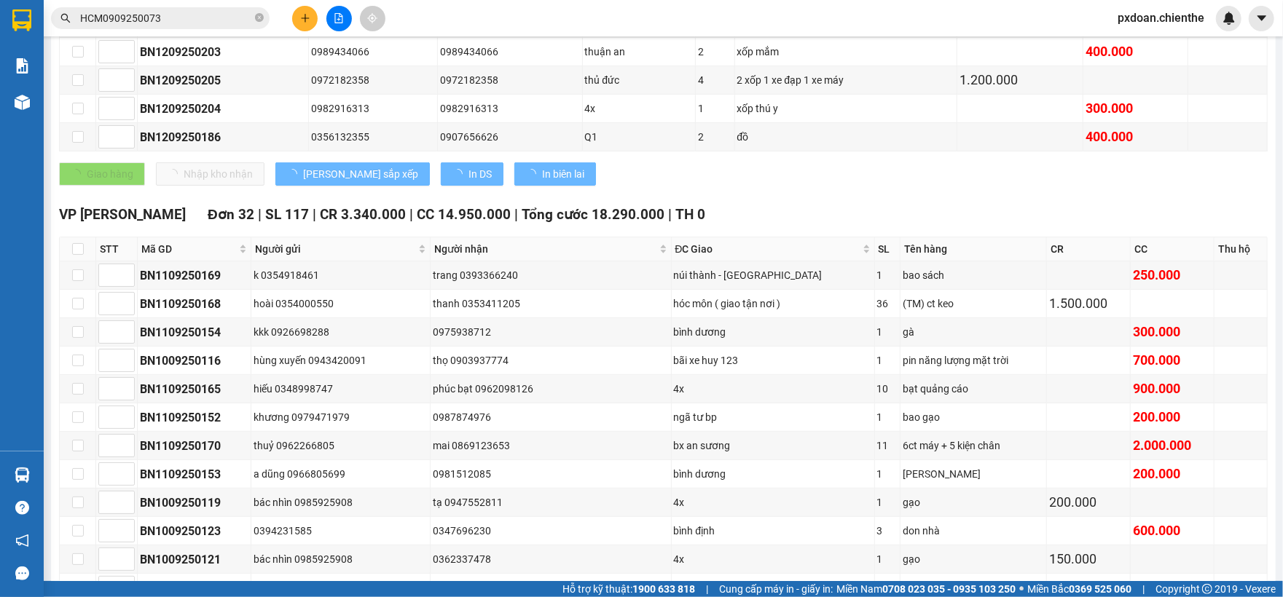
type input "[DATE]"
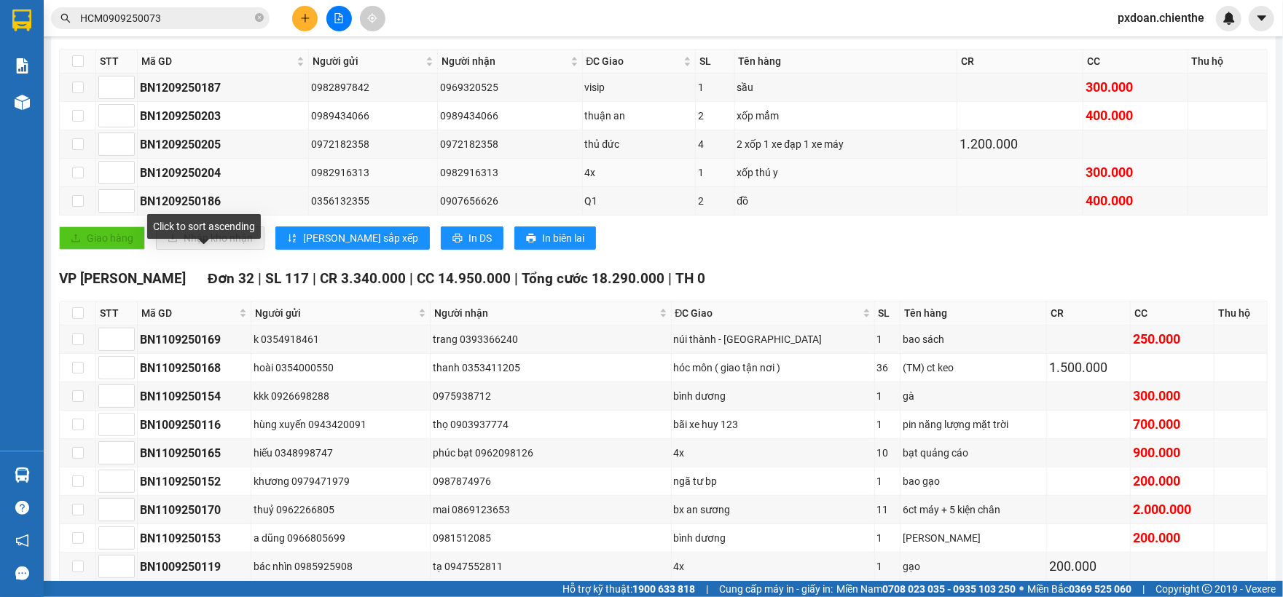
scroll to position [211, 0]
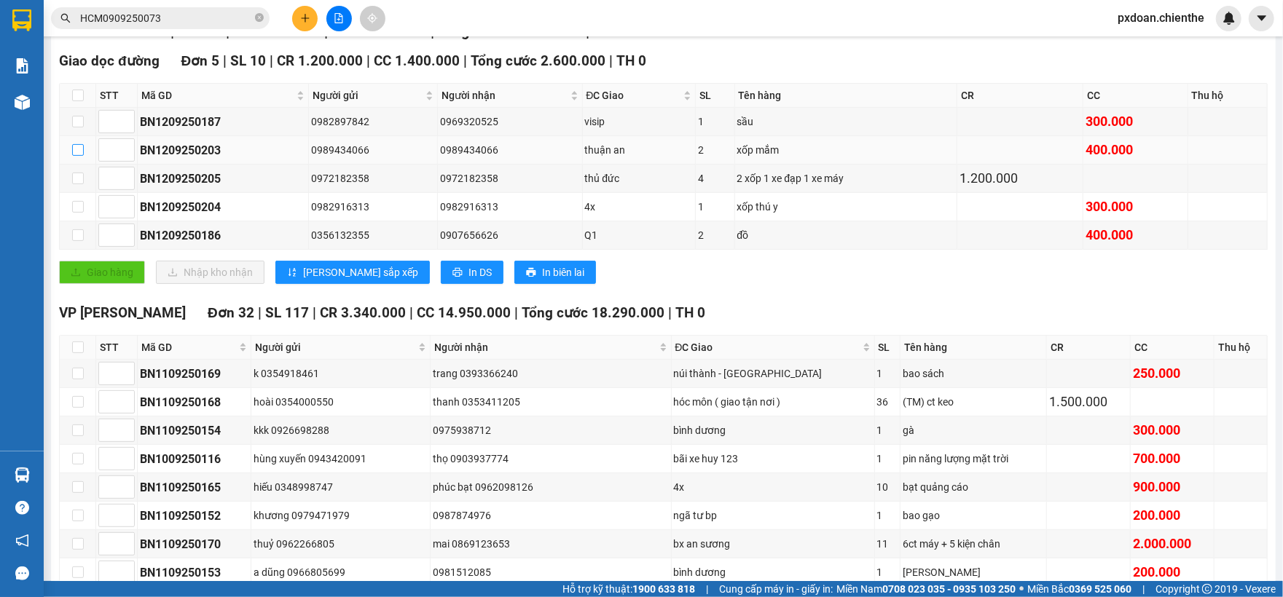
click at [74, 152] on input "checkbox" at bounding box center [78, 150] width 12 height 12
checkbox input "true"
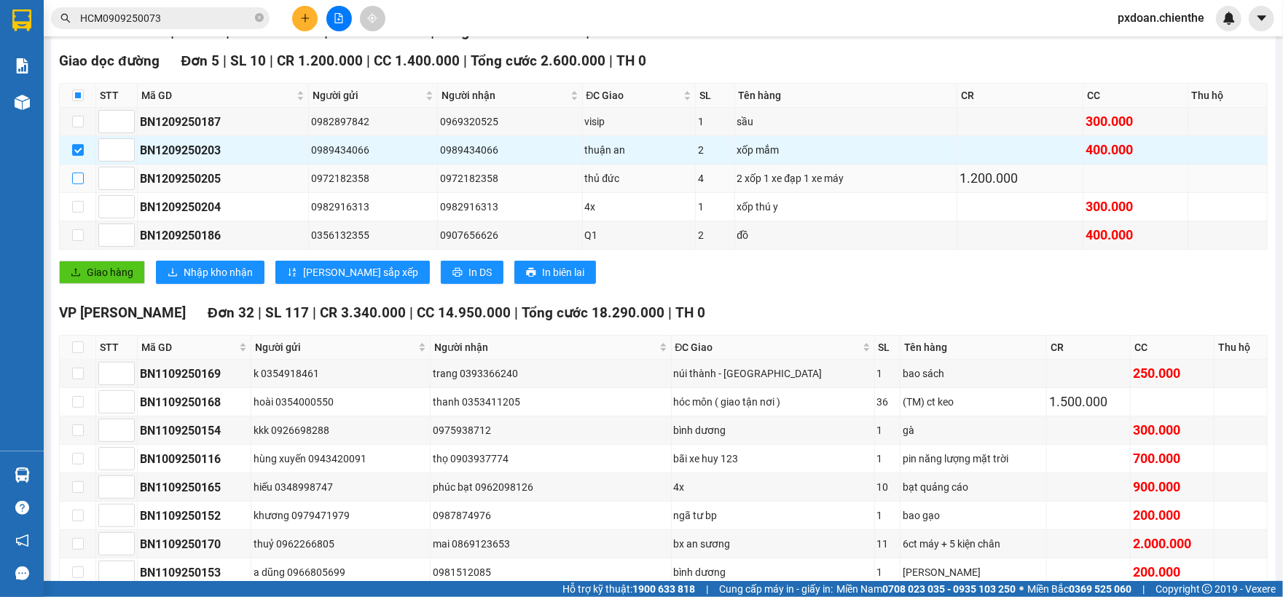
click at [79, 182] on input "checkbox" at bounding box center [78, 179] width 12 height 12
checkbox input "true"
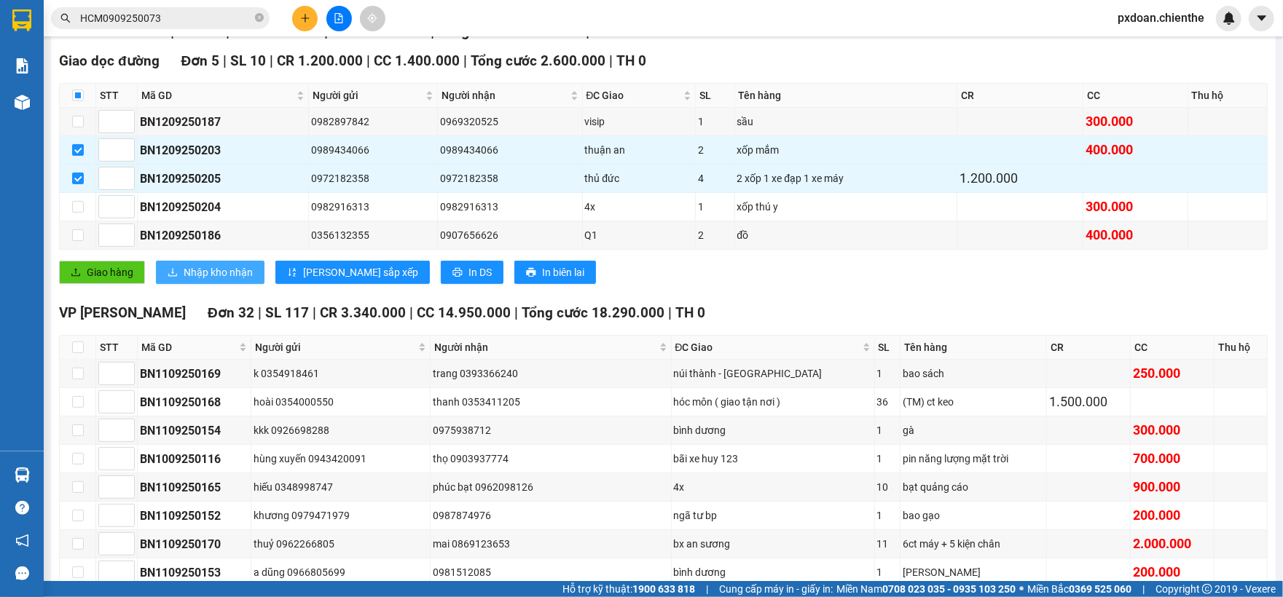
click at [213, 280] on span "Nhập kho nhận" at bounding box center [218, 272] width 69 height 16
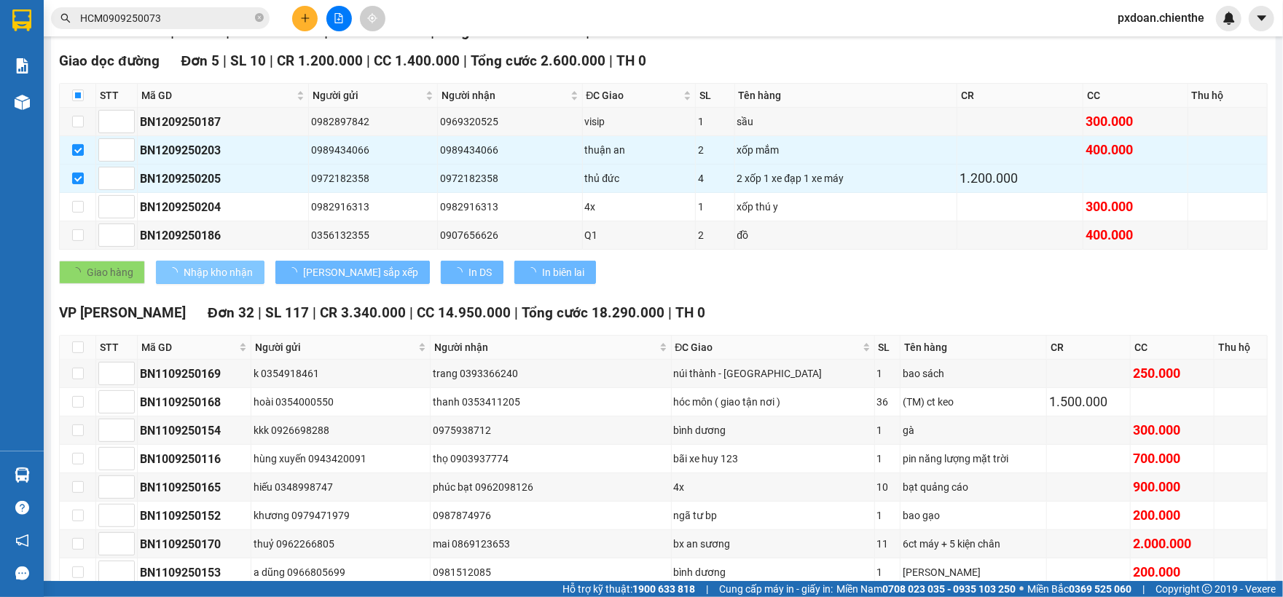
checkbox input "false"
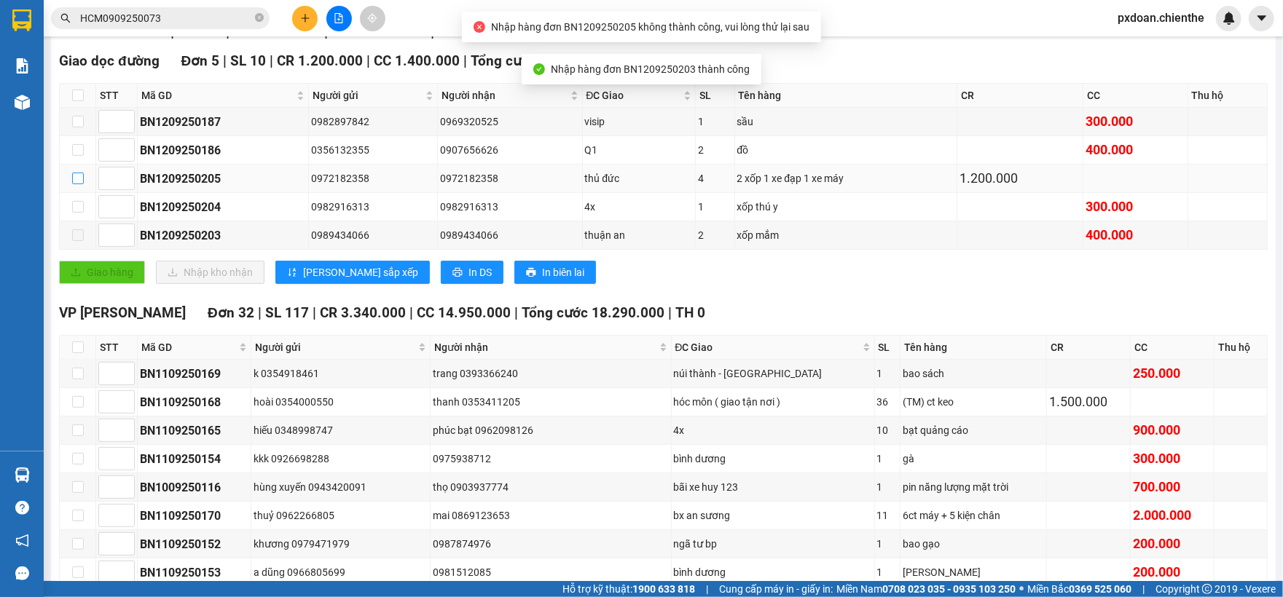
click at [80, 184] on input "checkbox" at bounding box center [78, 179] width 12 height 12
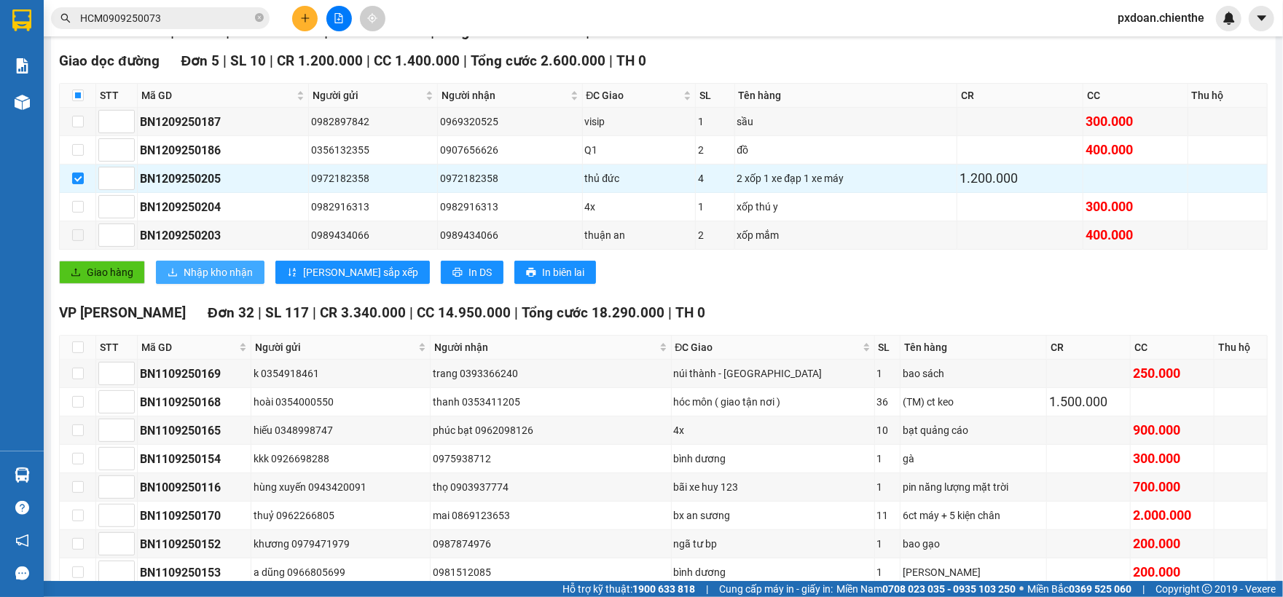
click at [224, 271] on span "Nhập kho nhận" at bounding box center [218, 272] width 69 height 16
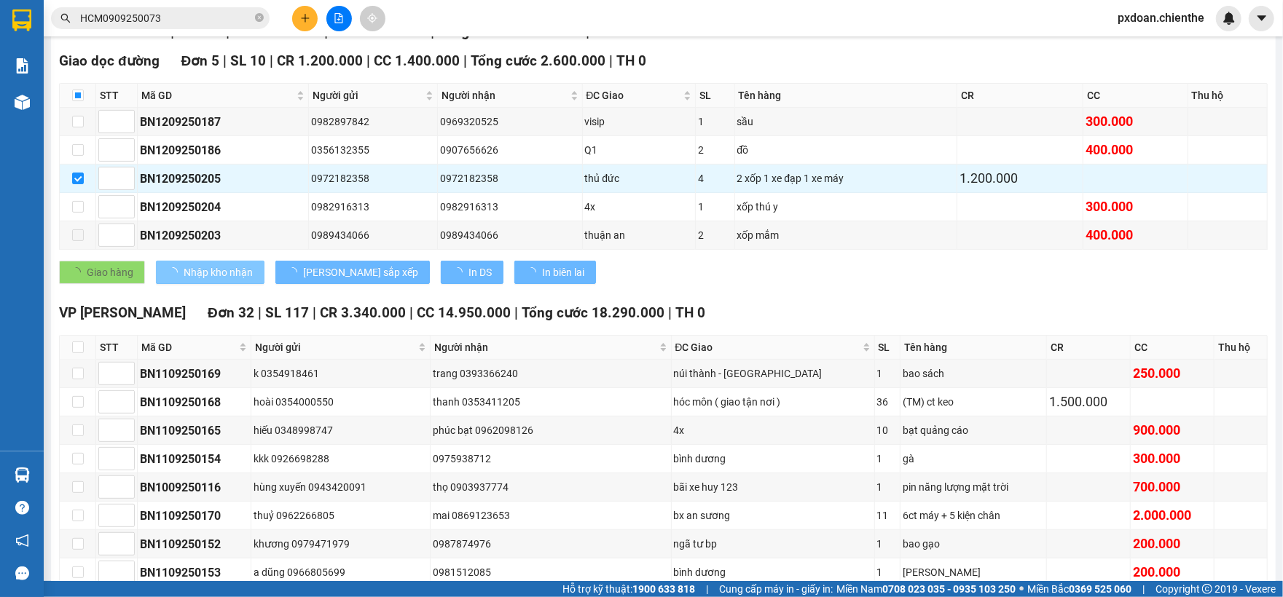
checkbox input "false"
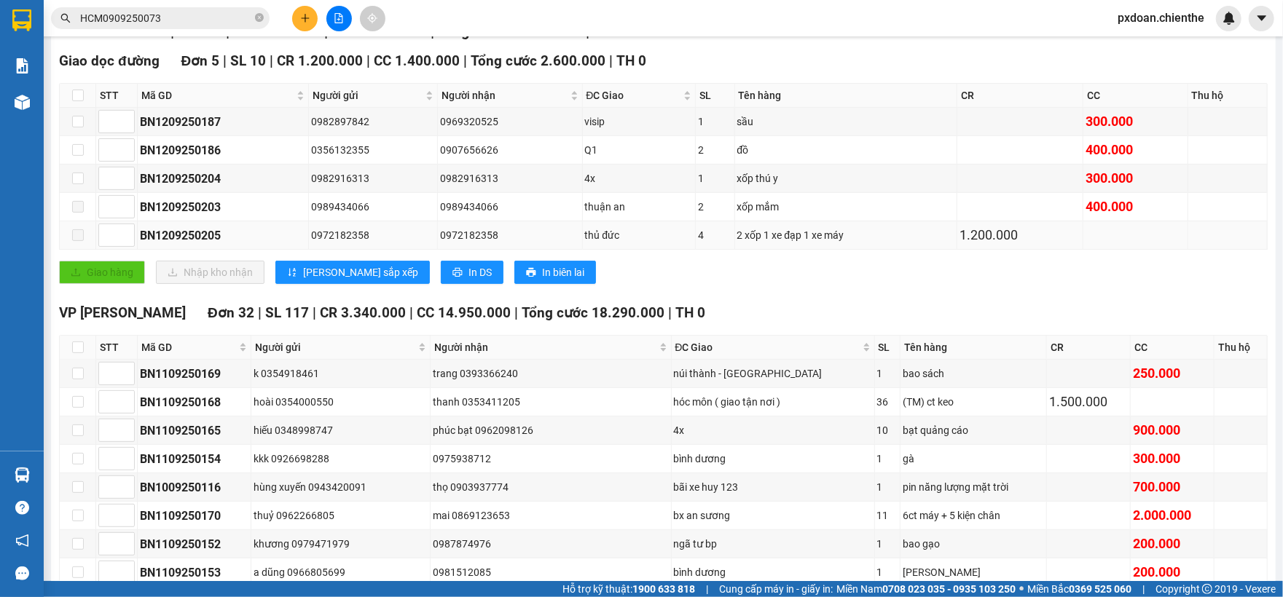
click at [82, 239] on span at bounding box center [78, 235] width 12 height 12
click at [80, 234] on span at bounding box center [78, 235] width 12 height 12
click at [82, 208] on span at bounding box center [78, 207] width 12 height 12
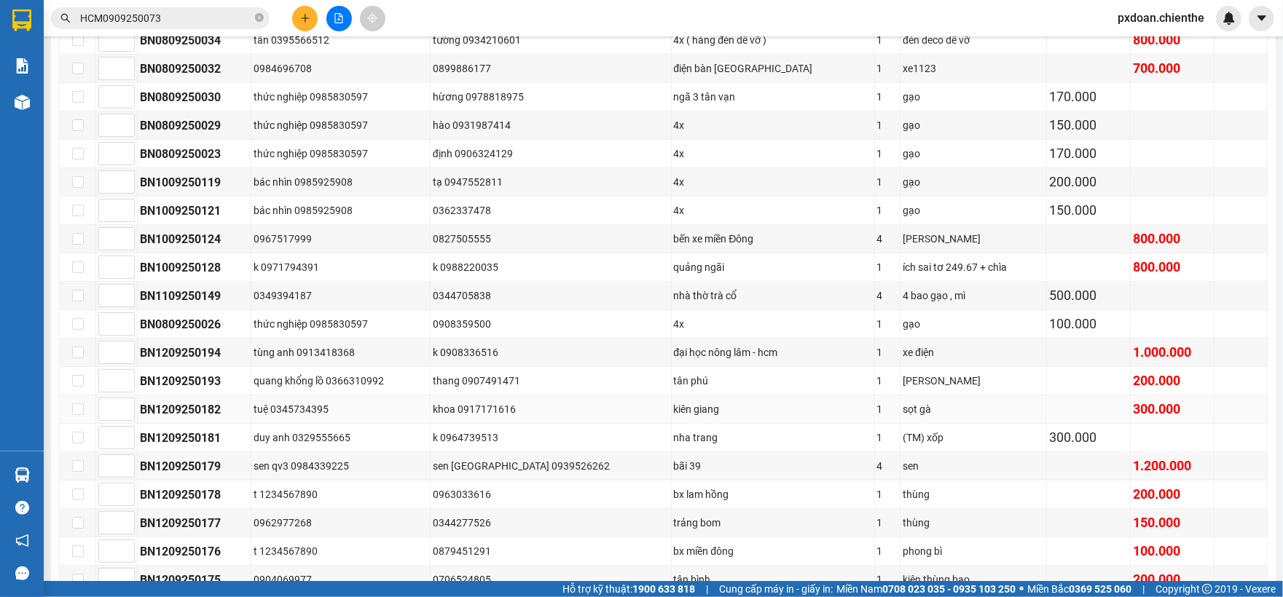
scroll to position [890, 0]
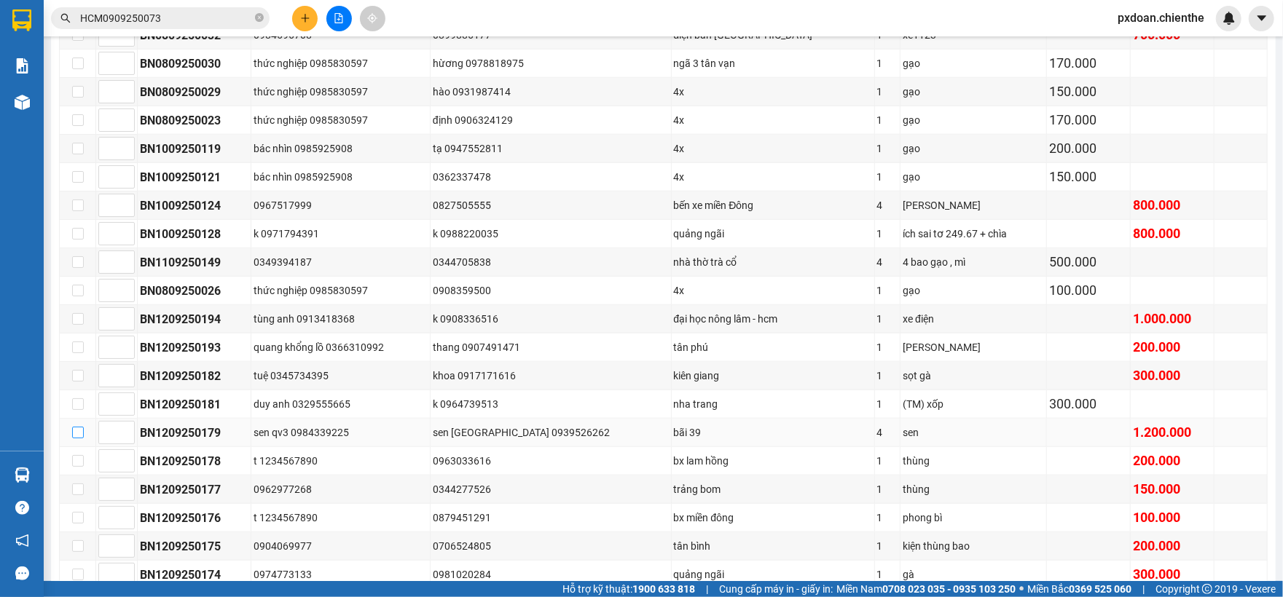
click at [77, 439] on input "checkbox" at bounding box center [78, 433] width 12 height 12
checkbox input "true"
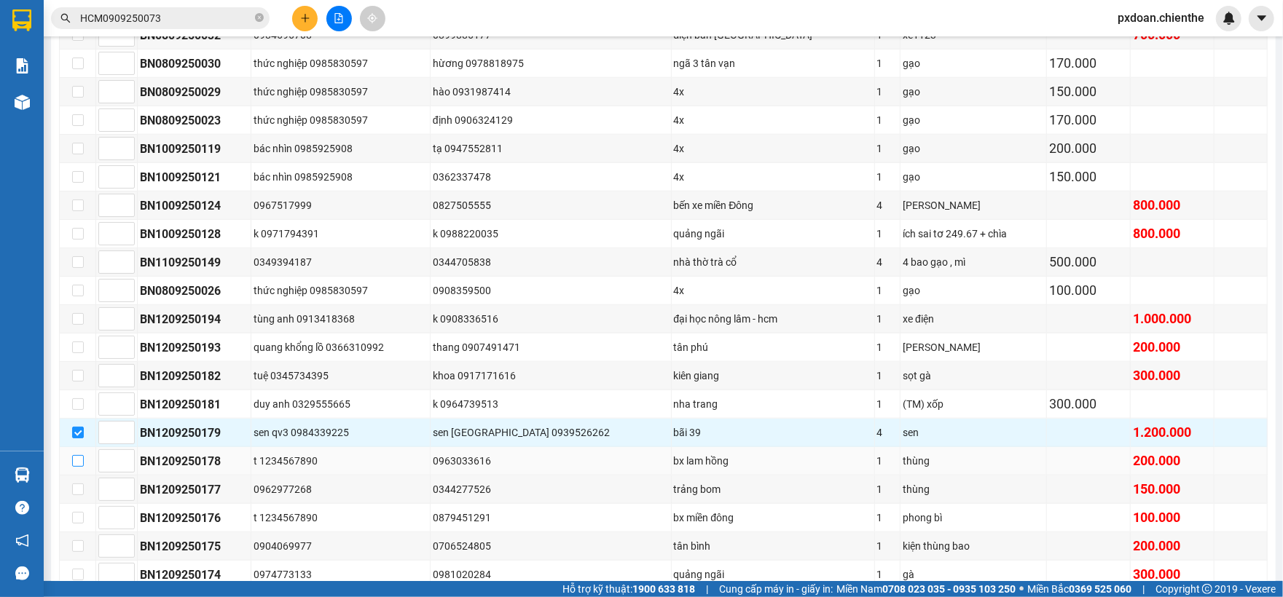
click at [76, 467] on input "checkbox" at bounding box center [78, 461] width 12 height 12
checkbox input "true"
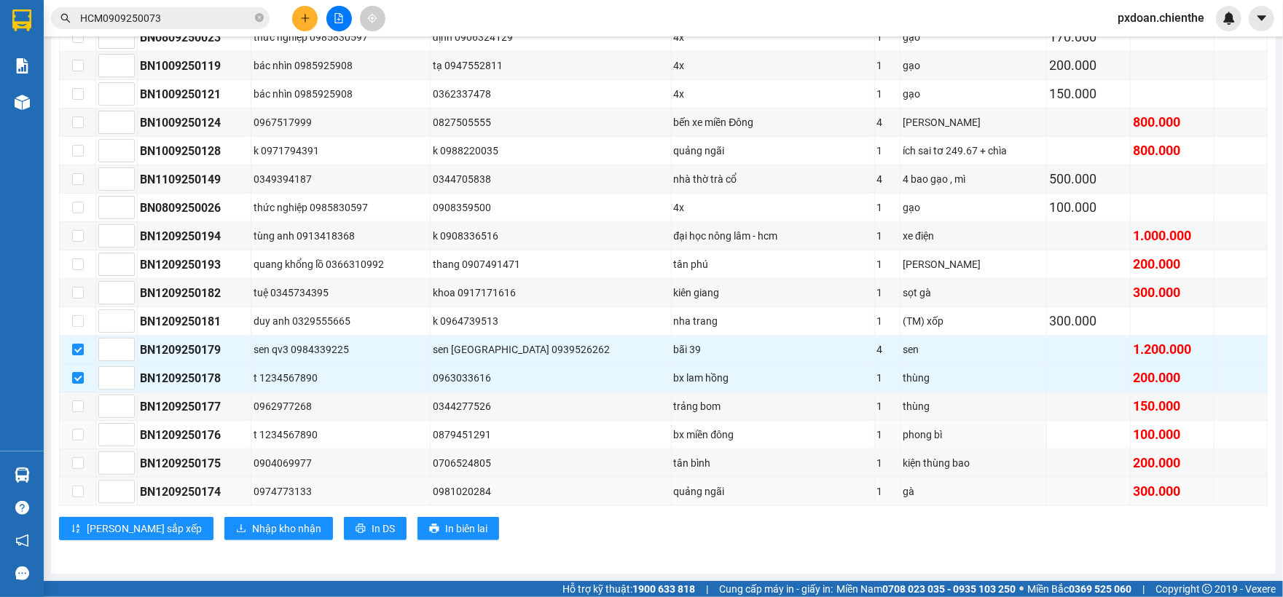
scroll to position [988, 0]
click at [76, 441] on input "checkbox" at bounding box center [78, 435] width 12 height 12
checkbox input "true"
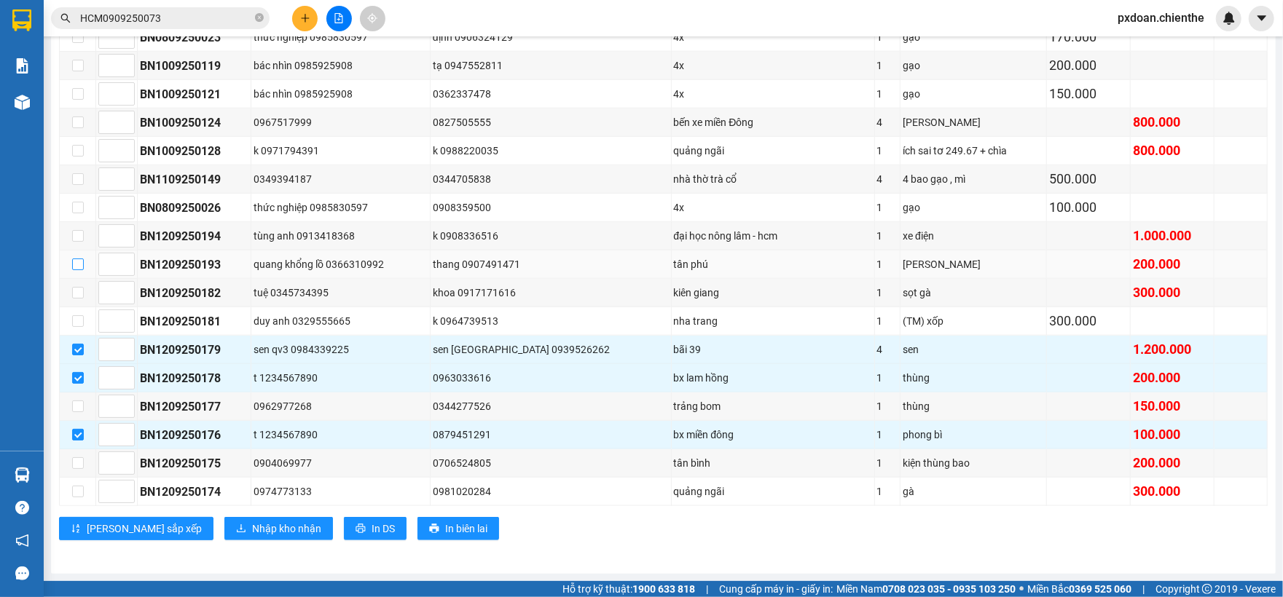
click at [77, 265] on label at bounding box center [78, 264] width 12 height 16
click at [74, 270] on input "checkbox" at bounding box center [78, 265] width 12 height 12
checkbox input "true"
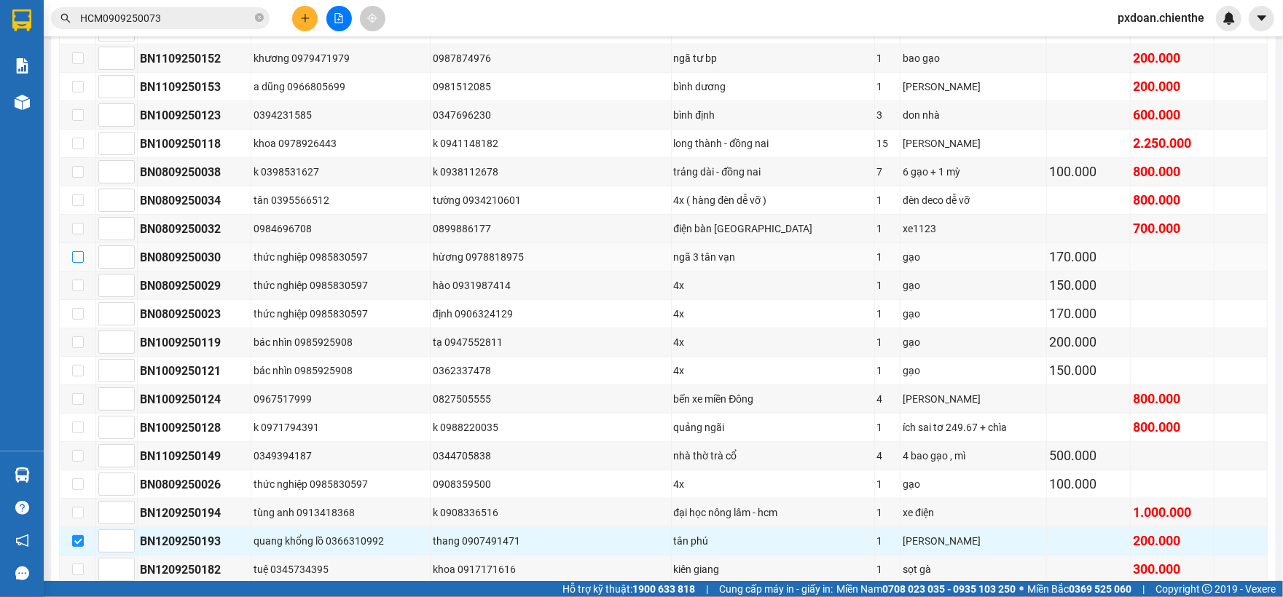
scroll to position [599, 0]
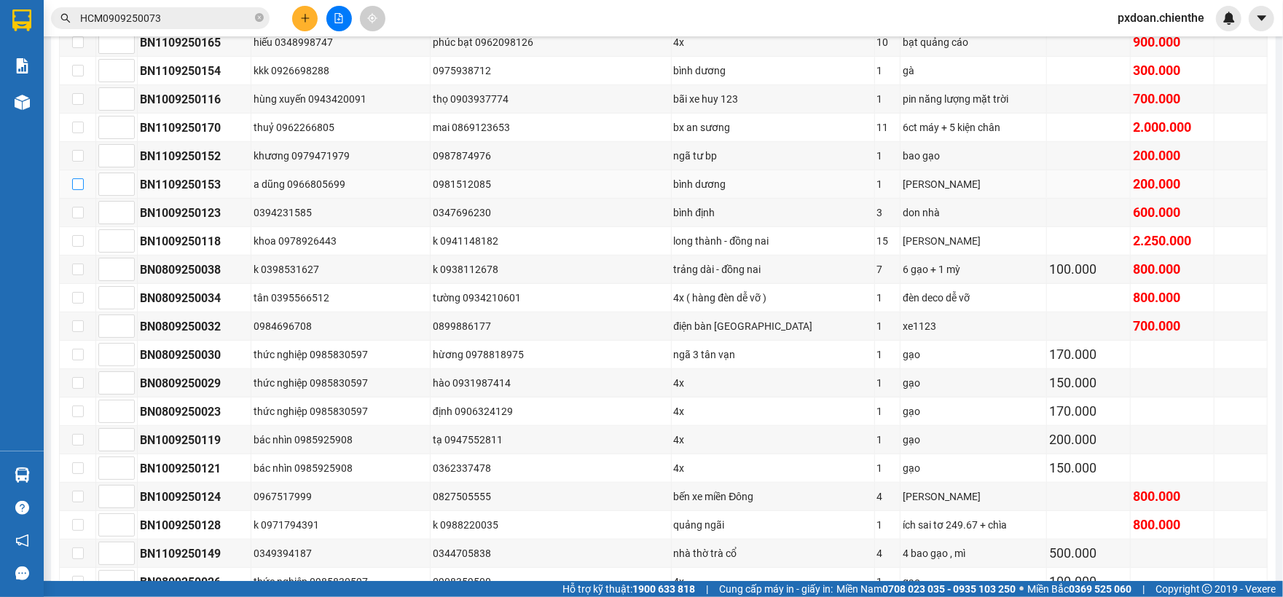
click at [74, 190] on input "checkbox" at bounding box center [78, 184] width 12 height 12
checkbox input "true"
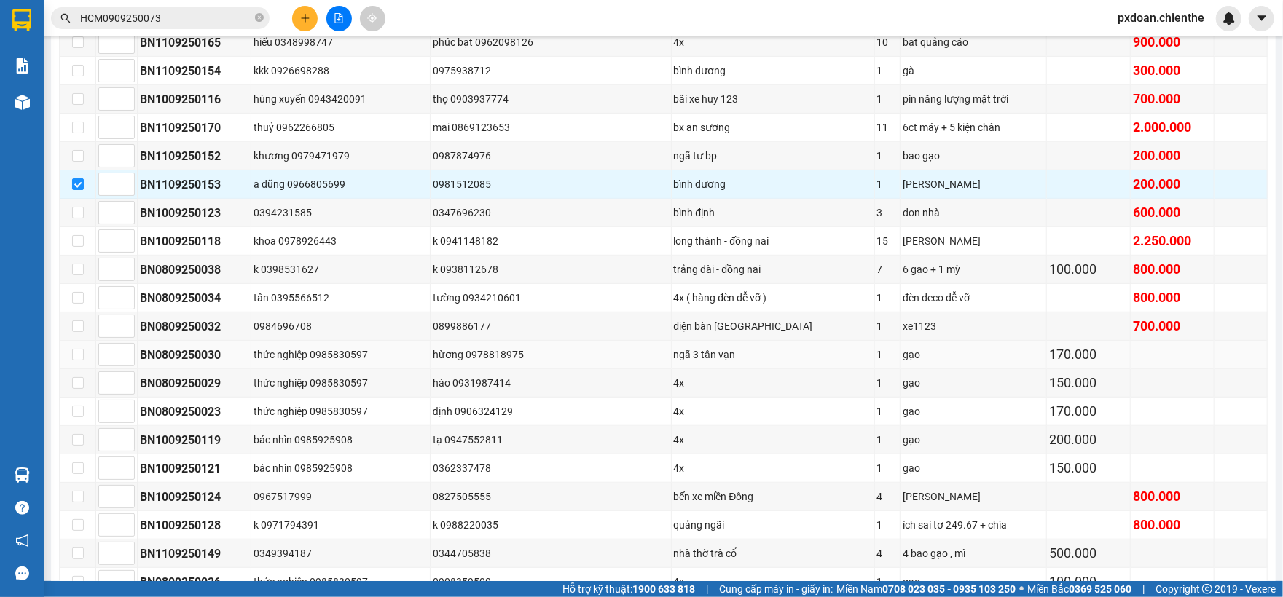
scroll to position [697, 0]
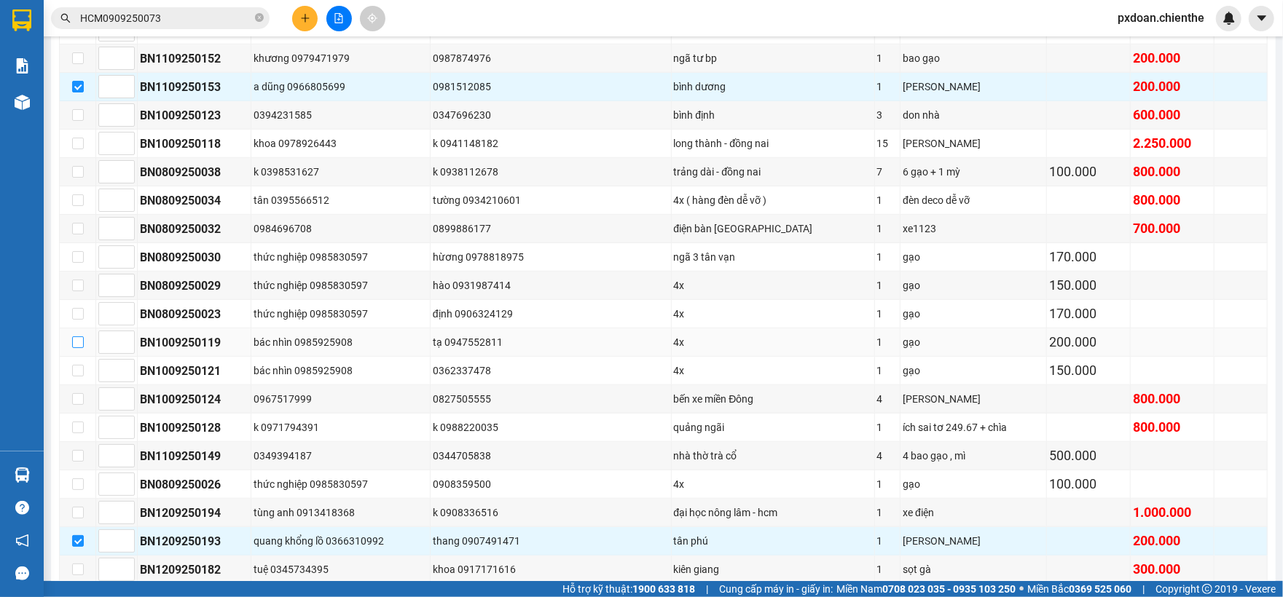
click at [79, 348] on input "checkbox" at bounding box center [78, 343] width 12 height 12
checkbox input "true"
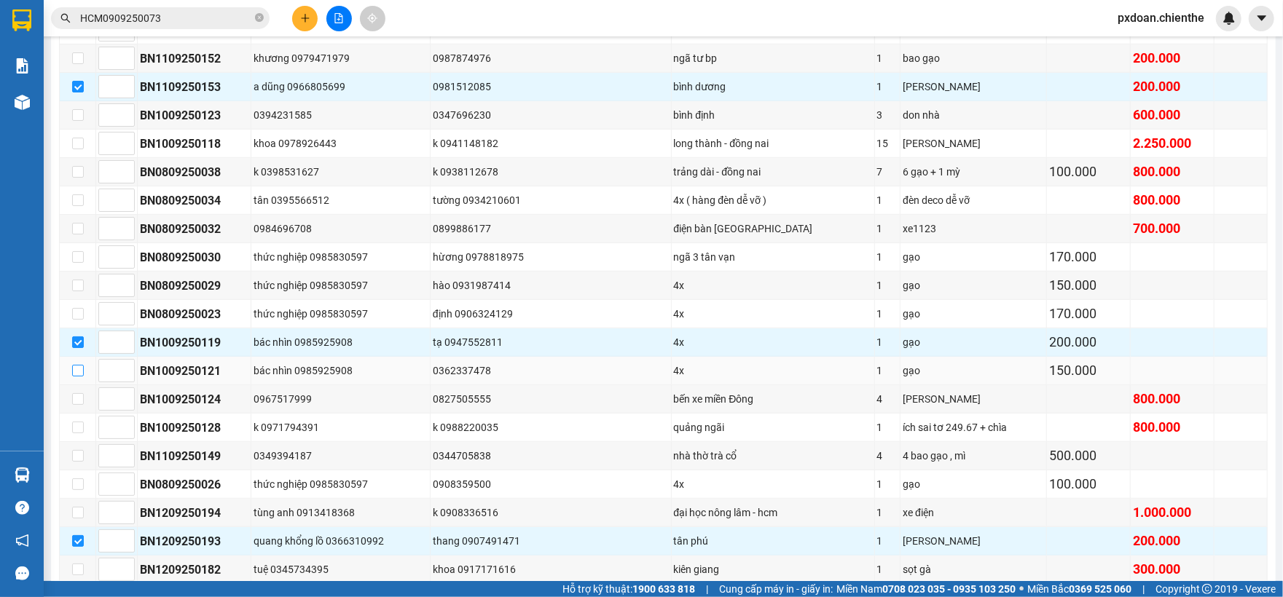
click at [79, 377] on input "checkbox" at bounding box center [78, 371] width 12 height 12
checkbox input "true"
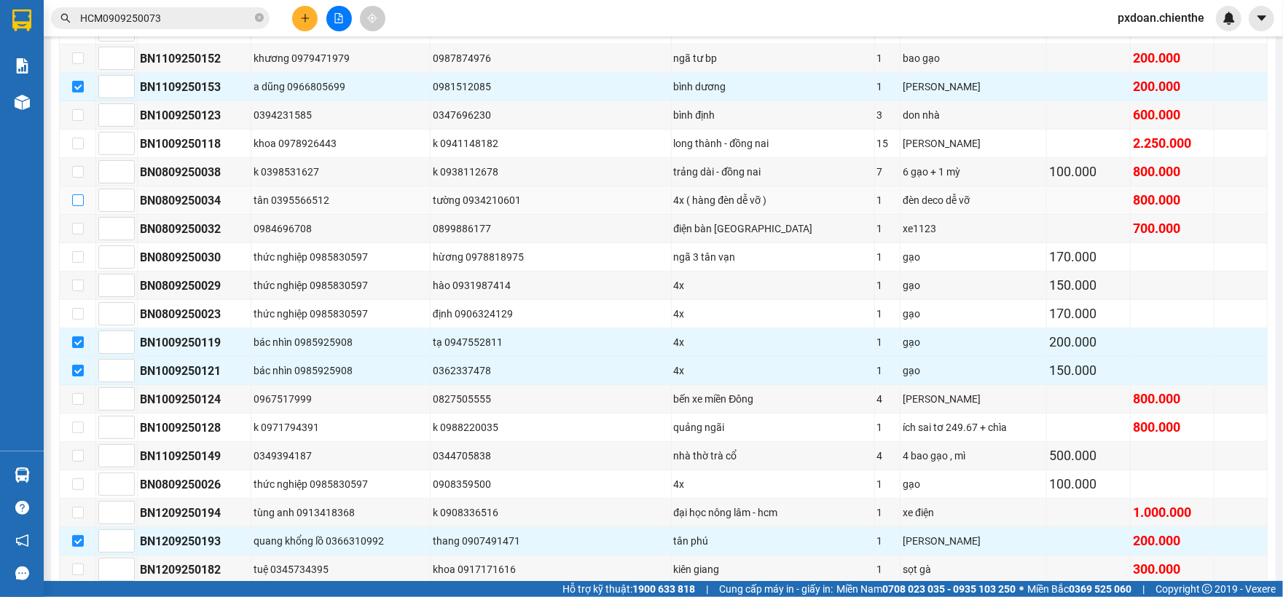
click at [73, 206] on input "checkbox" at bounding box center [78, 201] width 12 height 12
checkbox input "true"
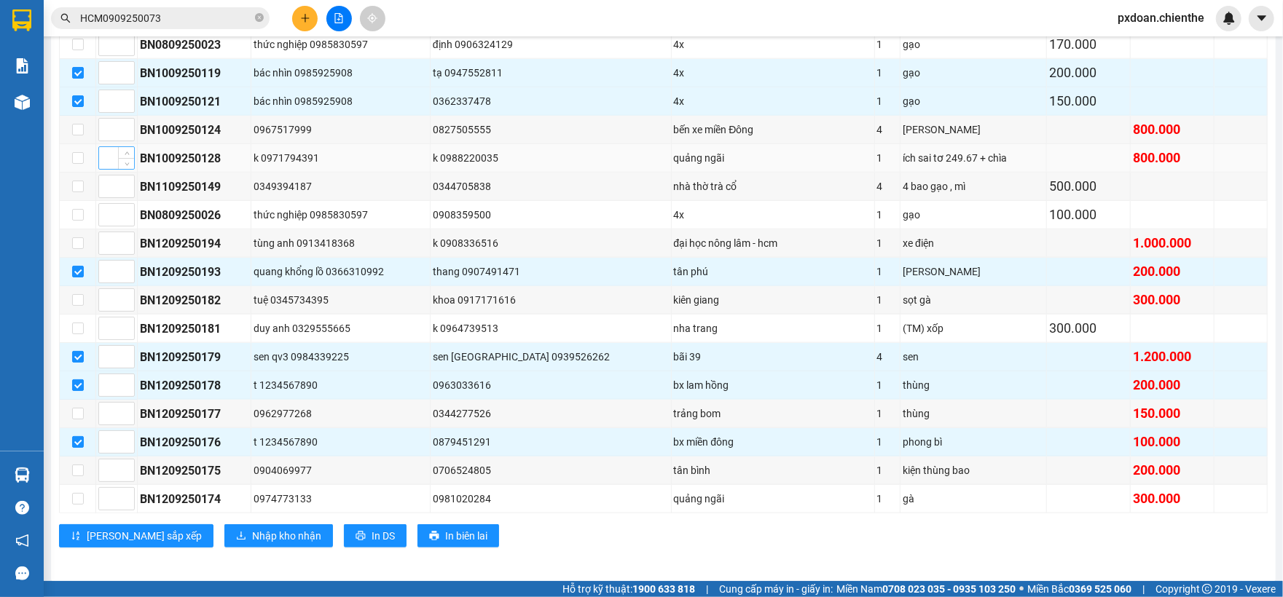
scroll to position [1000, 0]
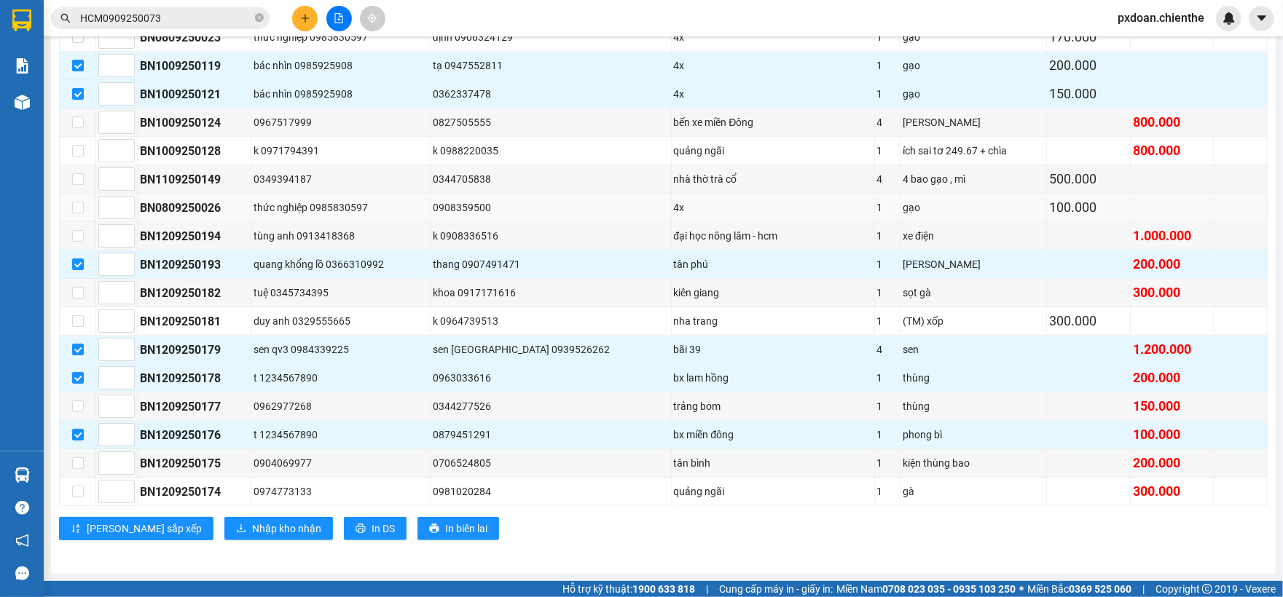
click at [83, 198] on td at bounding box center [78, 208] width 36 height 28
click at [74, 202] on input "checkbox" at bounding box center [78, 208] width 12 height 12
checkbox input "true"
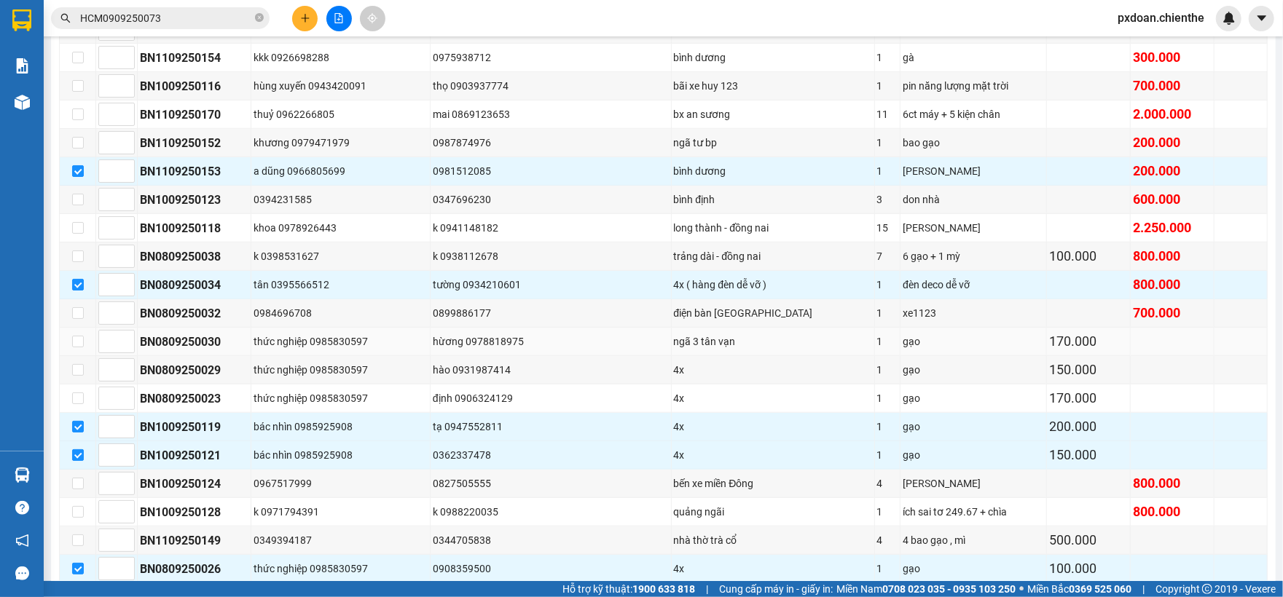
scroll to position [514, 0]
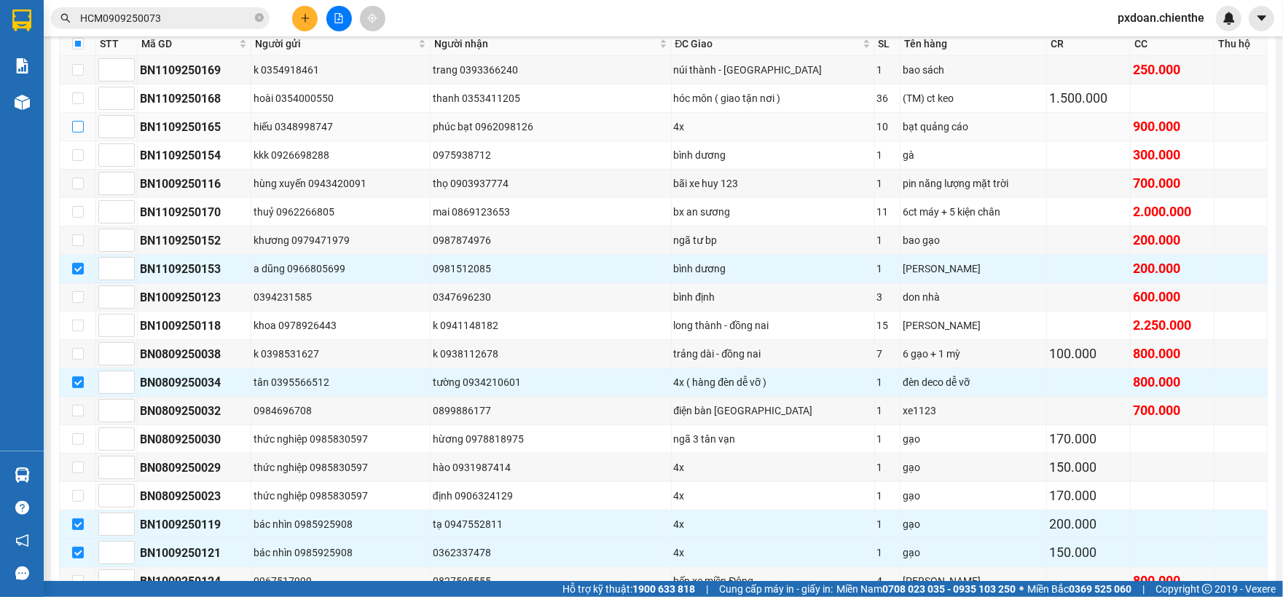
click at [76, 132] on input "checkbox" at bounding box center [78, 127] width 12 height 12
checkbox input "true"
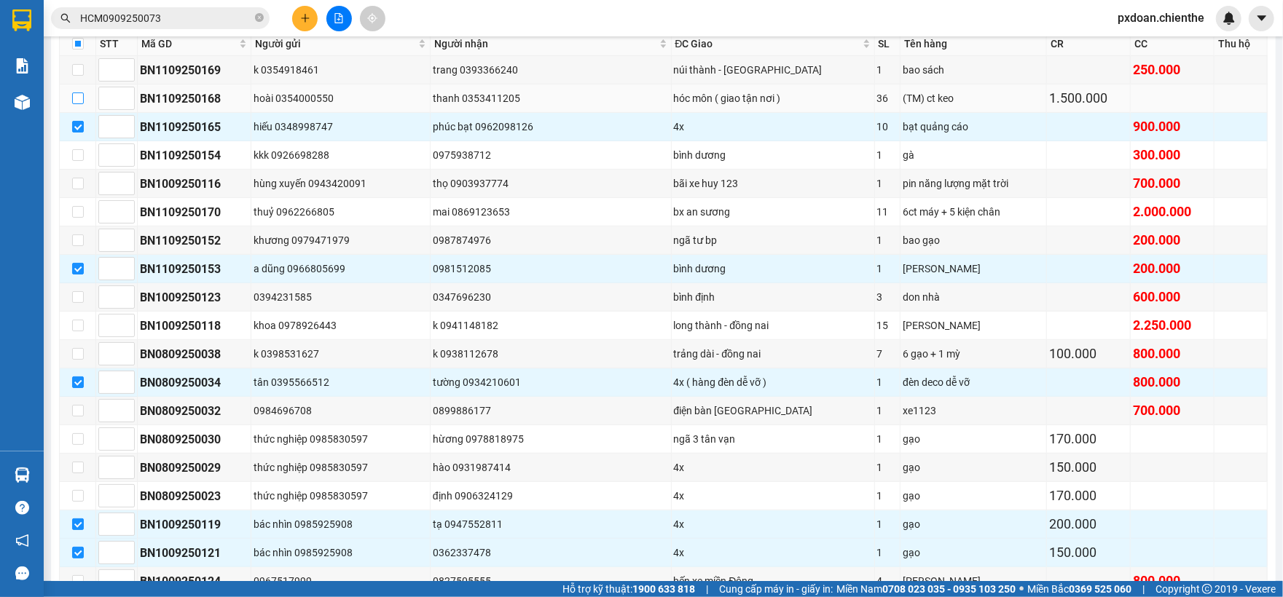
click at [79, 104] on input "checkbox" at bounding box center [78, 99] width 12 height 12
checkbox input "true"
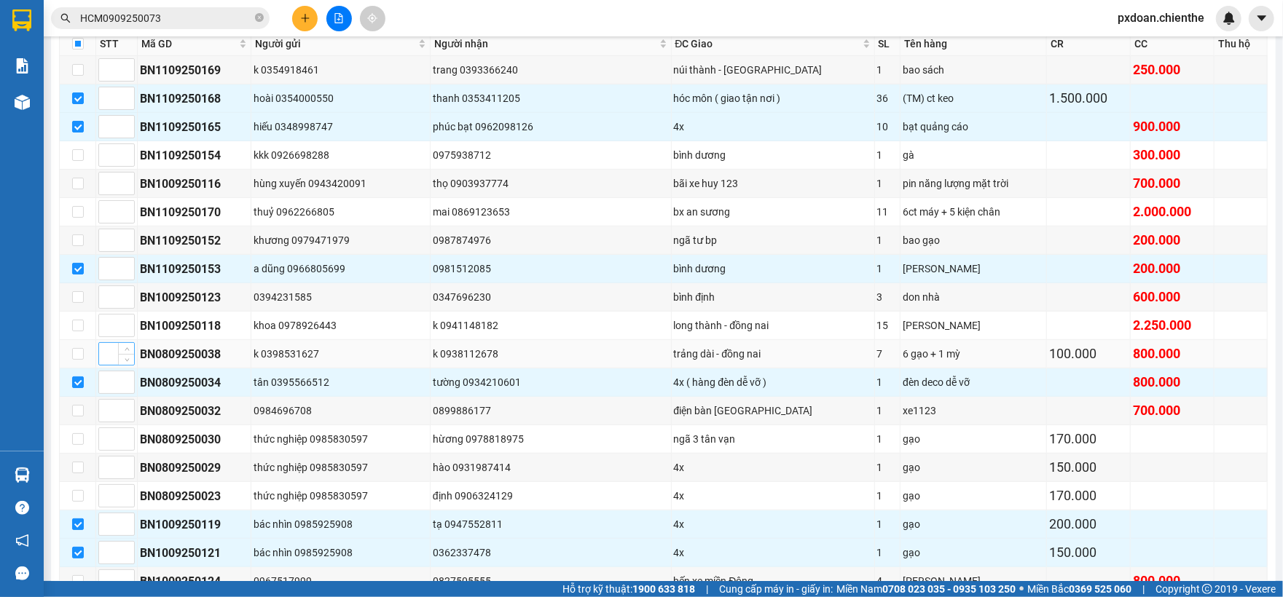
scroll to position [612, 0]
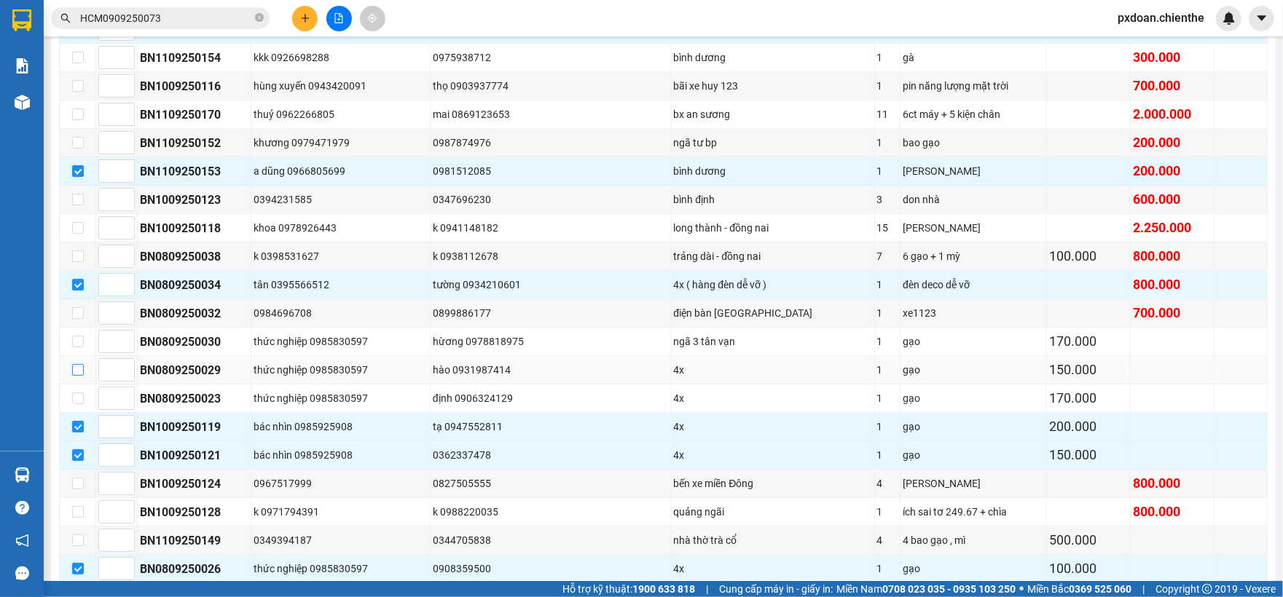
click at [77, 376] on input "checkbox" at bounding box center [78, 370] width 12 height 12
checkbox input "true"
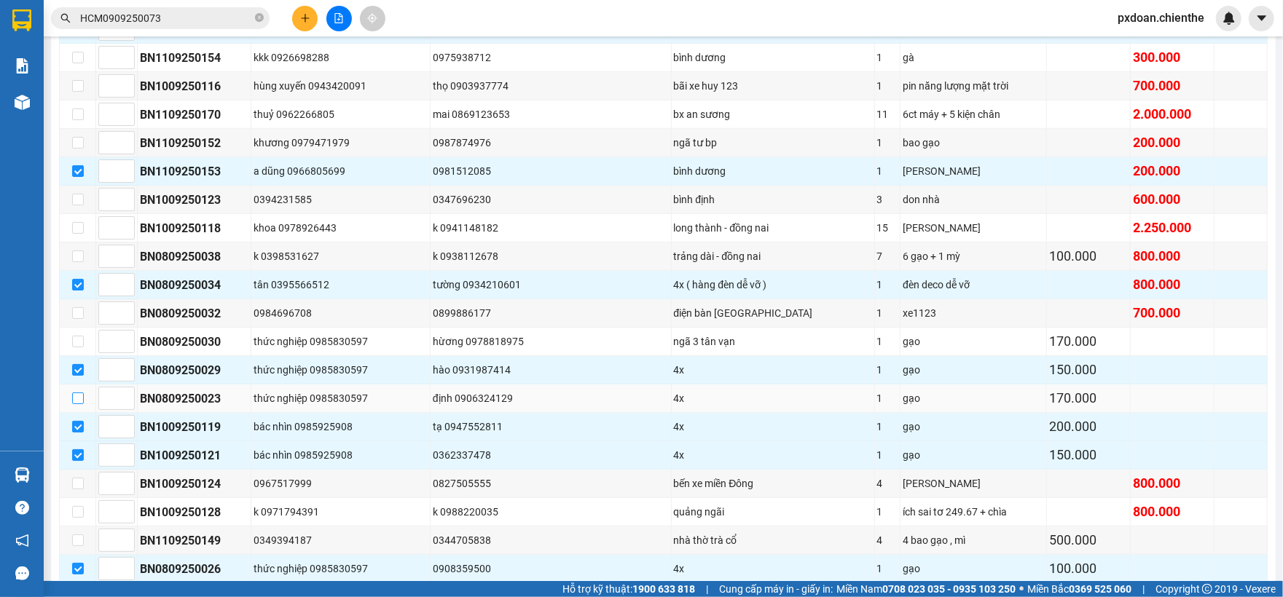
click at [79, 404] on input "checkbox" at bounding box center [78, 399] width 12 height 12
checkbox input "true"
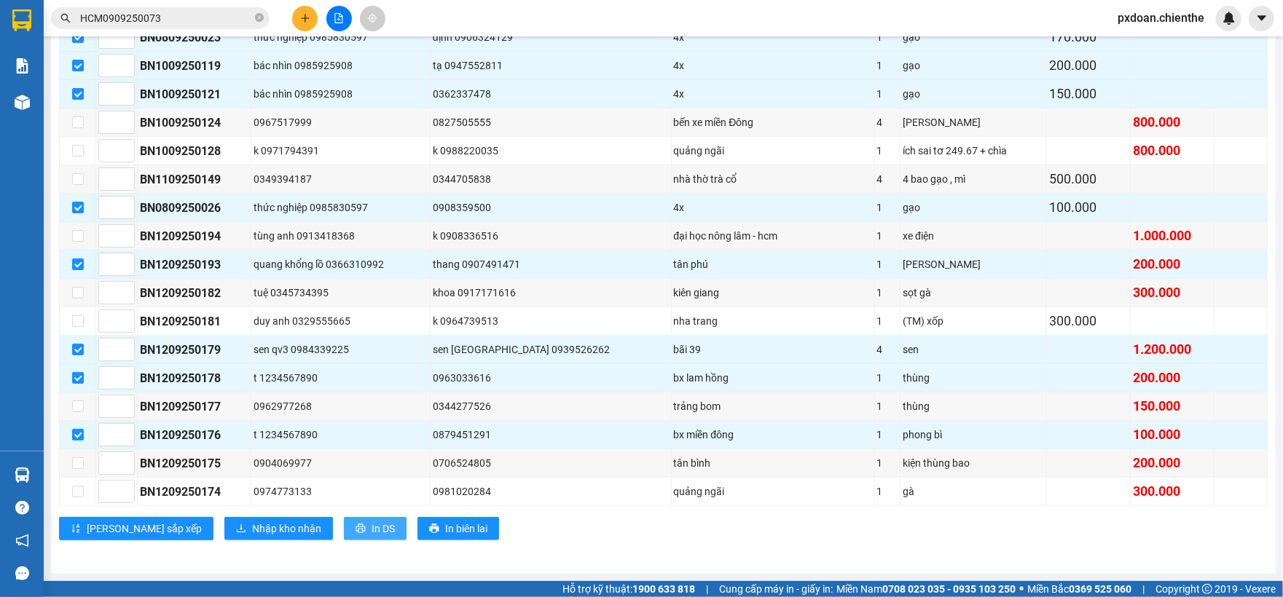
scroll to position [1000, 0]
click at [252, 527] on span "Nhập kho nhận" at bounding box center [286, 529] width 69 height 16
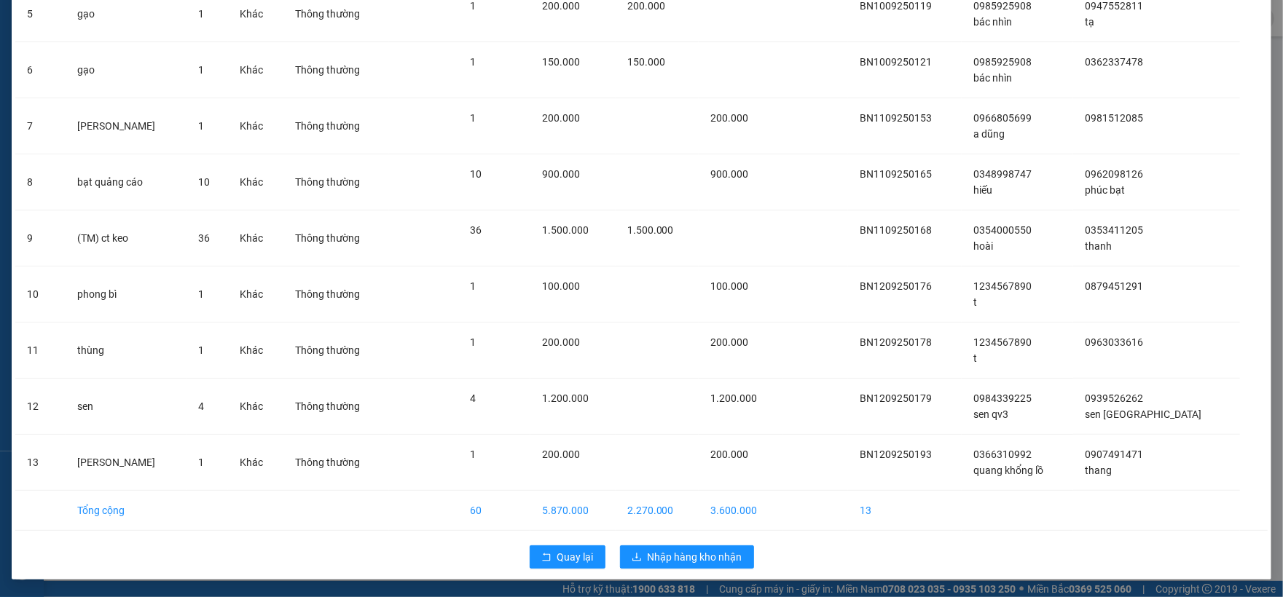
scroll to position [364, 0]
click at [692, 560] on span "Nhập hàng kho nhận" at bounding box center [695, 557] width 95 height 16
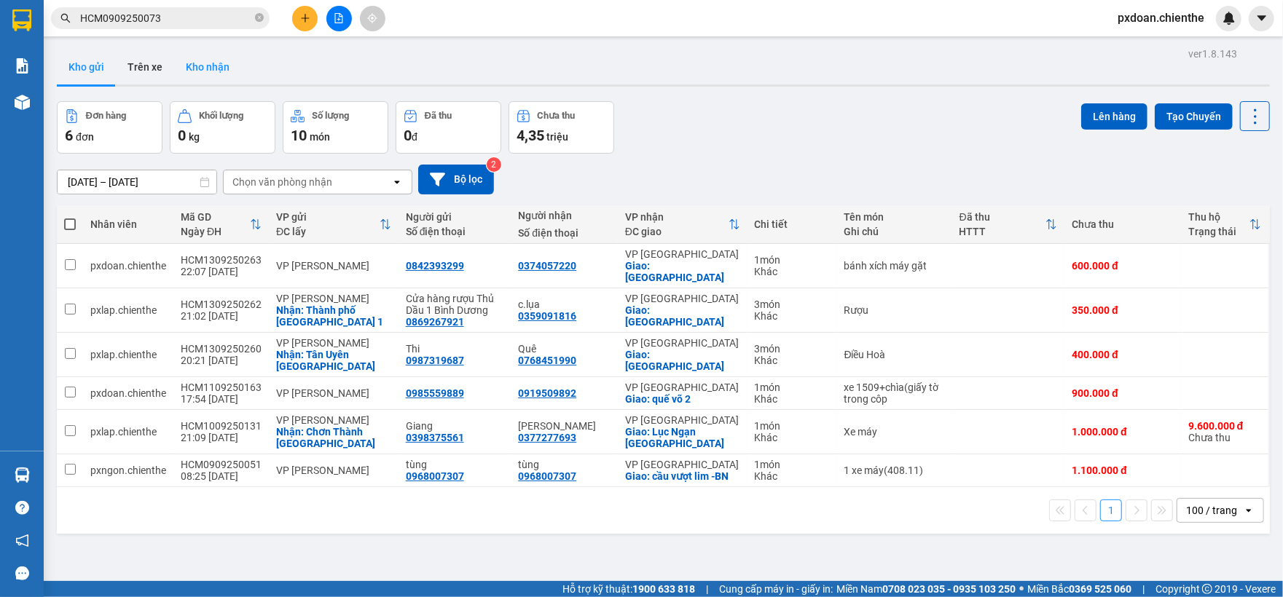
click at [213, 61] on button "Kho nhận" at bounding box center [207, 67] width 67 height 35
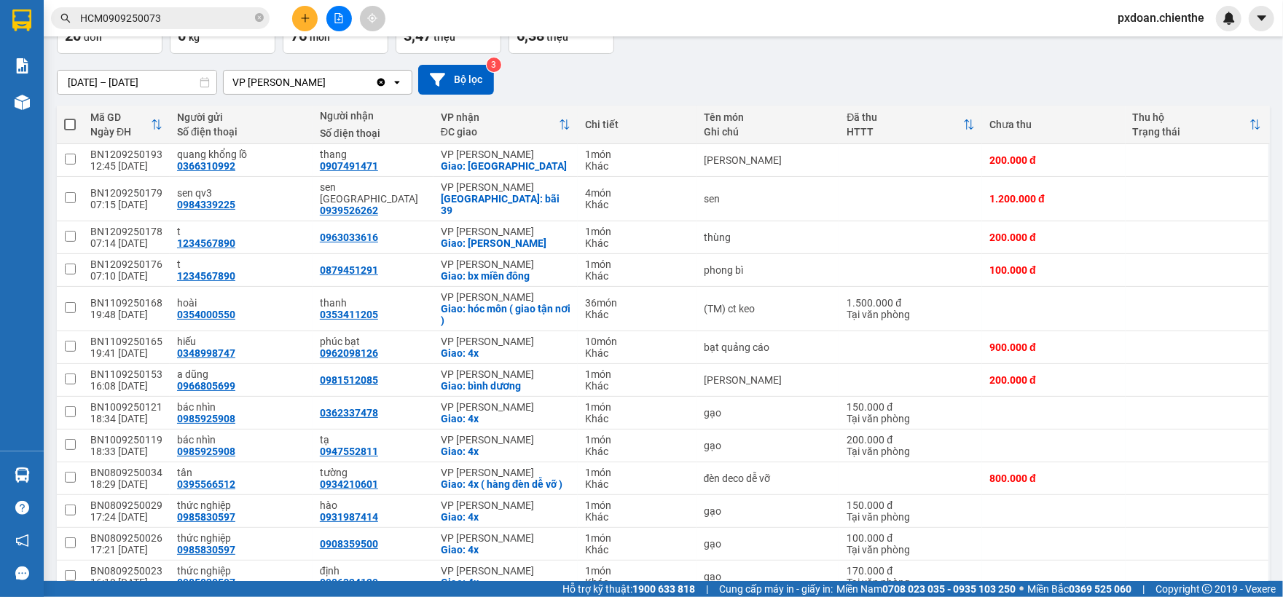
scroll to position [74, 0]
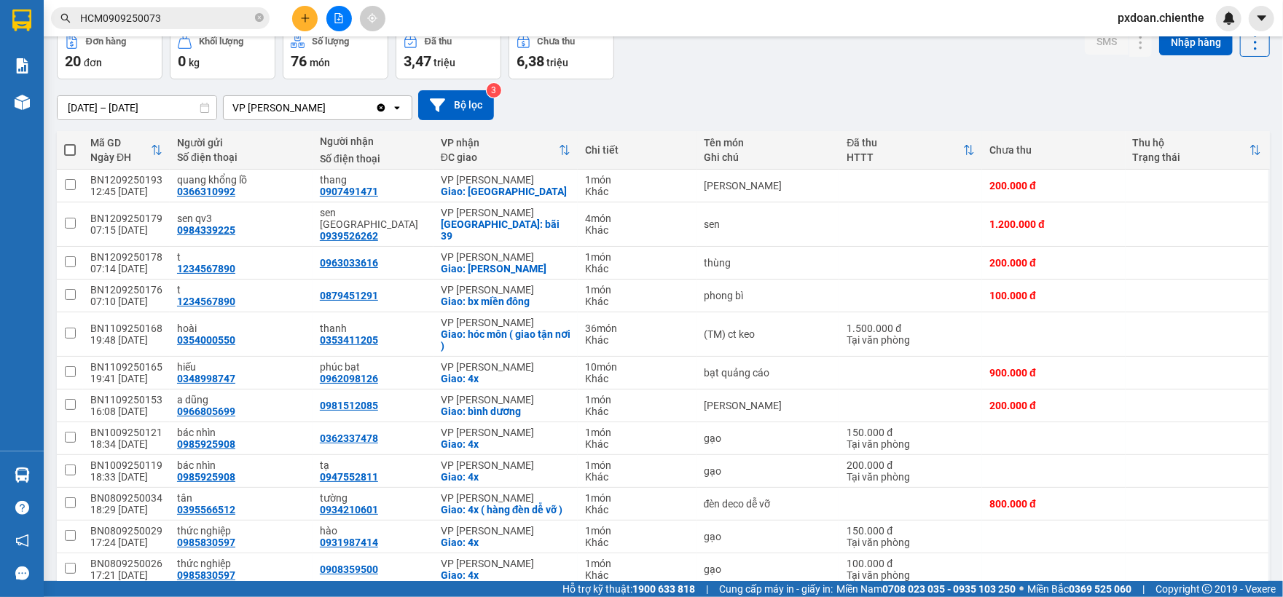
drag, startPoint x: 1056, startPoint y: 85, endPoint x: 1076, endPoint y: 80, distance: 20.9
click at [1062, 83] on div "[DATE] – [DATE] Press the down arrow key to interact with the calendar and sele…" at bounding box center [663, 105] width 1213 height 52
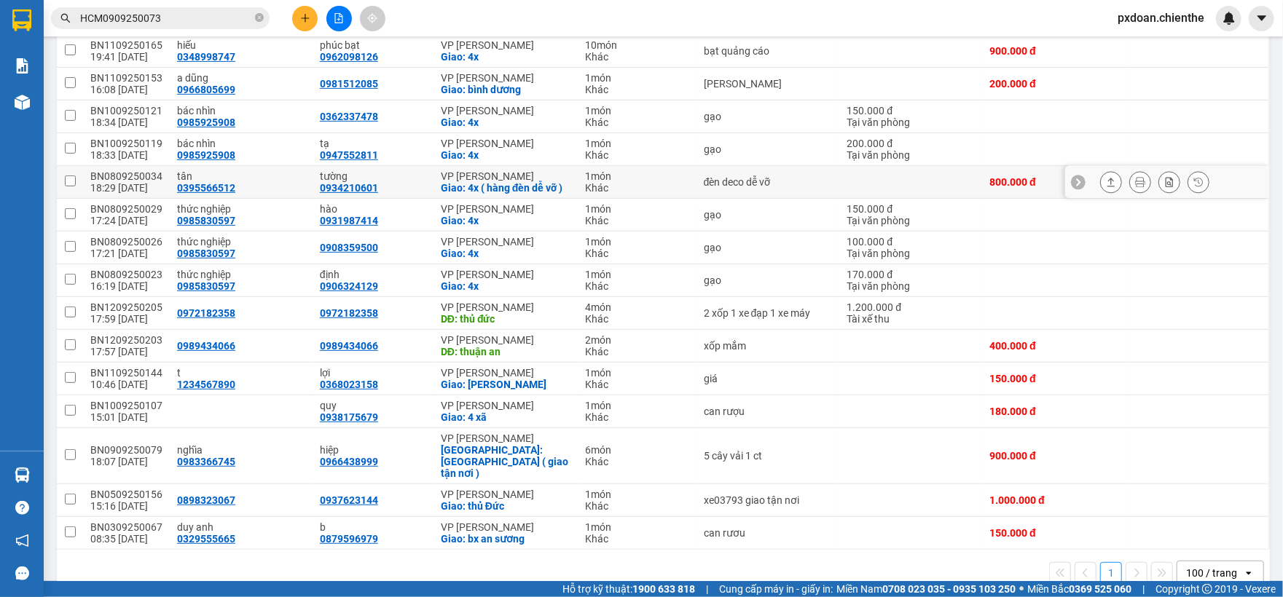
scroll to position [420, 0]
